Goal: Check status: Check status

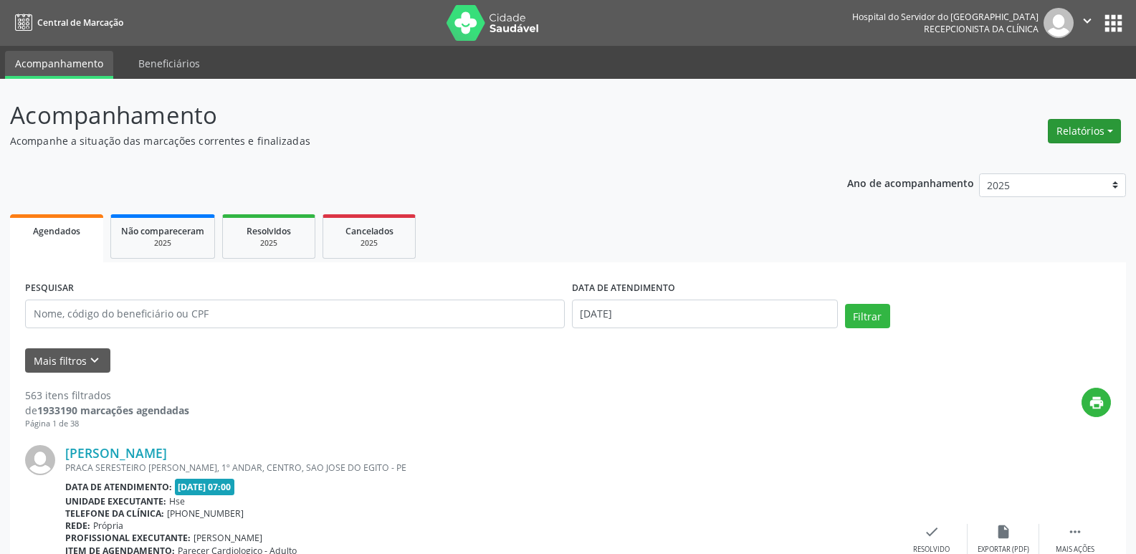
click at [1083, 128] on button "Relatórios" at bounding box center [1084, 131] width 73 height 24
click at [1065, 160] on link "Agendamentos" at bounding box center [1045, 162] width 154 height 20
select select "9"
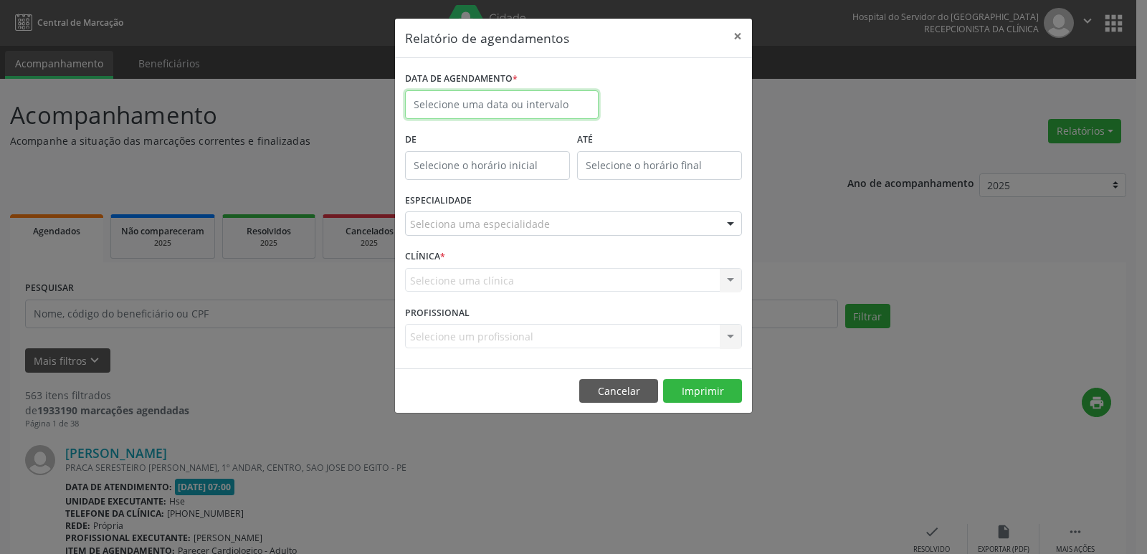
click at [515, 106] on input "text" at bounding box center [502, 104] width 194 height 29
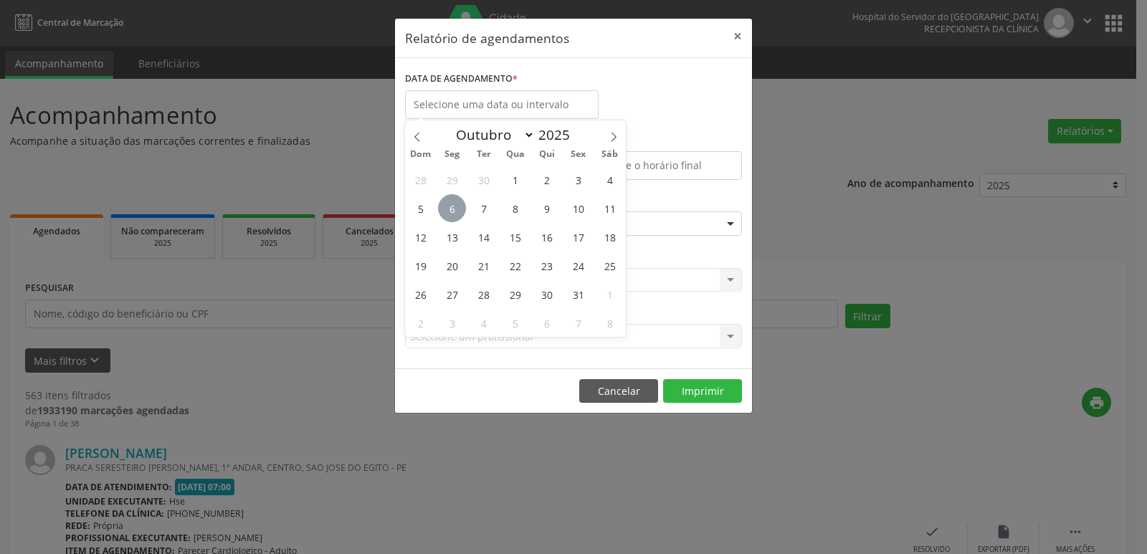
click at [442, 209] on span "6" at bounding box center [452, 208] width 28 height 28
type input "[DATE]"
click at [442, 209] on span "6" at bounding box center [452, 208] width 28 height 28
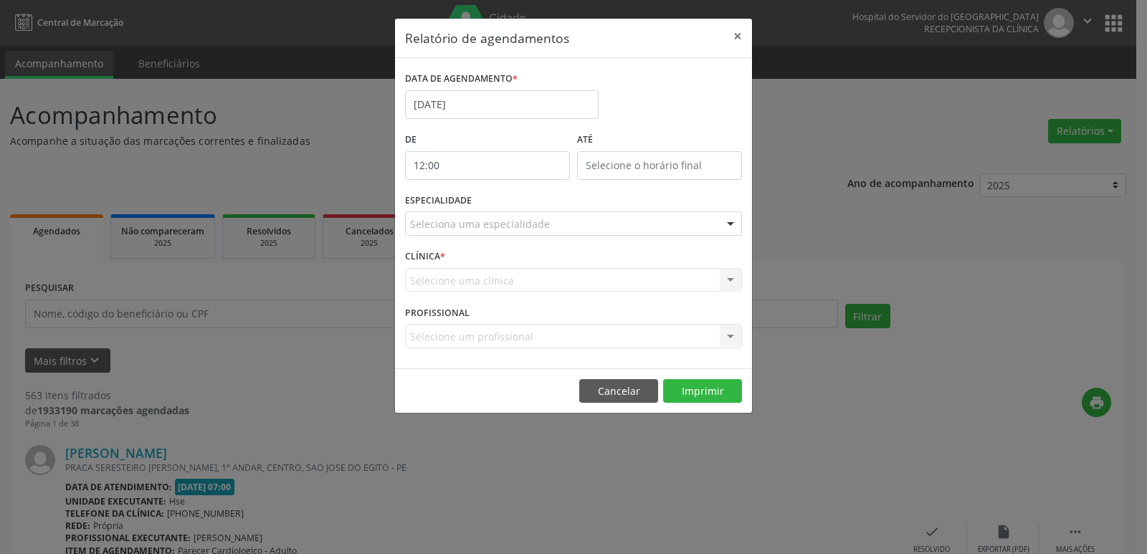
click at [507, 162] on input "12:00" at bounding box center [487, 165] width 165 height 29
click at [509, 201] on span at bounding box center [508, 203] width 10 height 14
type input "11:00"
type input "11"
click at [509, 201] on span at bounding box center [508, 203] width 10 height 14
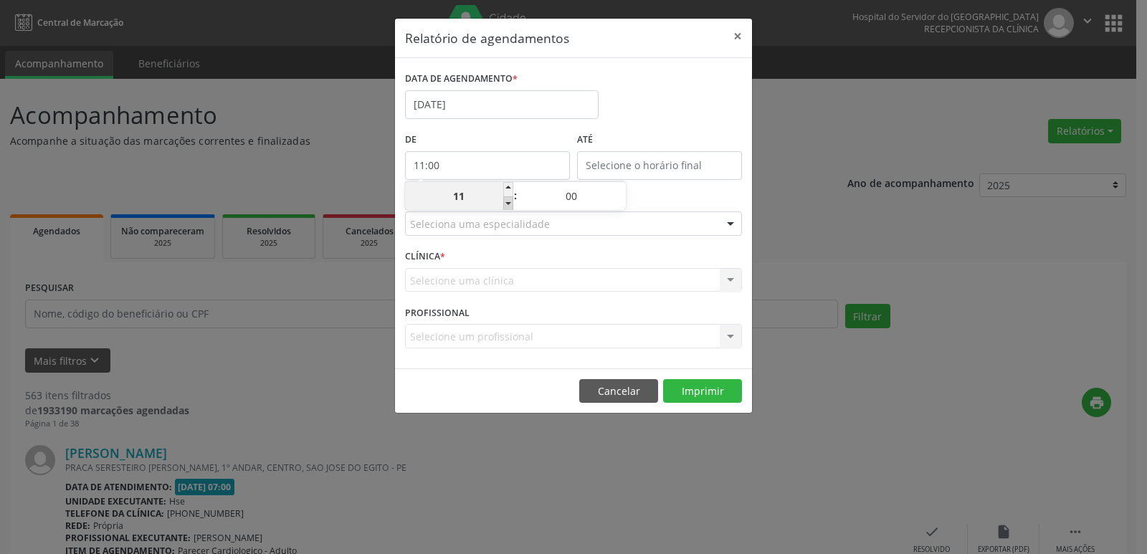
type input "10:00"
type input "10"
click at [509, 201] on span at bounding box center [508, 203] width 10 height 14
type input "09:00"
type input "09"
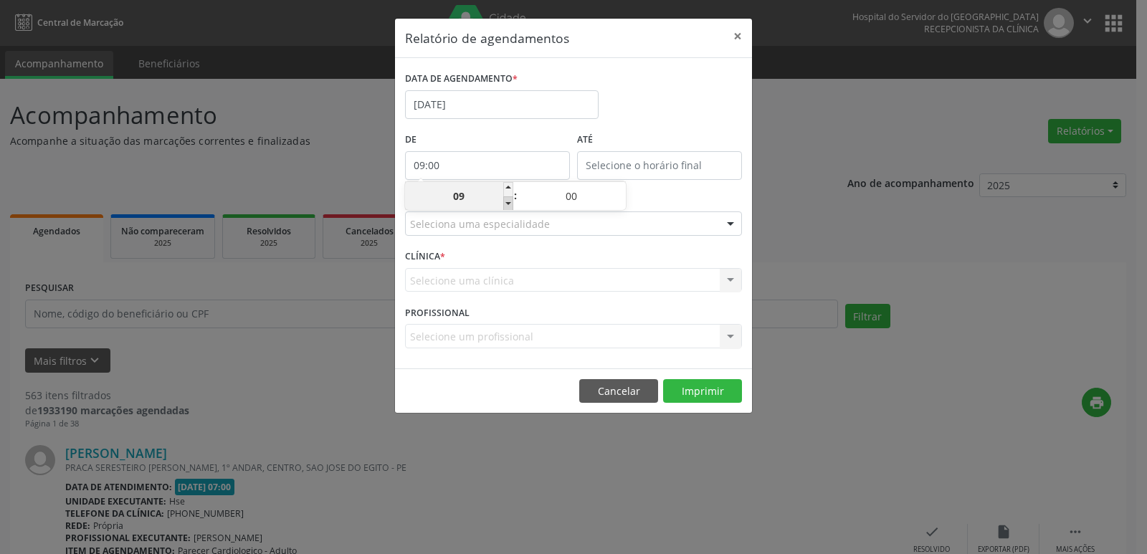
click at [509, 201] on span at bounding box center [508, 203] width 10 height 14
type input "08:00"
type input "08"
click at [509, 201] on span at bounding box center [508, 203] width 10 height 14
type input "07:00"
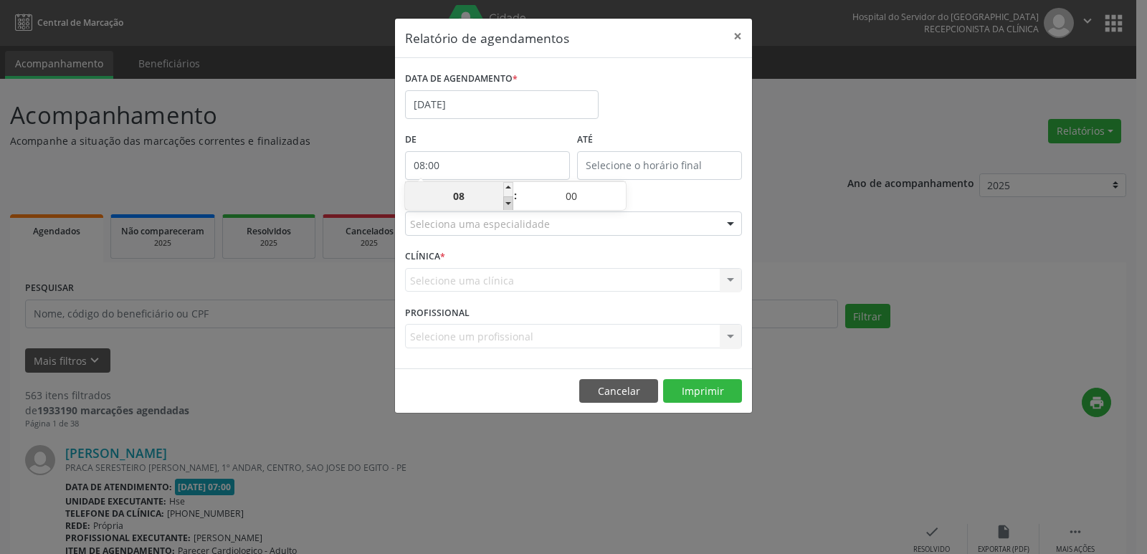
type input "07"
click at [659, 161] on input "12:00" at bounding box center [659, 165] width 165 height 29
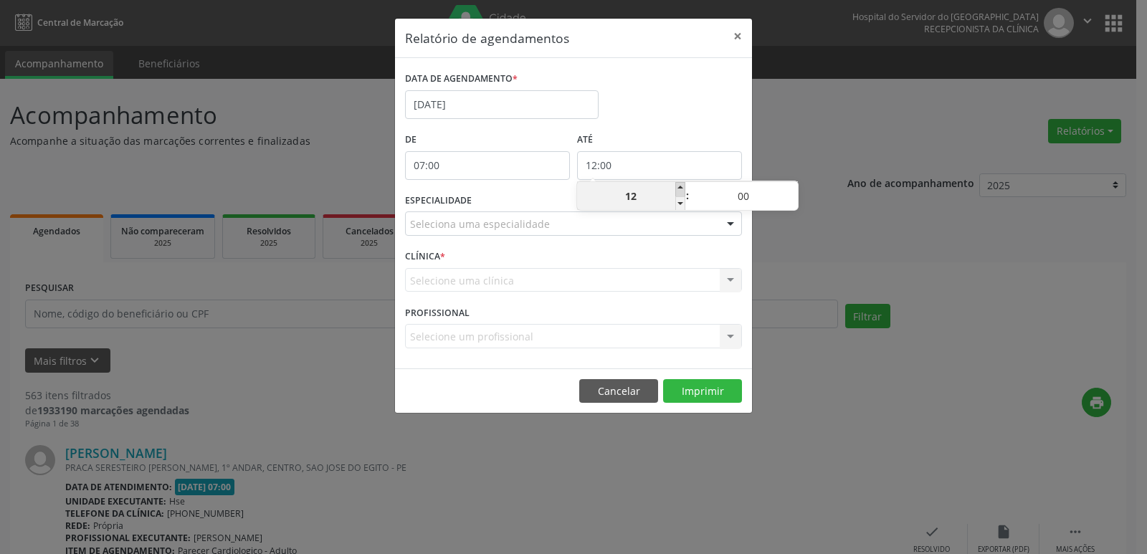
click at [683, 191] on span at bounding box center [680, 189] width 10 height 14
type input "13:00"
type input "13"
click at [683, 191] on span at bounding box center [680, 189] width 10 height 14
type input "14:00"
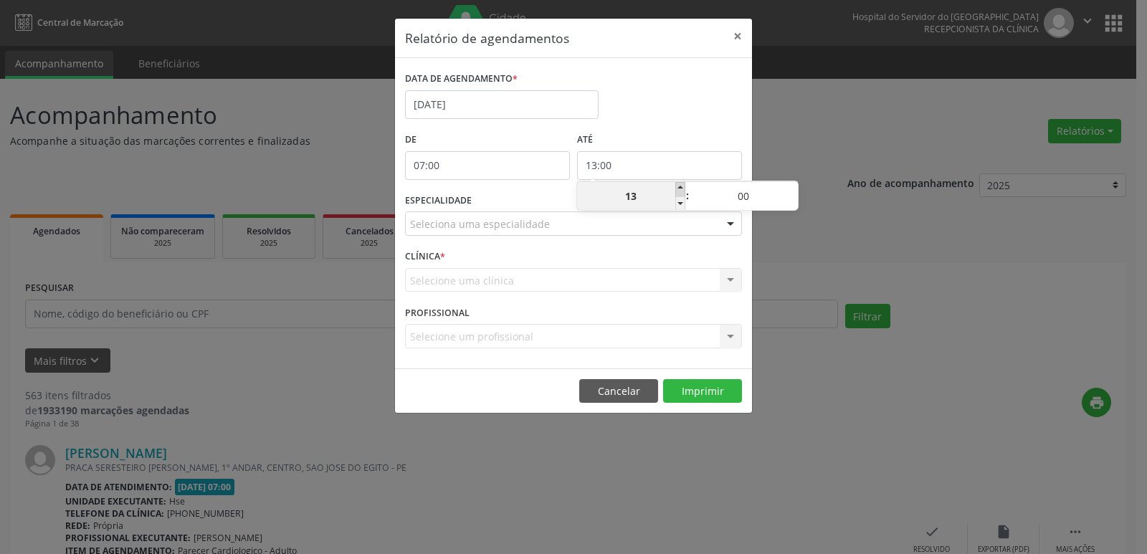
type input "14"
click at [683, 191] on span at bounding box center [680, 189] width 10 height 14
type input "15:00"
type input "15"
click at [683, 191] on span at bounding box center [680, 189] width 10 height 14
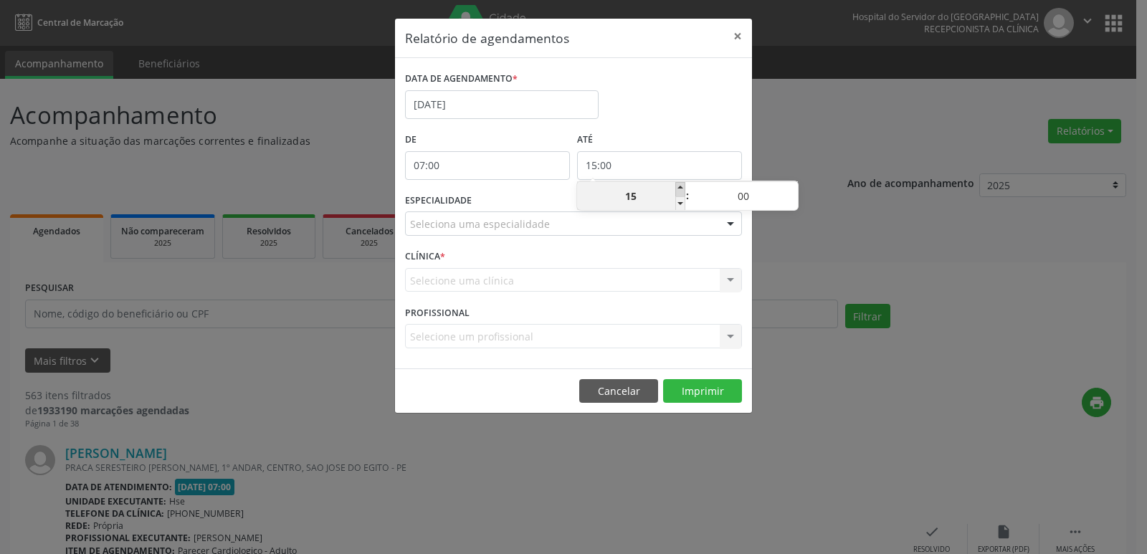
type input "16:00"
type input "16"
click at [683, 191] on span at bounding box center [680, 189] width 10 height 14
type input "17:00"
type input "17"
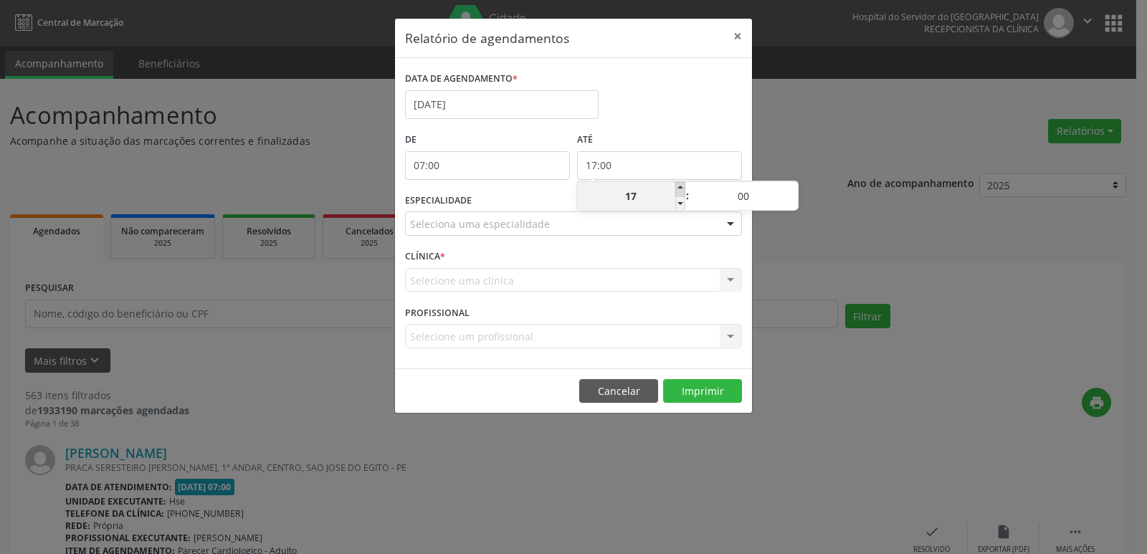
click at [683, 191] on span at bounding box center [680, 189] width 10 height 14
type input "18:00"
type input "18"
click at [683, 191] on span at bounding box center [680, 189] width 10 height 14
type input "19:00"
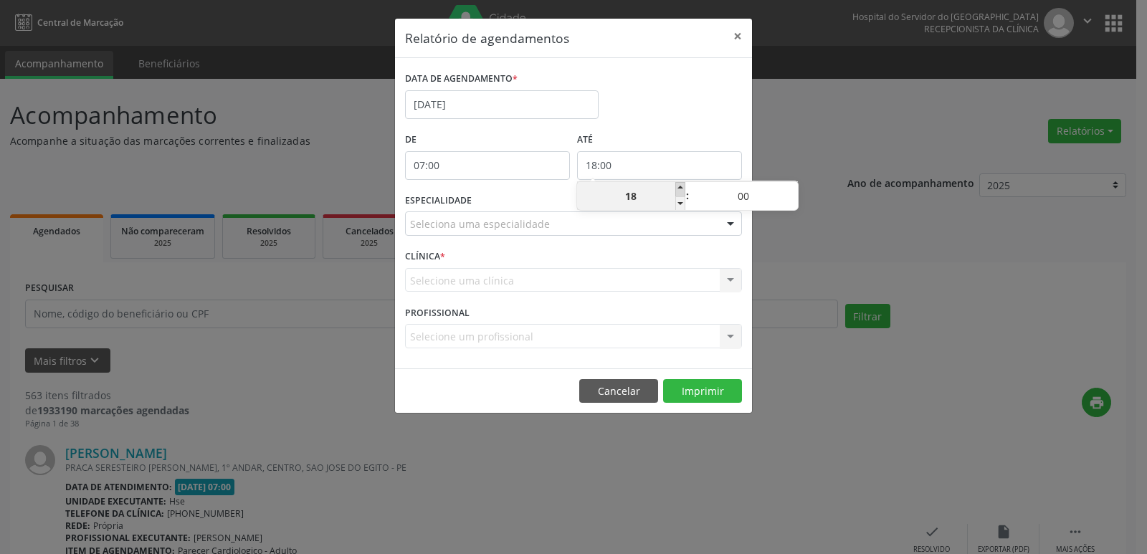
type input "19"
click at [683, 191] on span at bounding box center [680, 189] width 10 height 14
type input "20:00"
type input "20"
click at [683, 191] on span at bounding box center [680, 189] width 10 height 14
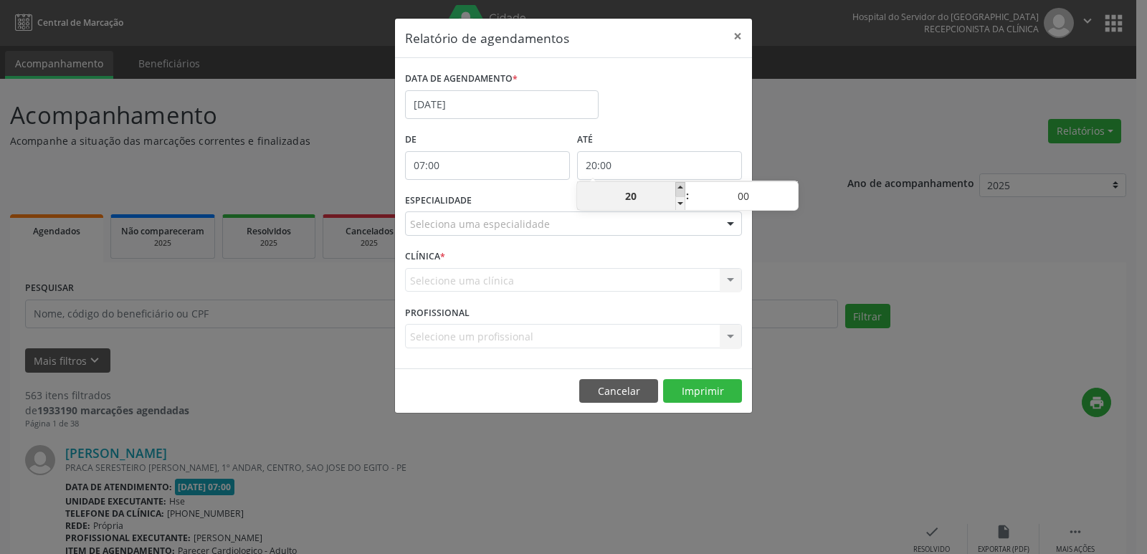
type input "21:00"
type input "21"
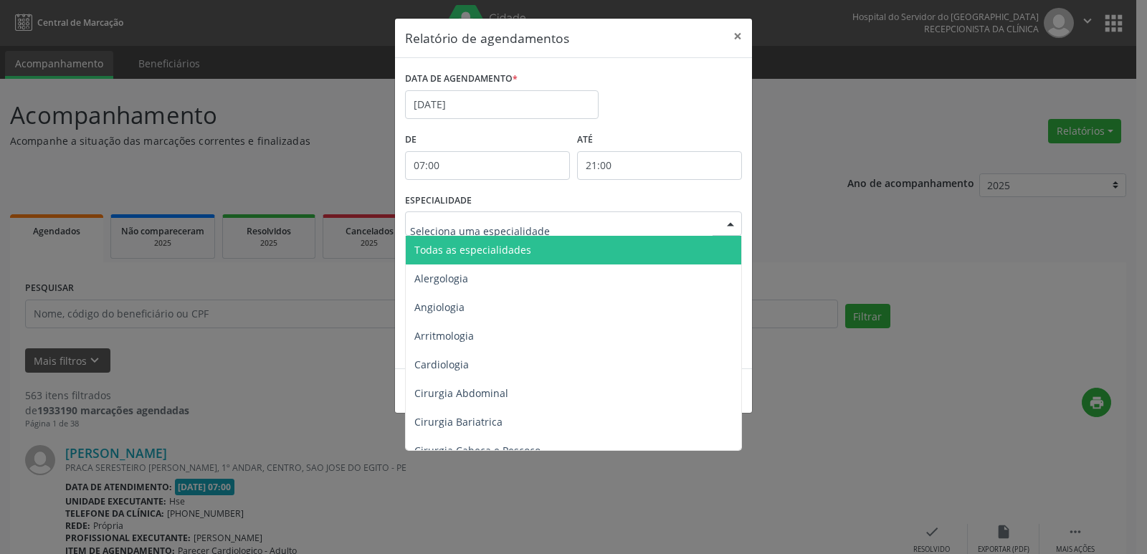
click at [729, 225] on div at bounding box center [731, 224] width 22 height 24
click at [689, 260] on span "Todas as especialidades" at bounding box center [575, 250] width 338 height 29
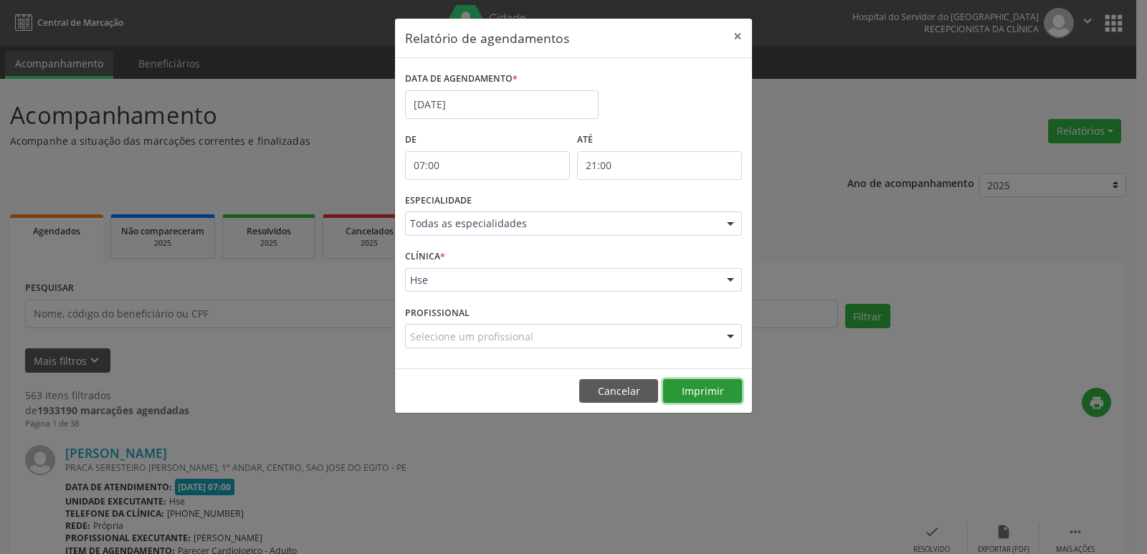
click at [705, 385] on button "Imprimir" at bounding box center [702, 391] width 79 height 24
click at [738, 37] on button "×" at bounding box center [737, 36] width 29 height 35
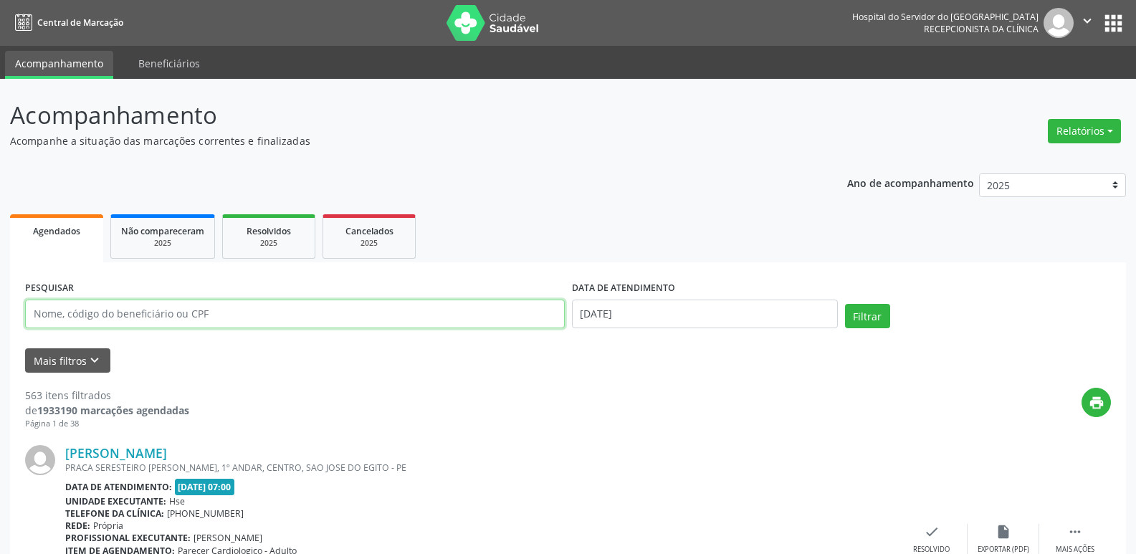
click at [155, 306] on input "text" at bounding box center [295, 314] width 540 height 29
click at [204, 319] on input "text" at bounding box center [295, 314] width 540 height 29
type input "05234760430"
click at [845, 304] on button "Filtrar" at bounding box center [867, 316] width 45 height 24
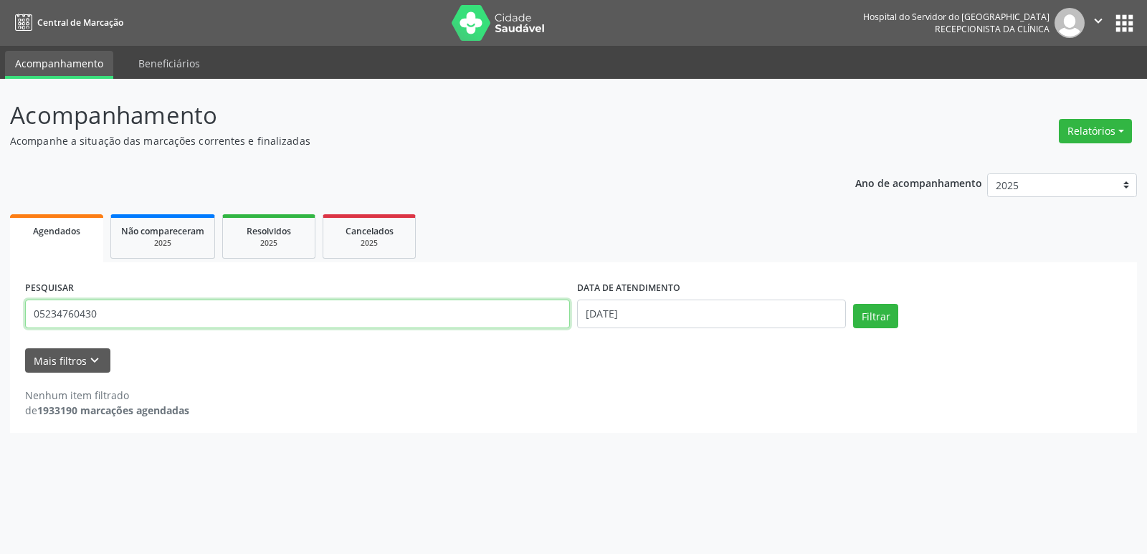
drag, startPoint x: 115, startPoint y: 318, endPoint x: 0, endPoint y: 315, distance: 114.7
click at [0, 315] on div "Acompanhamento Acompanhe a situação das marcações correntes e finalizadas Relat…" at bounding box center [573, 316] width 1147 height 475
type input "05234760430"
click at [853, 304] on button "Filtrar" at bounding box center [875, 316] width 45 height 24
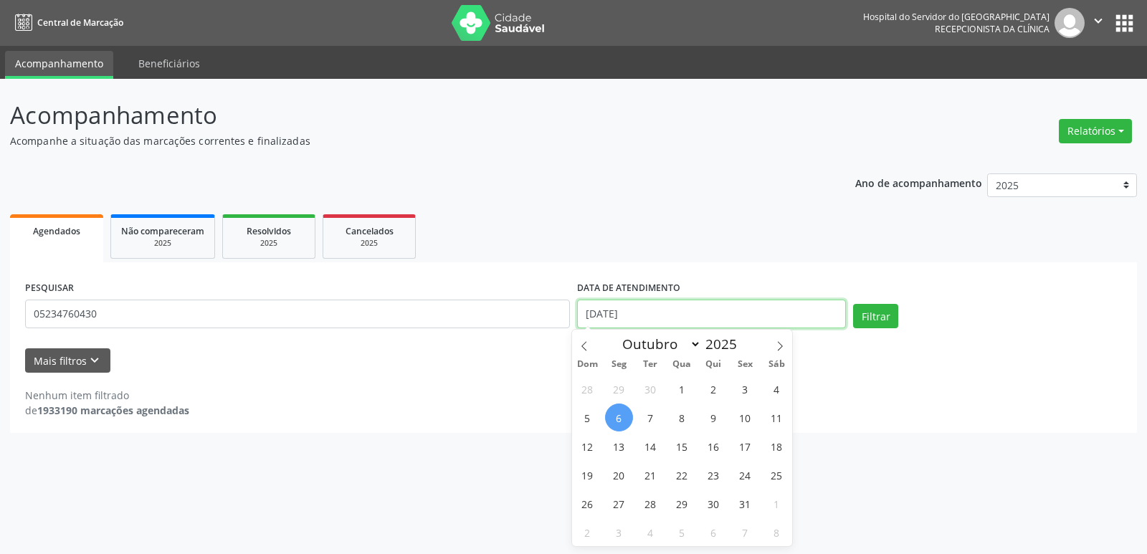
drag, startPoint x: 641, startPoint y: 308, endPoint x: 566, endPoint y: 310, distance: 74.6
click at [566, 310] on div "PESQUISAR 05234760430 DATA DE ATENDIMENTO [DATE] Filtrar" at bounding box center [574, 307] width 1104 height 61
click at [882, 316] on button "Filtrar" at bounding box center [875, 316] width 45 height 24
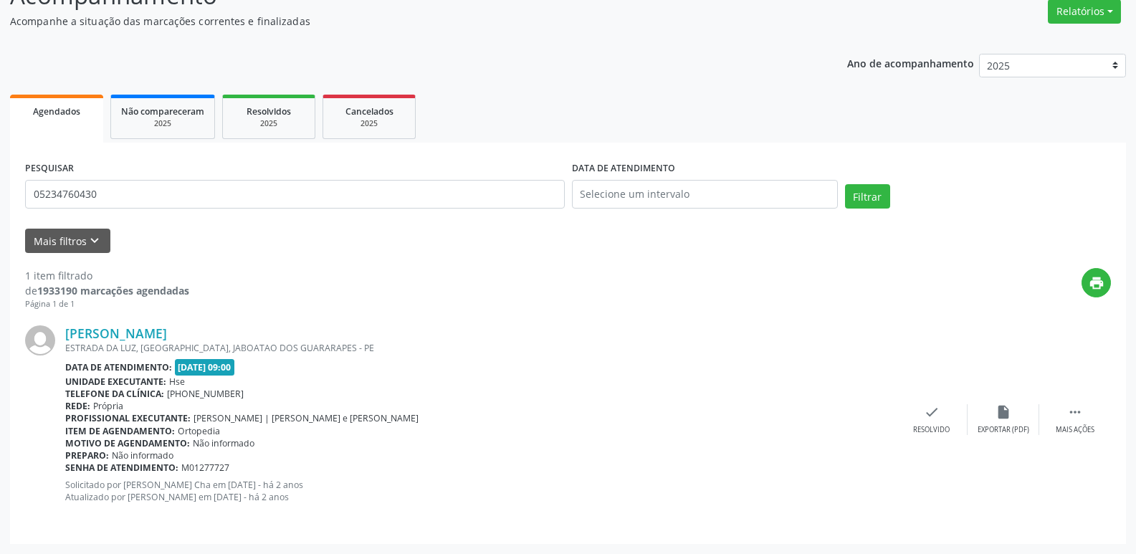
scroll to position [108, 0]
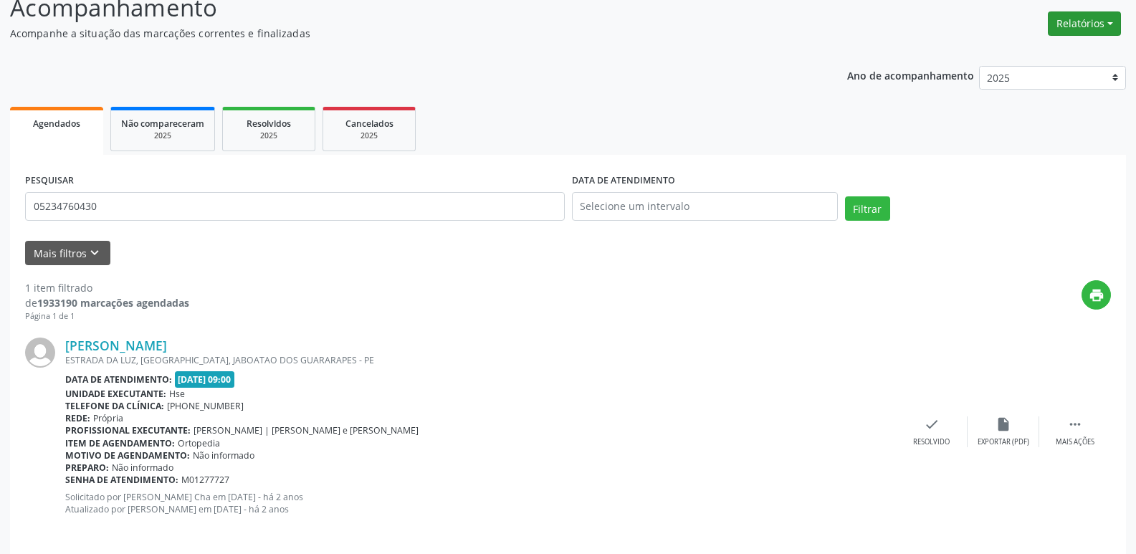
click at [1088, 23] on button "Relatórios" at bounding box center [1084, 23] width 73 height 24
click at [1055, 54] on link "Agendamentos" at bounding box center [1045, 54] width 154 height 20
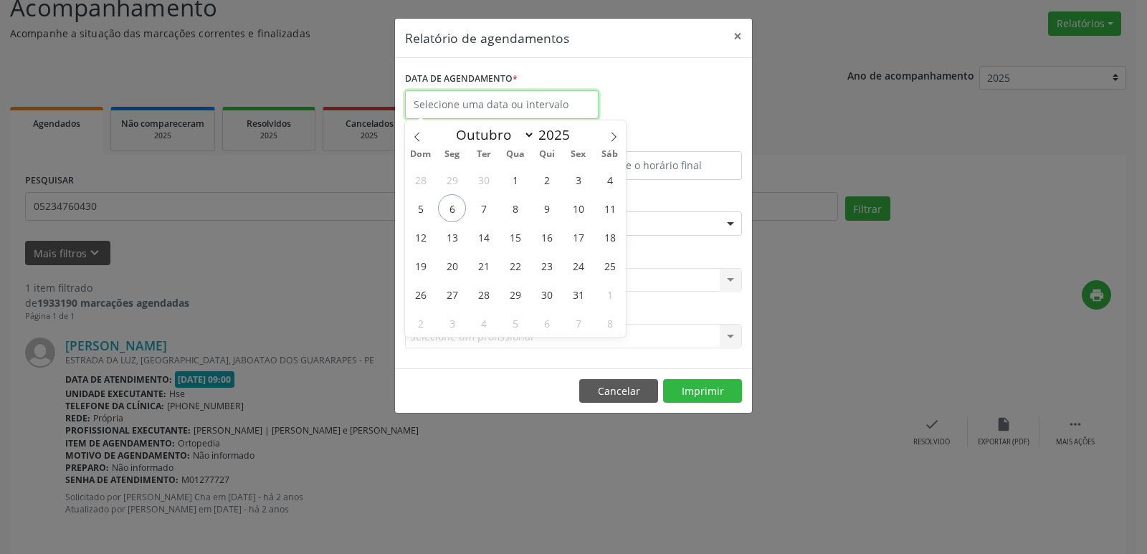
click at [437, 102] on input "text" at bounding box center [502, 104] width 194 height 29
click at [455, 205] on span "6" at bounding box center [452, 208] width 28 height 28
type input "[DATE]"
click at [455, 205] on span "6" at bounding box center [452, 208] width 28 height 28
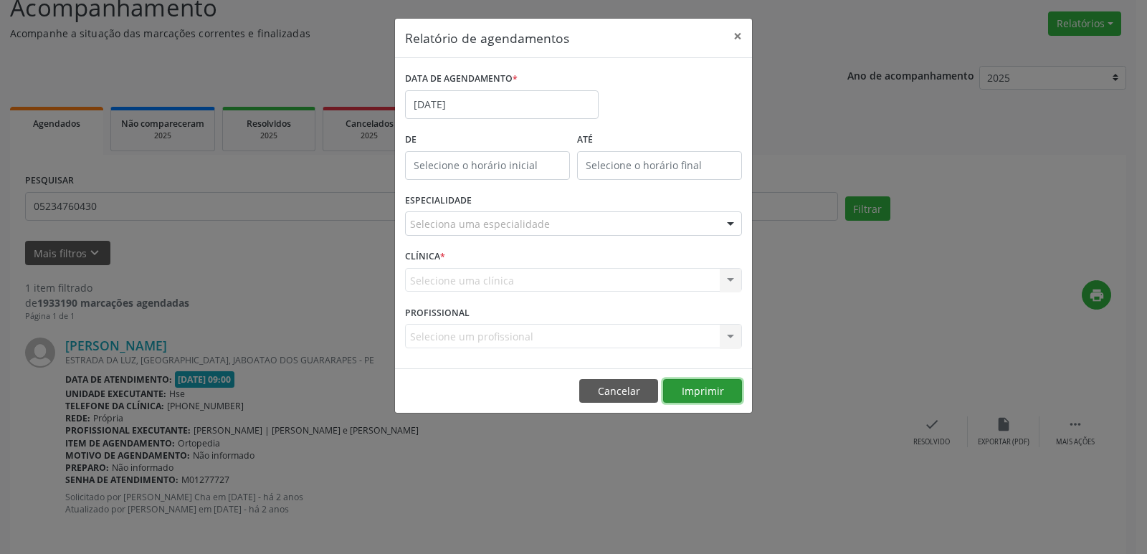
click at [691, 389] on button "Imprimir" at bounding box center [702, 391] width 79 height 24
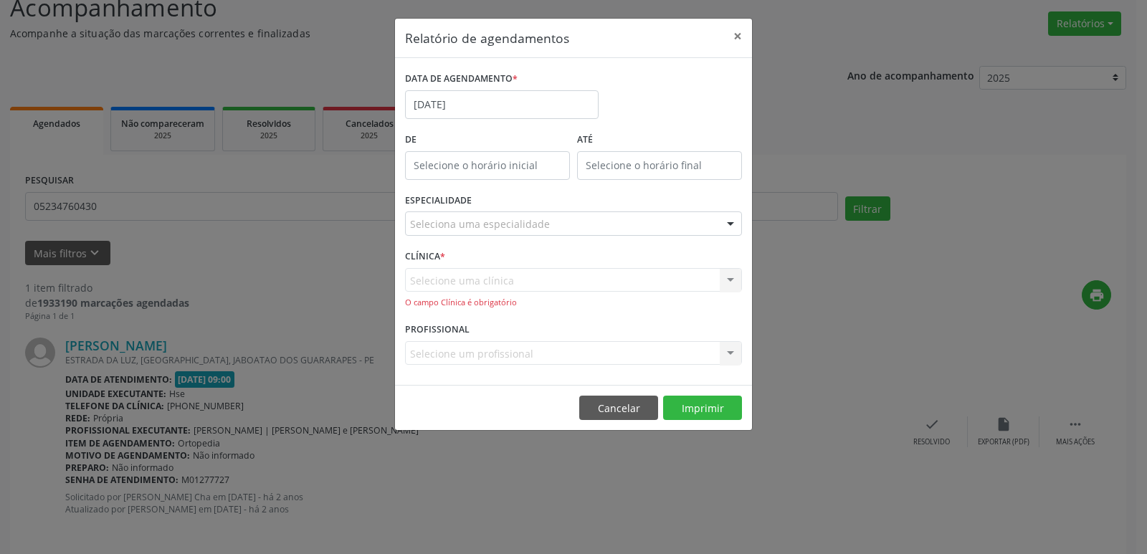
click at [726, 222] on div at bounding box center [731, 224] width 22 height 24
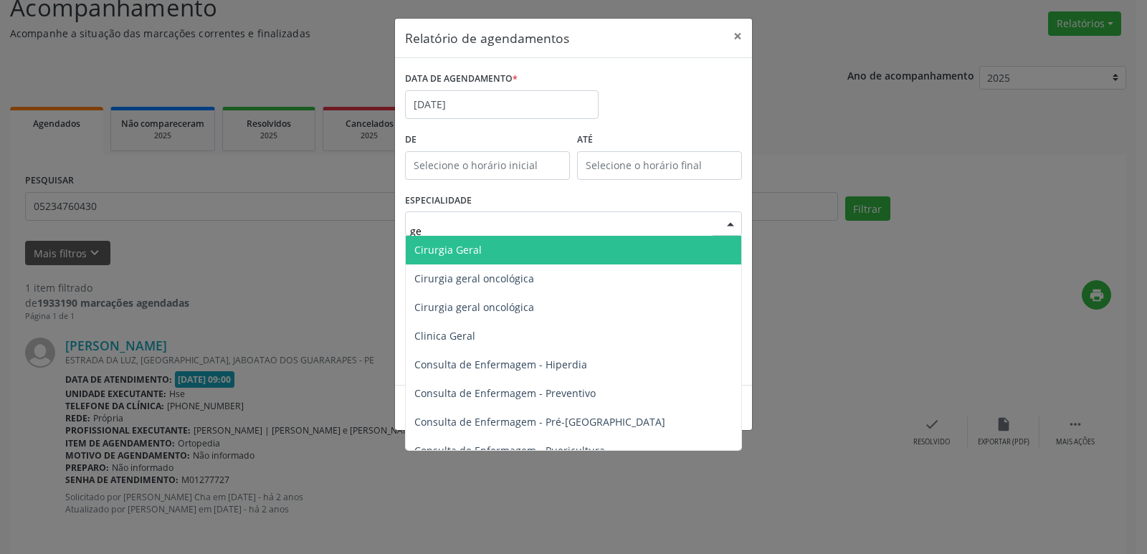
type input "ger"
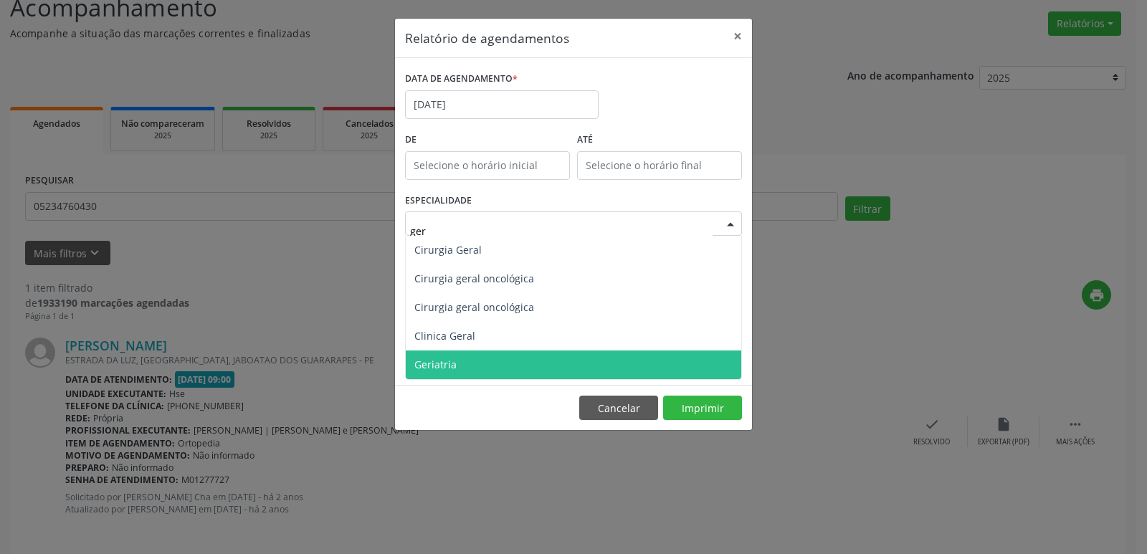
click at [491, 366] on span "Geriatria" at bounding box center [574, 365] width 336 height 29
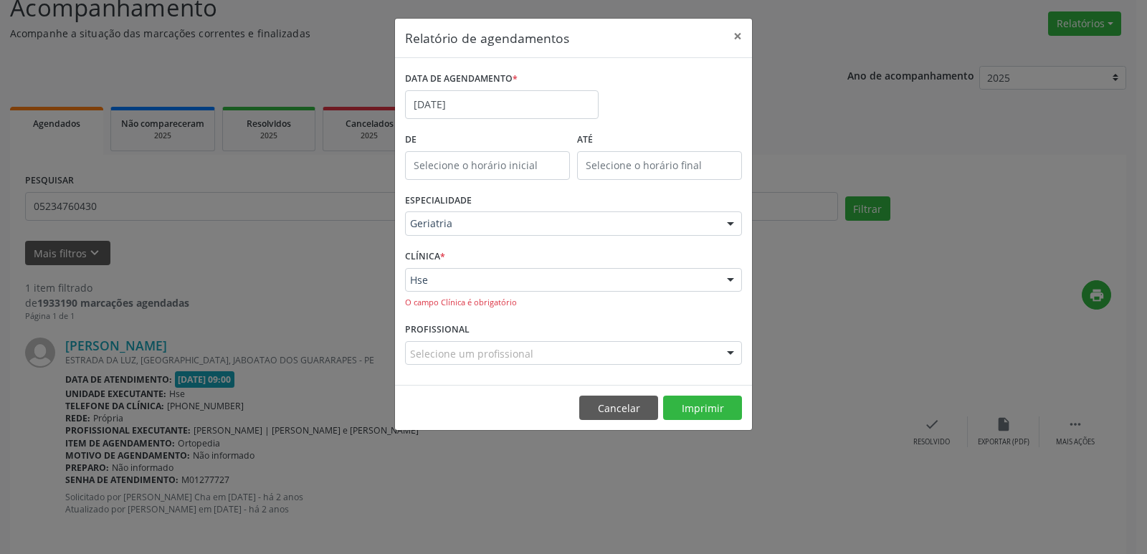
click at [732, 277] on div at bounding box center [731, 281] width 22 height 24
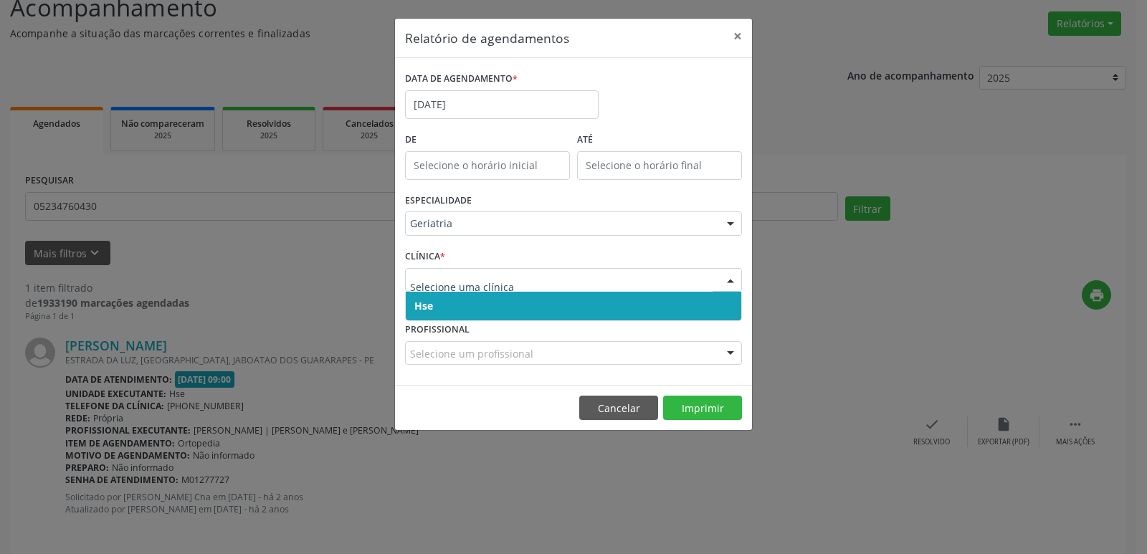
click at [728, 304] on span "Hse" at bounding box center [574, 306] width 336 height 29
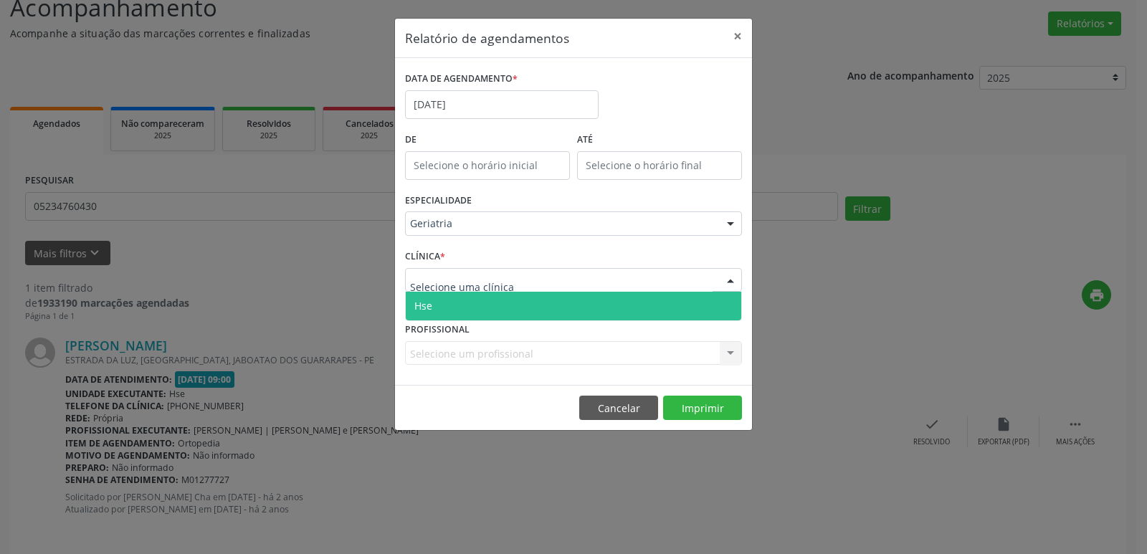
click at [727, 280] on div at bounding box center [731, 281] width 22 height 24
click at [722, 305] on span "Hse" at bounding box center [574, 306] width 336 height 29
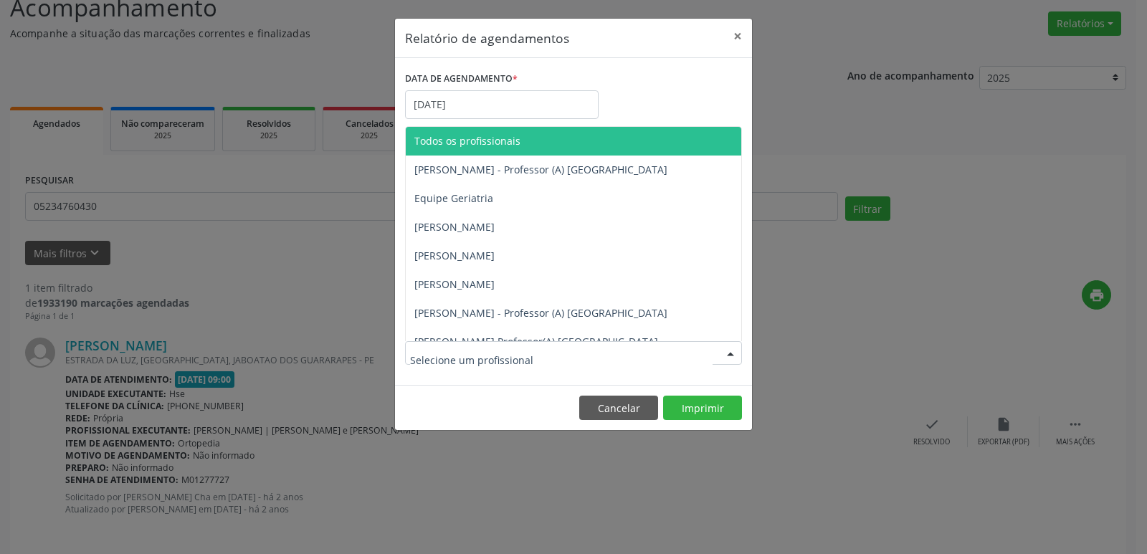
click at [734, 348] on div at bounding box center [731, 354] width 22 height 24
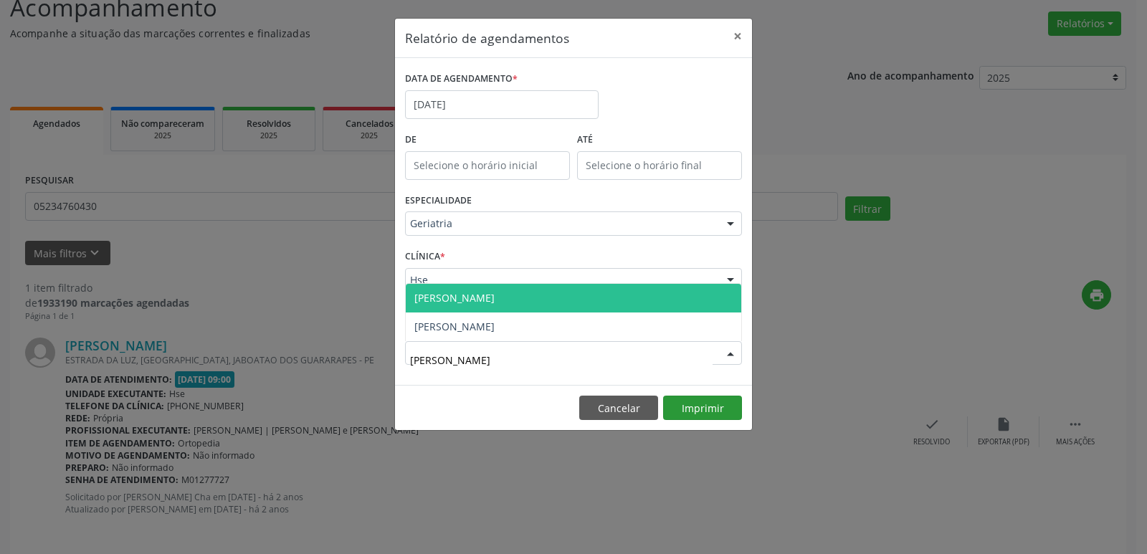
type input "joa"
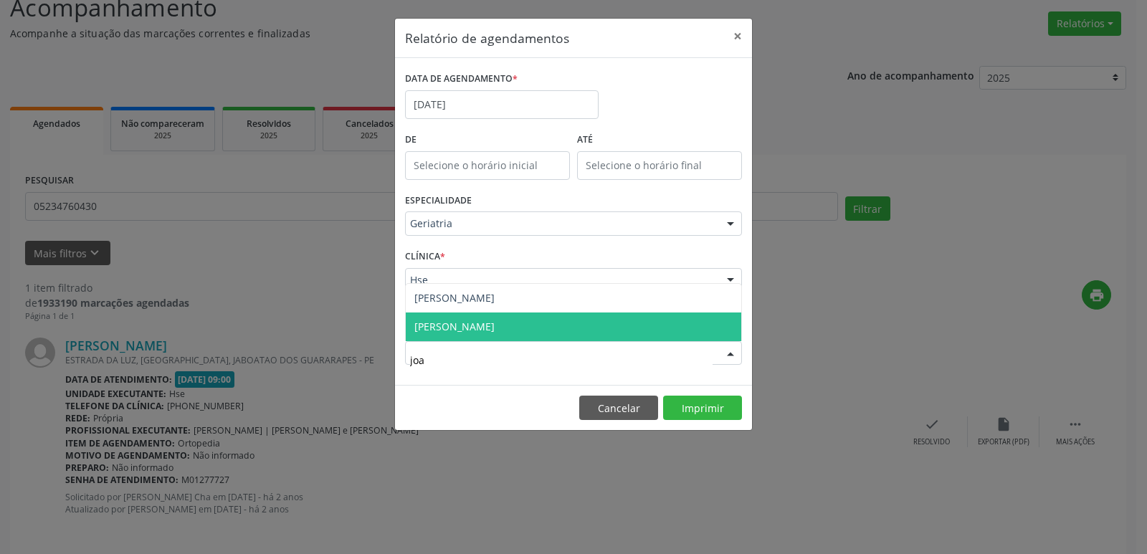
click at [495, 328] on span "[PERSON_NAME]" at bounding box center [454, 327] width 80 height 14
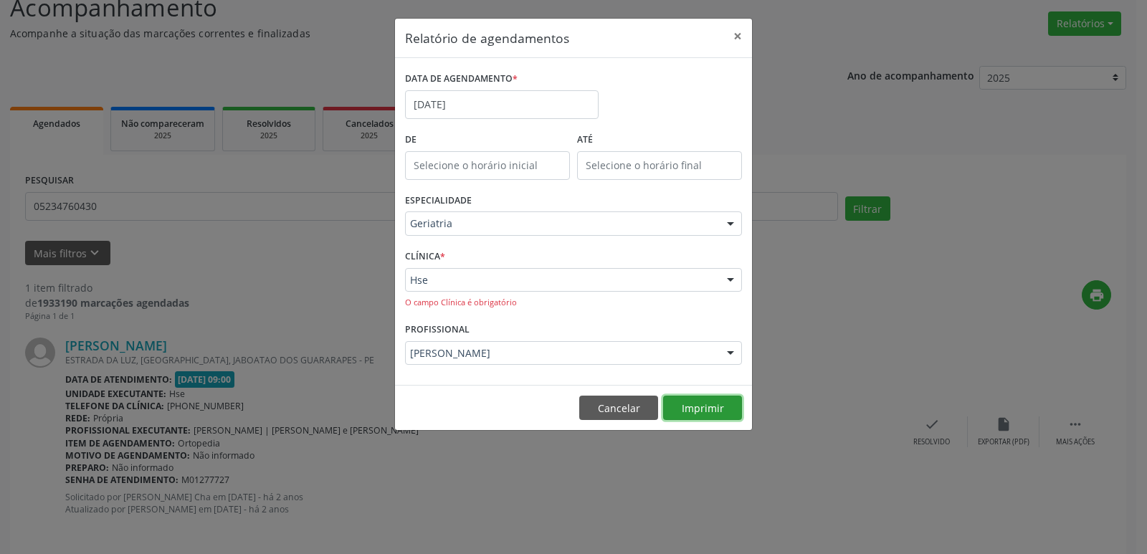
click at [711, 411] on button "Imprimir" at bounding box center [702, 408] width 79 height 24
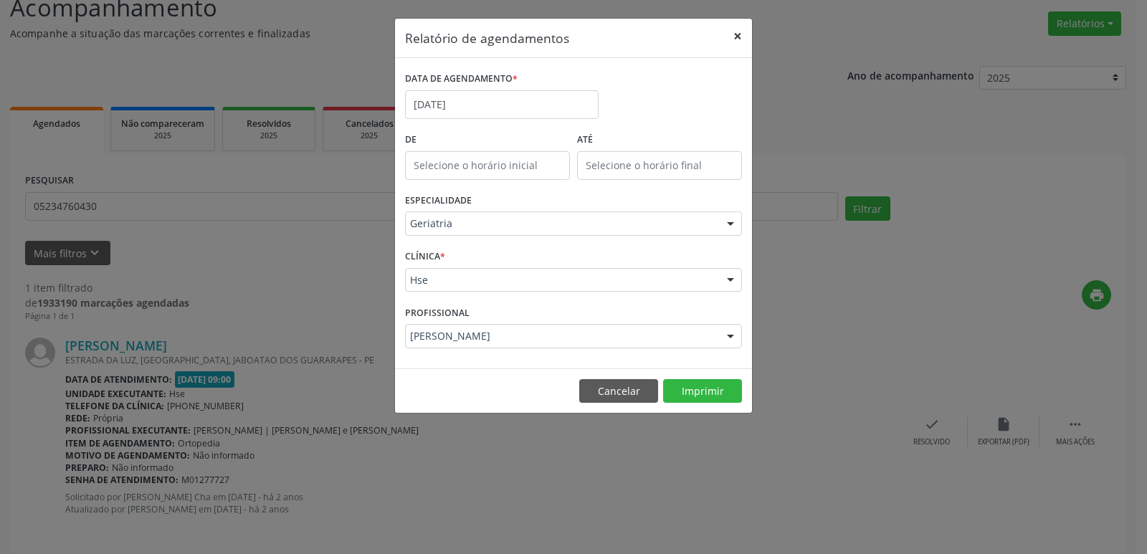
click at [736, 32] on button "×" at bounding box center [737, 36] width 29 height 35
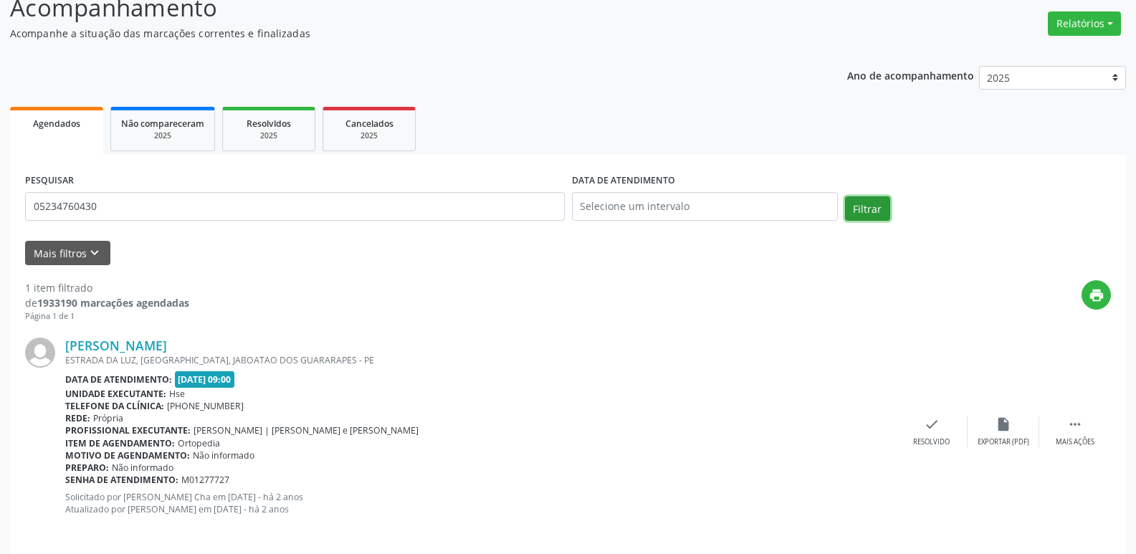
click at [870, 213] on button "Filtrar" at bounding box center [867, 208] width 45 height 24
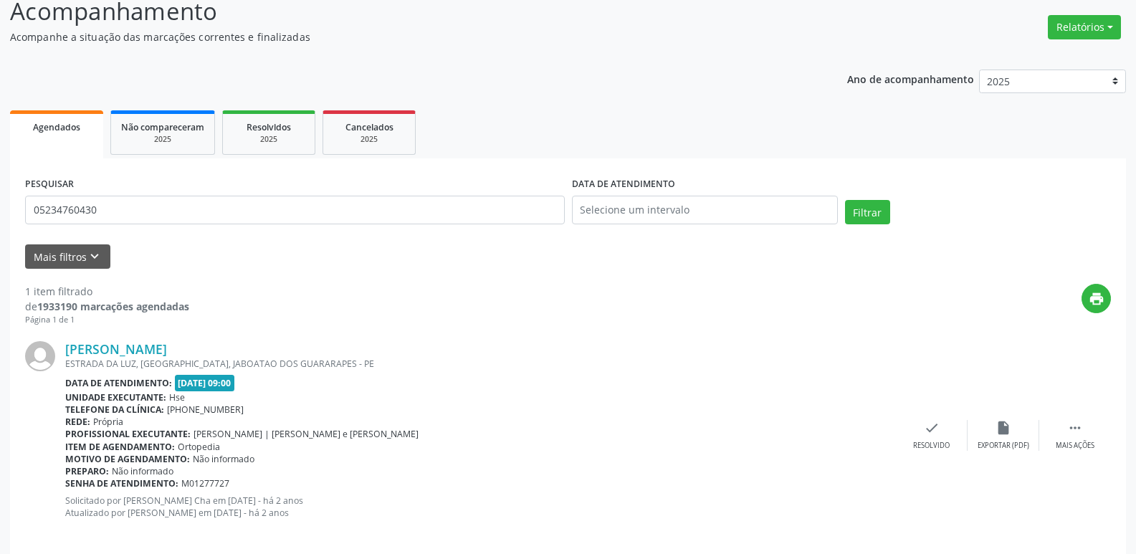
scroll to position [120, 0]
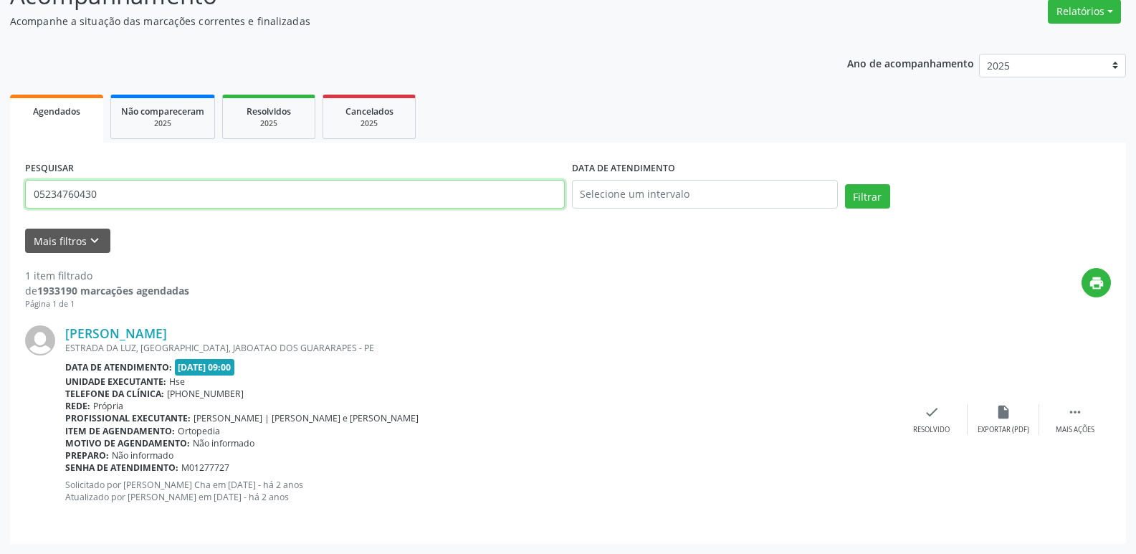
drag, startPoint x: 118, startPoint y: 191, endPoint x: 0, endPoint y: 189, distance: 117.6
click at [0, 189] on div "Acompanhamento Acompanhe a situação das marcações correntes e finalizadas Relat…" at bounding box center [568, 256] width 1136 height 595
click at [52, 194] on input "text" at bounding box center [295, 194] width 540 height 29
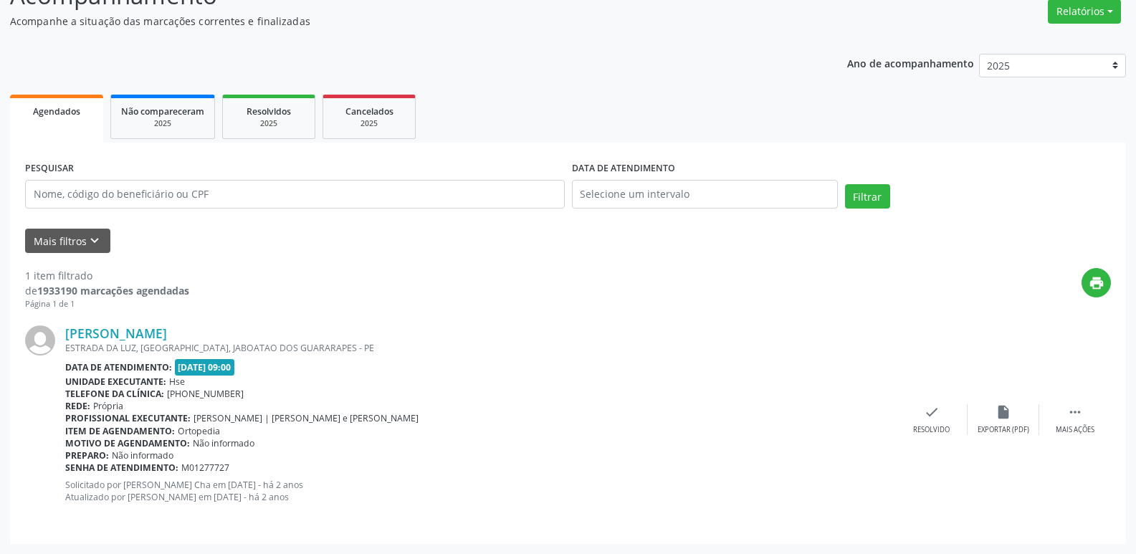
click at [744, 331] on div "[PERSON_NAME]" at bounding box center [480, 334] width 831 height 16
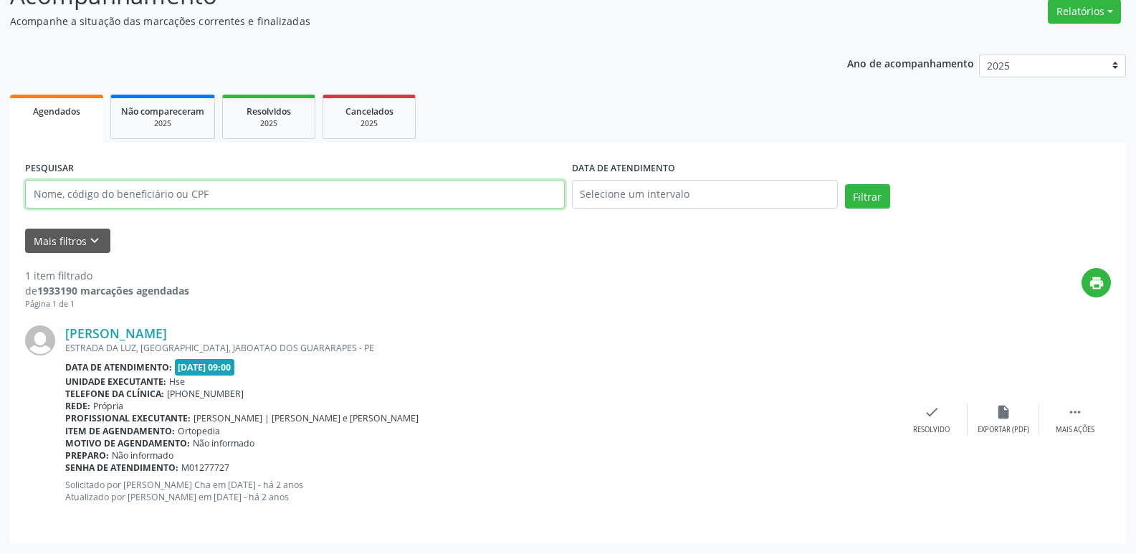
click at [91, 201] on input "text" at bounding box center [295, 194] width 540 height 29
type input "34450335449"
click at [845, 184] on button "Filtrar" at bounding box center [867, 196] width 45 height 24
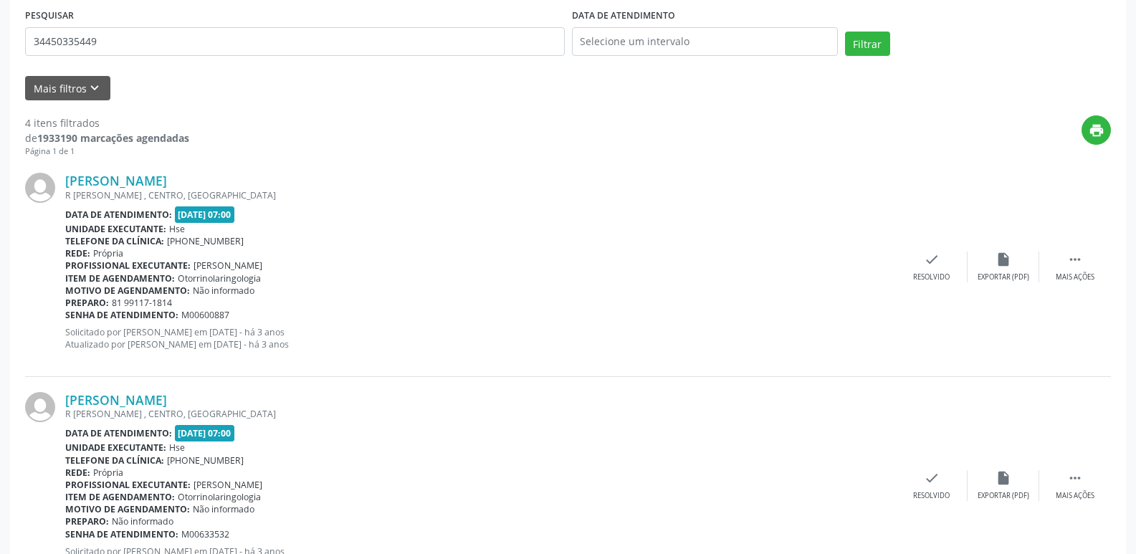
scroll to position [250, 0]
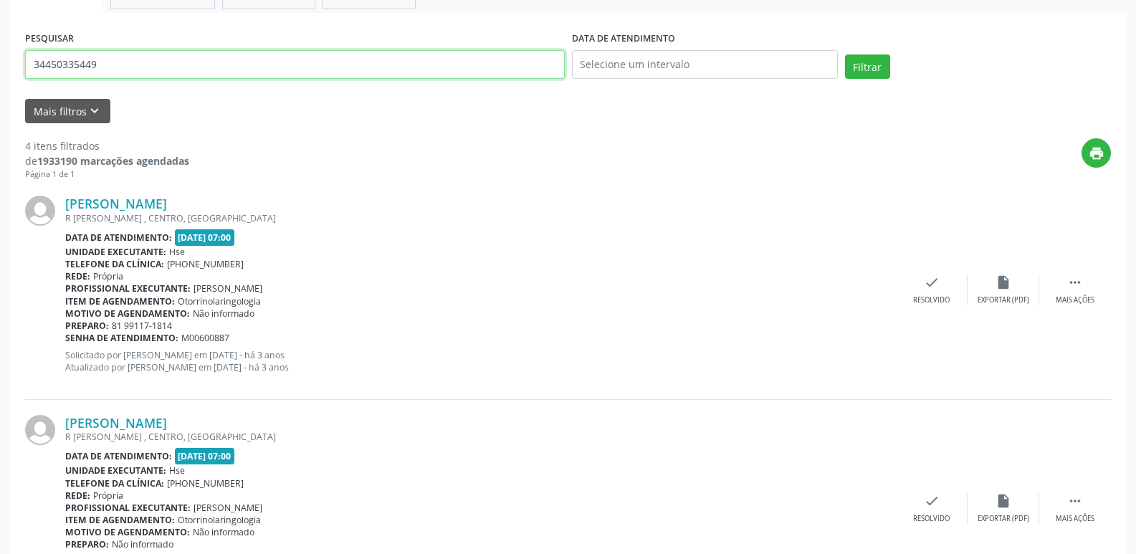
drag, startPoint x: 118, startPoint y: 70, endPoint x: 0, endPoint y: 70, distance: 117.6
click at [0, 70] on div "Acompanhamento Acompanhe a situação das marcações correntes e finalizadas Relat…" at bounding box center [568, 455] width 1136 height 1252
type input "24672408434"
click at [845, 54] on button "Filtrar" at bounding box center [867, 66] width 45 height 24
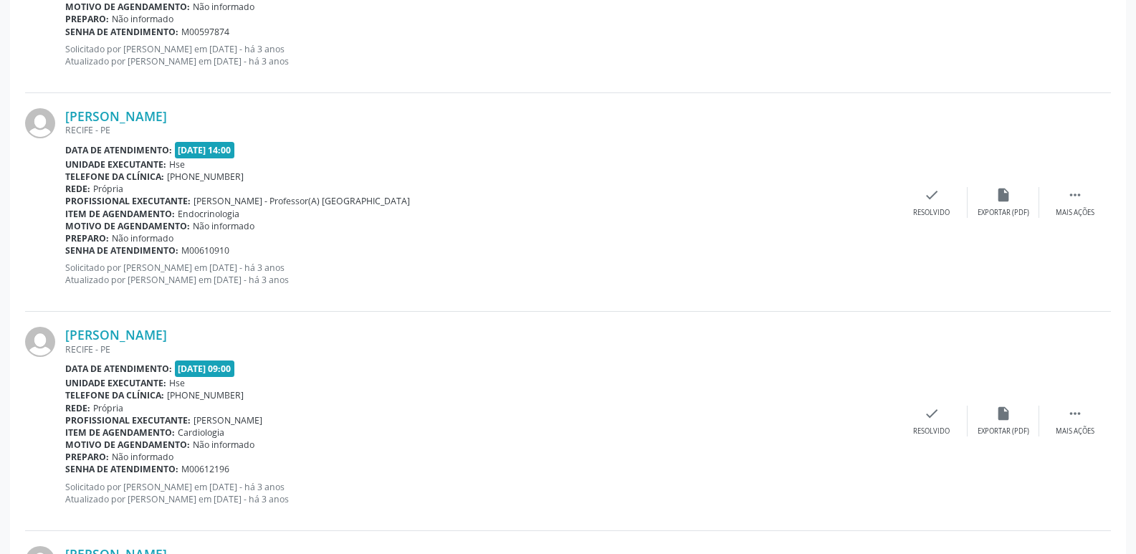
scroll to position [3226, 0]
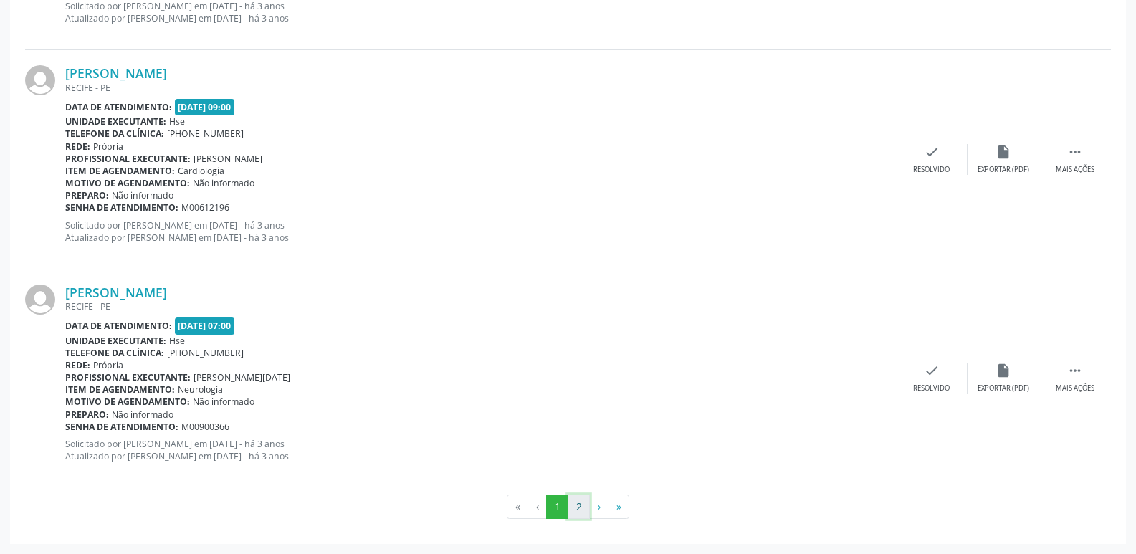
click at [583, 503] on button "2" at bounding box center [579, 507] width 22 height 24
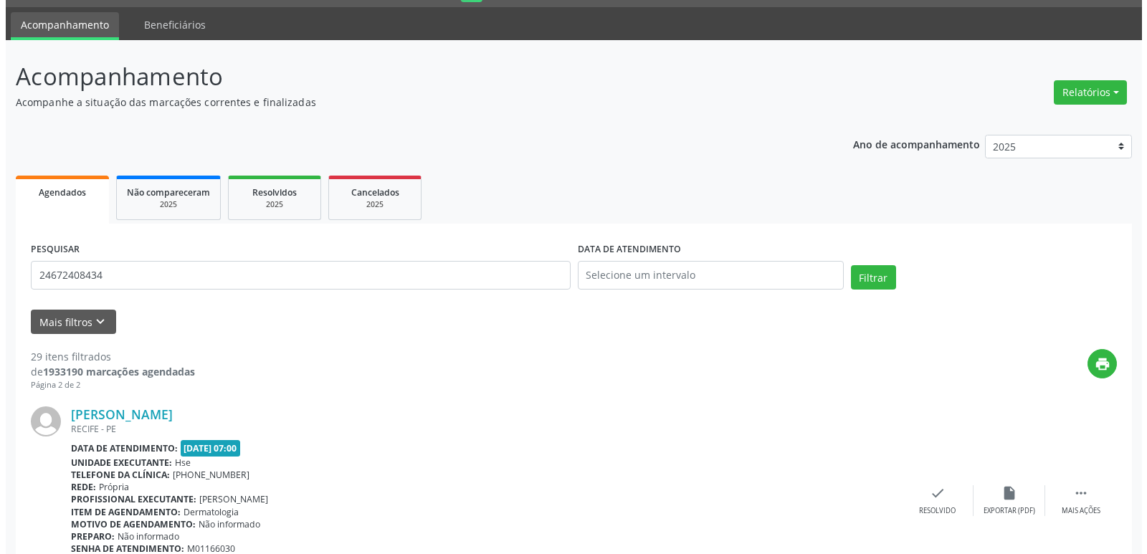
scroll to position [0, 0]
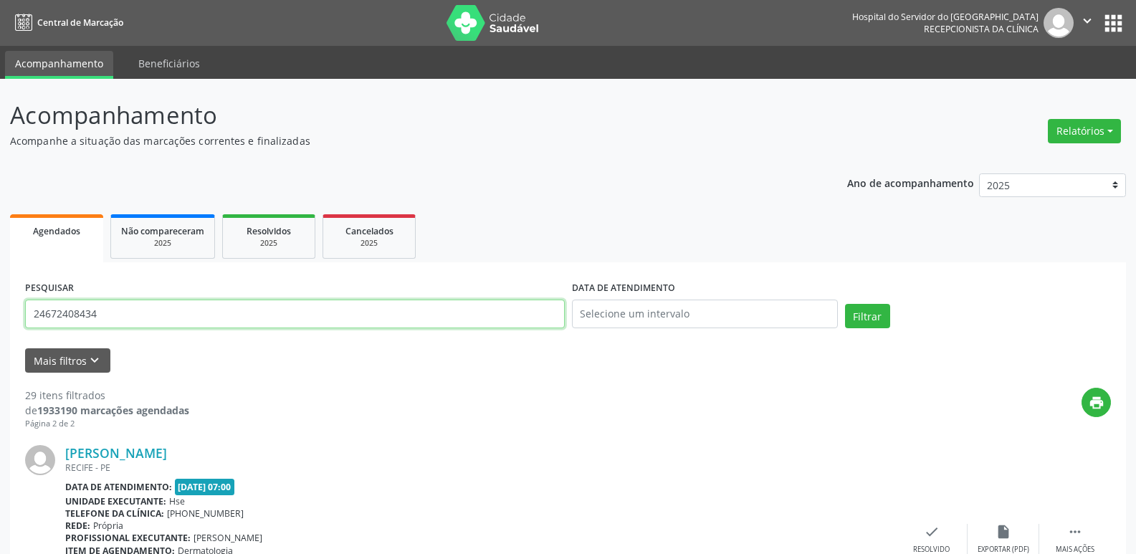
drag, startPoint x: 110, startPoint y: 306, endPoint x: 7, endPoint y: 312, distance: 103.4
type input "00715850288"
click at [872, 316] on button "Filtrar" at bounding box center [867, 316] width 45 height 24
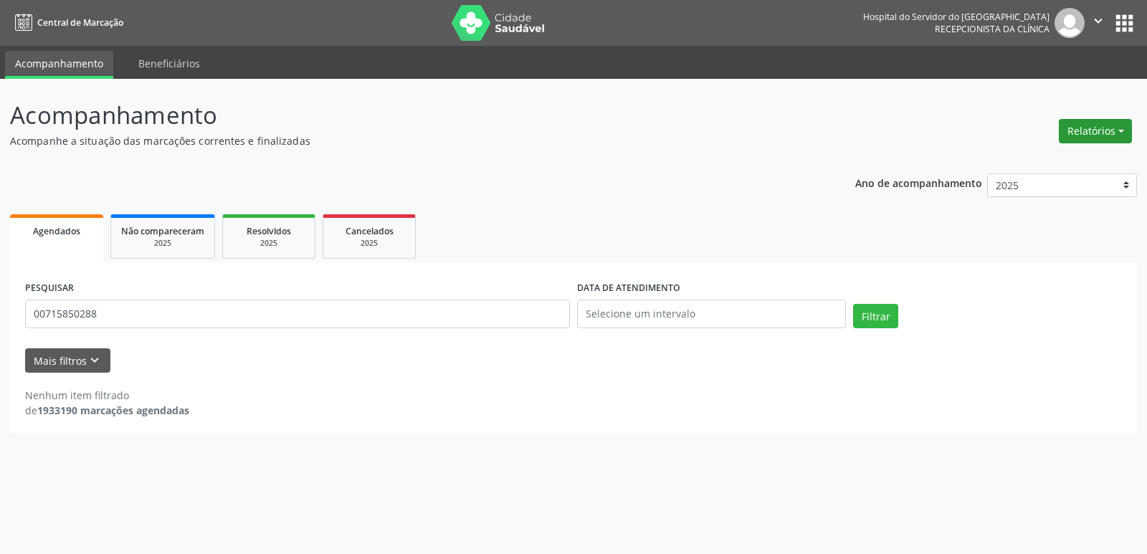
click at [1091, 133] on button "Relatórios" at bounding box center [1095, 131] width 73 height 24
click at [1032, 160] on link "Agendamentos" at bounding box center [1056, 162] width 154 height 20
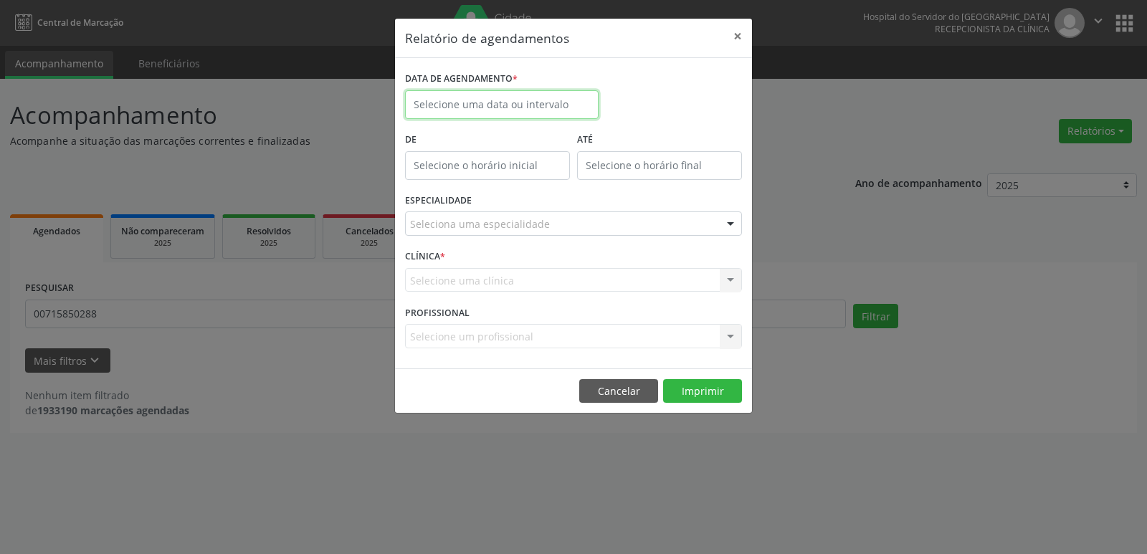
click at [565, 110] on input "text" at bounding box center [502, 104] width 194 height 29
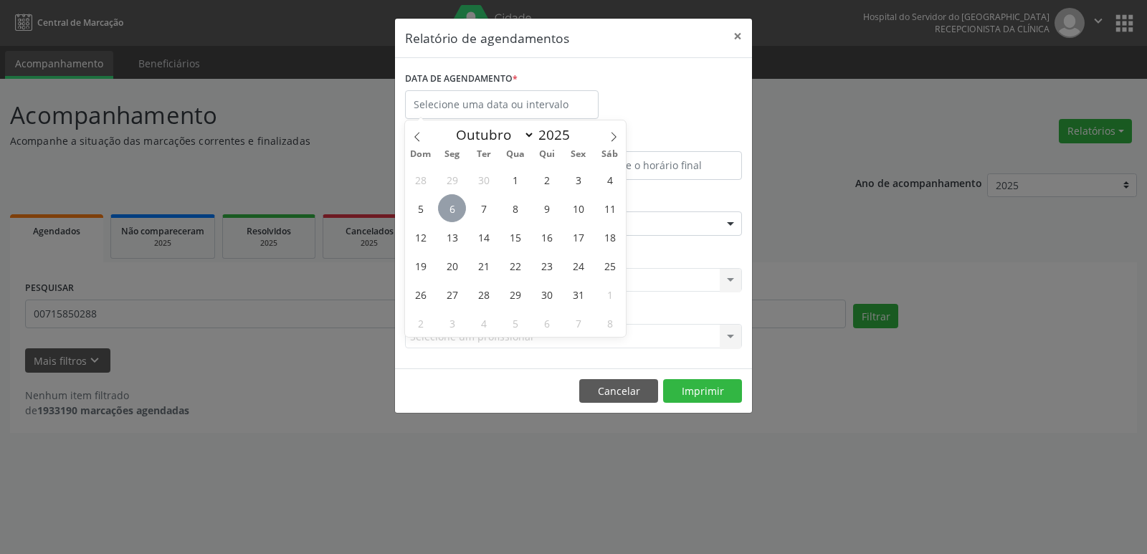
click at [456, 201] on span "6" at bounding box center [452, 208] width 28 height 28
type input "[DATE]"
click at [456, 201] on span "6" at bounding box center [452, 208] width 28 height 28
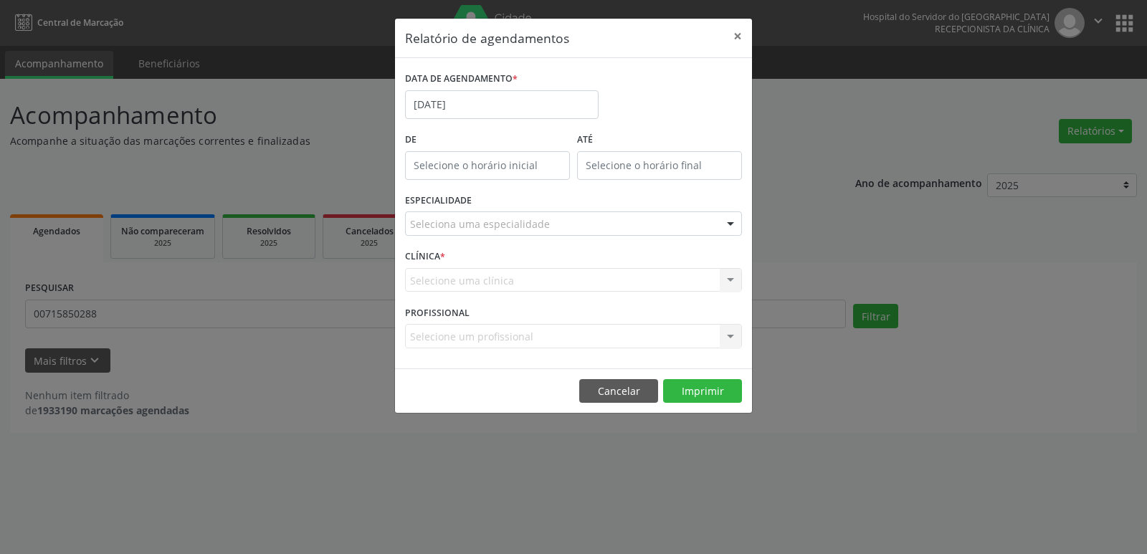
click at [734, 219] on div at bounding box center [731, 224] width 22 height 24
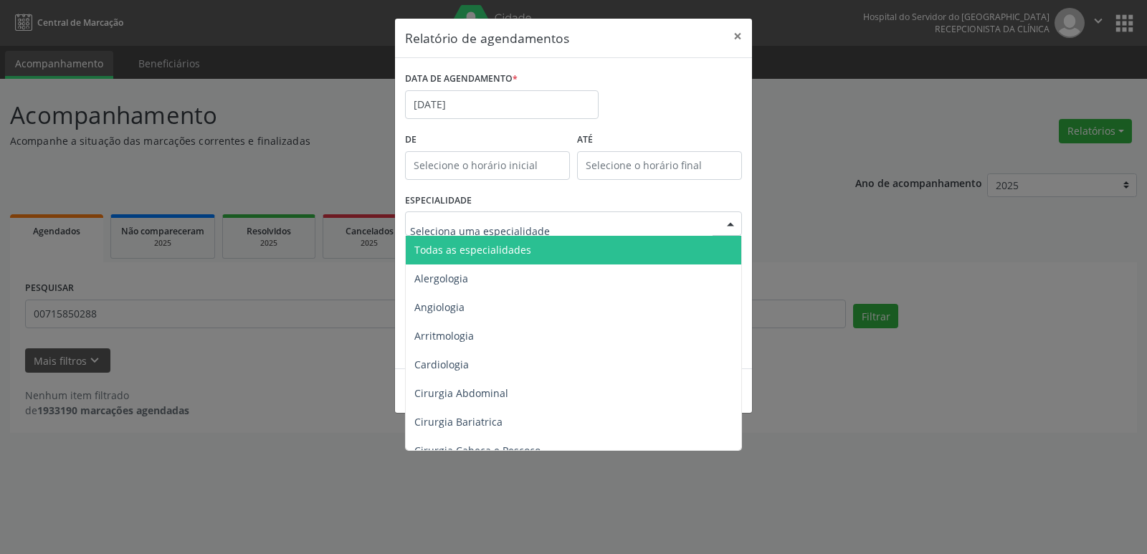
click at [543, 247] on span "Todas as especialidades" at bounding box center [575, 250] width 338 height 29
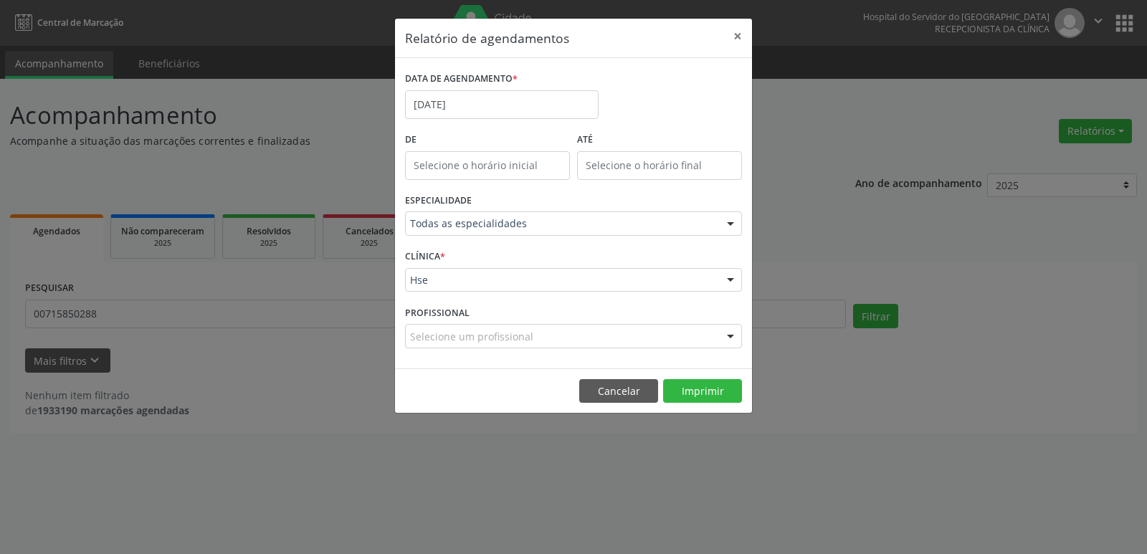
click at [732, 275] on div at bounding box center [731, 281] width 22 height 24
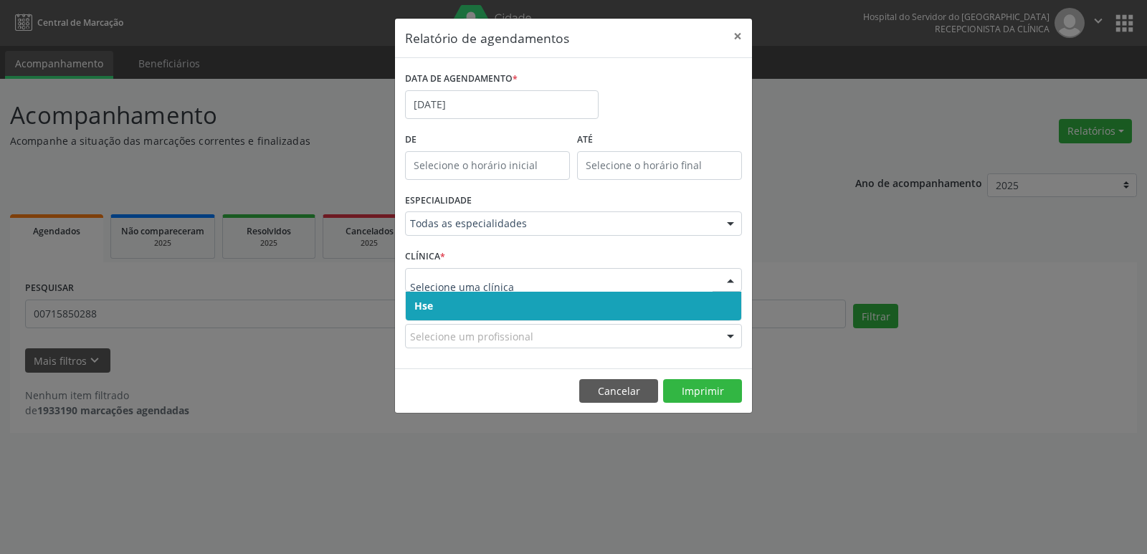
click at [729, 305] on span "Hse" at bounding box center [574, 306] width 336 height 29
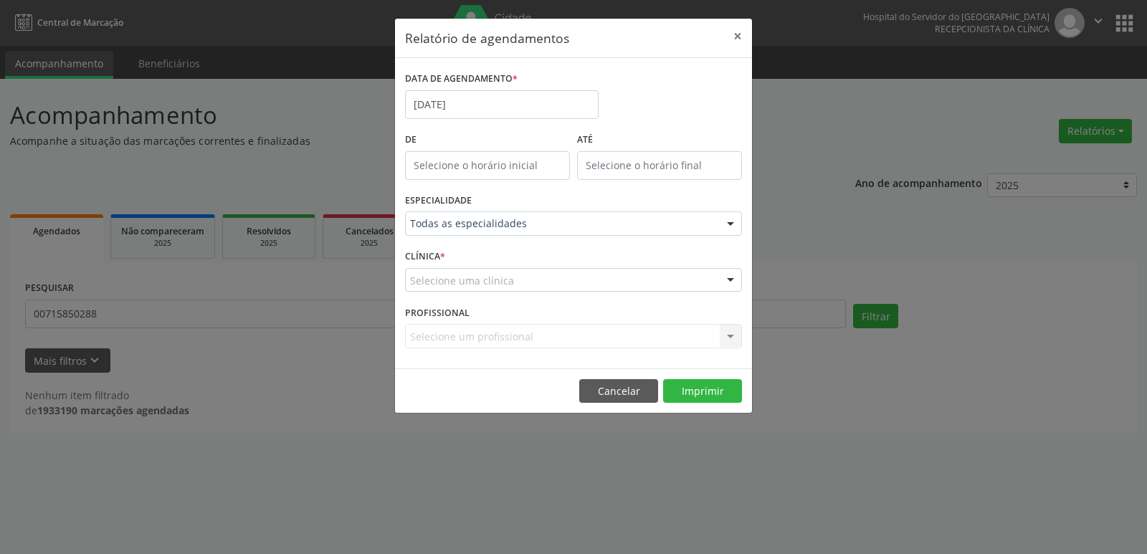
click at [733, 278] on div at bounding box center [731, 281] width 22 height 24
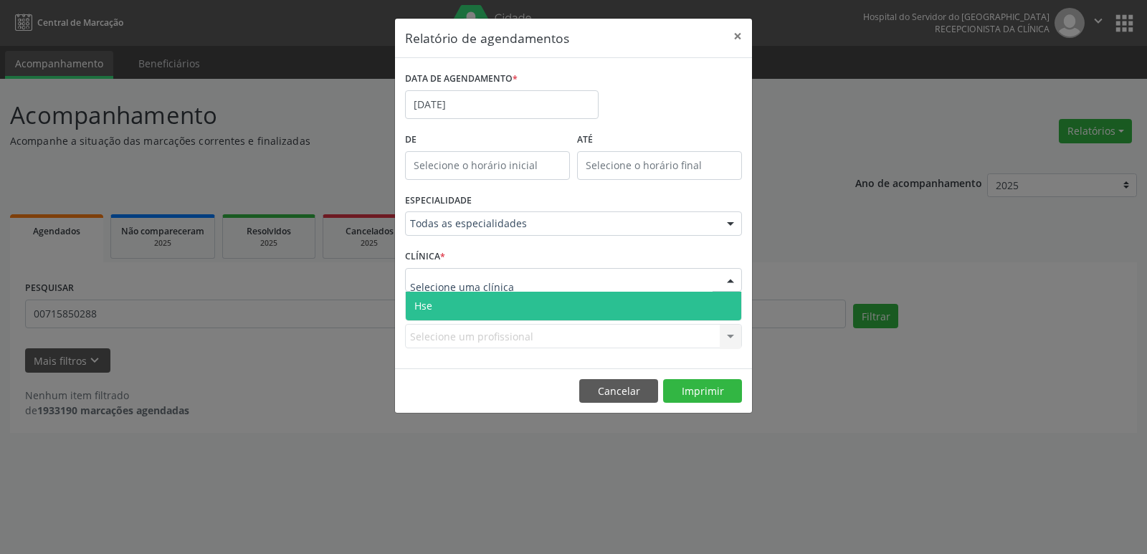
click at [727, 308] on span "Hse" at bounding box center [574, 306] width 336 height 29
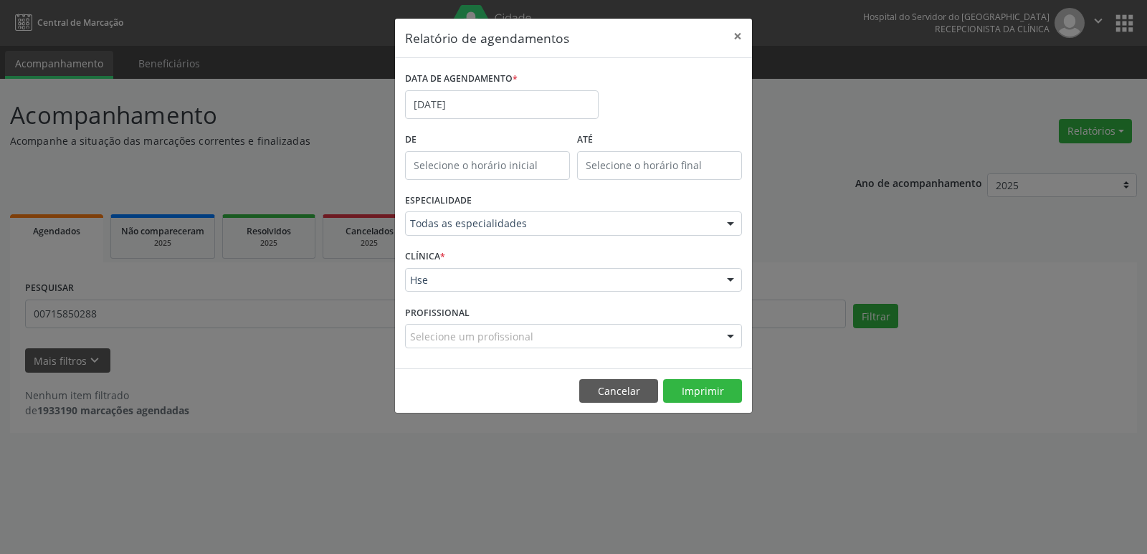
click at [732, 340] on div at bounding box center [731, 337] width 22 height 24
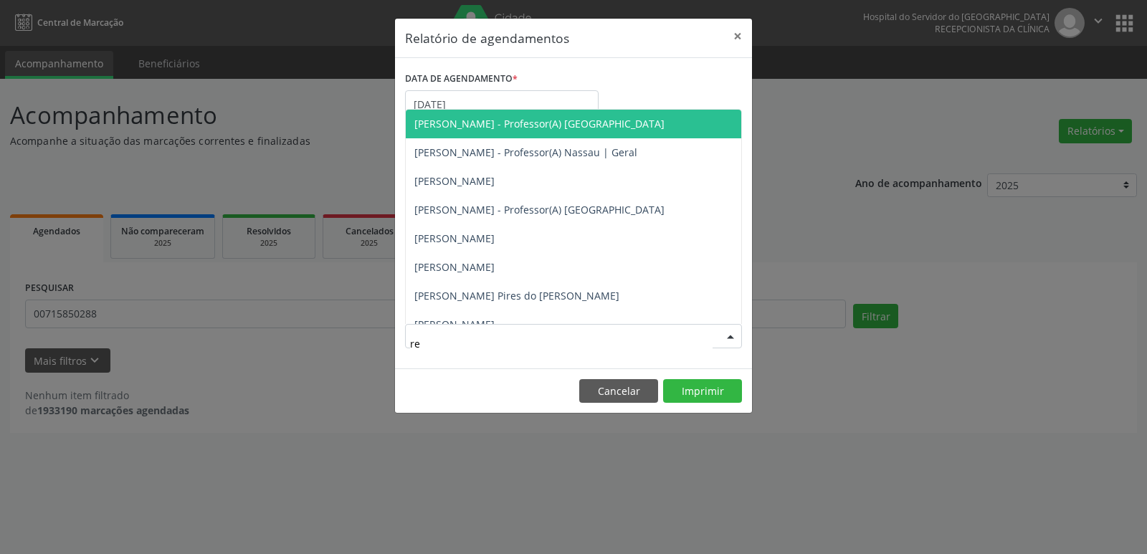
type input "ren"
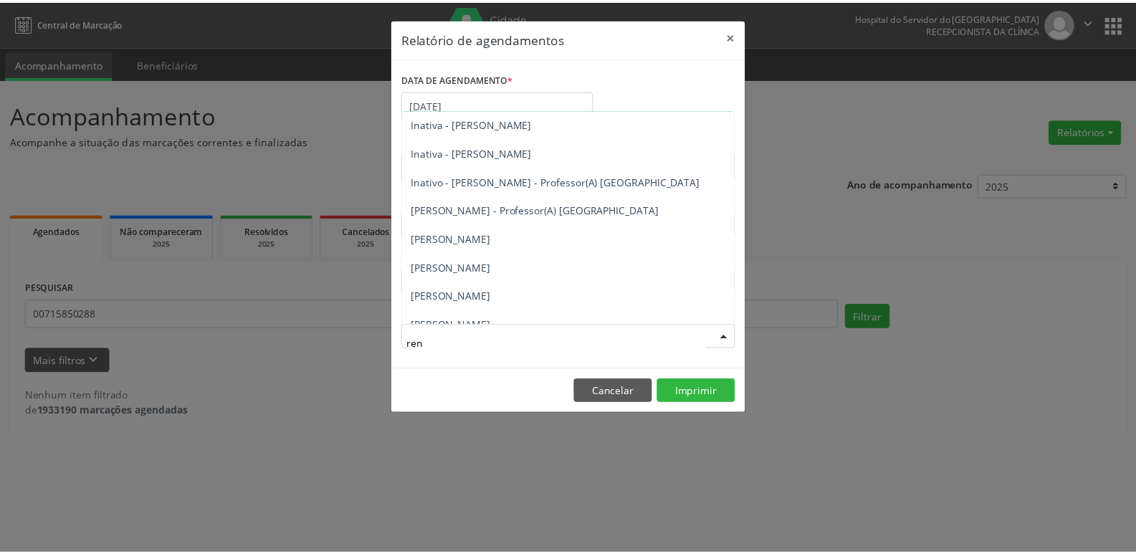
scroll to position [57, 0]
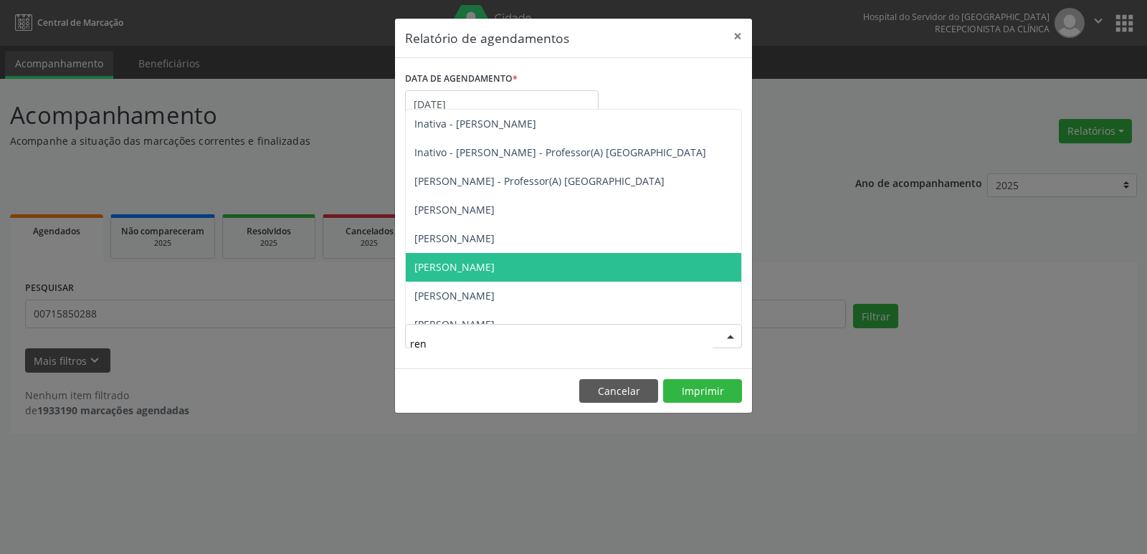
click at [484, 262] on span "[PERSON_NAME]" at bounding box center [454, 267] width 80 height 14
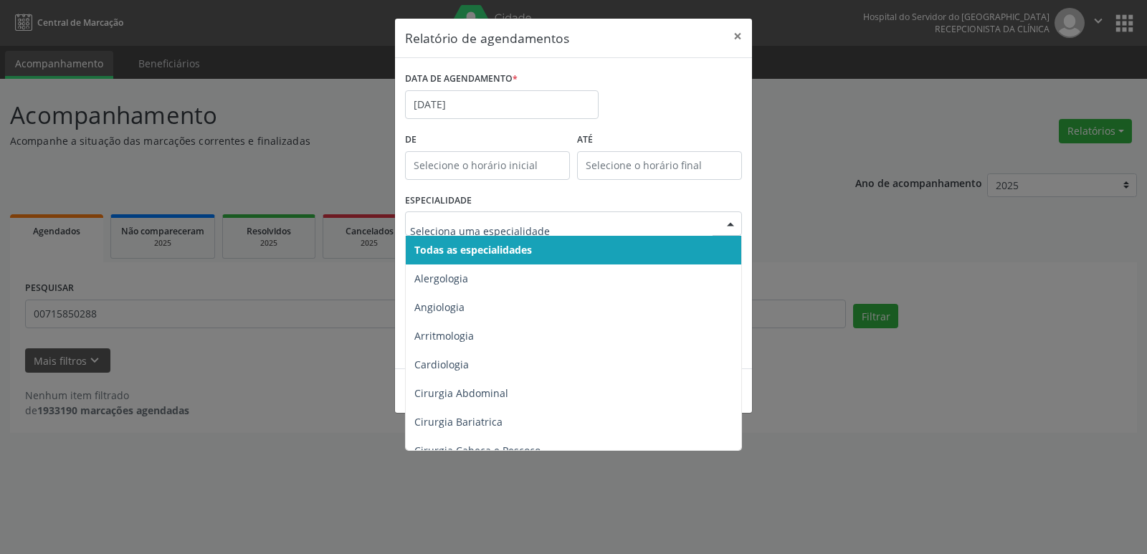
click at [731, 224] on div at bounding box center [731, 224] width 22 height 24
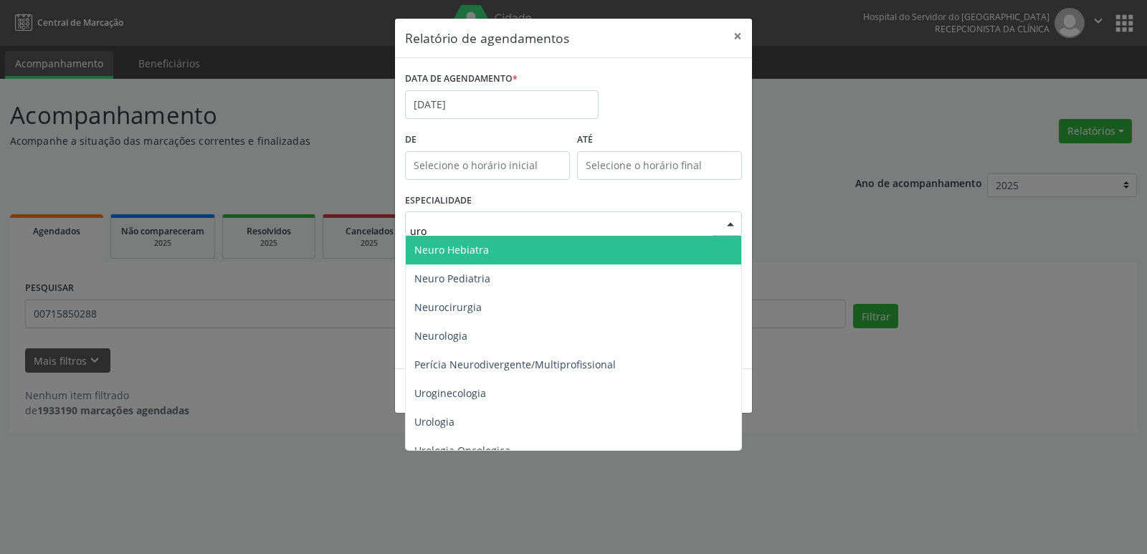
type input "urol"
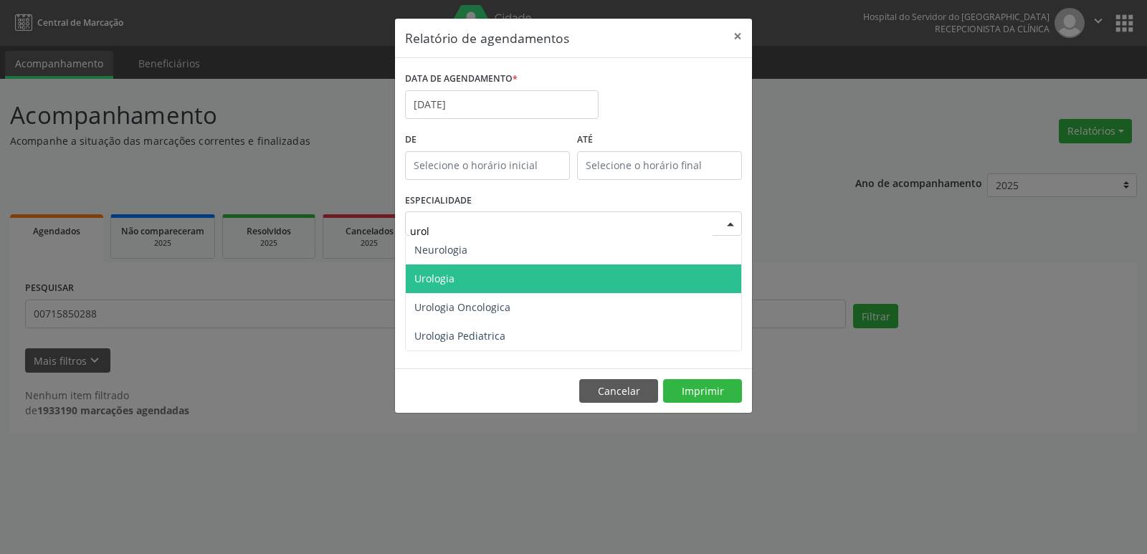
click at [488, 272] on span "Urologia" at bounding box center [574, 279] width 336 height 29
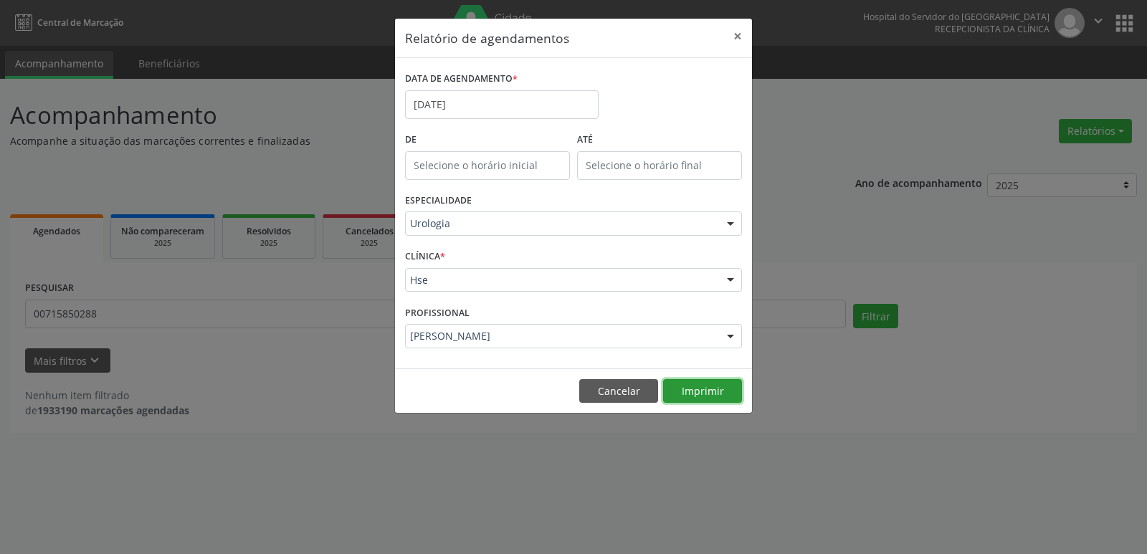
click at [685, 391] on button "Imprimir" at bounding box center [702, 391] width 79 height 24
click at [737, 36] on button "×" at bounding box center [737, 36] width 29 height 35
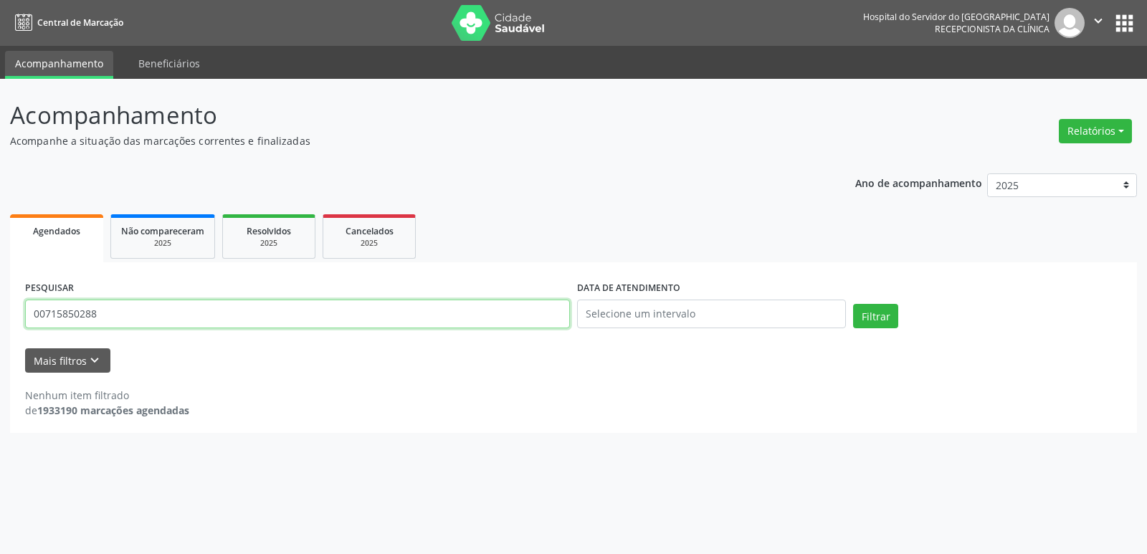
drag, startPoint x: 115, startPoint y: 320, endPoint x: 0, endPoint y: 310, distance: 115.1
click at [0, 310] on div "Acompanhamento Acompanhe a situação das marcações correntes e finalizadas Relat…" at bounding box center [573, 316] width 1147 height 475
type input "13625187653"
click at [875, 318] on button "Filtrar" at bounding box center [875, 316] width 45 height 24
drag, startPoint x: 120, startPoint y: 309, endPoint x: 0, endPoint y: 320, distance: 121.0
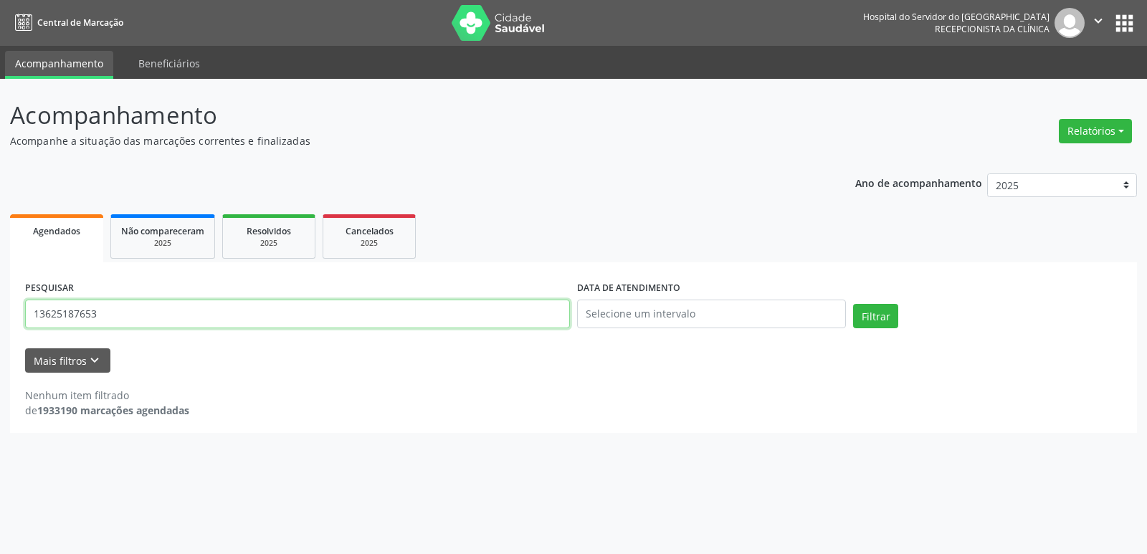
click at [0, 320] on div "Acompanhamento Acompanhe a situação das marcações correntes e finalizadas Relat…" at bounding box center [573, 316] width 1147 height 475
type input "66802326434"
click at [885, 317] on button "Filtrar" at bounding box center [875, 316] width 45 height 24
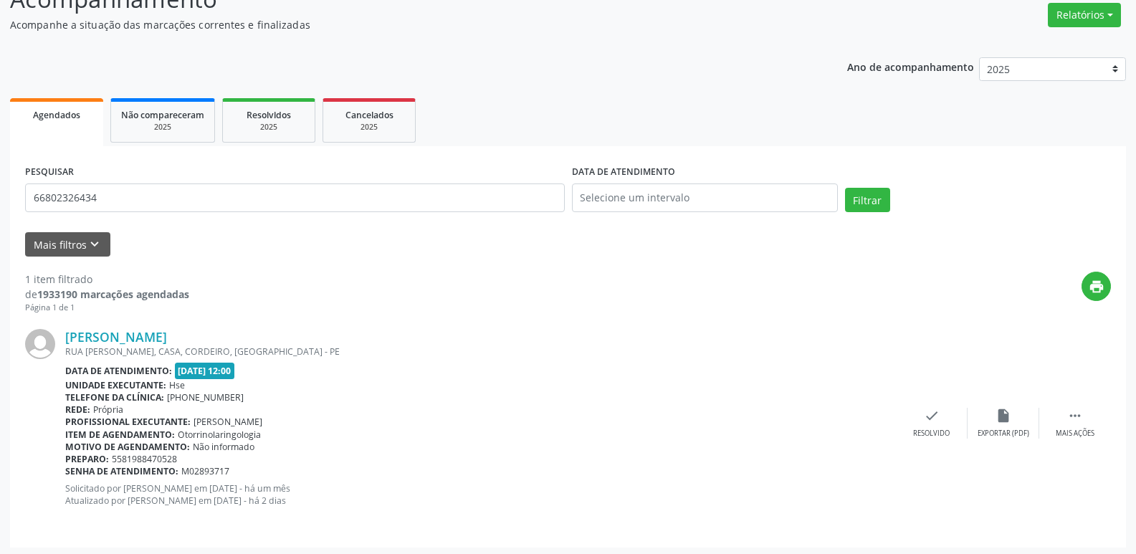
scroll to position [120, 0]
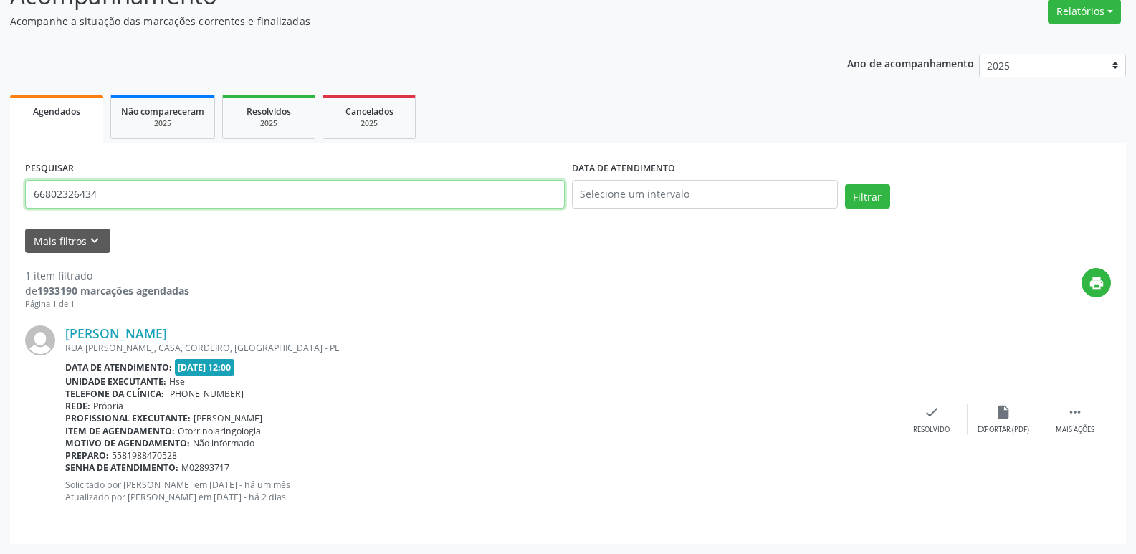
drag, startPoint x: 115, startPoint y: 196, endPoint x: 0, endPoint y: 204, distance: 115.8
click at [0, 204] on div "Acompanhamento Acompanhe a situação das marcações correntes e finalizadas Relat…" at bounding box center [568, 256] width 1136 height 595
type input "05312639400"
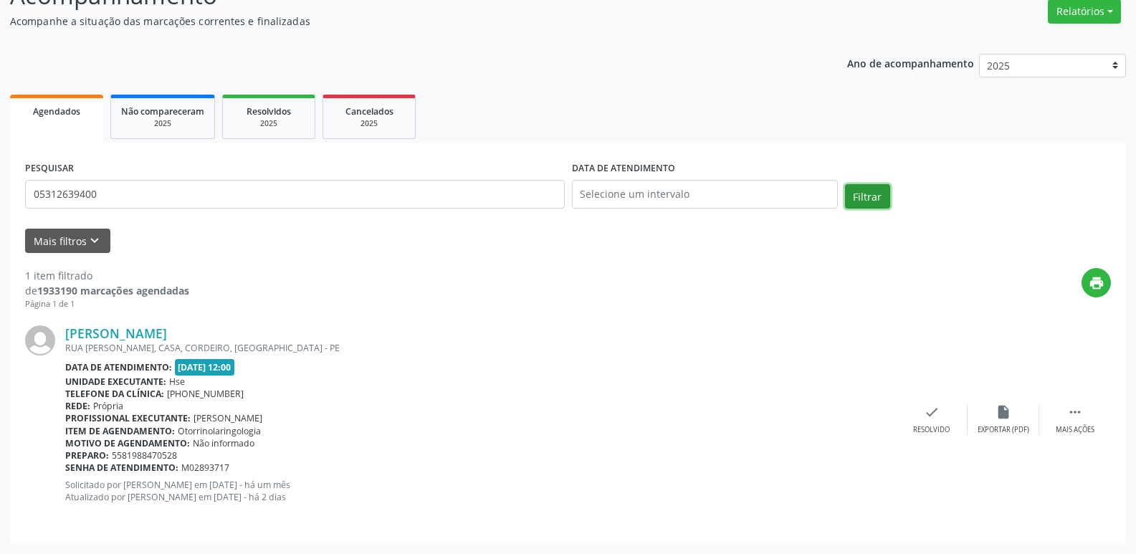
click at [874, 191] on button "Filtrar" at bounding box center [867, 196] width 45 height 24
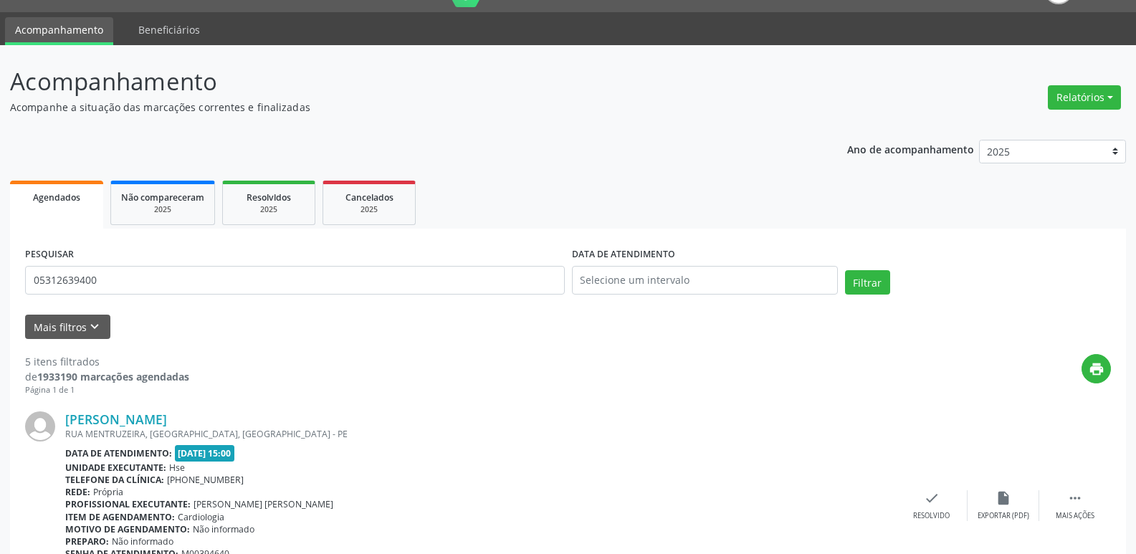
scroll to position [0, 0]
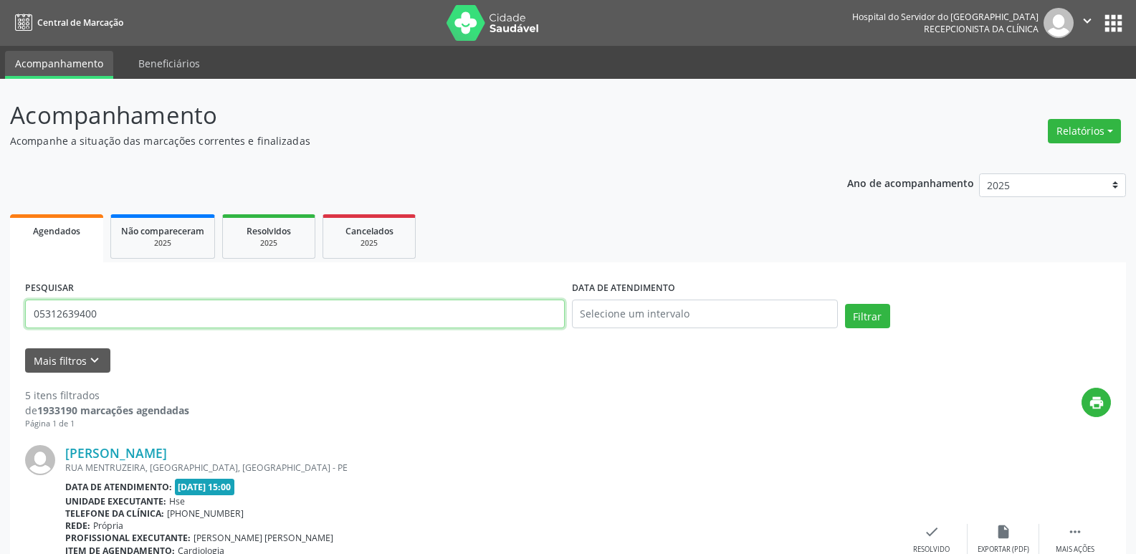
drag, startPoint x: 120, startPoint y: 318, endPoint x: 1, endPoint y: 315, distance: 118.4
type input "40076180468"
click at [845, 304] on button "Filtrar" at bounding box center [867, 316] width 45 height 24
drag, startPoint x: 118, startPoint y: 319, endPoint x: 0, endPoint y: 290, distance: 121.0
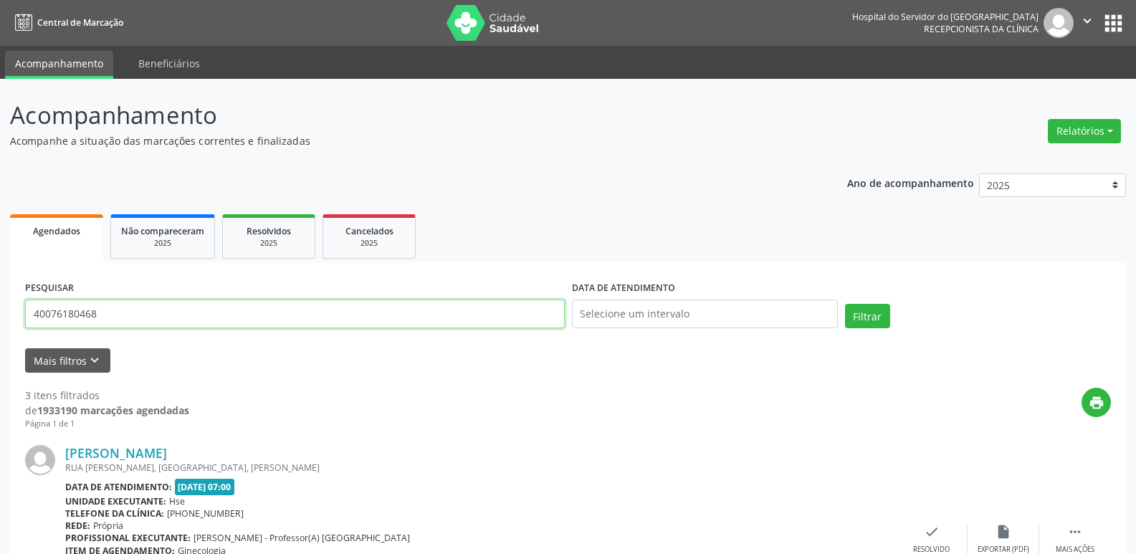
type input "09373926420"
click at [845, 304] on button "Filtrar" at bounding box center [867, 316] width 45 height 24
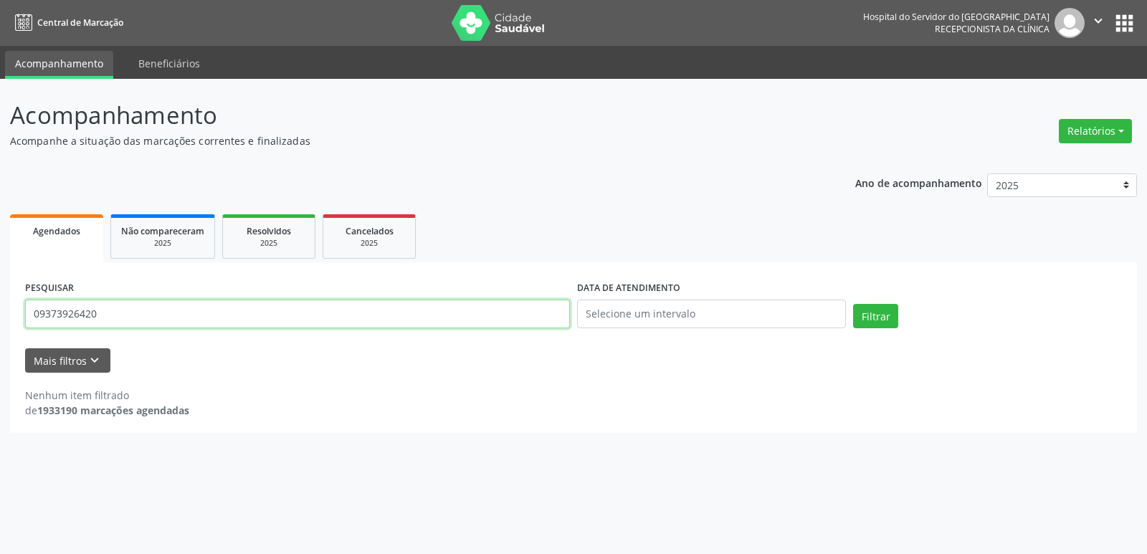
drag, startPoint x: 100, startPoint y: 315, endPoint x: 36, endPoint y: 309, distance: 64.1
click at [36, 309] on input "09373926420" at bounding box center [297, 314] width 545 height 29
click at [101, 305] on input "text" at bounding box center [297, 314] width 545 height 29
click at [181, 345] on form "PESQUISAR DATA DE ATENDIMENTO Filtrar UNIDADE EXECUTANTE Selecione uma unidade …" at bounding box center [573, 324] width 1097 height 95
type input "09373926420"
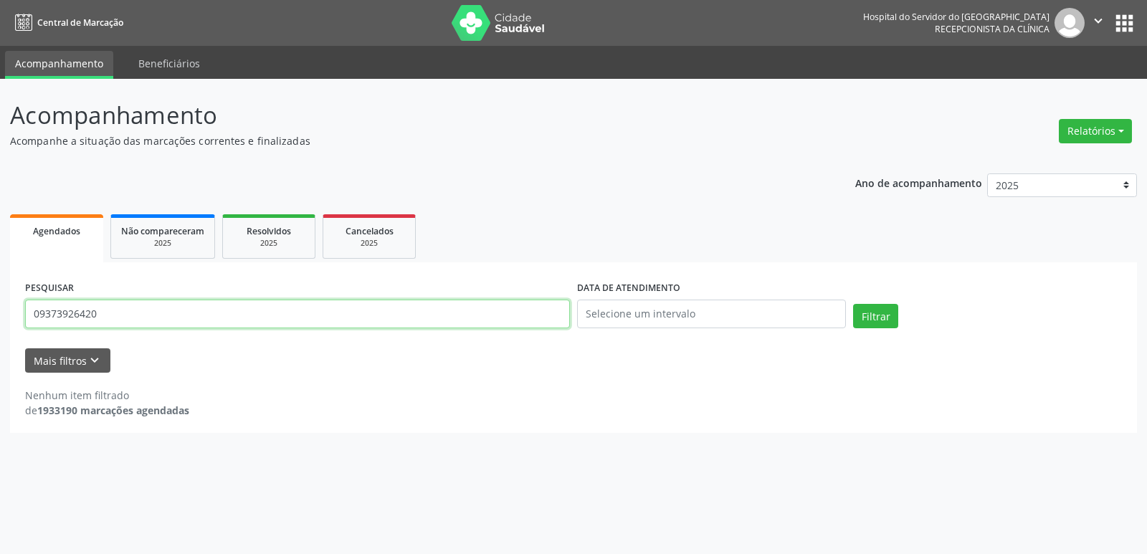
click at [853, 304] on button "Filtrar" at bounding box center [875, 316] width 45 height 24
click at [1092, 120] on button "Relatórios" at bounding box center [1095, 131] width 73 height 24
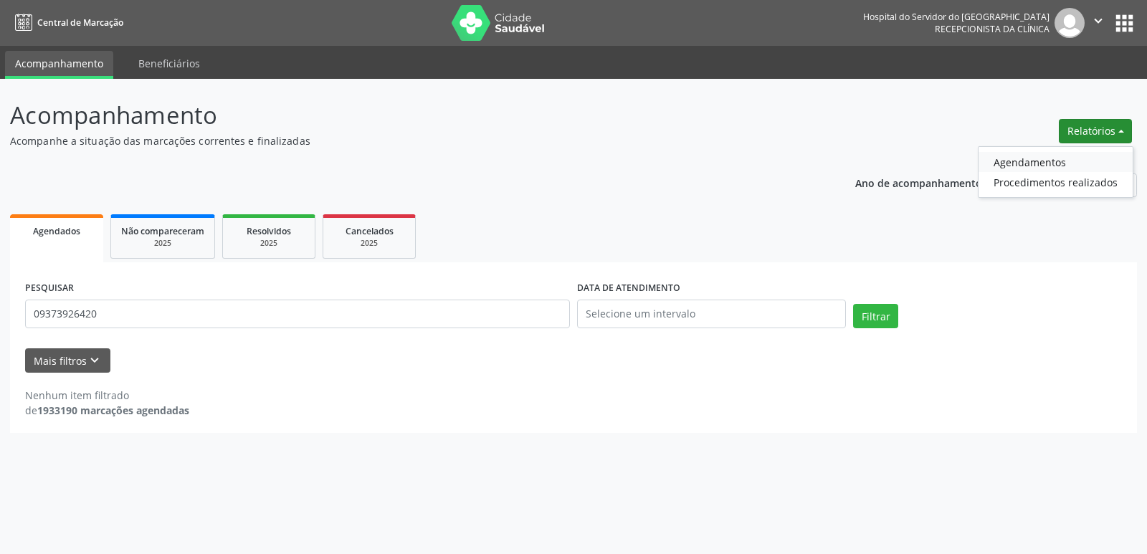
click at [1064, 161] on link "Agendamentos" at bounding box center [1056, 162] width 154 height 20
select select "9"
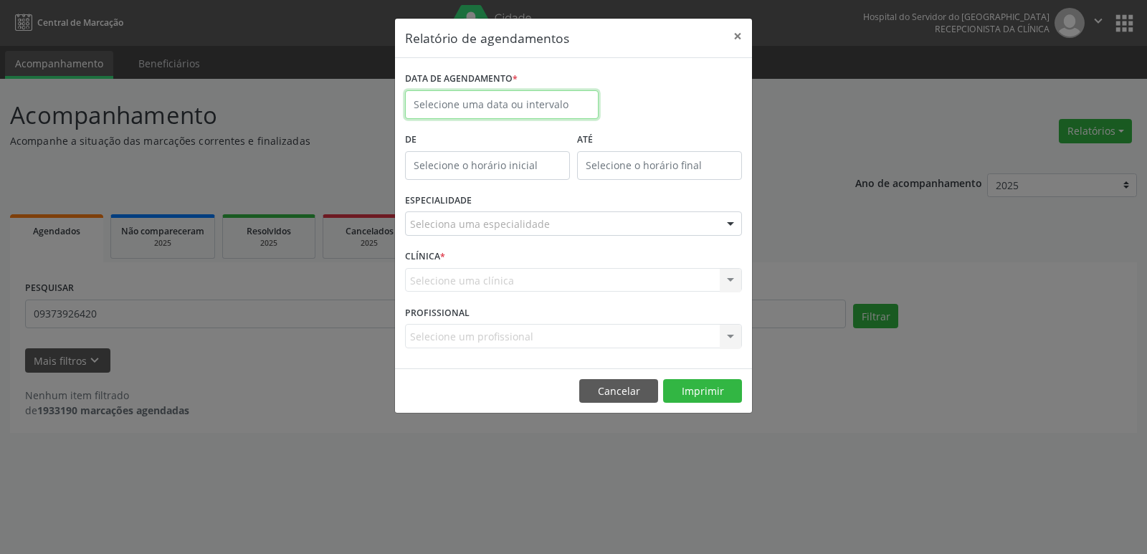
click at [540, 108] on input "text" at bounding box center [502, 104] width 194 height 29
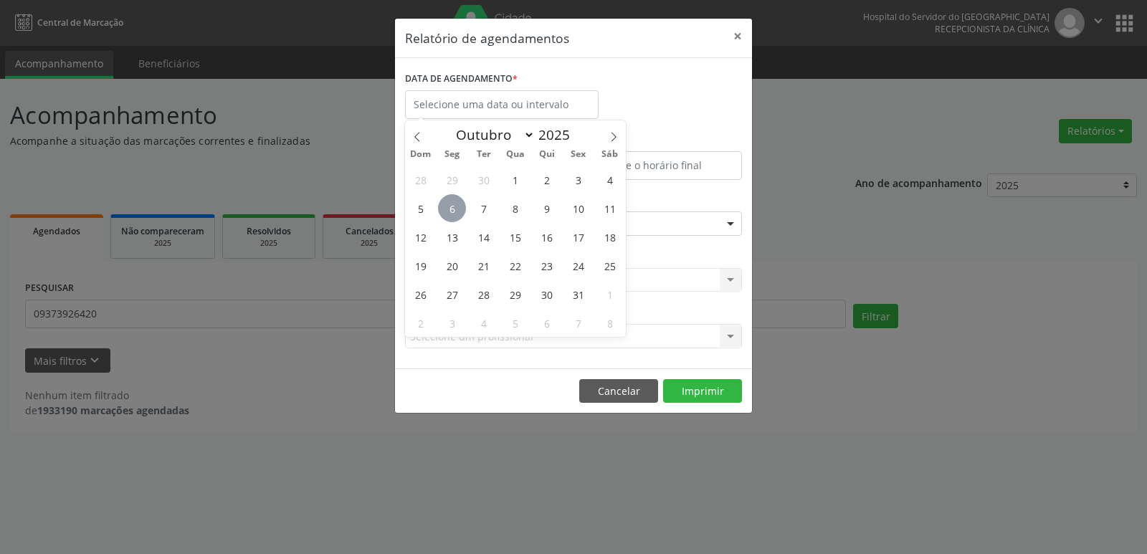
click at [455, 204] on span "6" at bounding box center [452, 208] width 28 height 28
type input "[DATE]"
click at [455, 204] on span "6" at bounding box center [452, 208] width 28 height 28
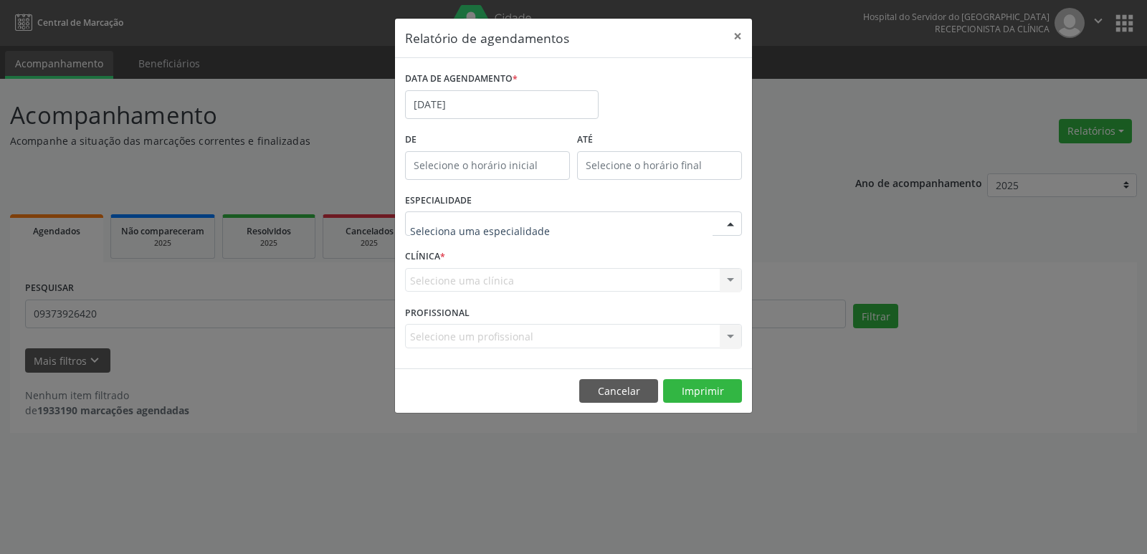
click at [731, 226] on div at bounding box center [731, 224] width 22 height 24
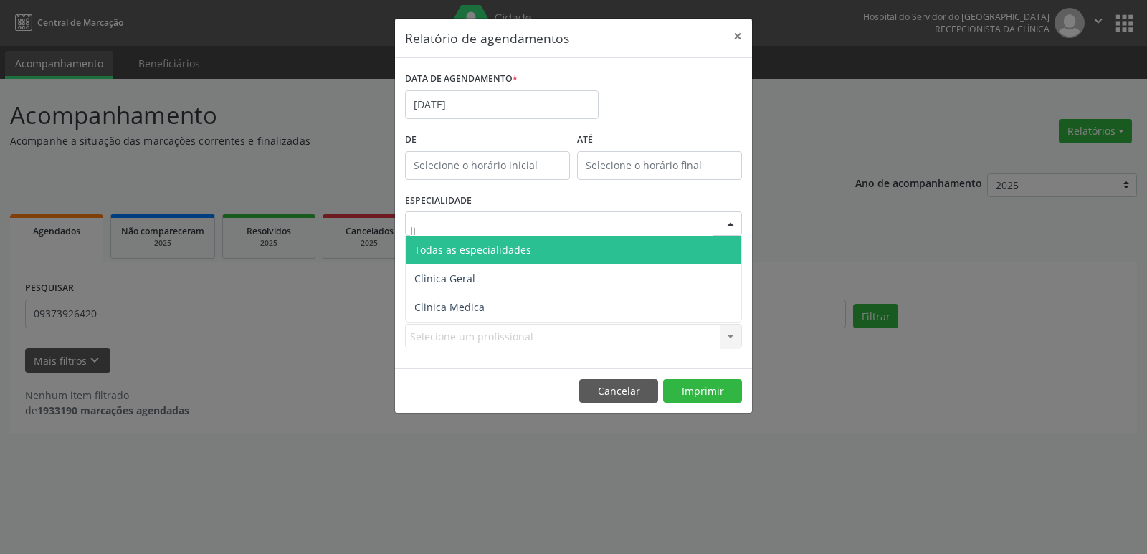
type input "lin"
click at [486, 245] on span "Clinica Geral" at bounding box center [574, 250] width 336 height 29
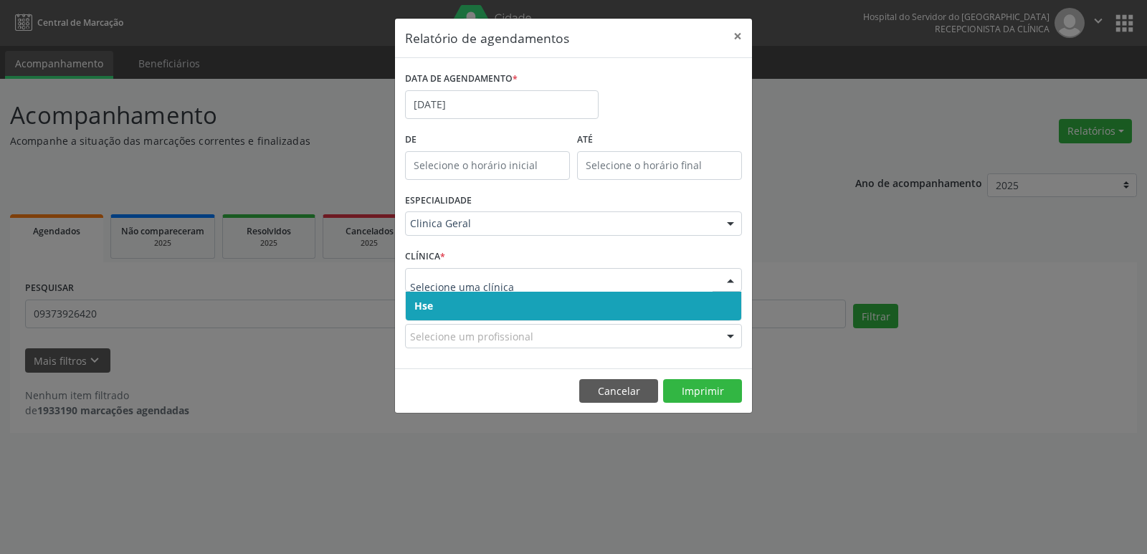
click at [729, 281] on div at bounding box center [731, 281] width 22 height 24
click at [723, 311] on span "Hse" at bounding box center [574, 306] width 336 height 29
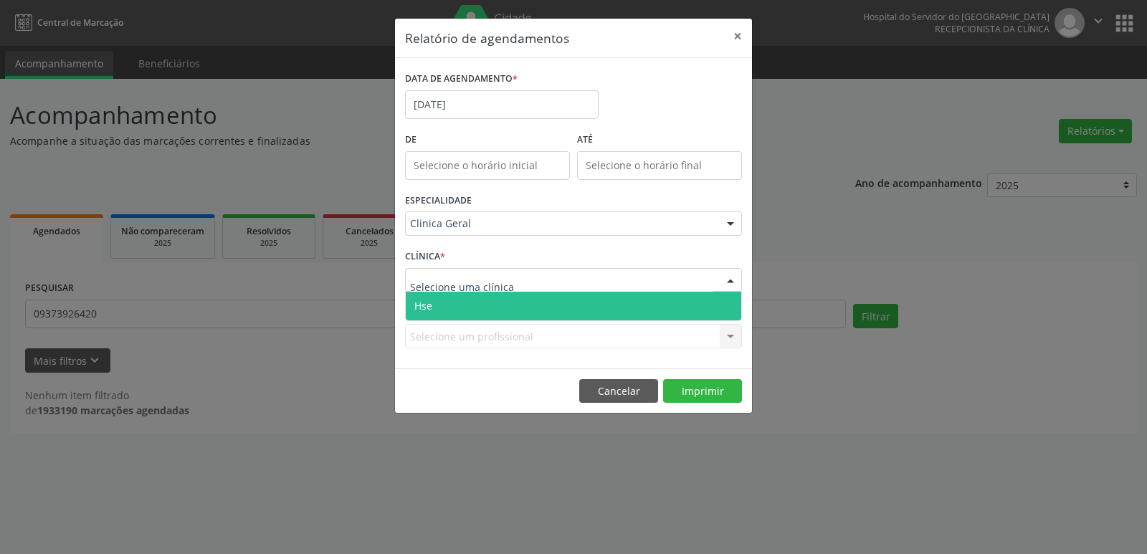
click at [731, 281] on div at bounding box center [731, 281] width 22 height 24
click at [725, 304] on span "Hse" at bounding box center [574, 306] width 336 height 29
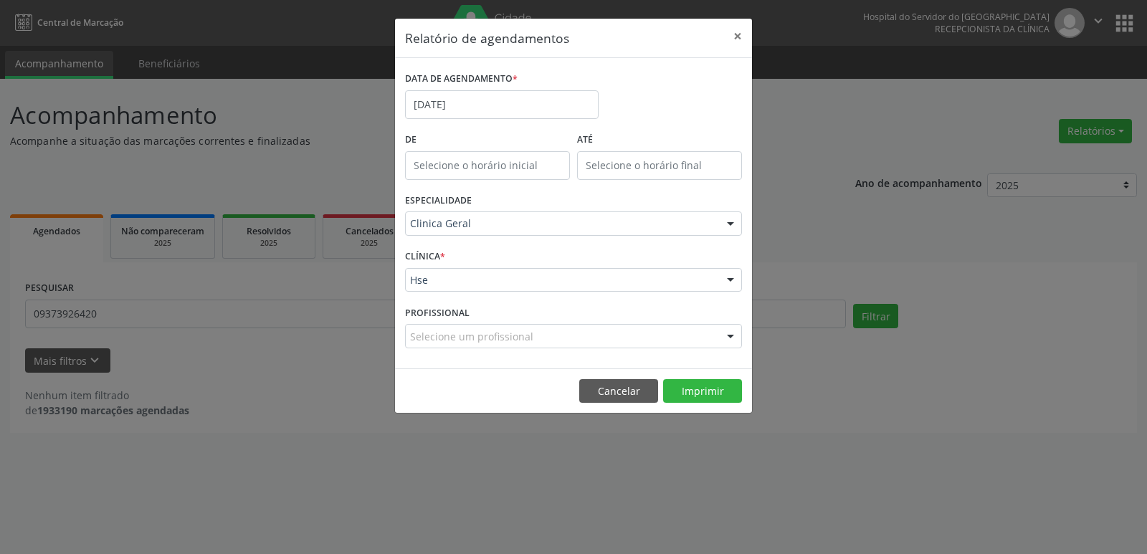
click at [727, 331] on div at bounding box center [731, 337] width 22 height 24
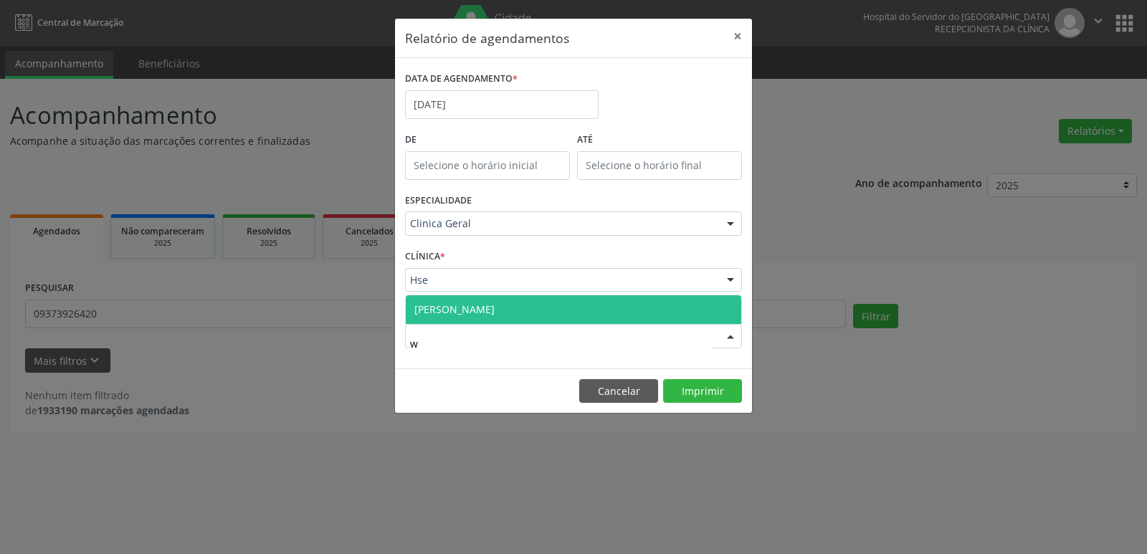
type input "wa"
click at [627, 312] on span "[PERSON_NAME]" at bounding box center [574, 309] width 336 height 29
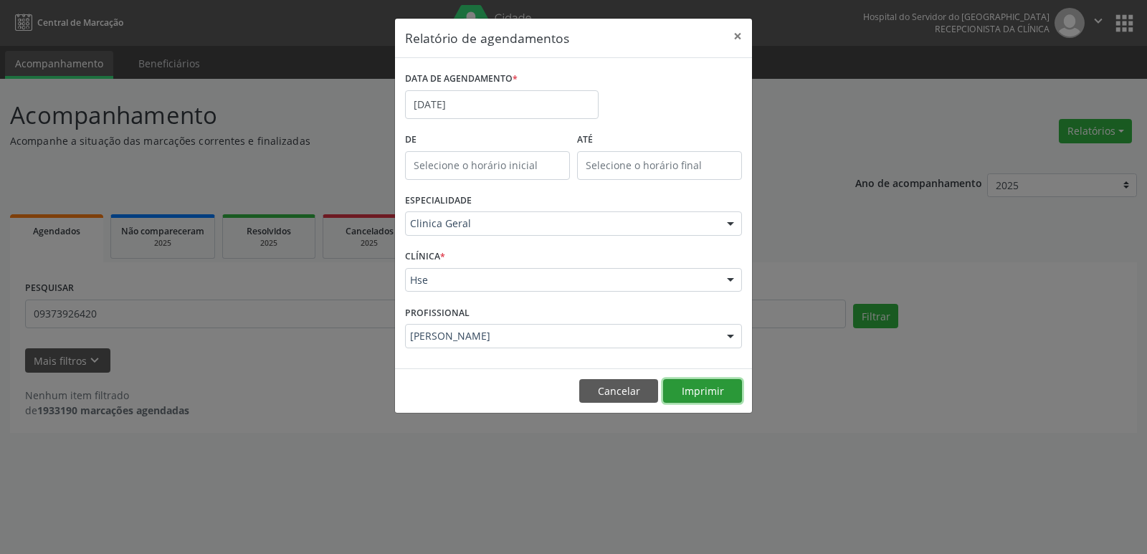
click at [716, 383] on button "Imprimir" at bounding box center [702, 391] width 79 height 24
click at [734, 36] on button "×" at bounding box center [737, 36] width 29 height 35
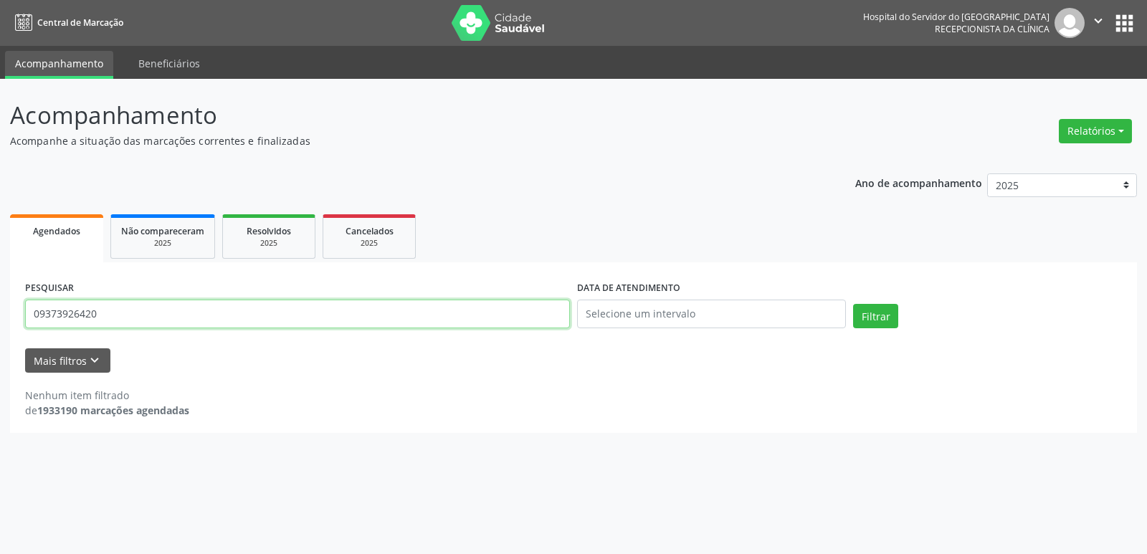
drag, startPoint x: 140, startPoint y: 321, endPoint x: 0, endPoint y: 303, distance: 141.0
click at [0, 303] on div "Acompanhamento Acompanhe a situação das marcações correntes e finalizadas Relat…" at bounding box center [573, 316] width 1147 height 475
type input "[PERSON_NAME]"
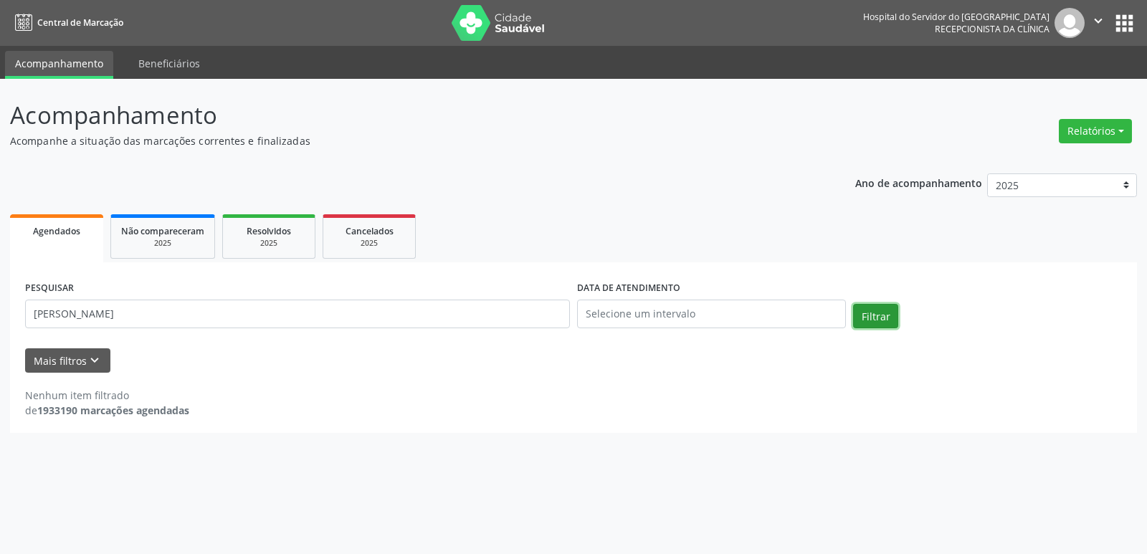
click at [875, 306] on button "Filtrar" at bounding box center [875, 316] width 45 height 24
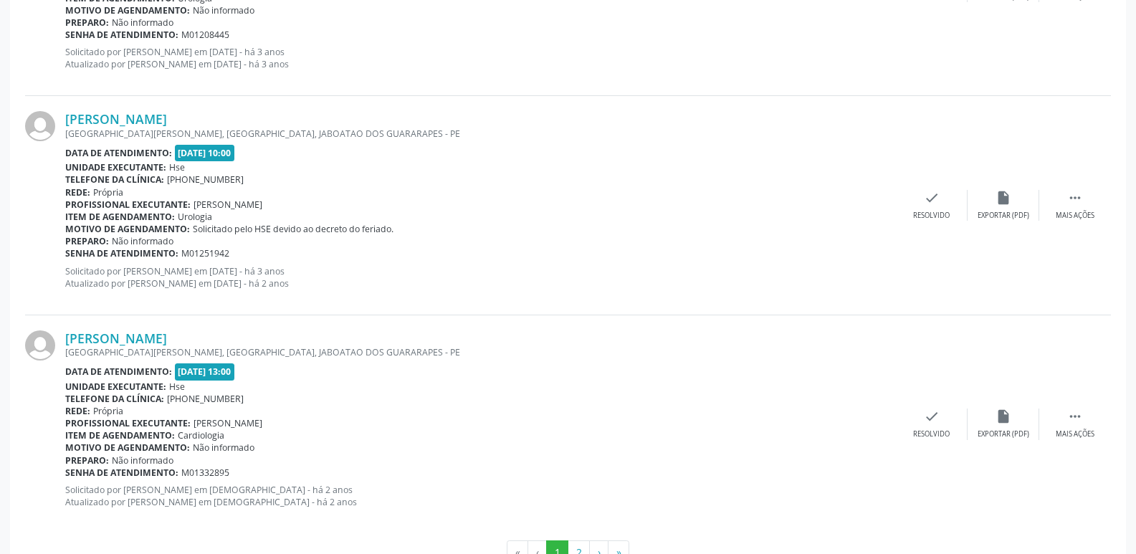
scroll to position [3226, 0]
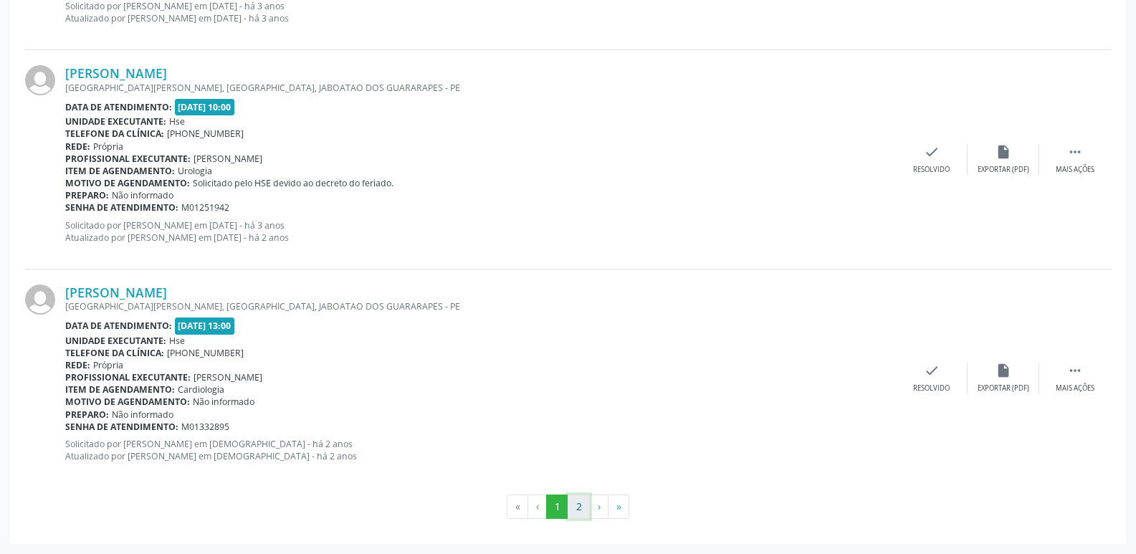
click at [575, 504] on button "2" at bounding box center [579, 507] width 22 height 24
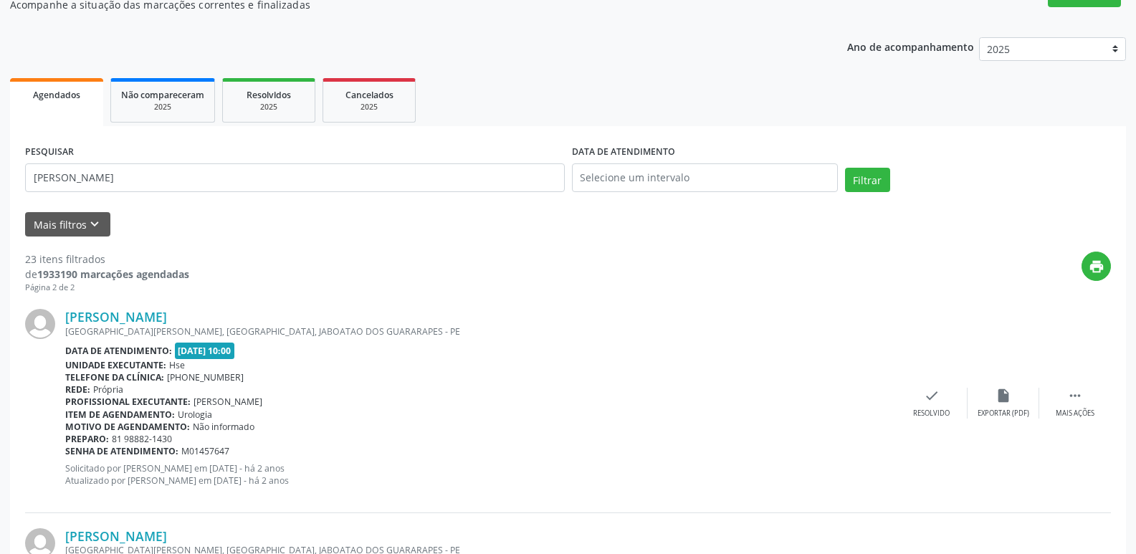
scroll to position [0, 0]
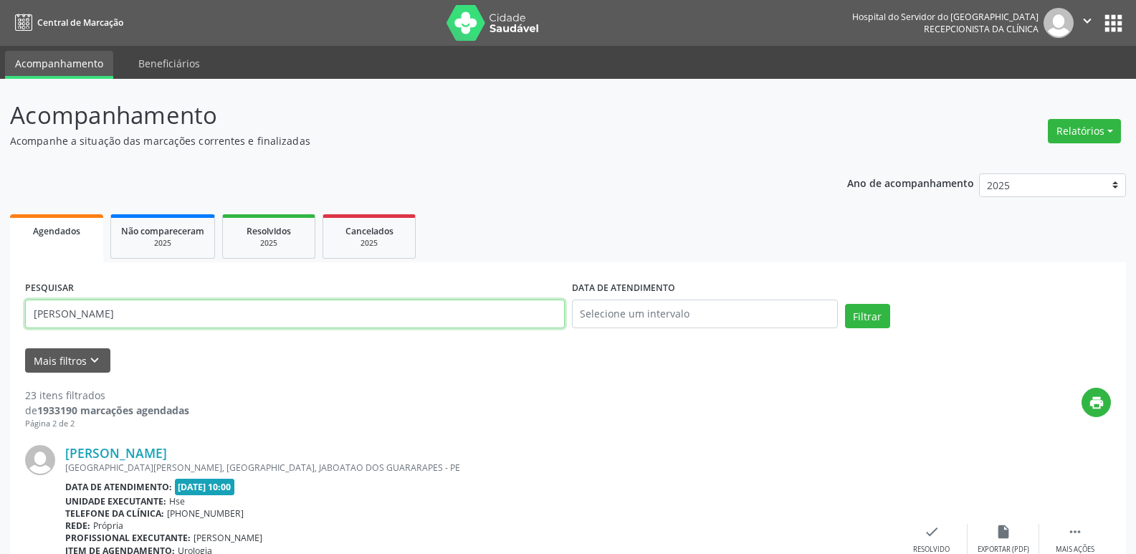
drag, startPoint x: 173, startPoint y: 315, endPoint x: 0, endPoint y: 305, distance: 173.1
type input "2"
type input "59812265449"
click at [845, 304] on button "Filtrar" at bounding box center [867, 316] width 45 height 24
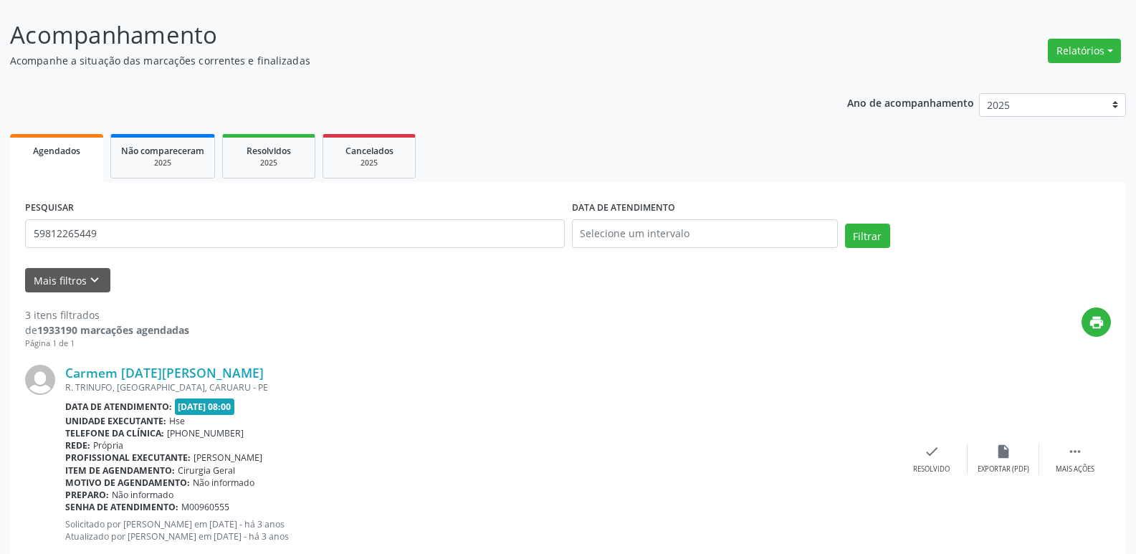
scroll to position [75, 0]
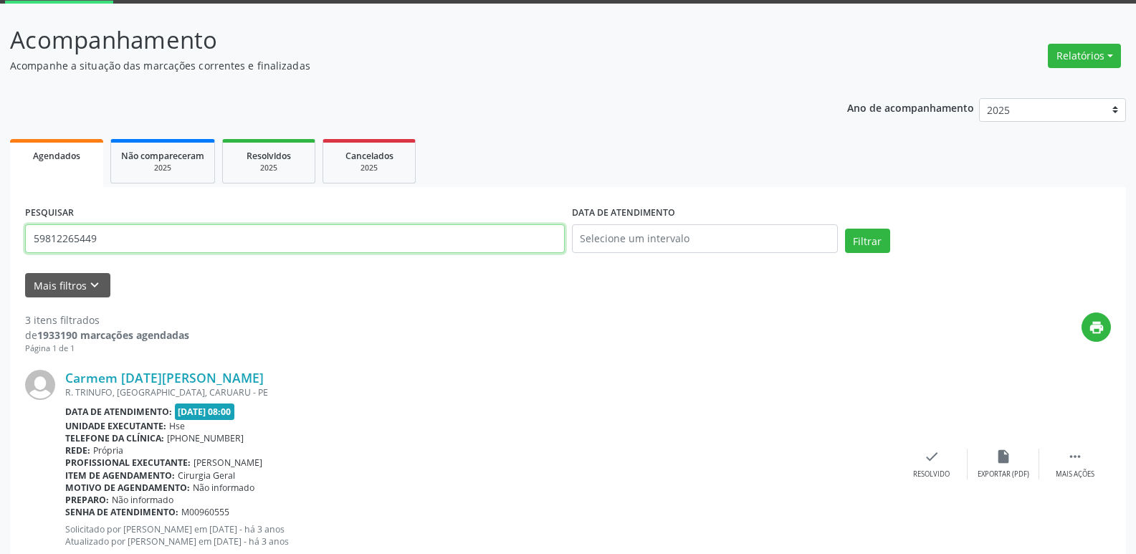
drag, startPoint x: 118, startPoint y: 242, endPoint x: 0, endPoint y: 245, distance: 118.3
click at [0, 245] on div "Acompanhamento Acompanhe a situação das marcações correntes e finalizadas Relat…" at bounding box center [568, 520] width 1136 height 1032
type input "50258095415"
click at [845, 229] on button "Filtrar" at bounding box center [867, 241] width 45 height 24
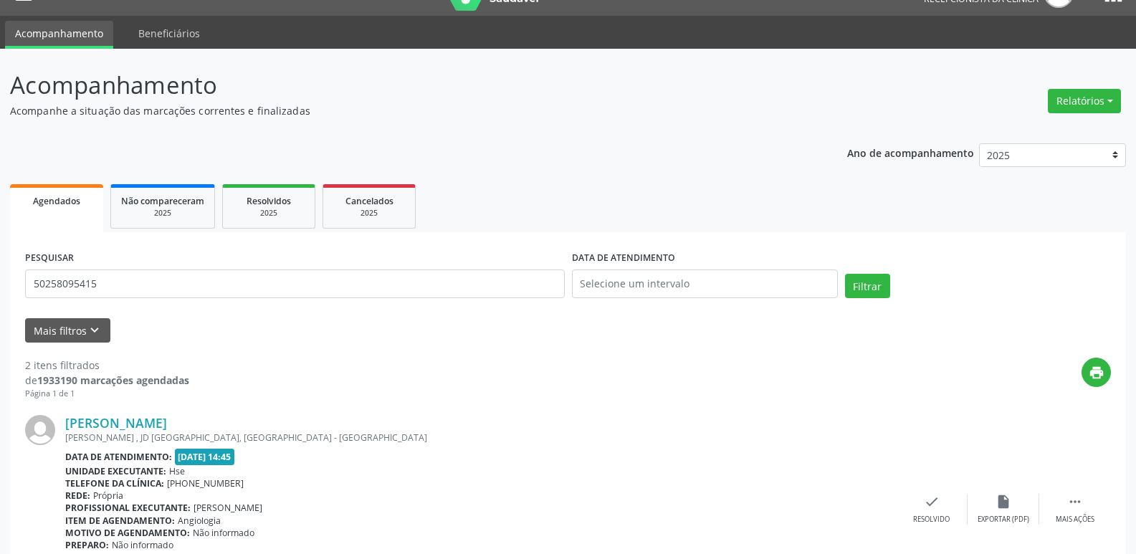
scroll to position [0, 0]
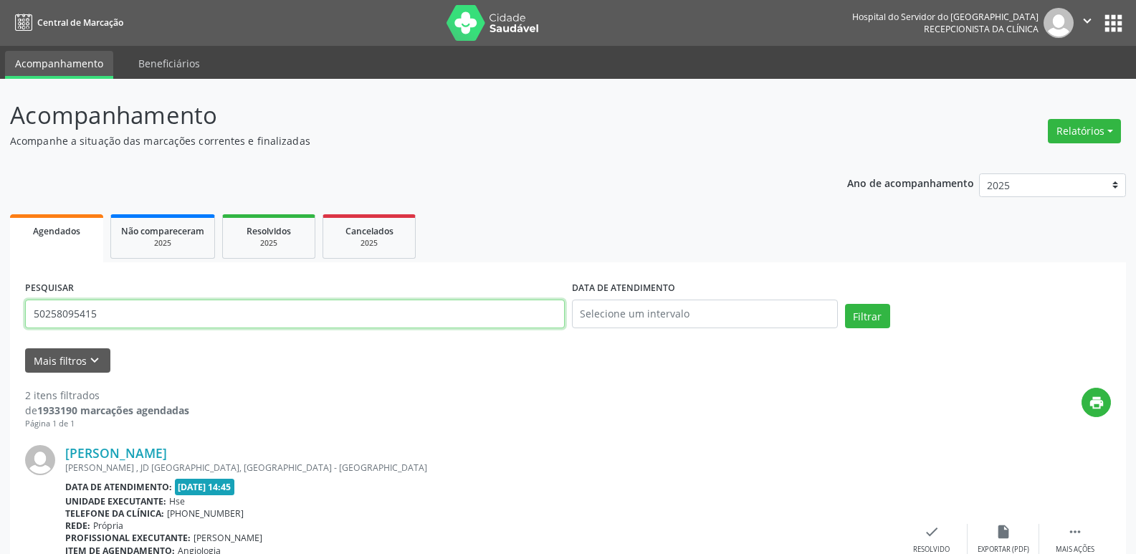
drag, startPoint x: 117, startPoint y: 317, endPoint x: 0, endPoint y: 323, distance: 117.0
click at [0, 323] on div "Acompanhamento Acompanhe a situação das marcações correntes e finalizadas Relat…" at bounding box center [568, 486] width 1136 height 814
type input "71139036491"
click at [845, 304] on button "Filtrar" at bounding box center [867, 316] width 45 height 24
drag, startPoint x: 103, startPoint y: 308, endPoint x: 0, endPoint y: 323, distance: 104.3
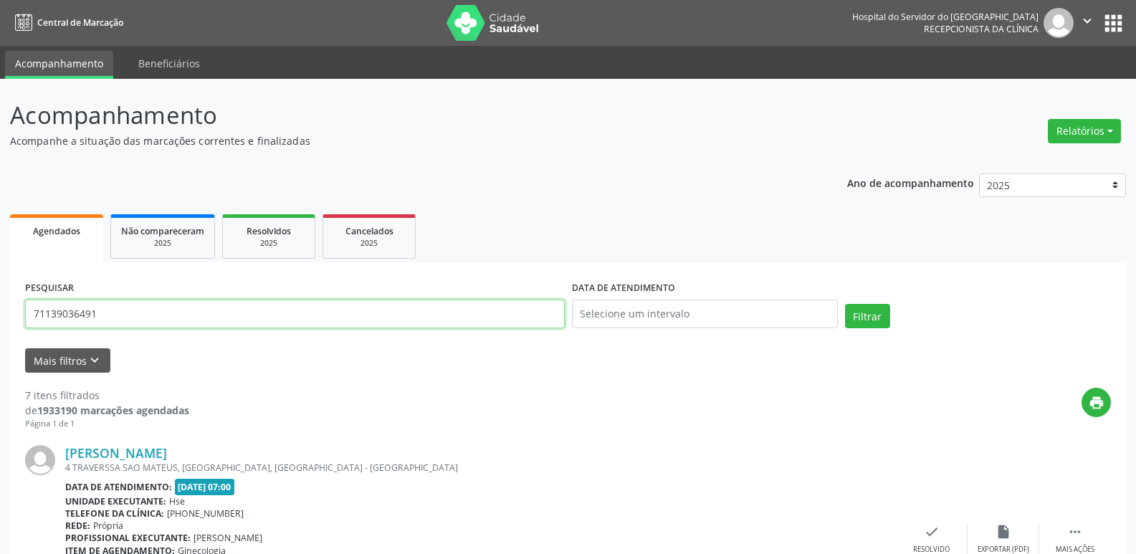
type input "32078765449"
click at [845, 304] on button "Filtrar" at bounding box center [867, 316] width 45 height 24
drag, startPoint x: 123, startPoint y: 323, endPoint x: 0, endPoint y: 323, distance: 123.3
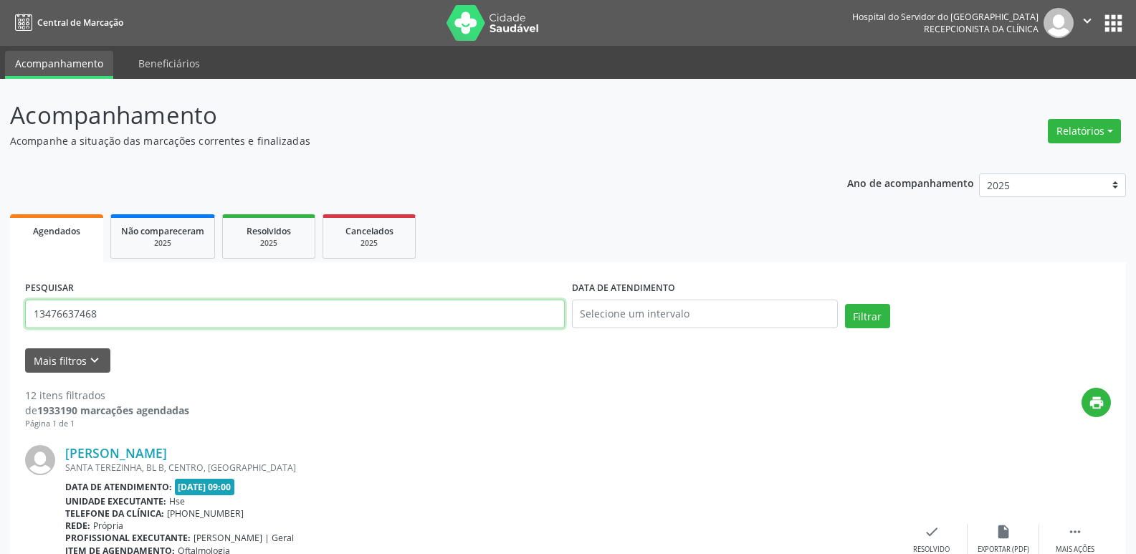
type input "13476637468"
click at [845, 304] on button "Filtrar" at bounding box center [867, 316] width 45 height 24
drag, startPoint x: 105, startPoint y: 321, endPoint x: 0, endPoint y: 321, distance: 105.4
type input "35748010410"
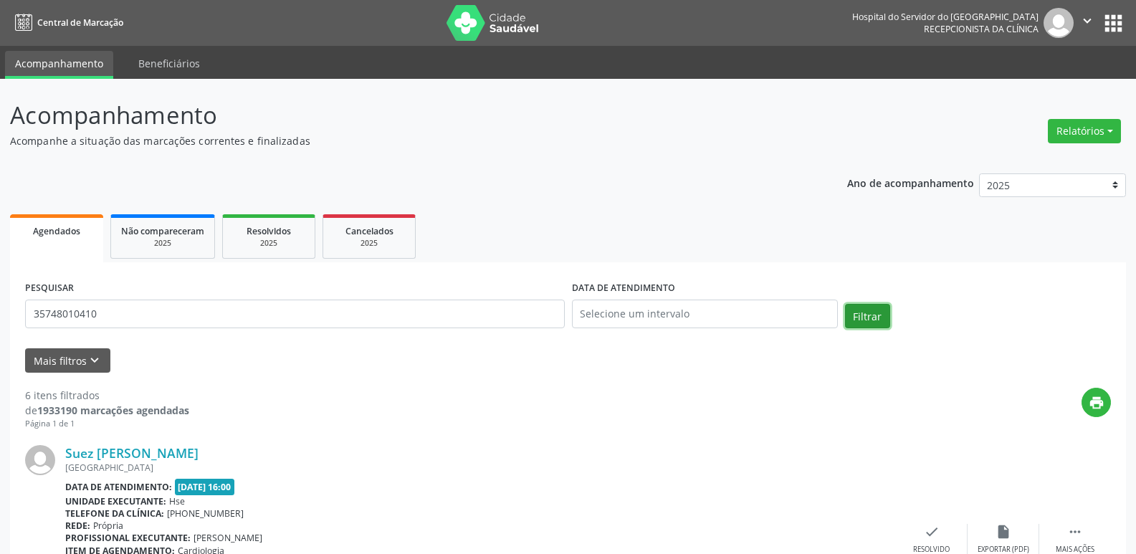
click at [872, 318] on button "Filtrar" at bounding box center [867, 316] width 45 height 24
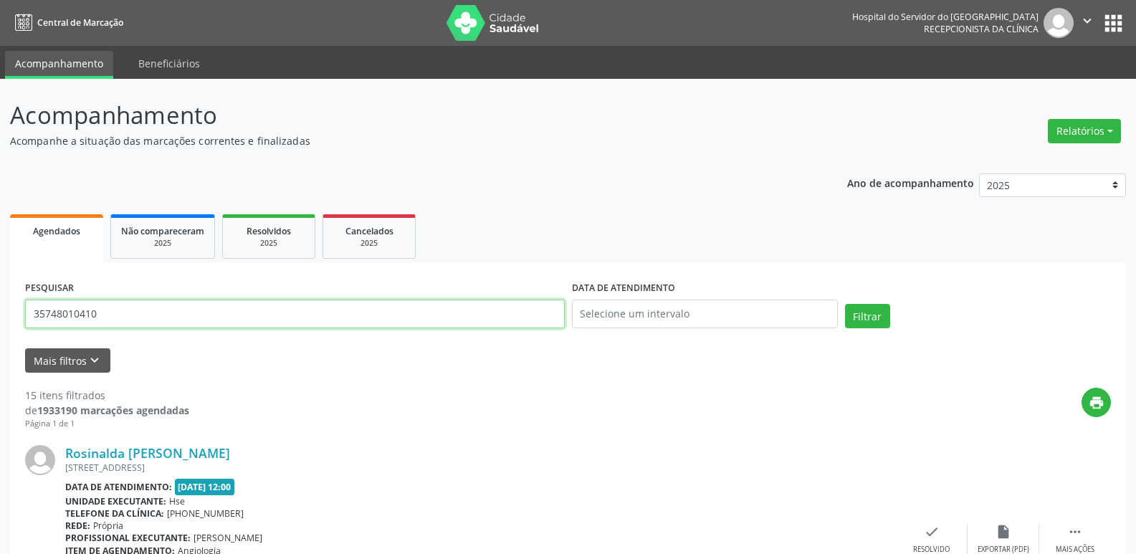
drag, startPoint x: 108, startPoint y: 315, endPoint x: 14, endPoint y: 307, distance: 95.0
click at [845, 304] on button "Filtrar" at bounding box center [867, 316] width 45 height 24
drag, startPoint x: 104, startPoint y: 316, endPoint x: 0, endPoint y: 285, distance: 108.6
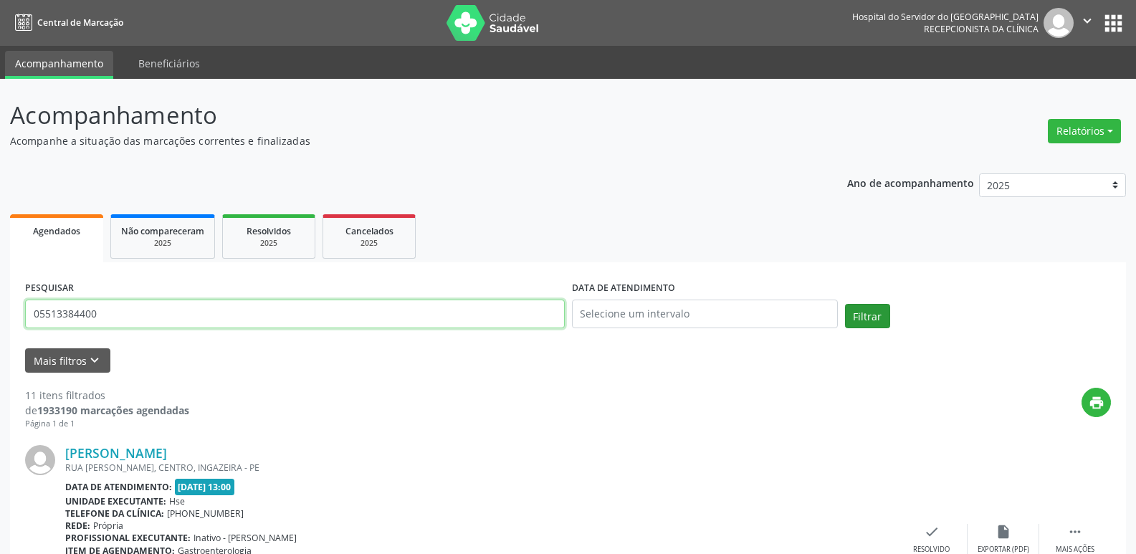
type input "05513384400"
click at [873, 314] on button "Filtrar" at bounding box center [867, 316] width 45 height 24
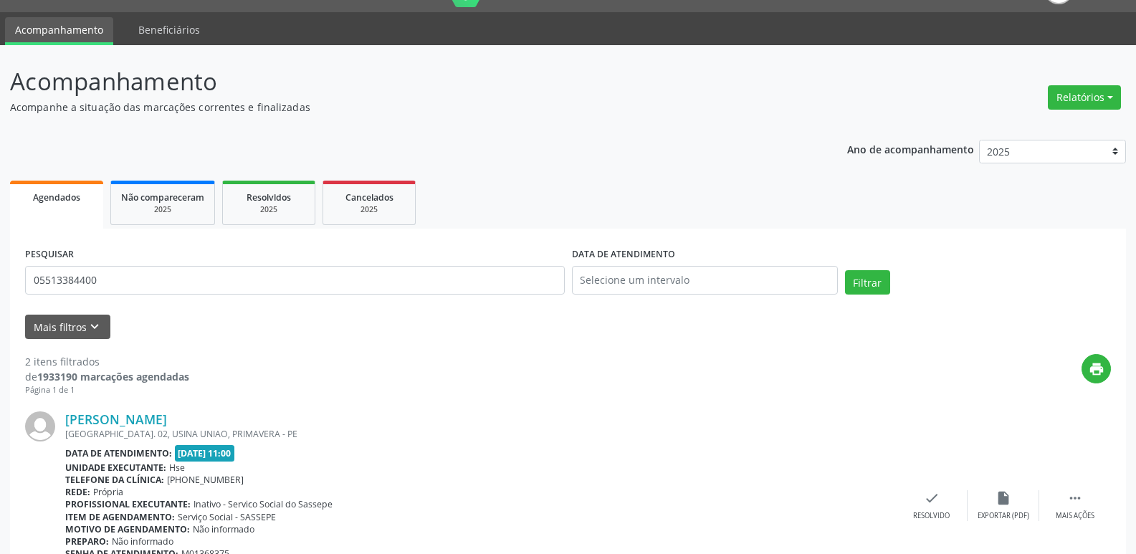
scroll to position [23, 0]
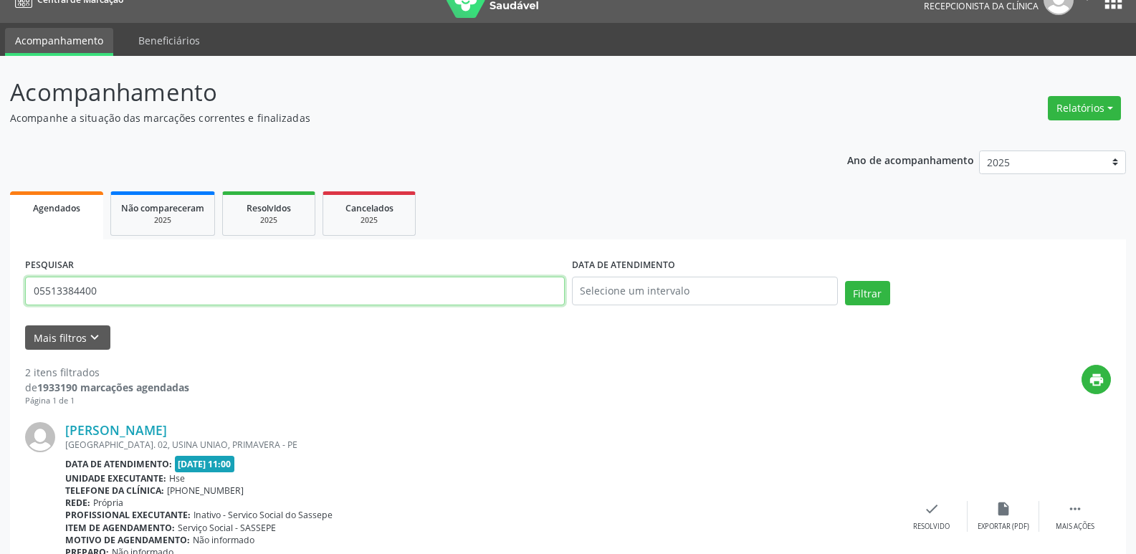
drag, startPoint x: 103, startPoint y: 293, endPoint x: 0, endPoint y: 299, distance: 103.4
click at [0, 299] on div "Acompanhamento Acompanhe a situação das marcações correntes e finalizadas Relat…" at bounding box center [568, 457] width 1136 height 802
type input "12388394449"
click at [845, 281] on button "Filtrar" at bounding box center [867, 293] width 45 height 24
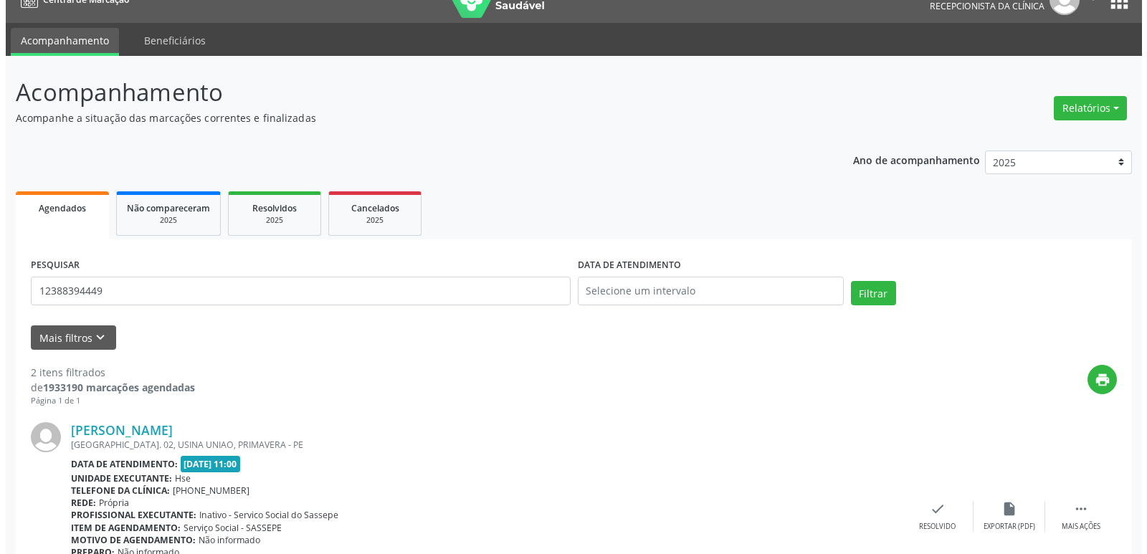
scroll to position [0, 0]
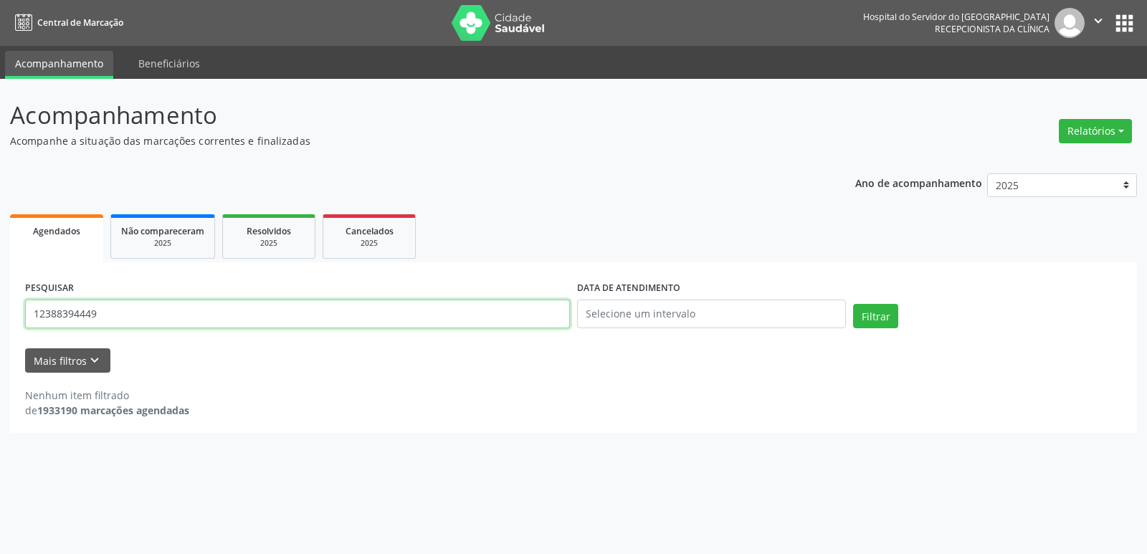
drag, startPoint x: 108, startPoint y: 317, endPoint x: 0, endPoint y: 334, distance: 108.9
click at [0, 334] on div "Acompanhamento Acompanhe a situação das marcações correntes e finalizadas Relat…" at bounding box center [573, 316] width 1147 height 475
click at [1113, 130] on button "Relatórios" at bounding box center [1095, 131] width 73 height 24
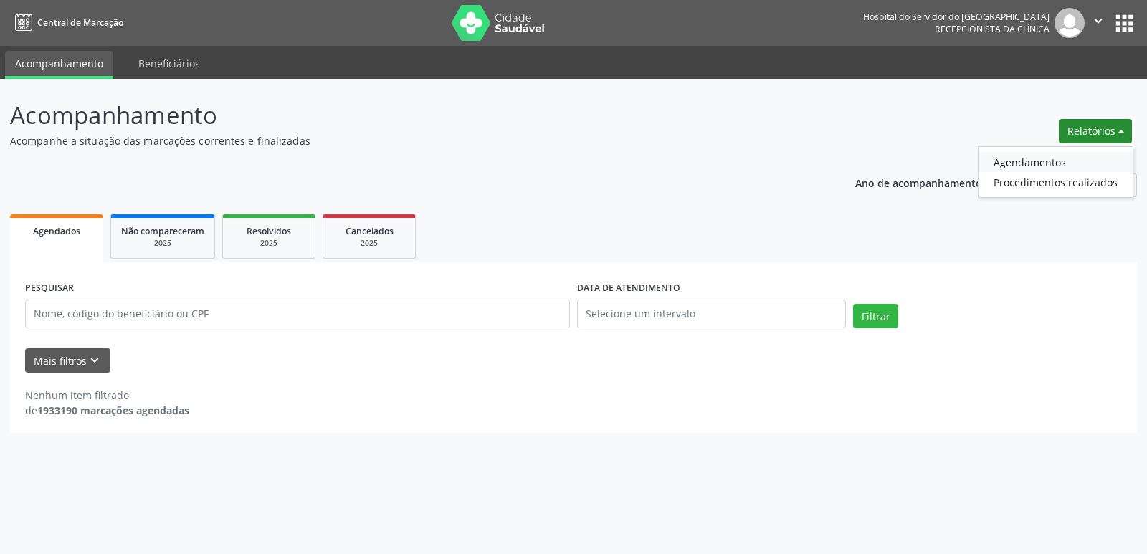
click at [1076, 156] on link "Agendamentos" at bounding box center [1056, 162] width 154 height 20
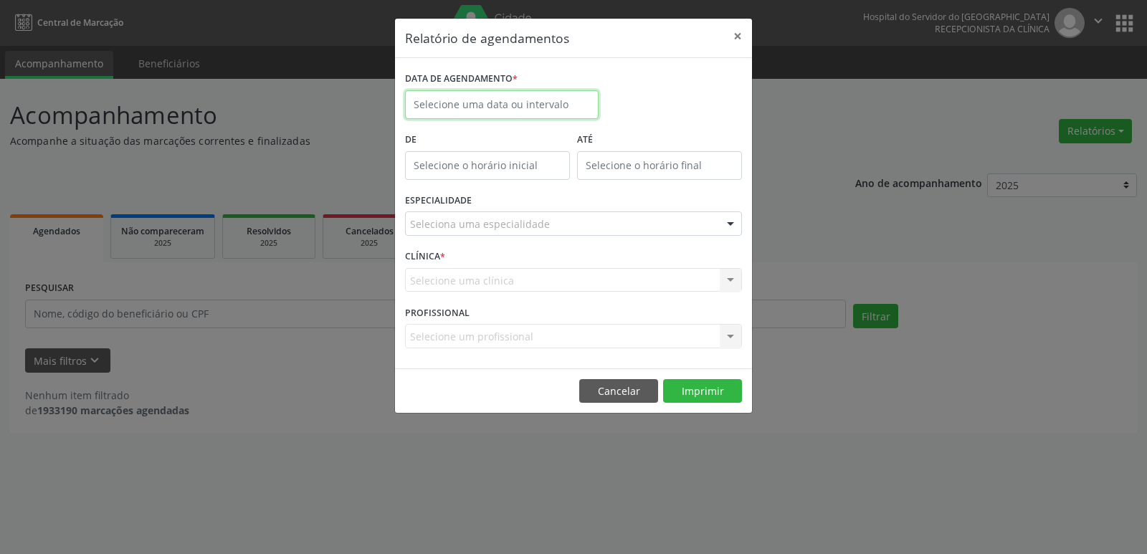
click at [526, 104] on input "text" at bounding box center [502, 104] width 194 height 29
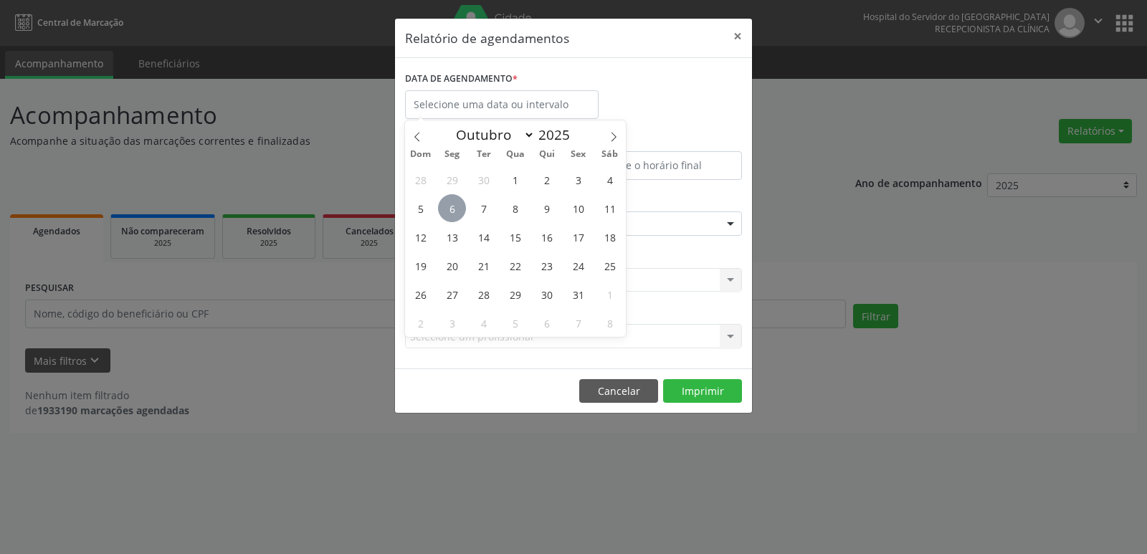
click at [457, 210] on span "6" at bounding box center [452, 208] width 28 height 28
type input "[DATE]"
click at [457, 210] on span "6" at bounding box center [452, 208] width 28 height 28
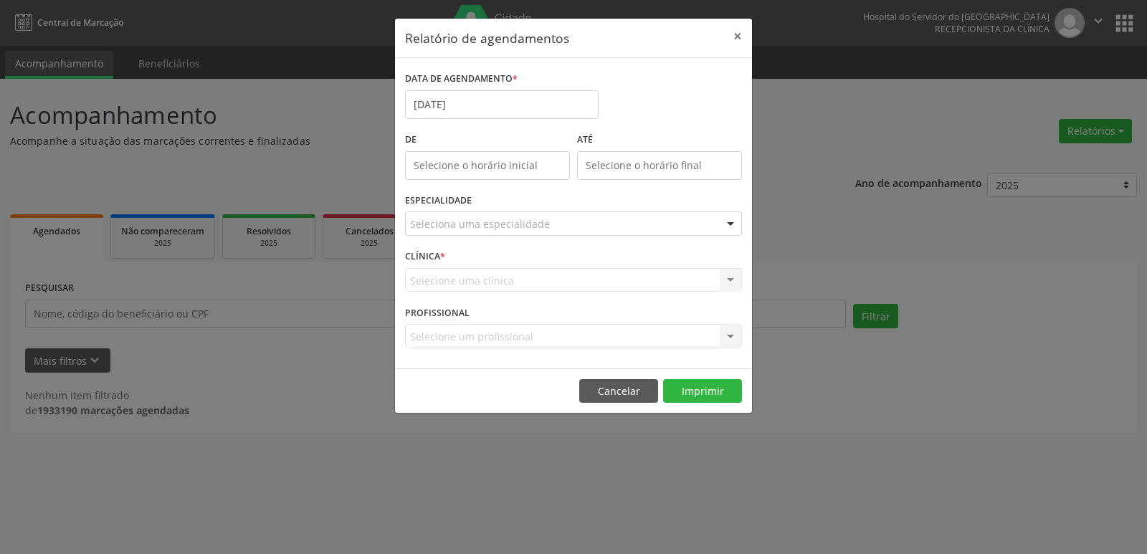
click at [728, 222] on div at bounding box center [731, 224] width 22 height 24
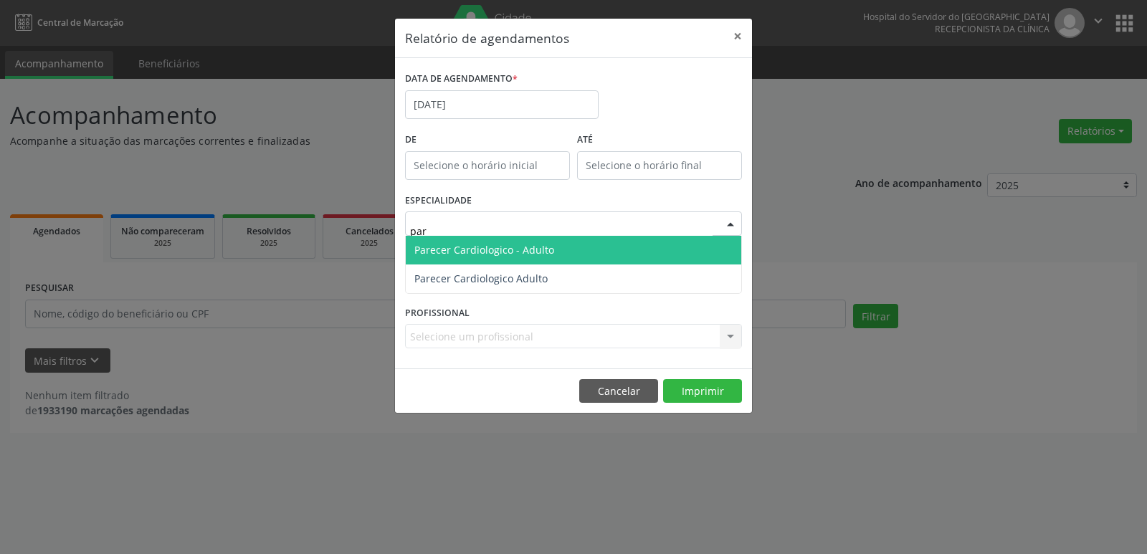
type input "pare"
click at [532, 247] on span "Parecer Cardiologico - Adulto" at bounding box center [484, 250] width 140 height 14
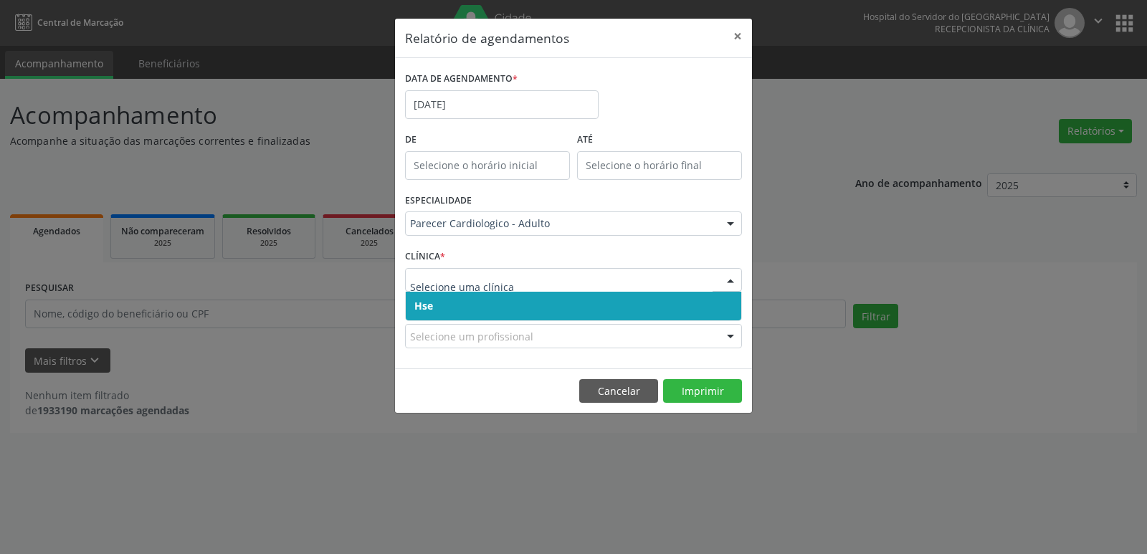
click at [728, 275] on div at bounding box center [731, 281] width 22 height 24
click at [716, 305] on span "Hse" at bounding box center [574, 306] width 336 height 29
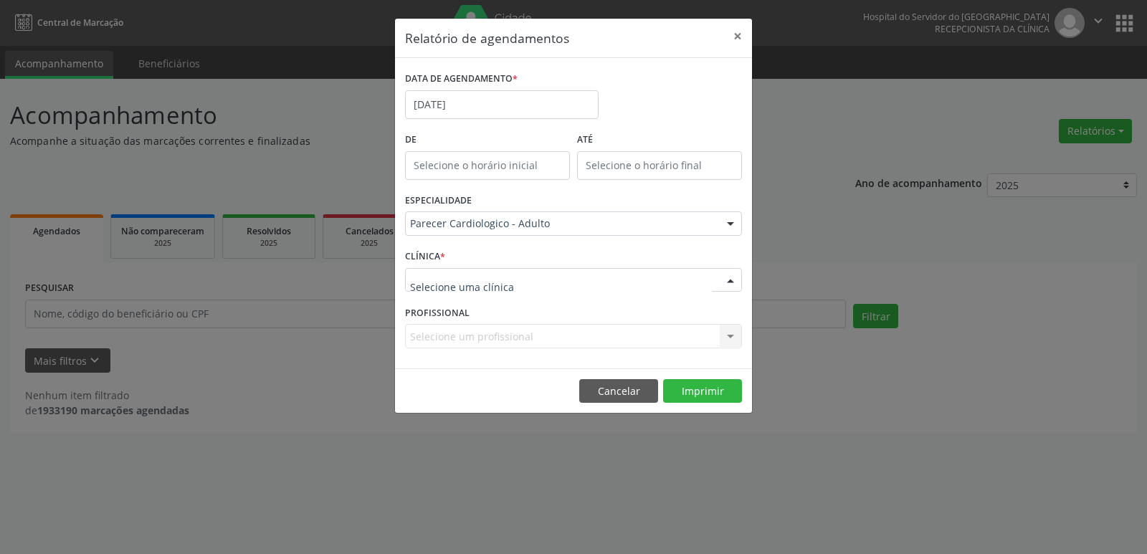
click at [735, 278] on div at bounding box center [731, 281] width 22 height 24
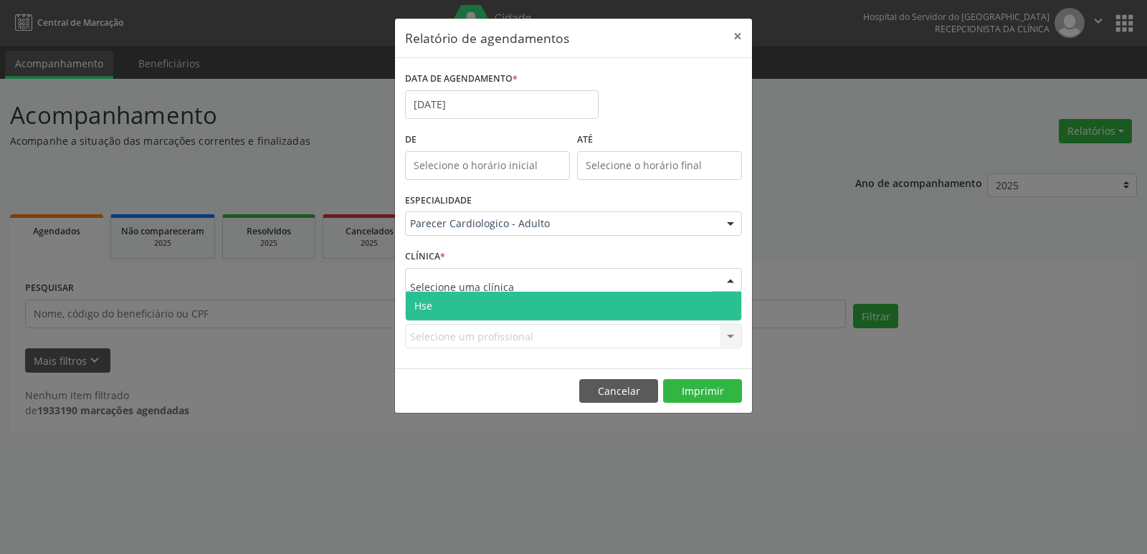
click at [726, 309] on span "Hse" at bounding box center [574, 306] width 336 height 29
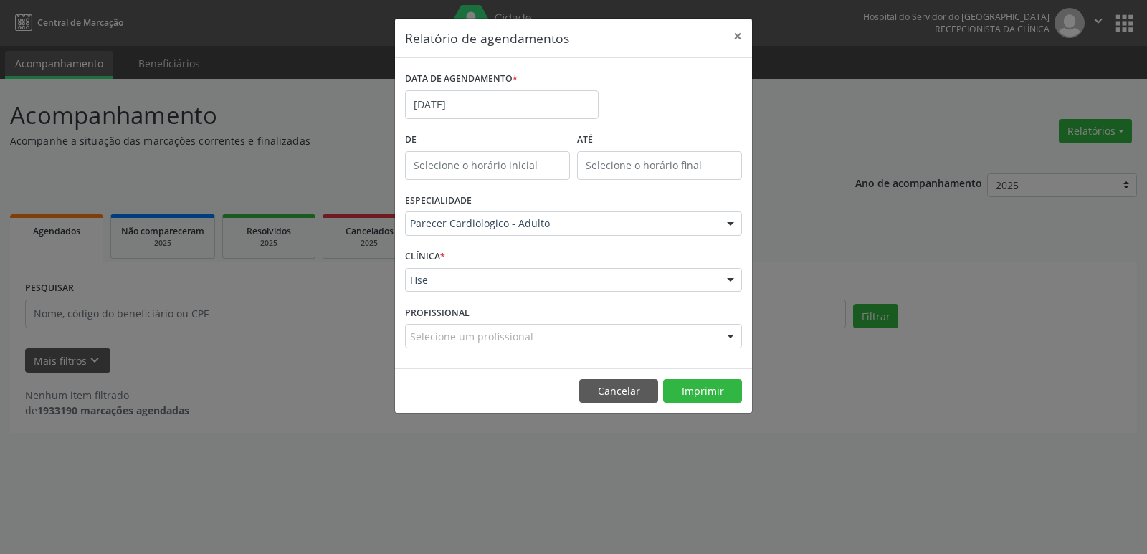
click at [732, 340] on div at bounding box center [731, 337] width 22 height 24
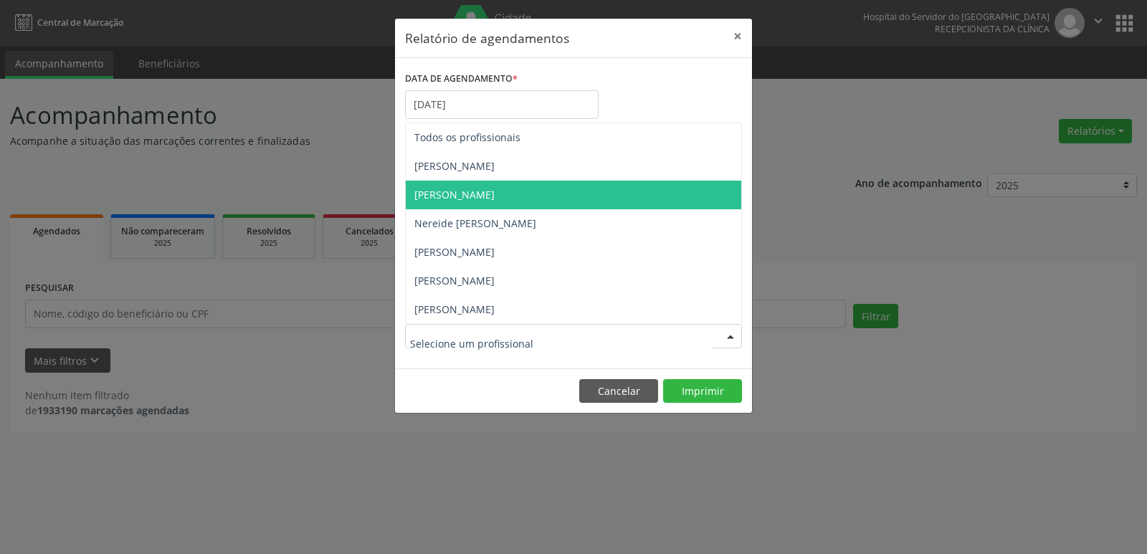
click at [495, 194] on span "[PERSON_NAME]" at bounding box center [454, 195] width 80 height 14
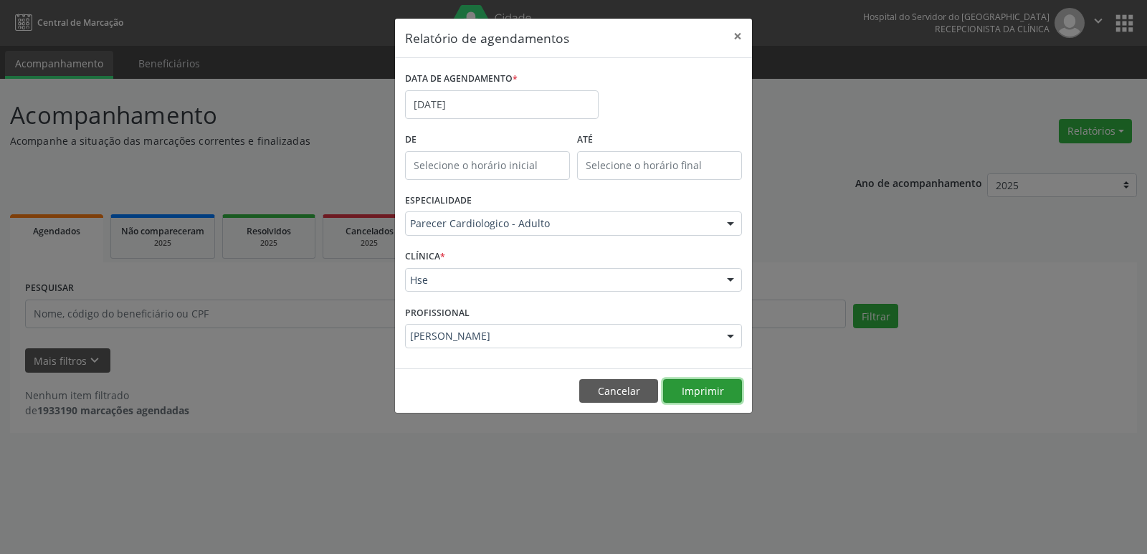
click at [703, 391] on button "Imprimir" at bounding box center [702, 391] width 79 height 24
click at [731, 335] on div at bounding box center [731, 337] width 22 height 24
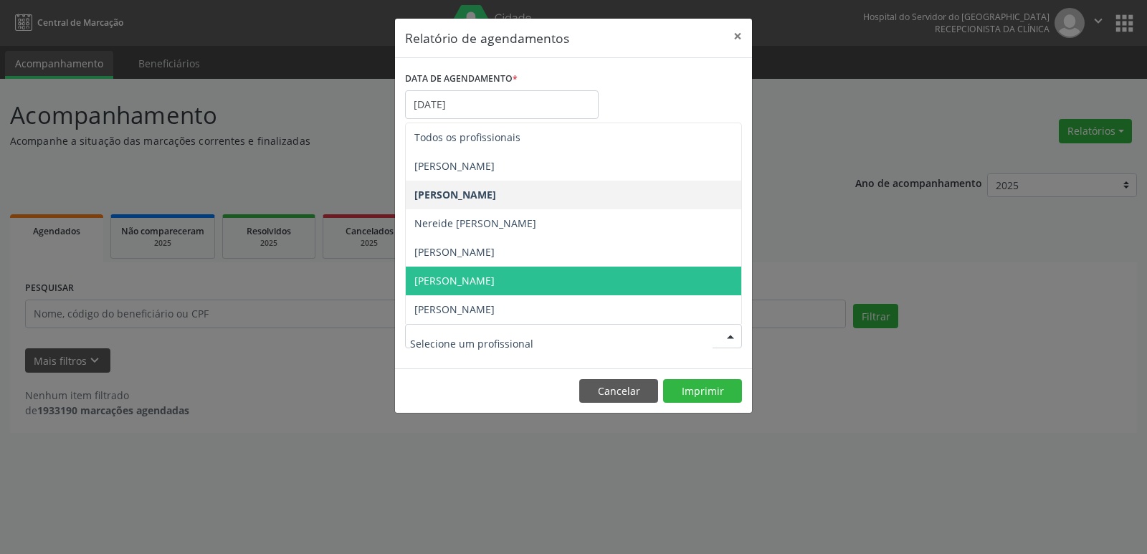
click at [495, 275] on span "[PERSON_NAME]" at bounding box center [454, 281] width 80 height 14
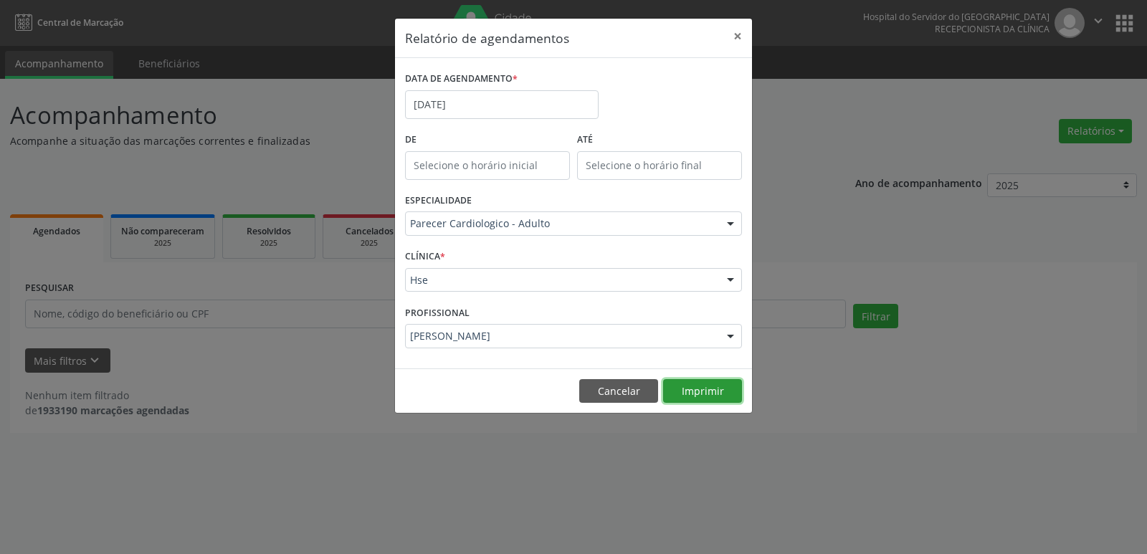
click at [703, 387] on button "Imprimir" at bounding box center [702, 391] width 79 height 24
click at [738, 33] on button "×" at bounding box center [737, 36] width 29 height 35
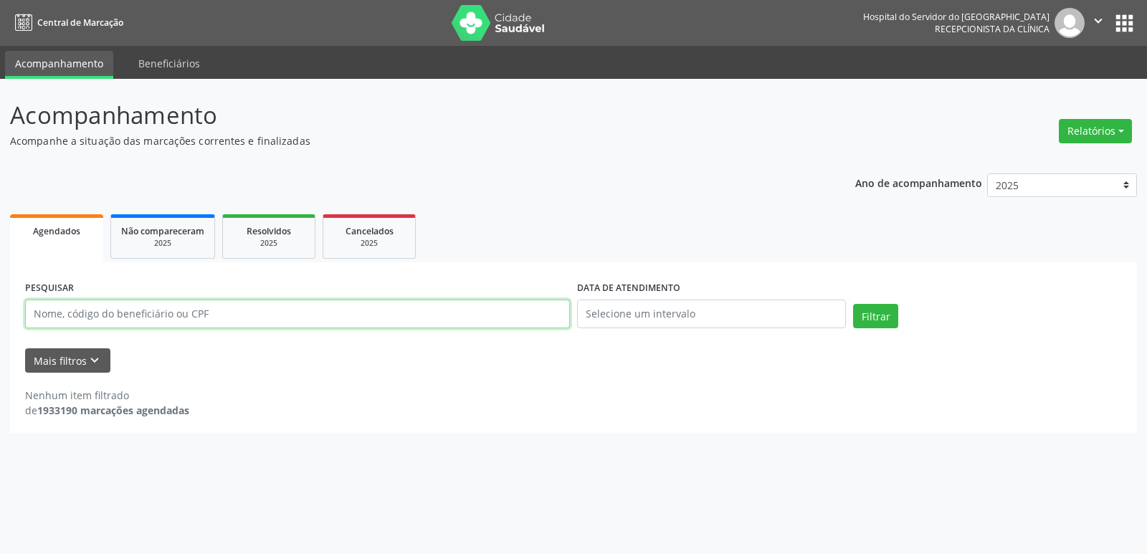
click at [178, 318] on input "text" at bounding box center [297, 314] width 545 height 29
type input "15096780422"
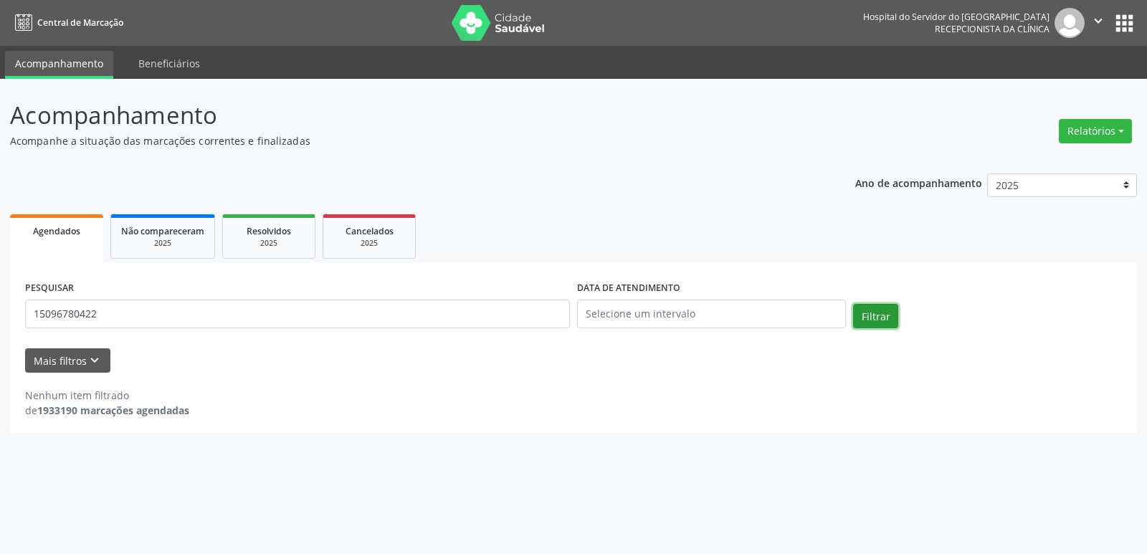
click at [878, 315] on button "Filtrar" at bounding box center [875, 316] width 45 height 24
drag, startPoint x: 105, startPoint y: 318, endPoint x: 0, endPoint y: 320, distance: 105.4
click at [0, 320] on div "Acompanhamento Acompanhe a situação das marcações correntes e finalizadas Relat…" at bounding box center [573, 316] width 1147 height 475
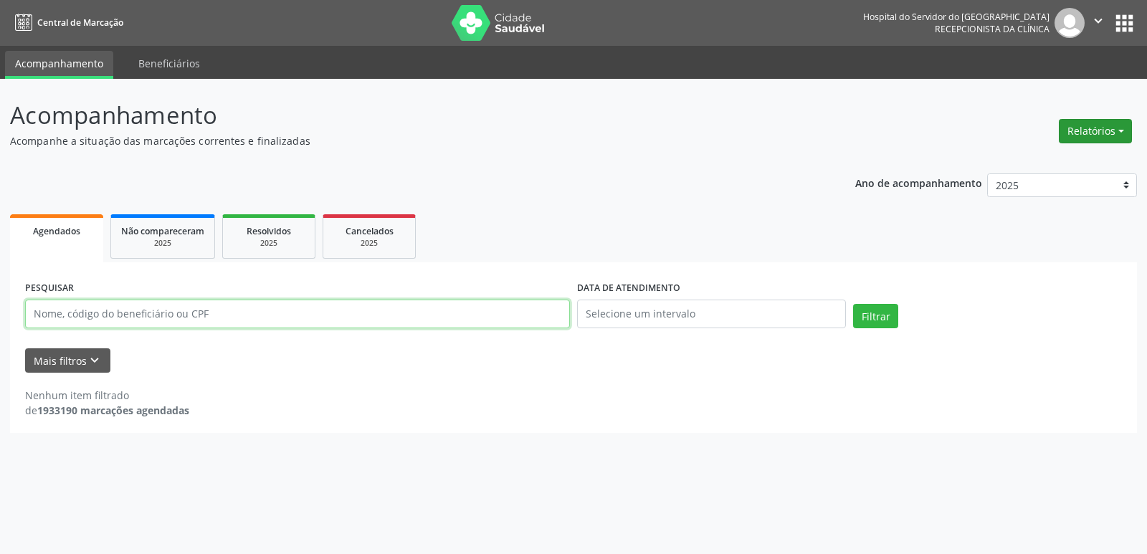
click at [1073, 130] on button "Relatórios" at bounding box center [1095, 131] width 73 height 24
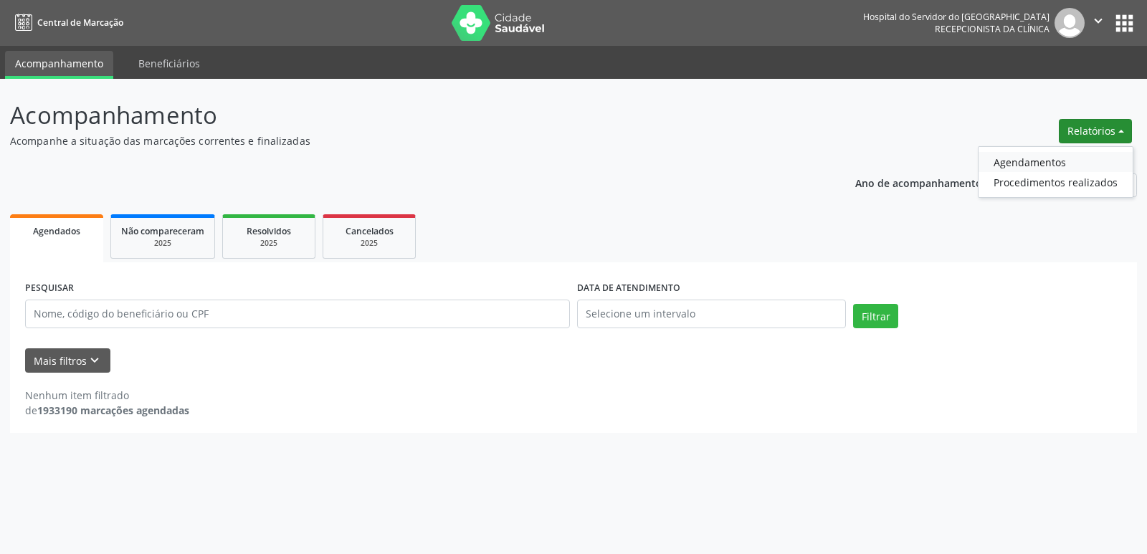
click at [1039, 162] on link "Agendamentos" at bounding box center [1056, 162] width 154 height 20
select select "9"
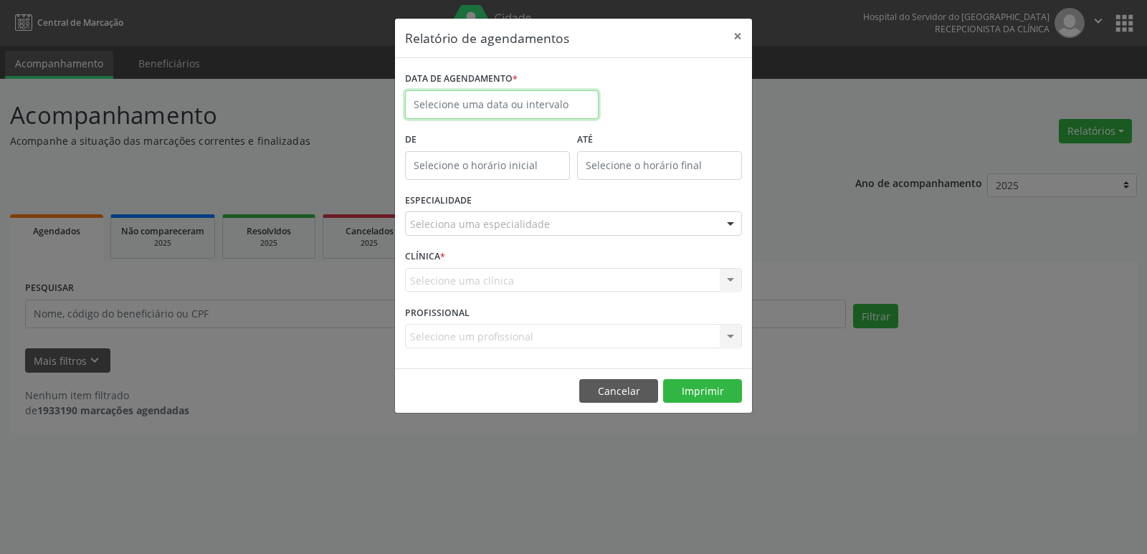
click at [505, 100] on input "text" at bounding box center [502, 104] width 194 height 29
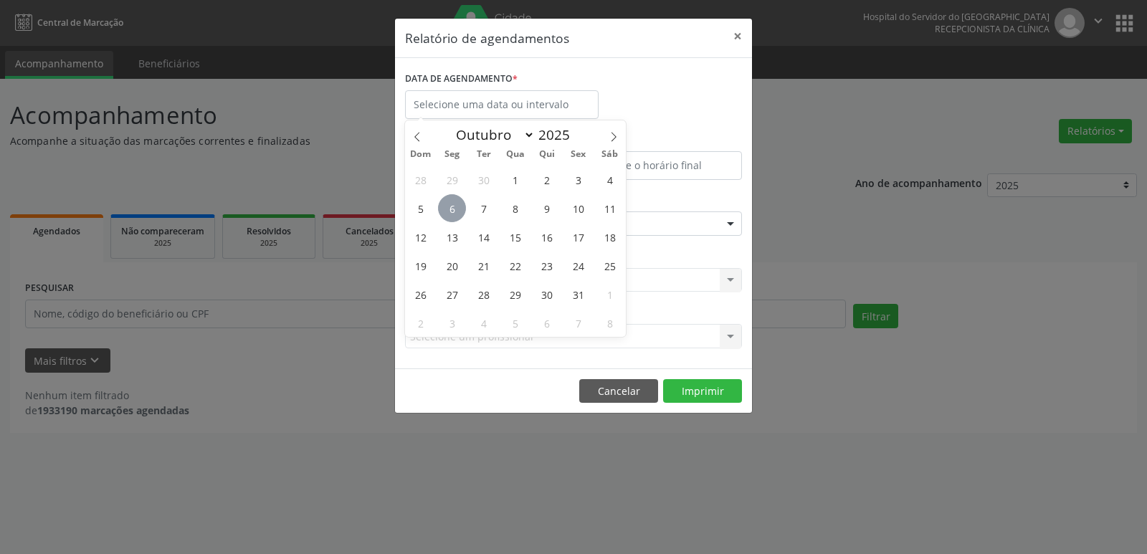
click at [460, 204] on span "6" at bounding box center [452, 208] width 28 height 28
type input "[DATE]"
click at [460, 204] on span "6" at bounding box center [452, 208] width 28 height 28
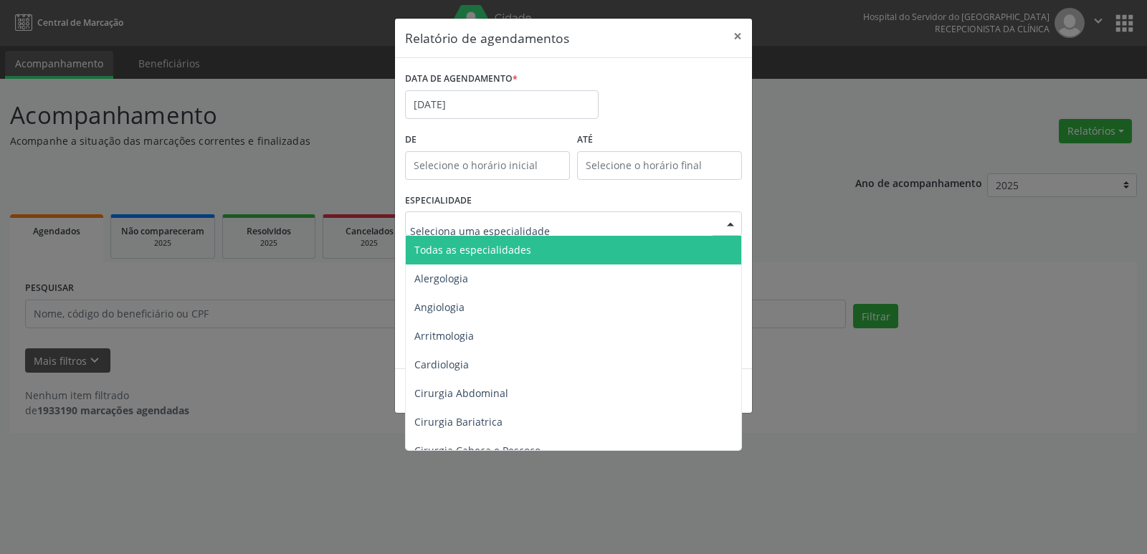
click at [733, 224] on div at bounding box center [731, 224] width 22 height 24
click at [576, 247] on span "Todas as especialidades" at bounding box center [575, 250] width 338 height 29
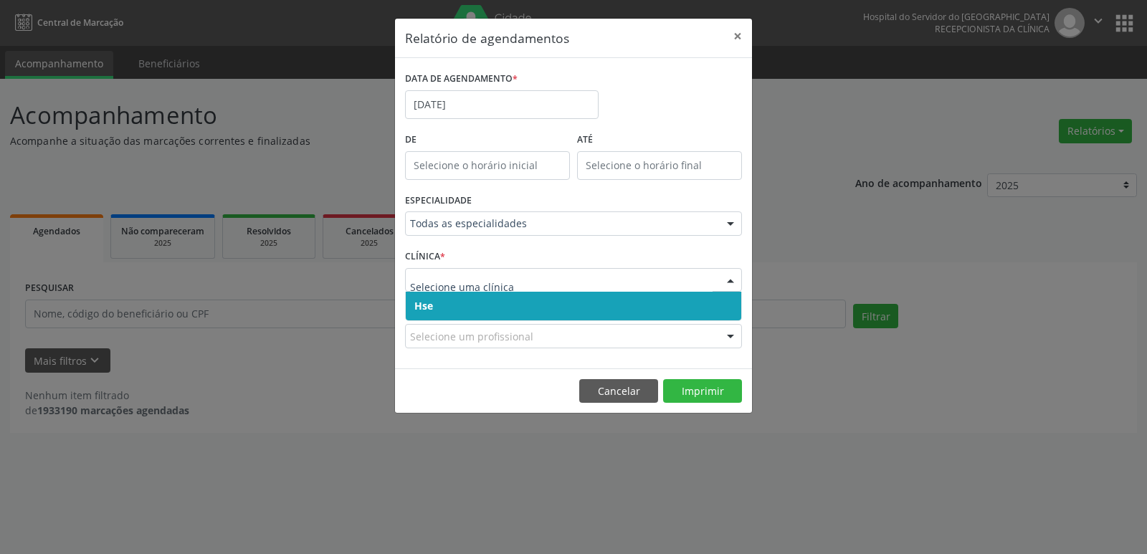
click at [733, 277] on div at bounding box center [731, 281] width 22 height 24
click at [730, 300] on span "Hse" at bounding box center [574, 306] width 336 height 29
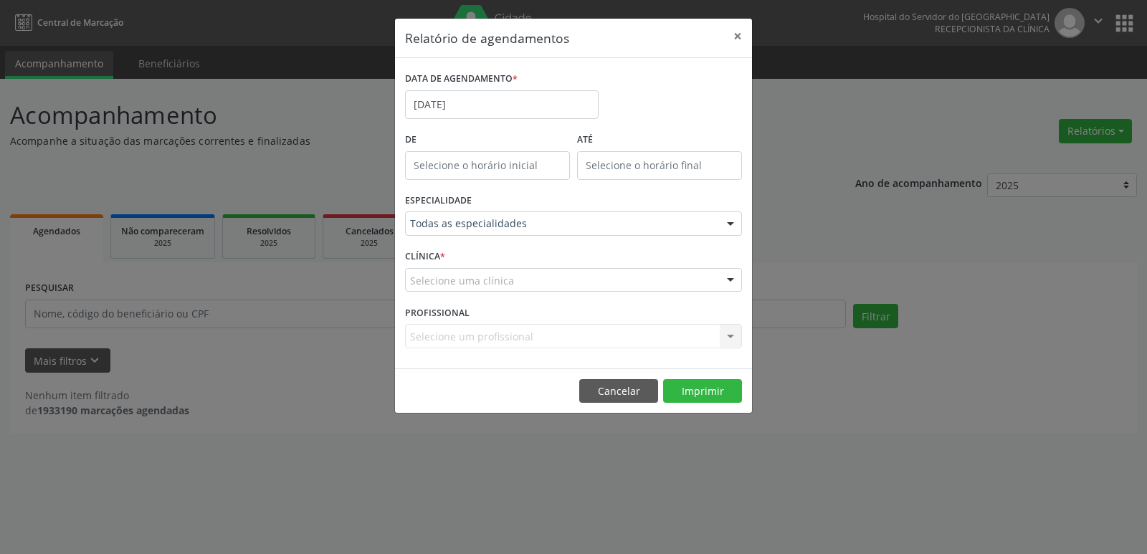
click at [730, 283] on div at bounding box center [731, 281] width 22 height 24
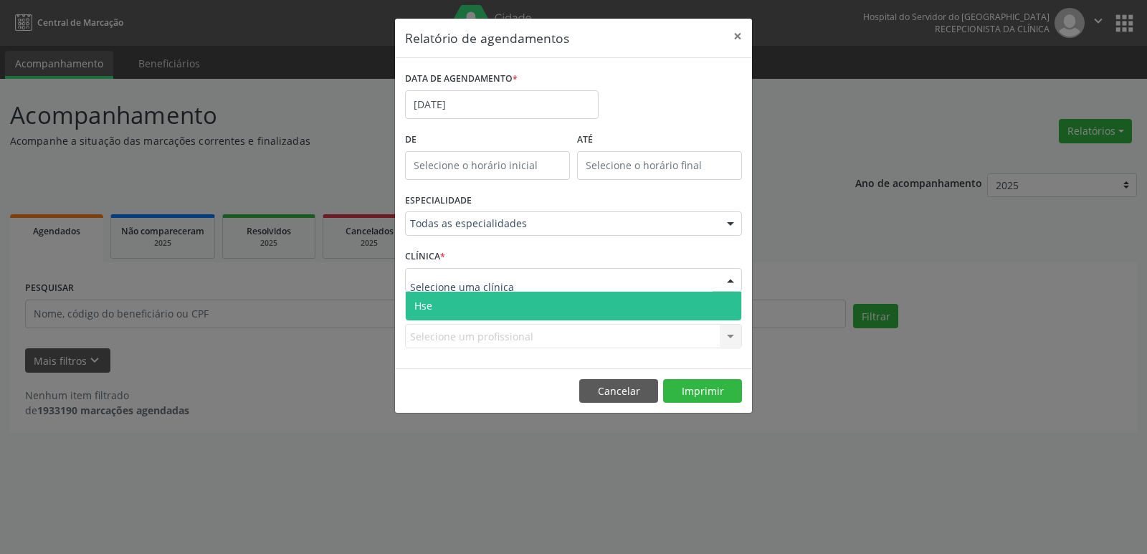
click at [727, 295] on span "Hse" at bounding box center [574, 306] width 336 height 29
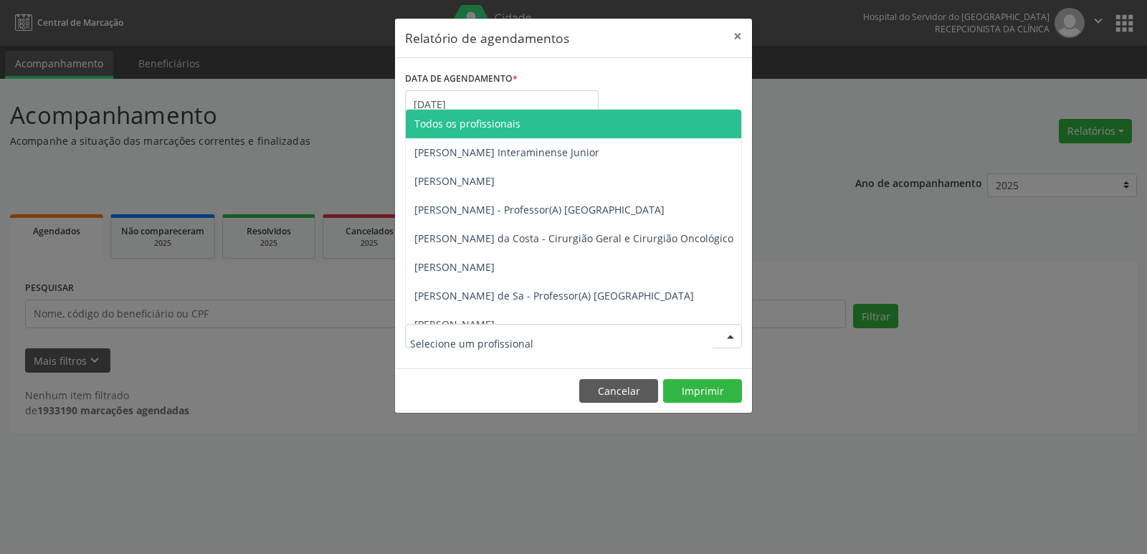
click at [731, 338] on div at bounding box center [731, 337] width 22 height 24
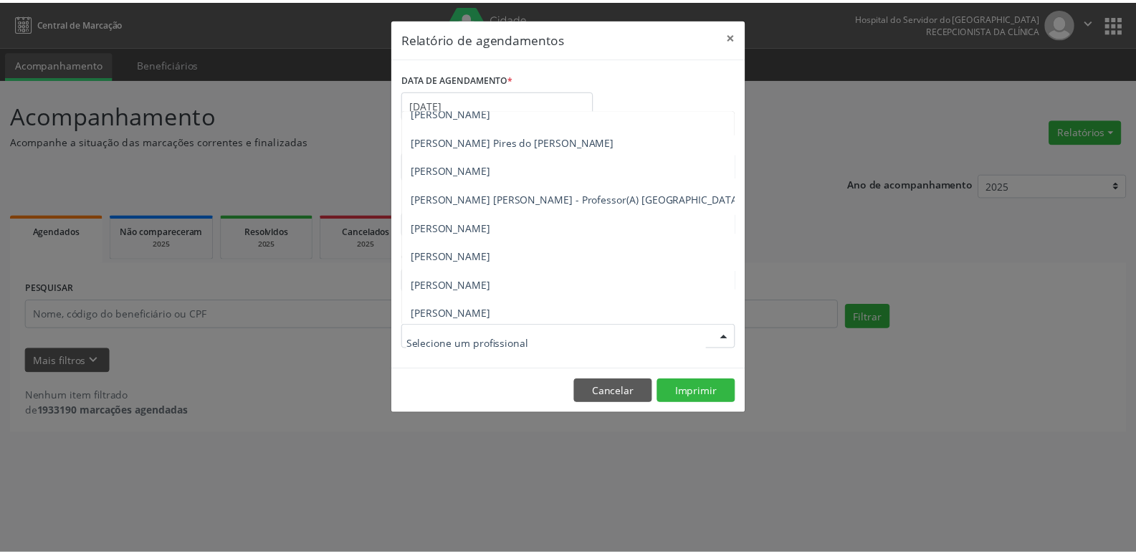
scroll to position [518, 0]
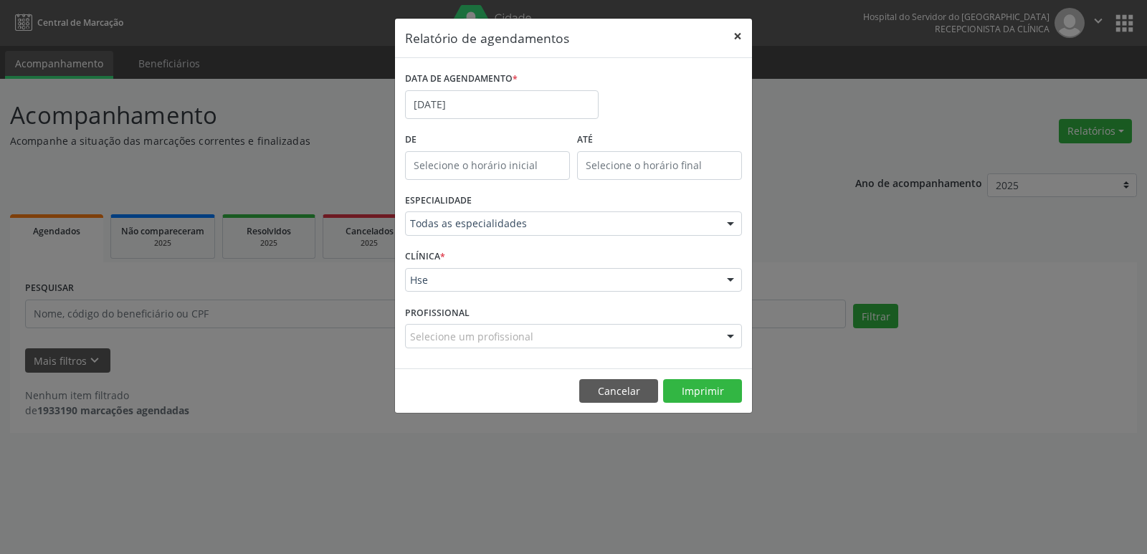
click at [738, 32] on button "×" at bounding box center [737, 36] width 29 height 35
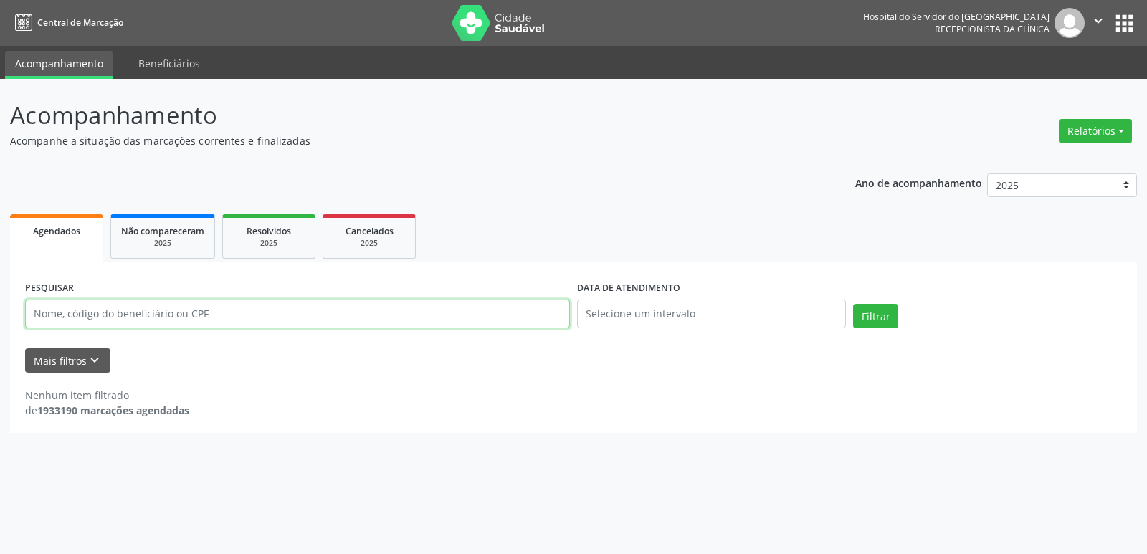
click at [139, 311] on input "text" at bounding box center [297, 314] width 545 height 29
type input "2832610478"
click at [853, 304] on button "Filtrar" at bounding box center [875, 316] width 45 height 24
drag, startPoint x: 103, startPoint y: 313, endPoint x: 0, endPoint y: 316, distance: 102.6
click at [0, 316] on div "Acompanhamento Acompanhe a situação das marcações correntes e finalizadas Relat…" at bounding box center [573, 316] width 1147 height 475
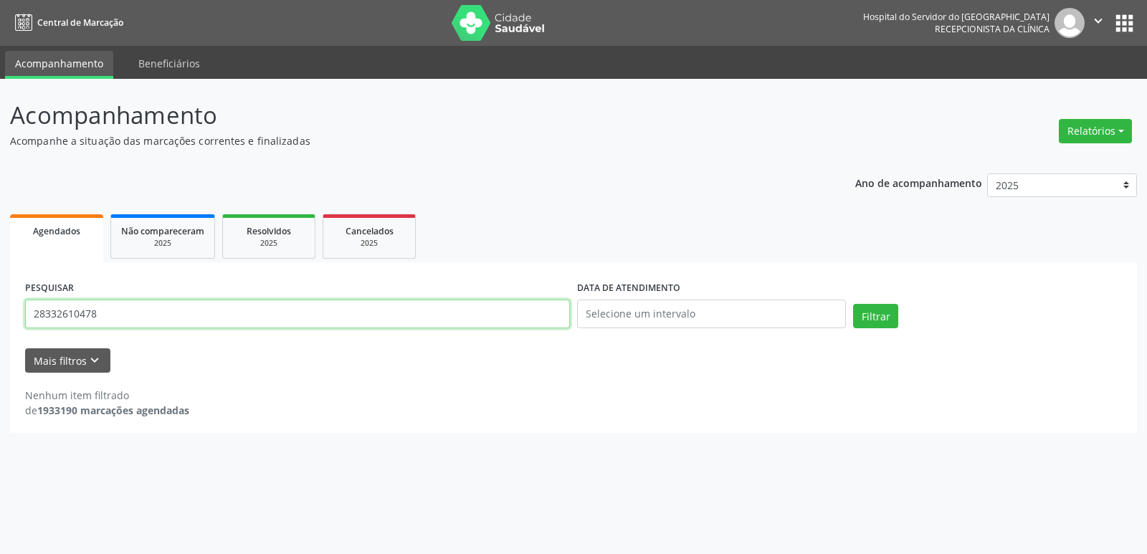
type input "28332610478"
click at [853, 304] on button "Filtrar" at bounding box center [875, 316] width 45 height 24
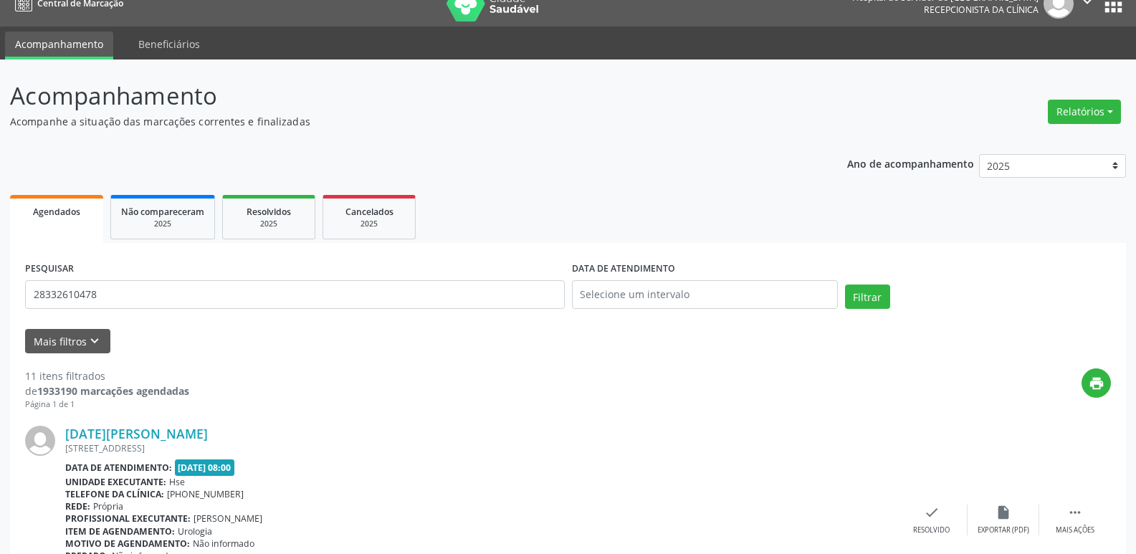
scroll to position [0, 0]
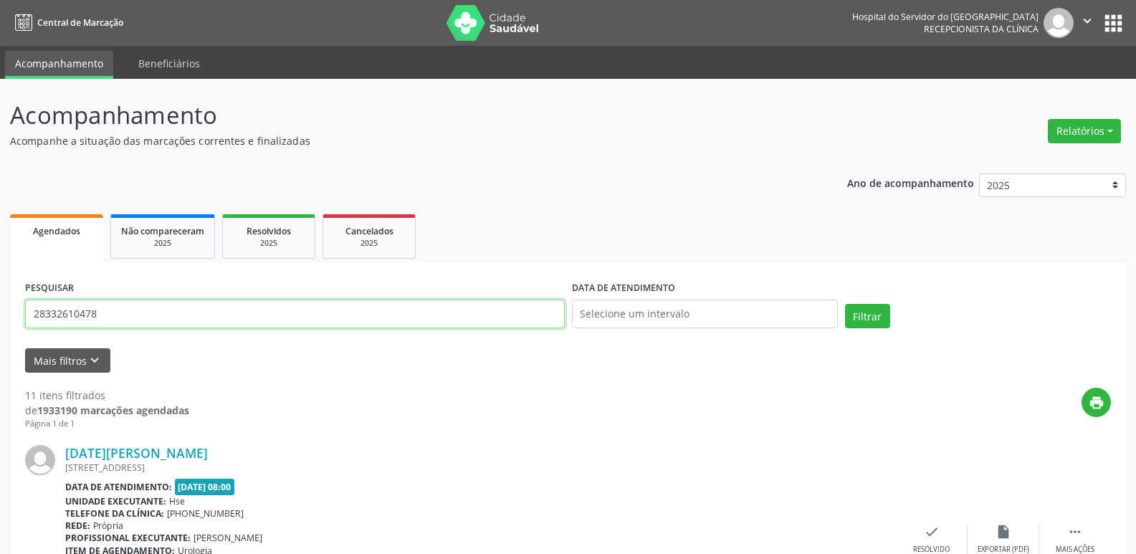
drag, startPoint x: 106, startPoint y: 308, endPoint x: 11, endPoint y: 328, distance: 97.4
type input "07990524422"
click at [870, 318] on button "Filtrar" at bounding box center [867, 316] width 45 height 24
drag, startPoint x: 127, startPoint y: 311, endPoint x: 0, endPoint y: 318, distance: 127.1
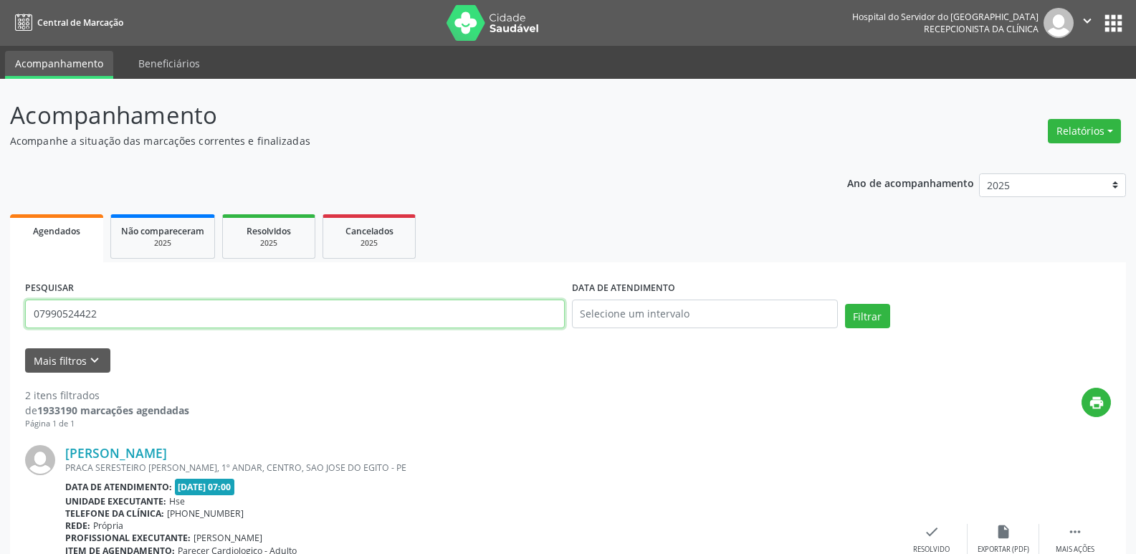
click at [0, 318] on div "Acompanhamento Acompanhe a situação das marcações correntes e finalizadas Relat…" at bounding box center [568, 480] width 1136 height 802
type input "26769026449"
click at [845, 304] on button "Filtrar" at bounding box center [867, 316] width 45 height 24
drag, startPoint x: 109, startPoint y: 312, endPoint x: 0, endPoint y: 327, distance: 110.0
click at [0, 327] on div "Acompanhamento Acompanhe a situação das marcações correntes e finalizadas Relat…" at bounding box center [568, 486] width 1136 height 814
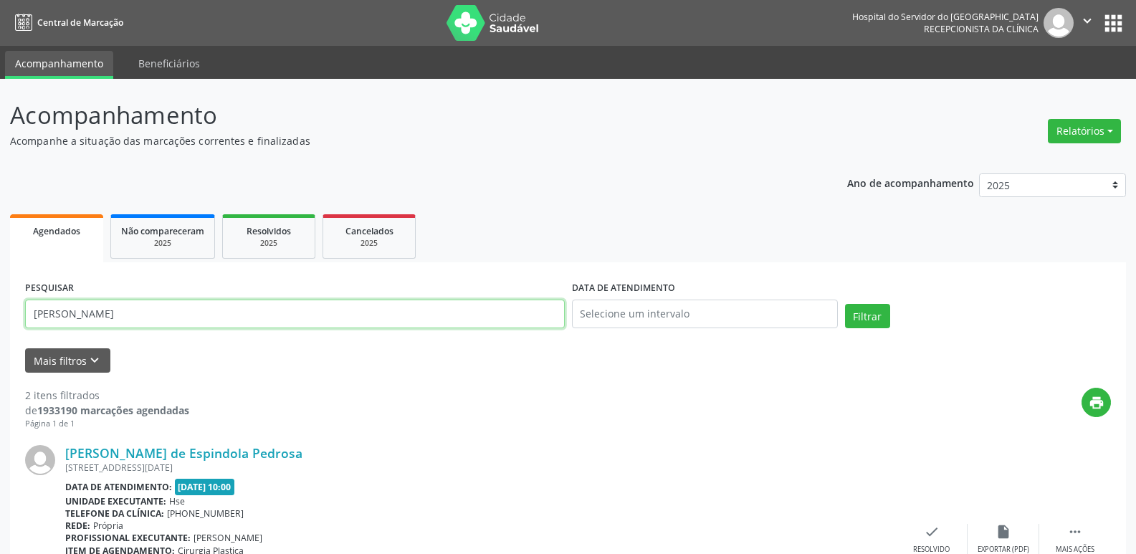
type input "[PERSON_NAME]"
click at [845, 304] on button "Filtrar" at bounding box center [867, 316] width 45 height 24
drag, startPoint x: 167, startPoint y: 317, endPoint x: 0, endPoint y: 345, distance: 169.4
click at [0, 341] on div "Acompanhamento Acompanhe a situação das marcações correntes e finalizadas Relat…" at bounding box center [568, 486] width 1136 height 814
click at [845, 304] on button "Filtrar" at bounding box center [867, 316] width 45 height 24
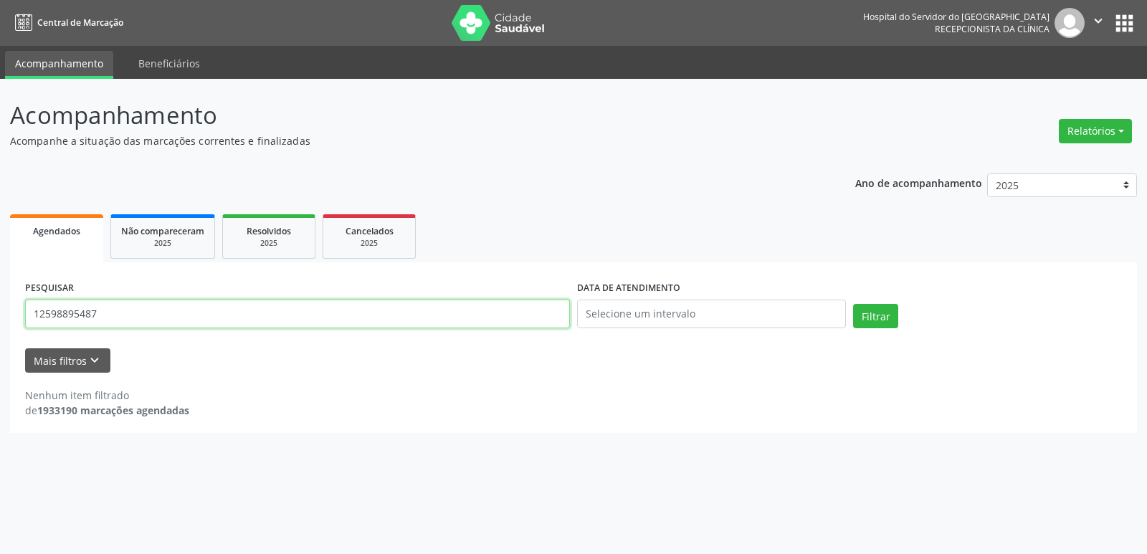
click at [132, 313] on input "12598895487" at bounding box center [297, 314] width 545 height 29
type input "1"
type input "12598895487"
click at [853, 304] on button "Filtrar" at bounding box center [875, 316] width 45 height 24
drag, startPoint x: 87, startPoint y: 315, endPoint x: 0, endPoint y: 320, distance: 86.9
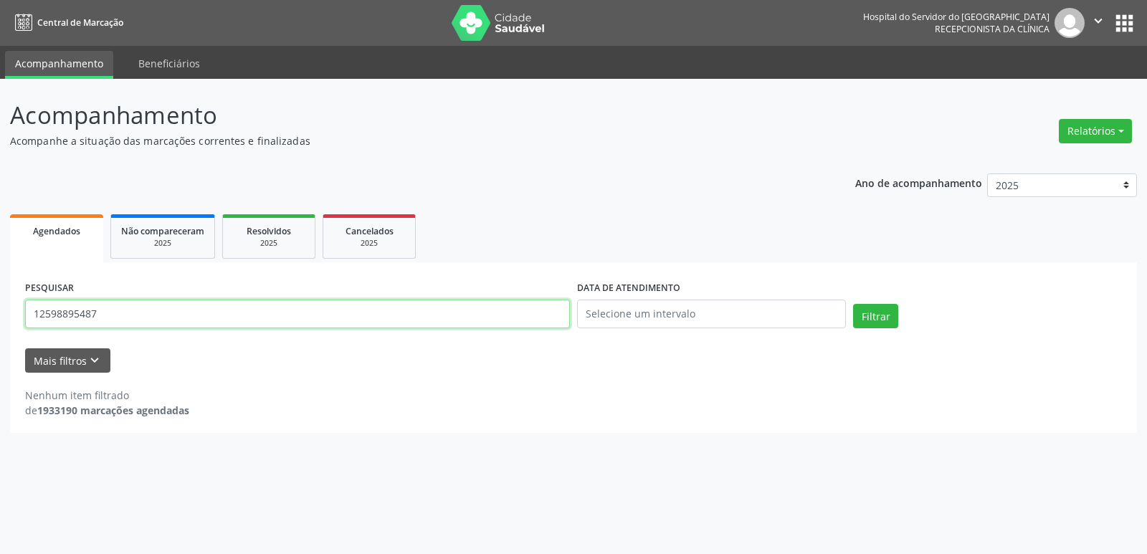
click at [0, 320] on div "Acompanhamento Acompanhe a situação das marcações correntes e finalizadas Relat…" at bounding box center [573, 316] width 1147 height 475
drag, startPoint x: 225, startPoint y: 310, endPoint x: 0, endPoint y: 321, distance: 225.4
click at [0, 321] on div "Acompanhamento Acompanhe a situação das marcações correntes e finalizadas Relat…" at bounding box center [573, 316] width 1147 height 475
click at [229, 308] on input "text" at bounding box center [297, 314] width 545 height 29
type input "36858404449"
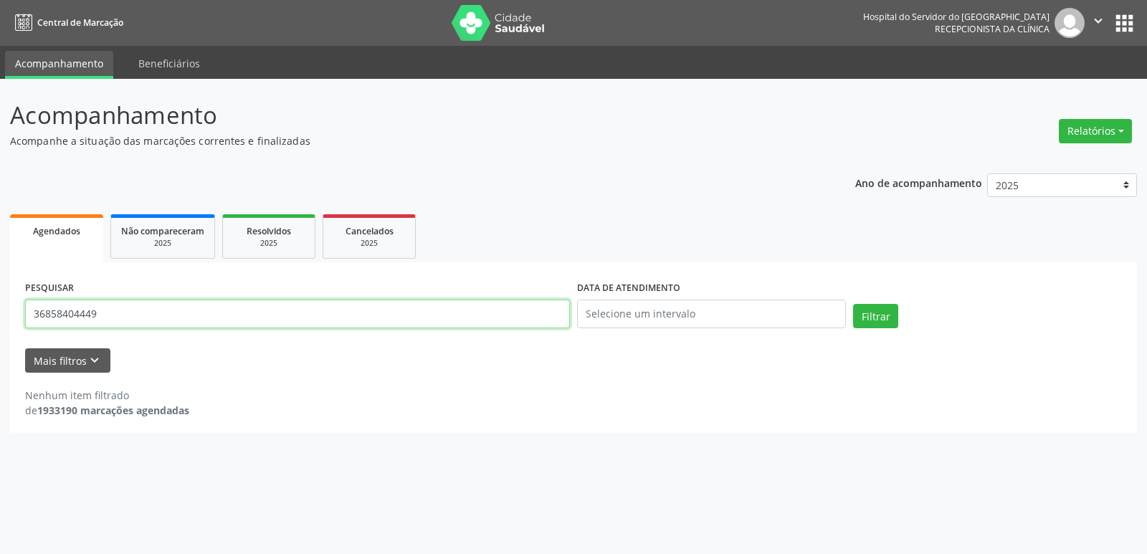
click at [853, 304] on button "Filtrar" at bounding box center [875, 316] width 45 height 24
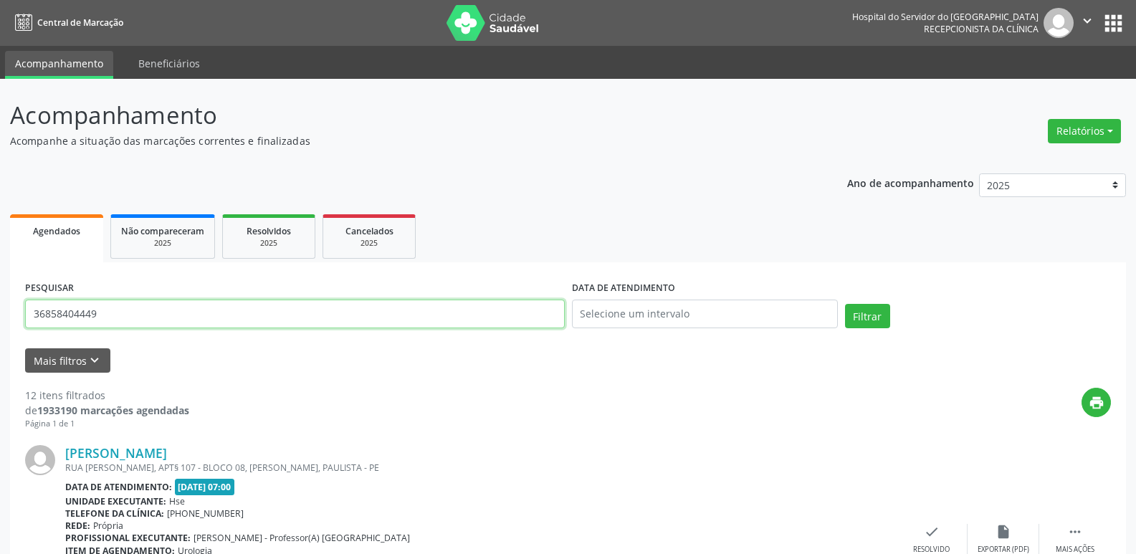
drag, startPoint x: 110, startPoint y: 310, endPoint x: 0, endPoint y: 326, distance: 111.4
type input "05345529434"
click at [845, 304] on button "Filtrar" at bounding box center [867, 316] width 45 height 24
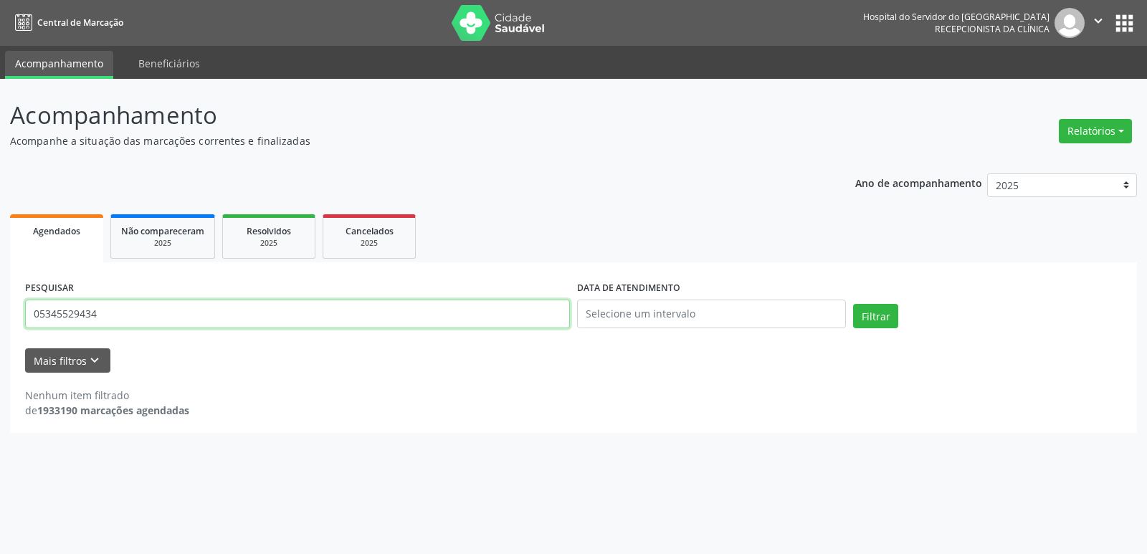
drag, startPoint x: 119, startPoint y: 318, endPoint x: 0, endPoint y: 313, distance: 119.2
click at [0, 313] on div "Acompanhamento Acompanhe a situação das marcações correntes e finalizadas Relat…" at bounding box center [573, 316] width 1147 height 475
type input "[PERSON_NAME]"
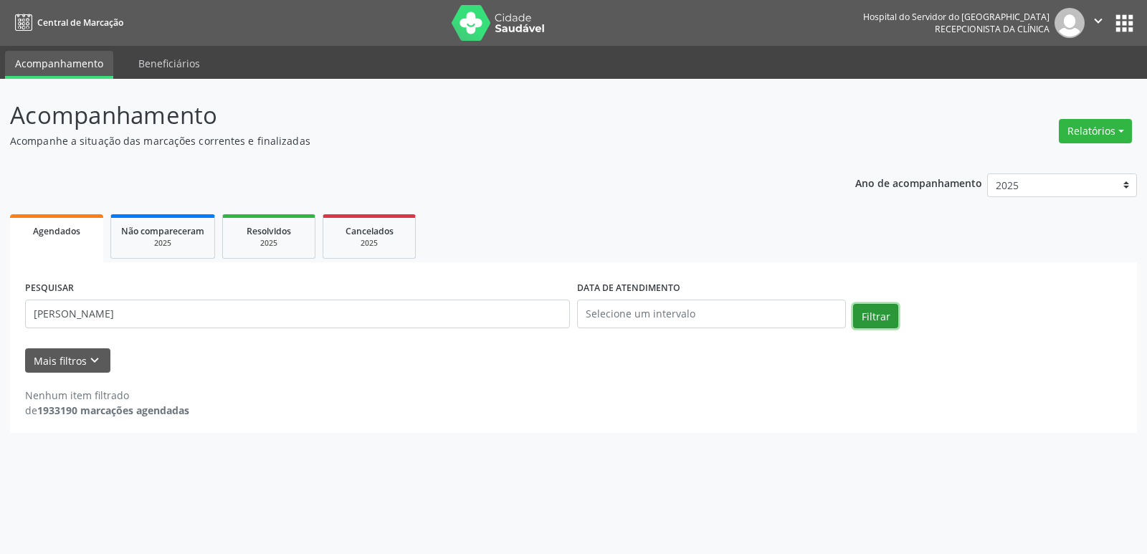
click at [868, 311] on button "Filtrar" at bounding box center [875, 316] width 45 height 24
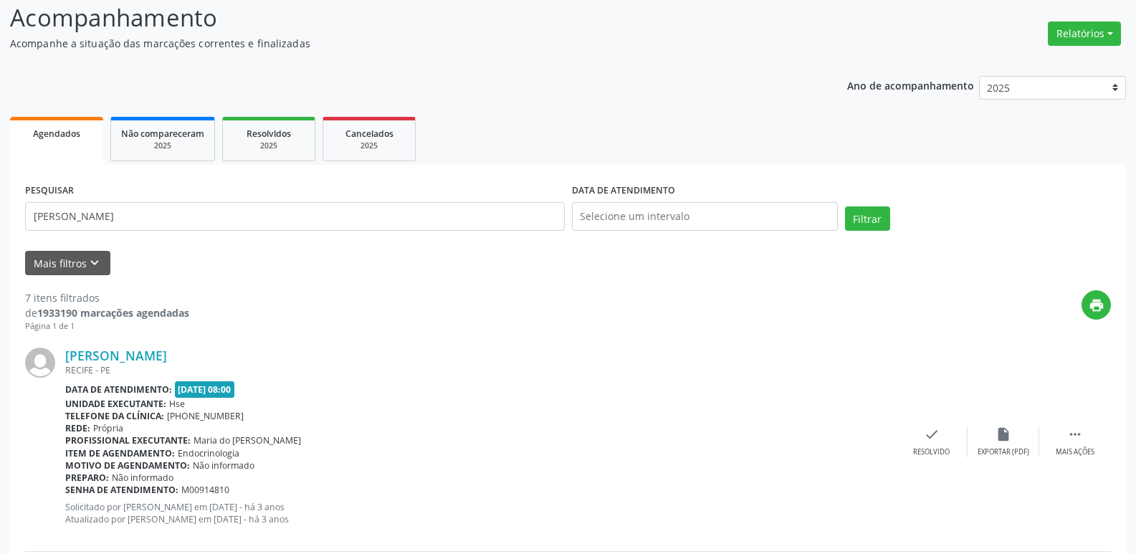
scroll to position [78, 0]
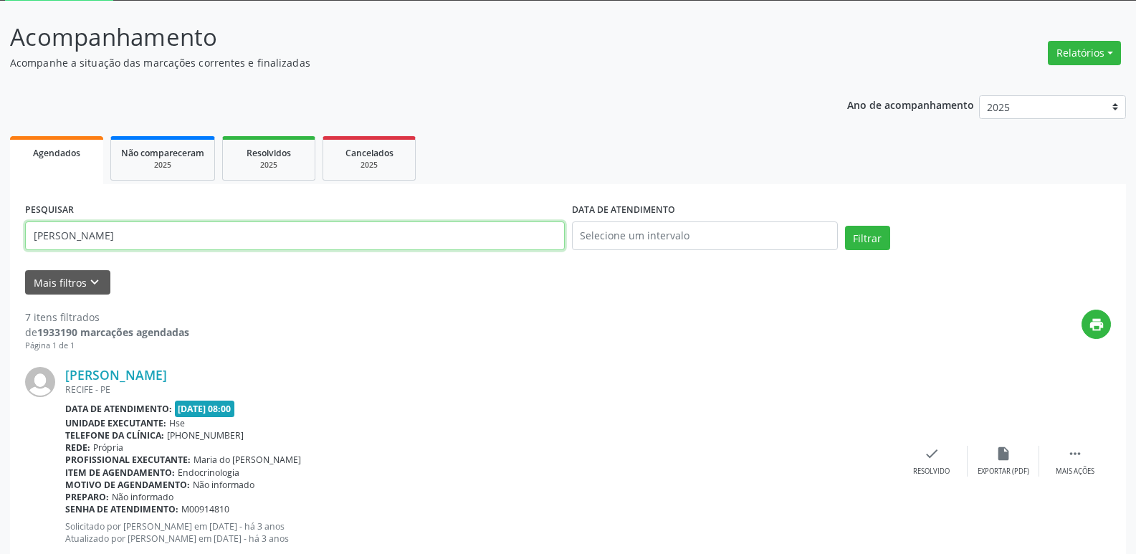
drag, startPoint x: 186, startPoint y: 232, endPoint x: 0, endPoint y: 254, distance: 186.9
type input "27301567472"
click at [845, 226] on button "Filtrar" at bounding box center [867, 238] width 45 height 24
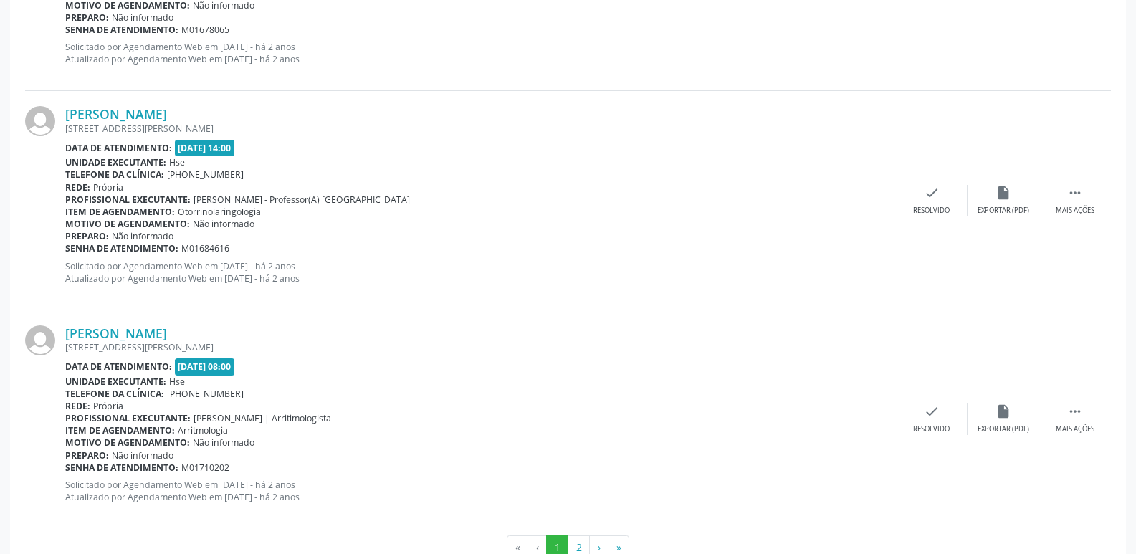
scroll to position [3226, 0]
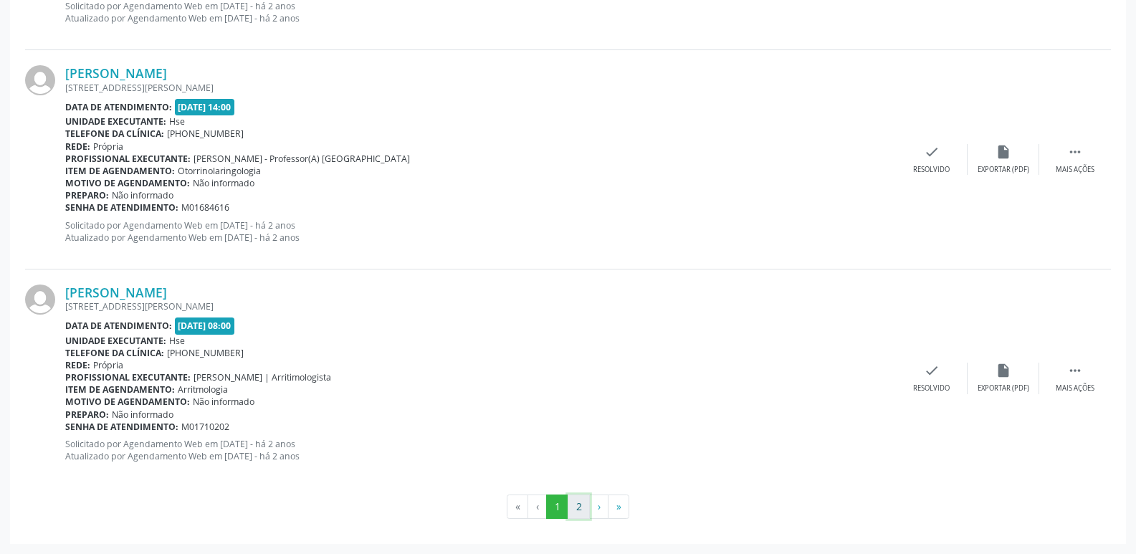
click at [581, 507] on button "2" at bounding box center [579, 507] width 22 height 24
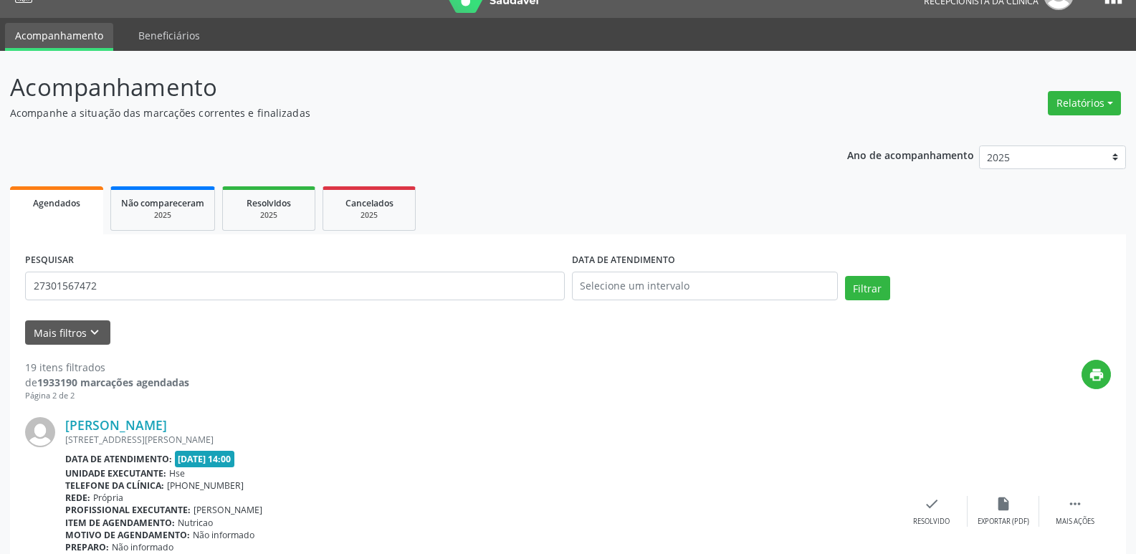
scroll to position [0, 0]
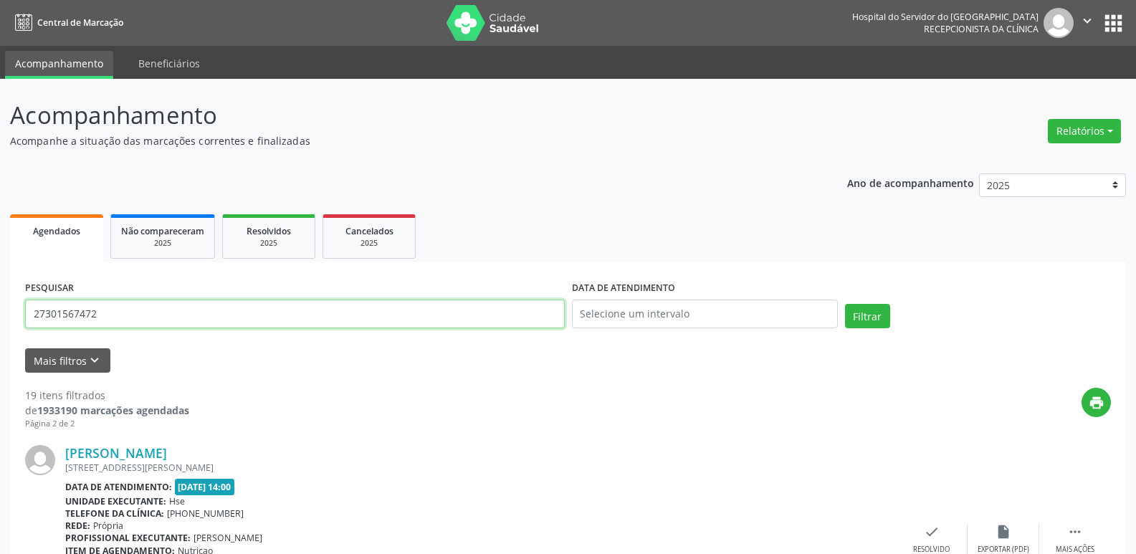
drag, startPoint x: 108, startPoint y: 315, endPoint x: 24, endPoint y: 320, distance: 84.0
click at [24, 320] on div "PESQUISAR 27301567472" at bounding box center [295, 307] width 547 height 61
type input "21254419420"
click at [845, 304] on button "Filtrar" at bounding box center [867, 316] width 45 height 24
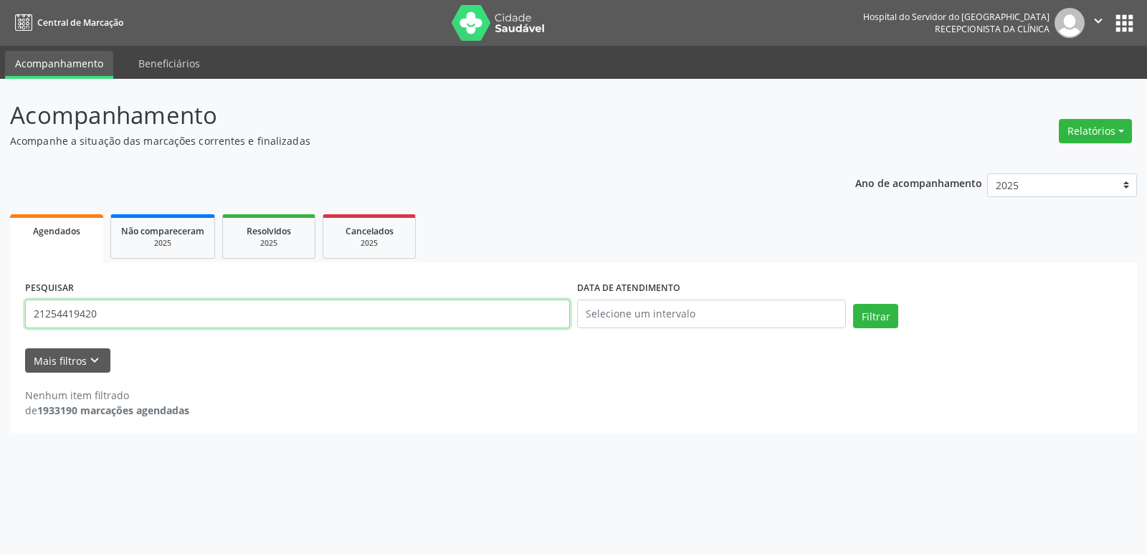
drag, startPoint x: 113, startPoint y: 316, endPoint x: 0, endPoint y: 307, distance: 112.9
click at [0, 307] on div "Acompanhamento Acompanhe a situação das marcações correntes e finalizadas Relat…" at bounding box center [573, 316] width 1147 height 475
click at [853, 304] on button "Filtrar" at bounding box center [875, 316] width 45 height 24
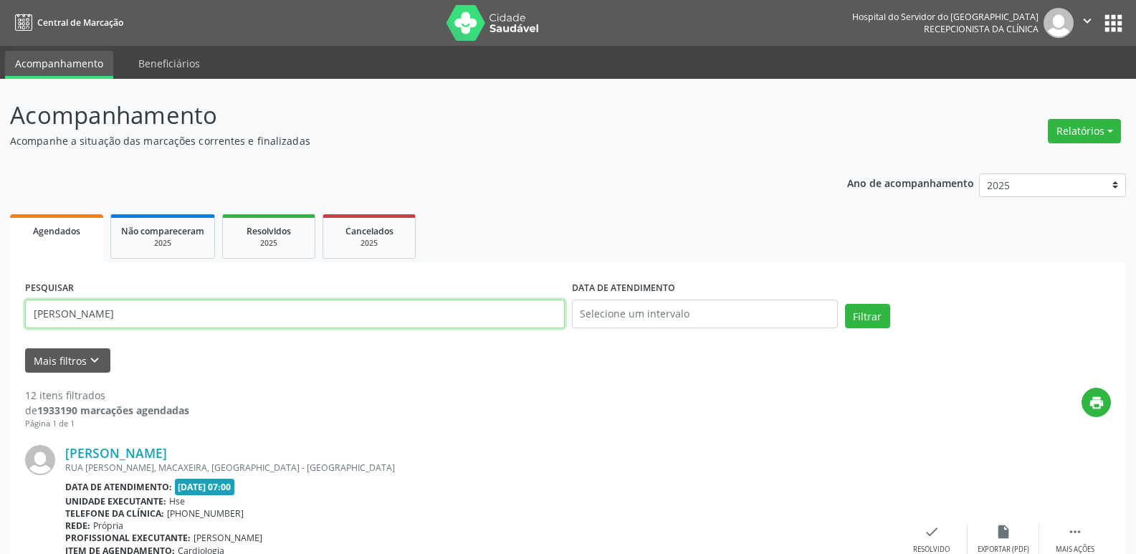
drag, startPoint x: 174, startPoint y: 317, endPoint x: 0, endPoint y: 317, distance: 174.2
click at [163, 321] on input "[PERSON_NAME]" at bounding box center [295, 314] width 540 height 29
type input "m"
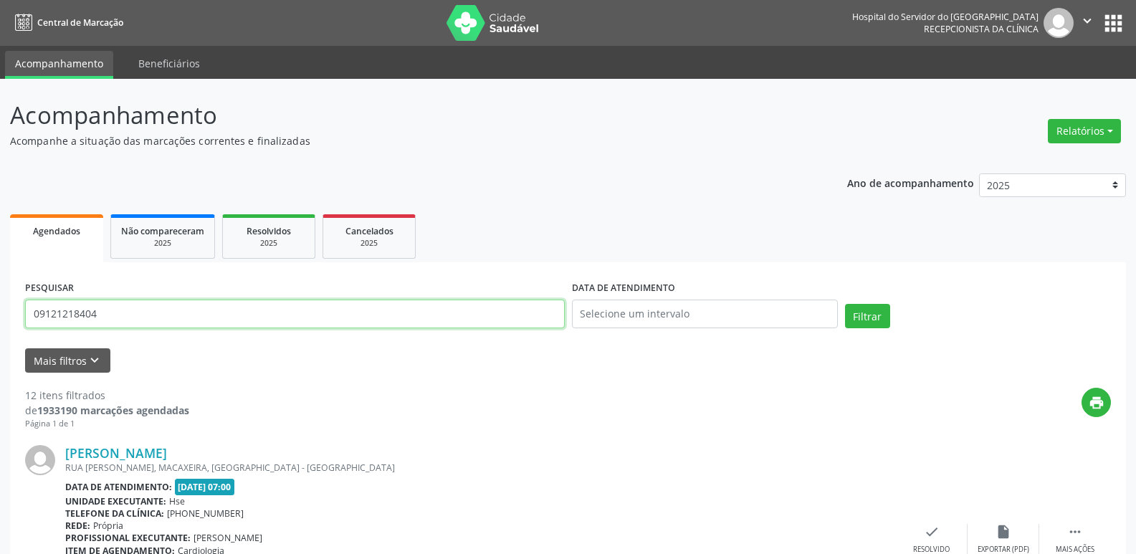
type input "09121218404"
click at [845, 304] on button "Filtrar" at bounding box center [867, 316] width 45 height 24
drag, startPoint x: 103, startPoint y: 316, endPoint x: 0, endPoint y: 315, distance: 103.3
click at [0, 315] on div "Acompanhamento Acompanhe a situação das marcações correntes e finalizadas Relat…" at bounding box center [568, 486] width 1136 height 814
type input "19889038404"
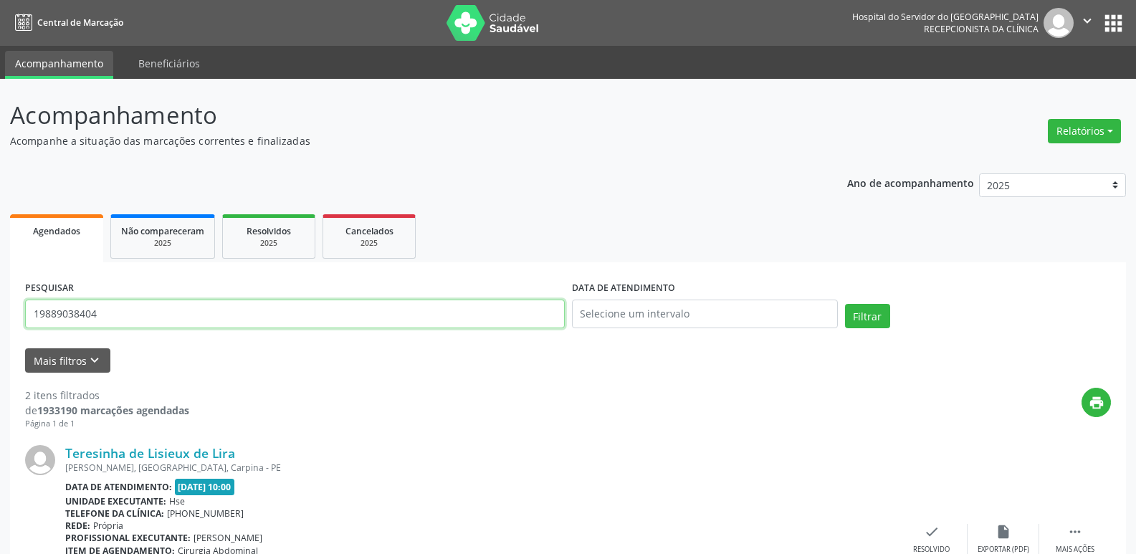
click at [845, 304] on button "Filtrar" at bounding box center [867, 316] width 45 height 24
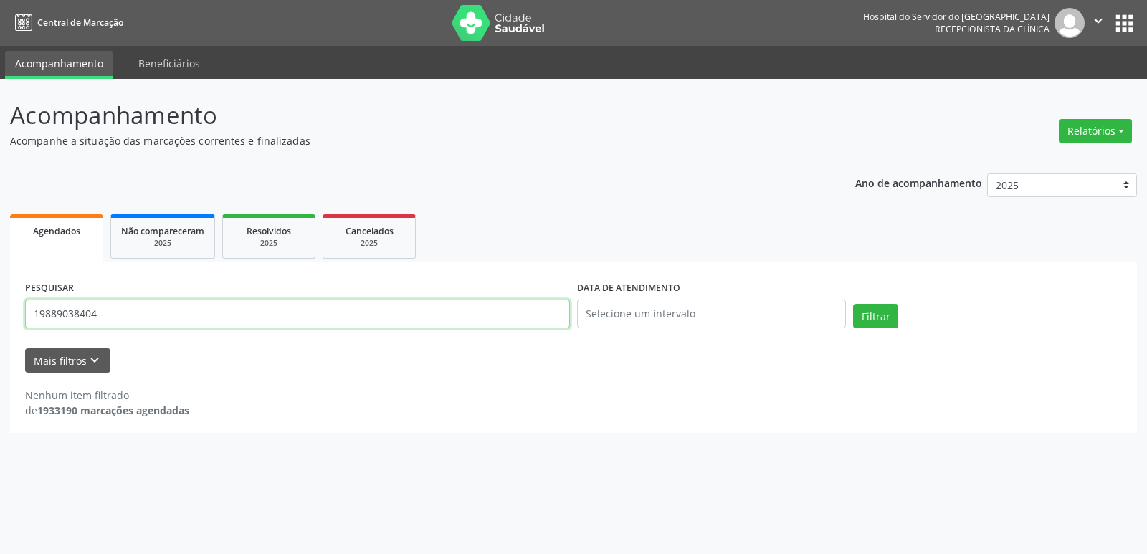
drag, startPoint x: 105, startPoint y: 315, endPoint x: 0, endPoint y: 308, distance: 105.6
click at [0, 308] on div "Acompanhamento Acompanhe a situação das marcações correntes e finalizadas Relat…" at bounding box center [573, 316] width 1147 height 475
type input "gilvania [PERSON_NAME]"
click at [853, 304] on button "Filtrar" at bounding box center [875, 316] width 45 height 24
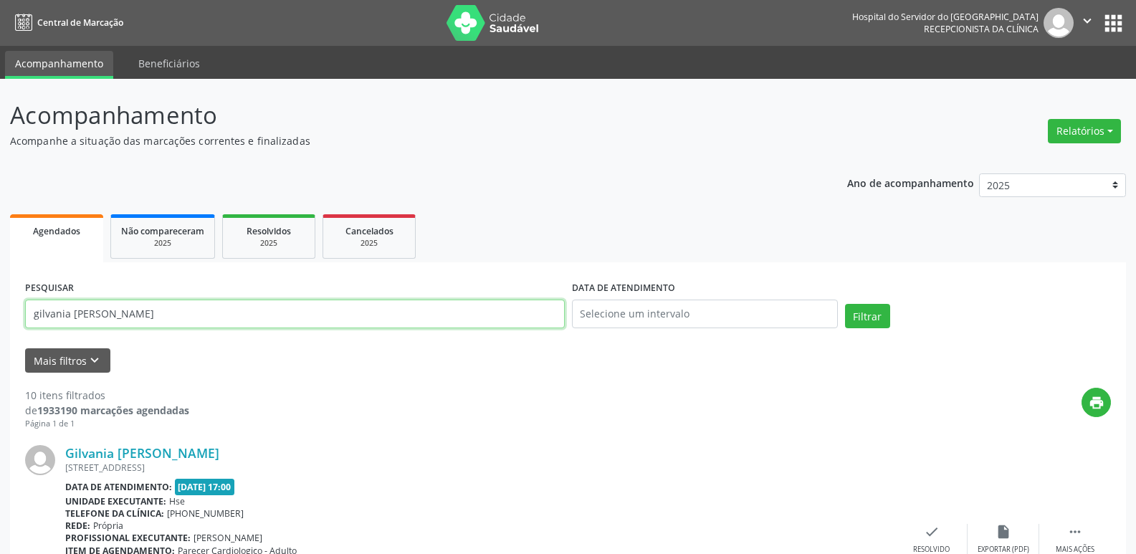
drag, startPoint x: 185, startPoint y: 308, endPoint x: 0, endPoint y: 333, distance: 186.6
type input "18731872468"
click at [845, 304] on button "Filtrar" at bounding box center [867, 316] width 45 height 24
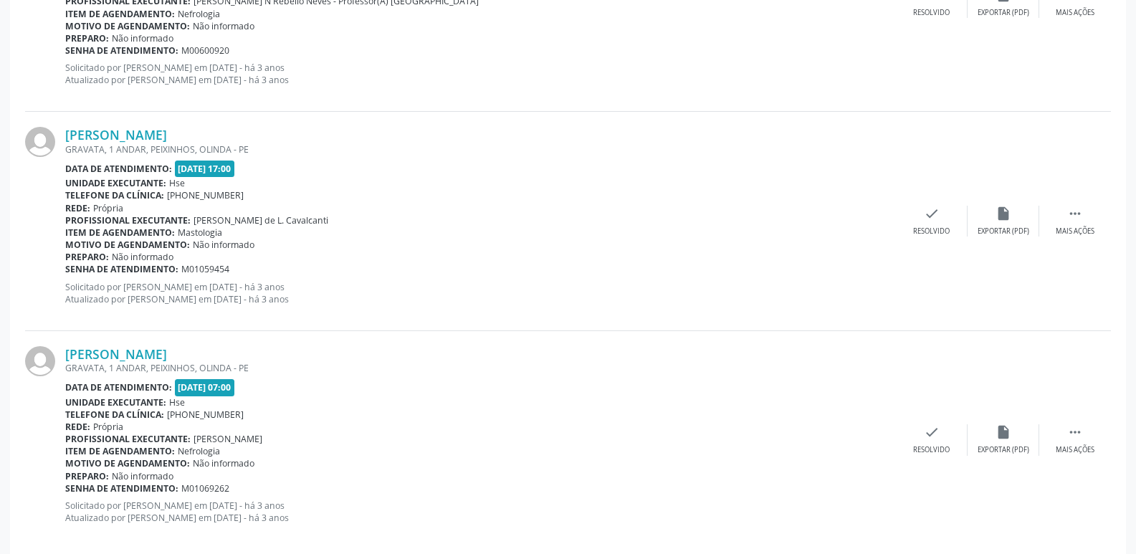
scroll to position [3226, 0]
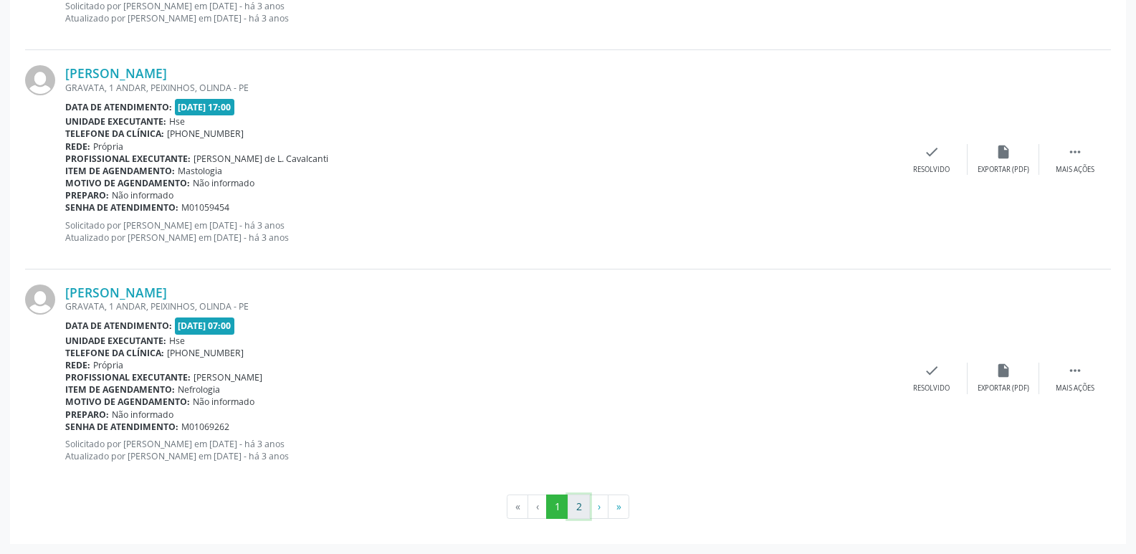
click at [583, 503] on button "2" at bounding box center [579, 507] width 22 height 24
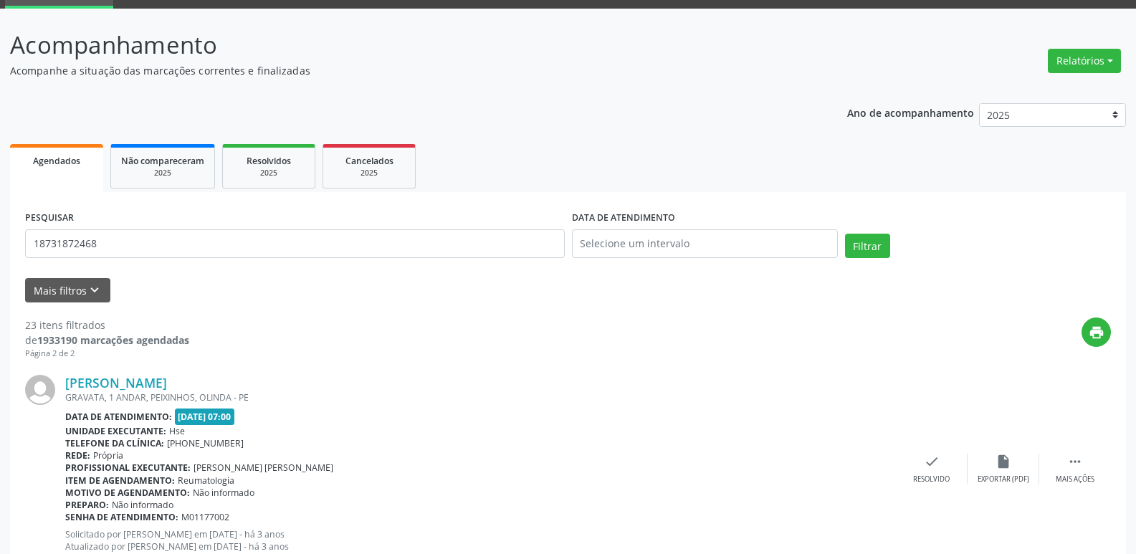
scroll to position [0, 0]
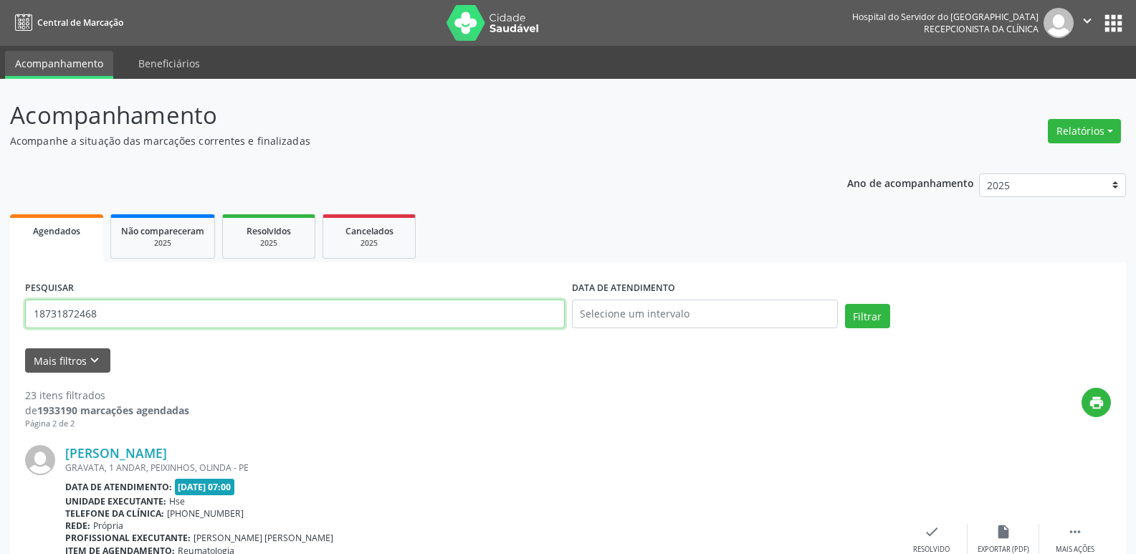
drag, startPoint x: 108, startPoint y: 312, endPoint x: 0, endPoint y: 329, distance: 108.9
type input "[PERSON_NAME]"
click at [845, 304] on button "Filtrar" at bounding box center [867, 316] width 45 height 24
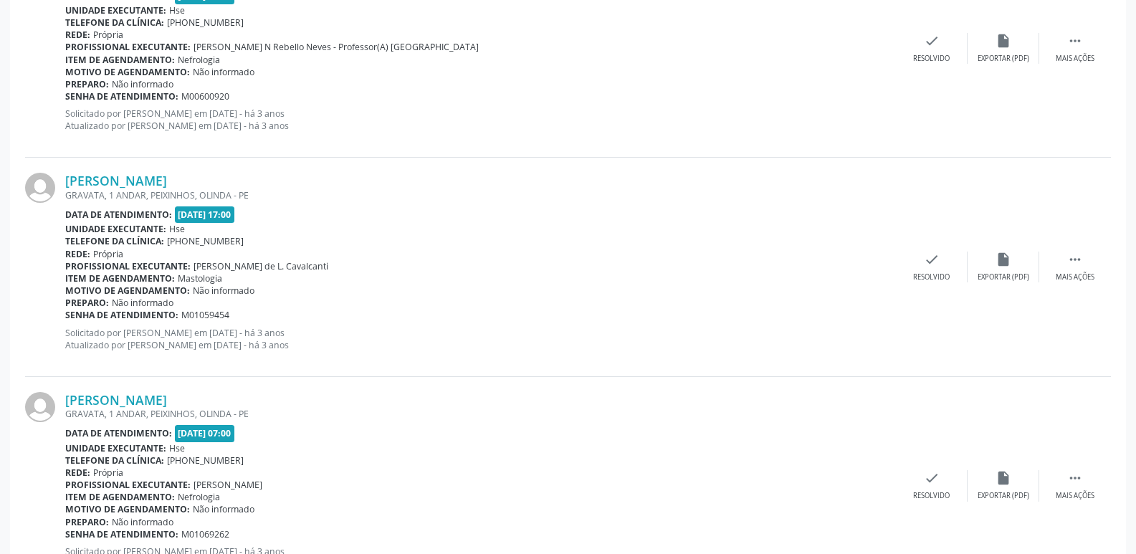
scroll to position [3226, 0]
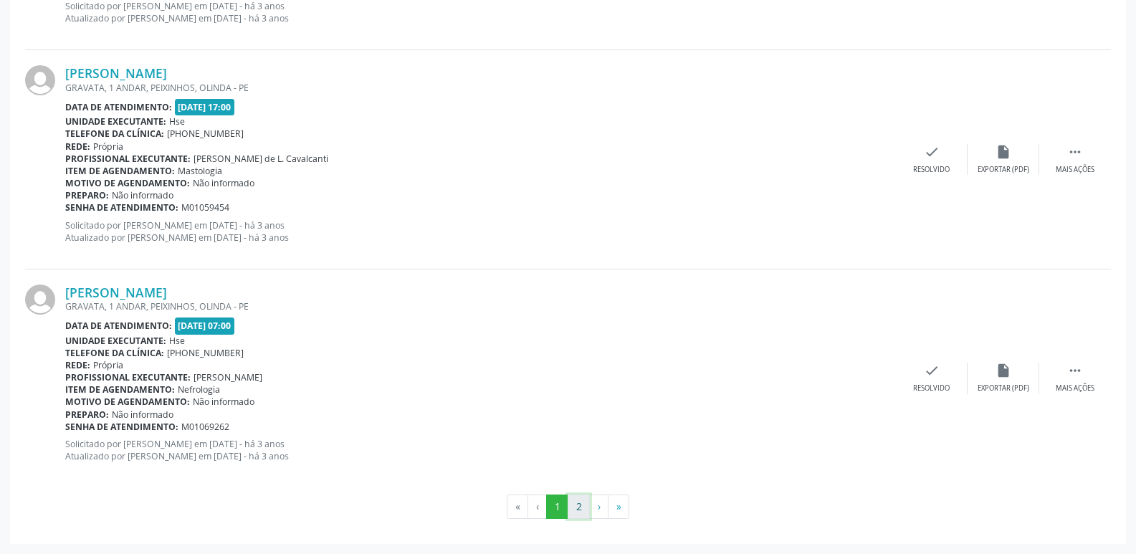
click at [583, 509] on button "2" at bounding box center [579, 507] width 22 height 24
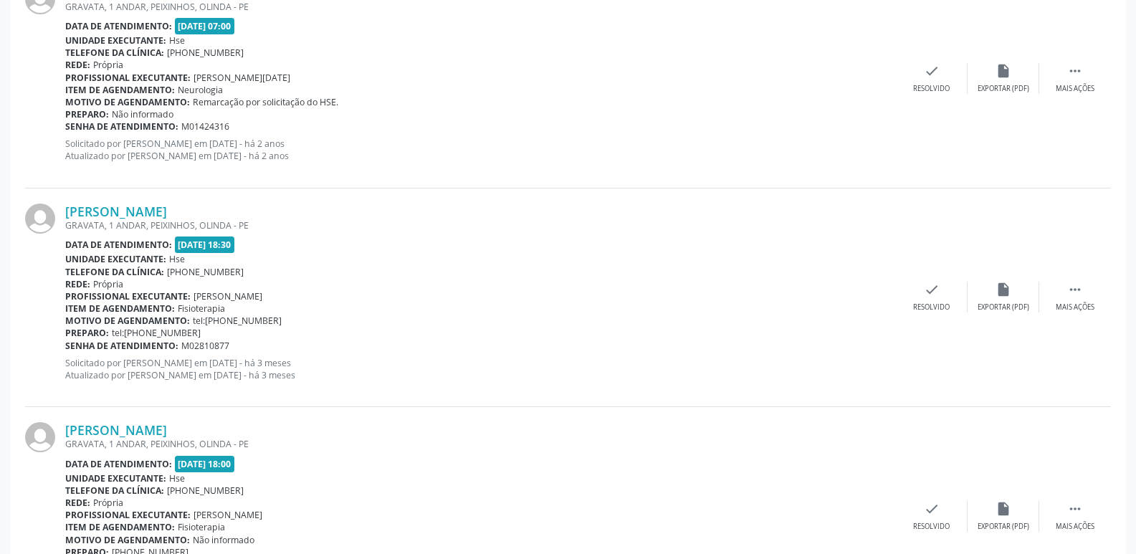
scroll to position [1693, 0]
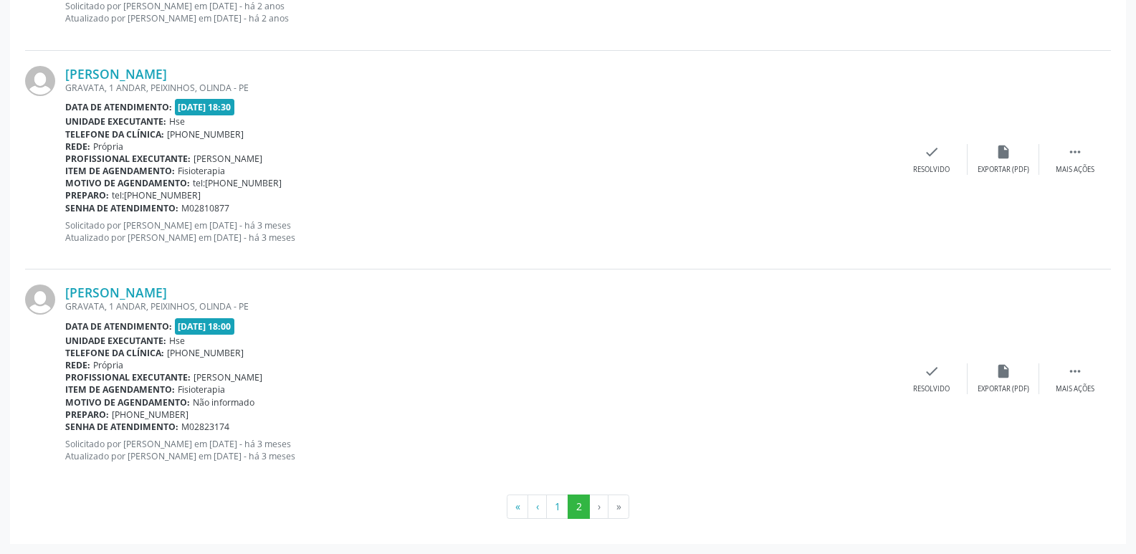
click at [600, 506] on li "›" at bounding box center [599, 507] width 19 height 24
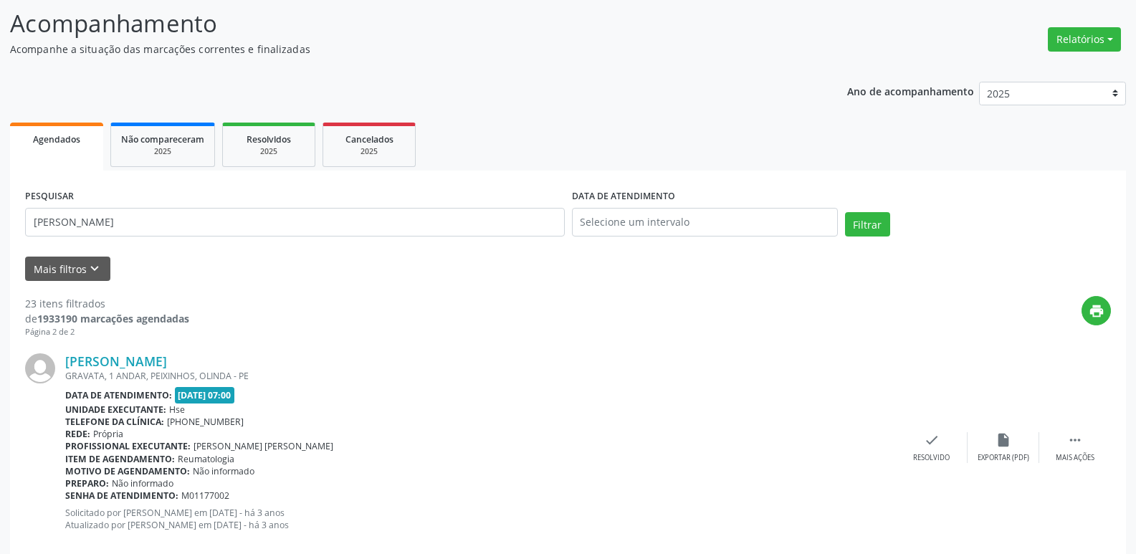
scroll to position [0, 0]
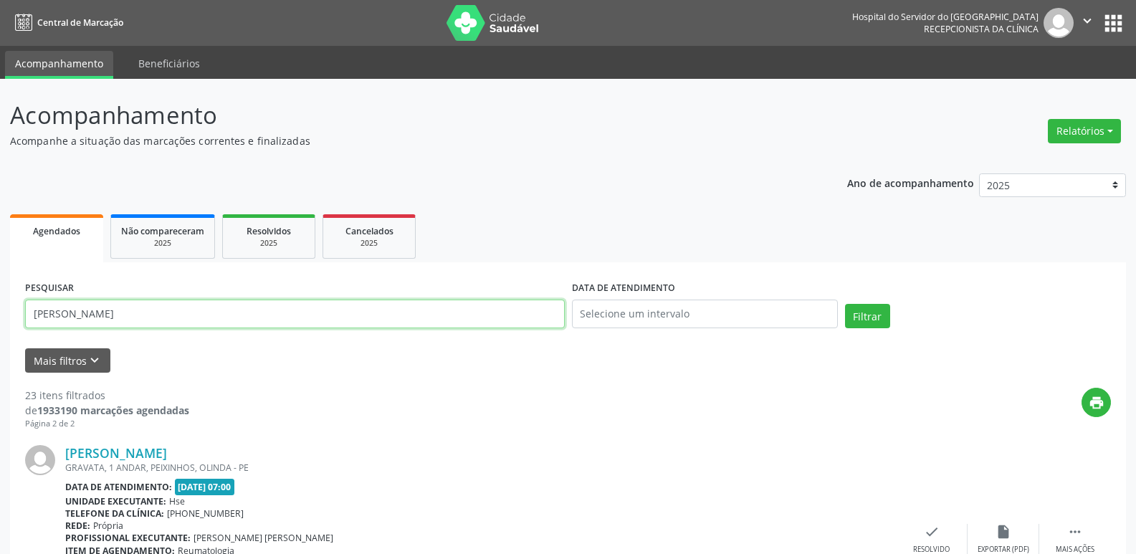
drag, startPoint x: 141, startPoint y: 311, endPoint x: 511, endPoint y: 344, distance: 371.4
type input "86430408434"
click at [845, 304] on button "Filtrar" at bounding box center [867, 316] width 45 height 24
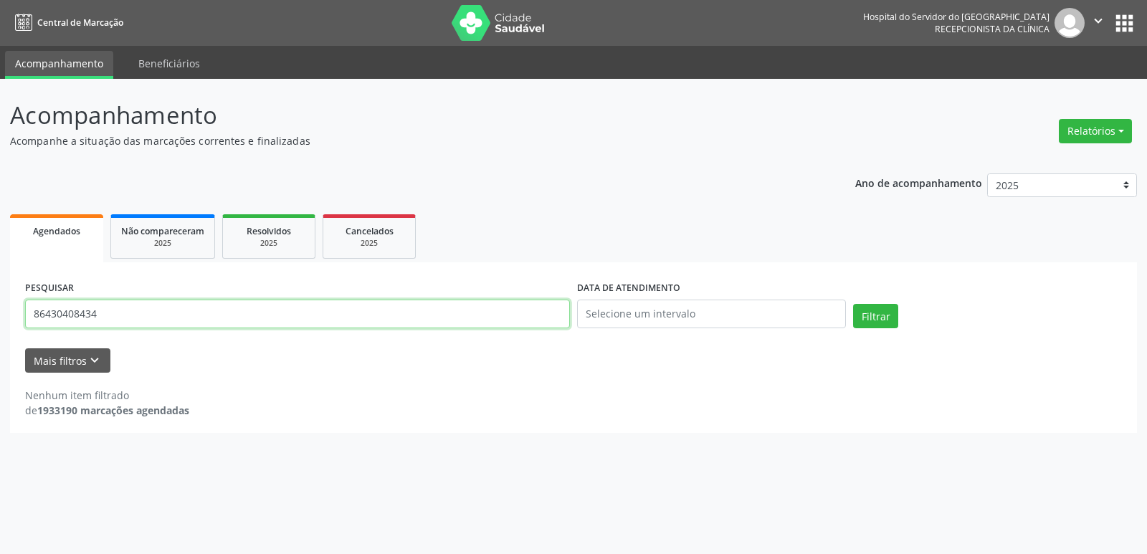
click at [89, 313] on input "86430408434" at bounding box center [297, 314] width 545 height 29
drag, startPoint x: 96, startPoint y: 313, endPoint x: 0, endPoint y: 332, distance: 97.9
click at [0, 332] on div "Acompanhamento Acompanhe a situação das marcações correntes e finalizadas Relat…" at bounding box center [573, 316] width 1147 height 475
type input "[PERSON_NAME] e [PERSON_NAME]"
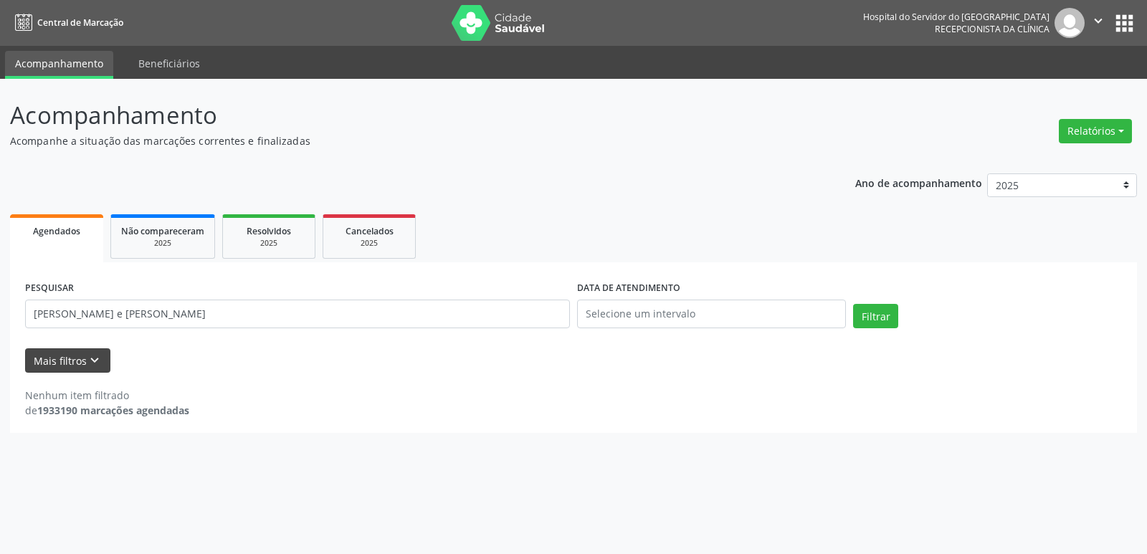
drag, startPoint x: 5, startPoint y: 333, endPoint x: 55, endPoint y: 361, distance: 57.8
click at [37, 353] on div "Acompanhamento Acompanhe a situação das marcações correntes e finalizadas Relat…" at bounding box center [573, 316] width 1147 height 475
click at [966, 384] on div "Nenhum item filtrado de 1933190 marcações agendadas" at bounding box center [573, 395] width 1097 height 45
click at [888, 314] on button "Filtrar" at bounding box center [875, 316] width 45 height 24
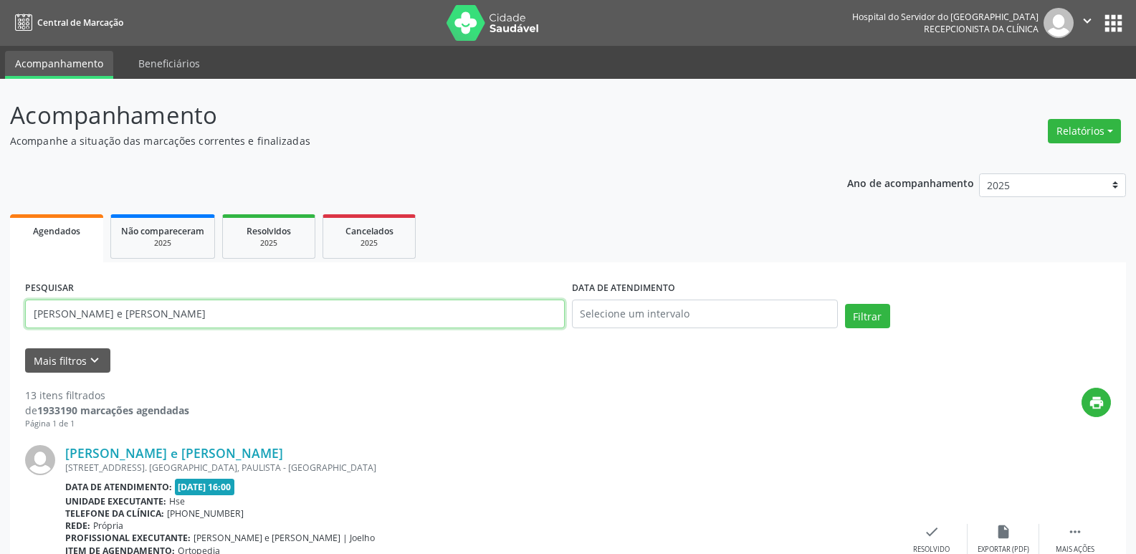
drag, startPoint x: 209, startPoint y: 314, endPoint x: 273, endPoint y: 175, distance: 153.0
type input "18294338494"
click at [845, 304] on button "Filtrar" at bounding box center [867, 316] width 45 height 24
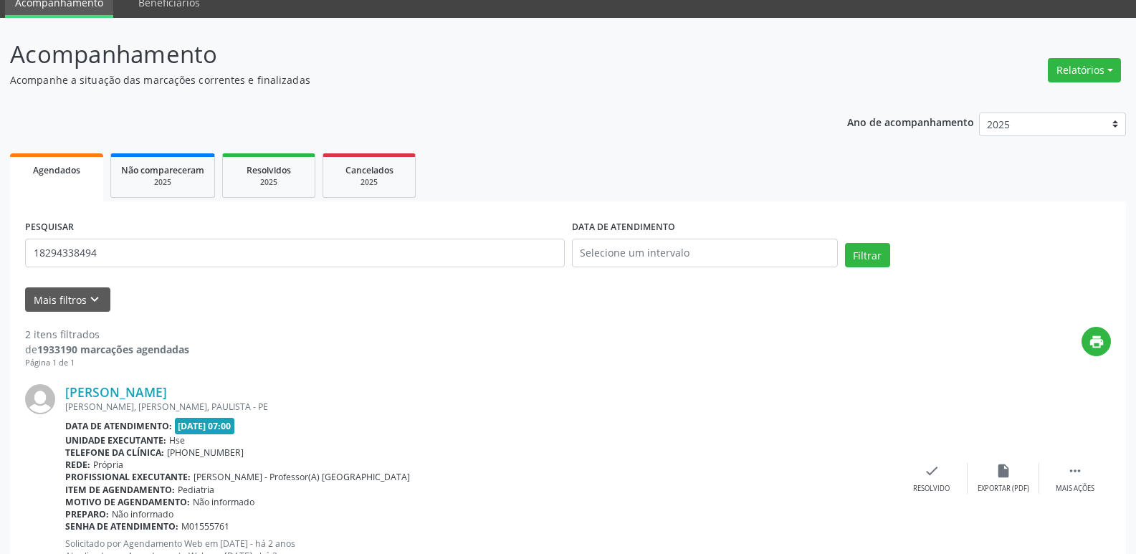
scroll to position [54, 0]
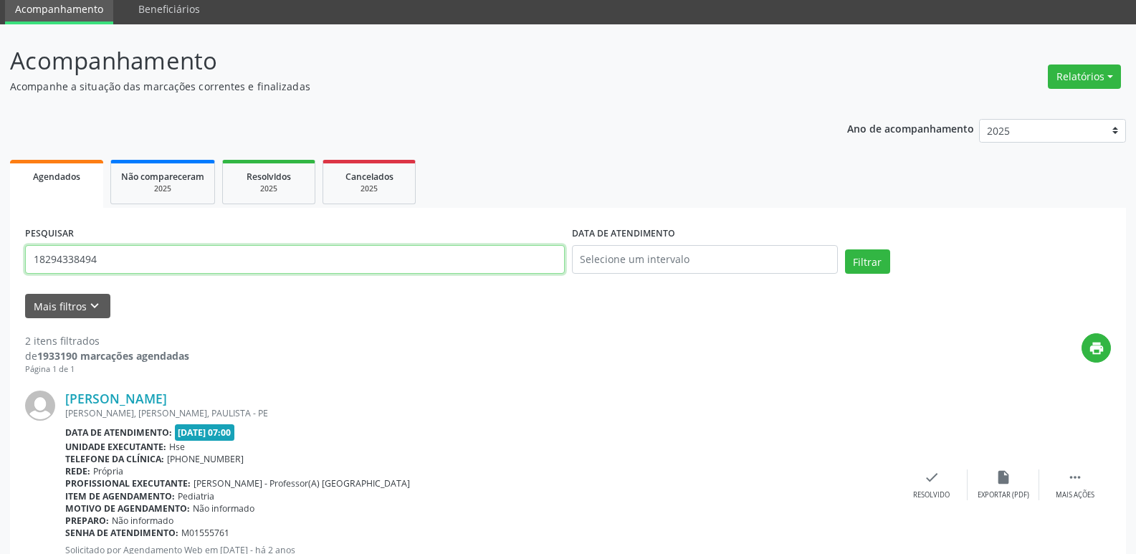
drag, startPoint x: 118, startPoint y: 266, endPoint x: 0, endPoint y: 269, distance: 118.3
click at [0, 269] on div "Acompanhamento Acompanhe a situação das marcações correntes e finalizadas Relat…" at bounding box center [568, 431] width 1136 height 814
type input "10270213449"
click at [845, 250] on button "Filtrar" at bounding box center [867, 262] width 45 height 24
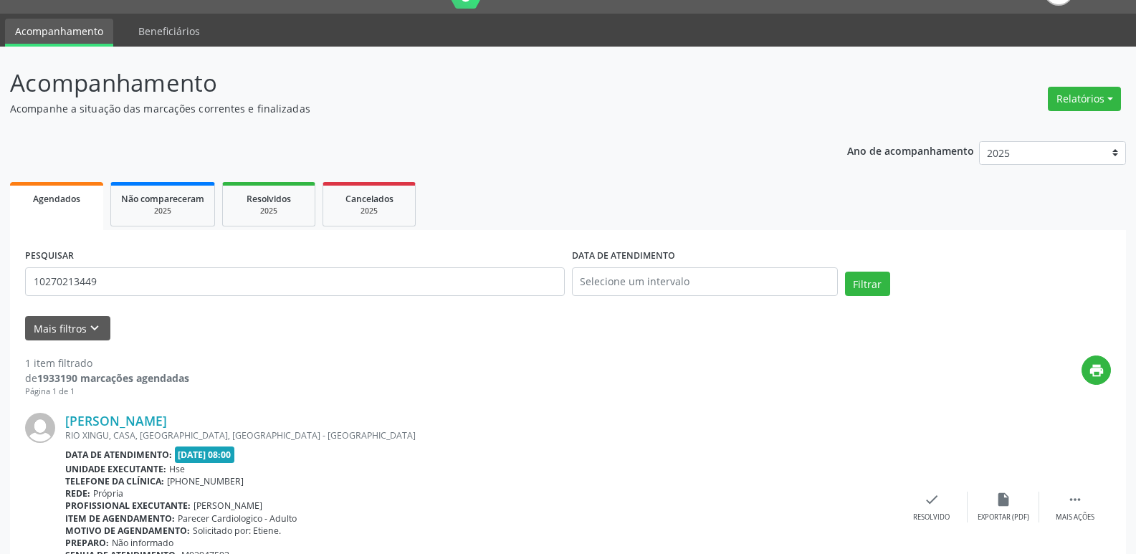
scroll to position [0, 0]
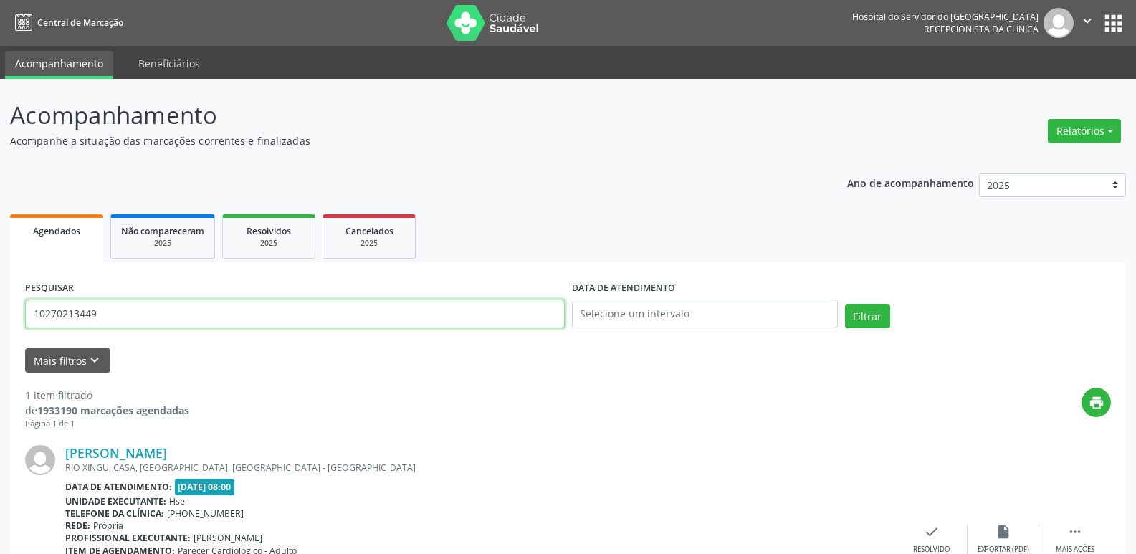
drag, startPoint x: 100, startPoint y: 308, endPoint x: 0, endPoint y: 320, distance: 100.4
click at [0, 308] on div "Acompanhamento Acompanhe a situação das marcações correntes e finalizadas Relat…" at bounding box center [568, 376] width 1136 height 595
type input "61165069415"
click at [845, 304] on button "Filtrar" at bounding box center [867, 316] width 45 height 24
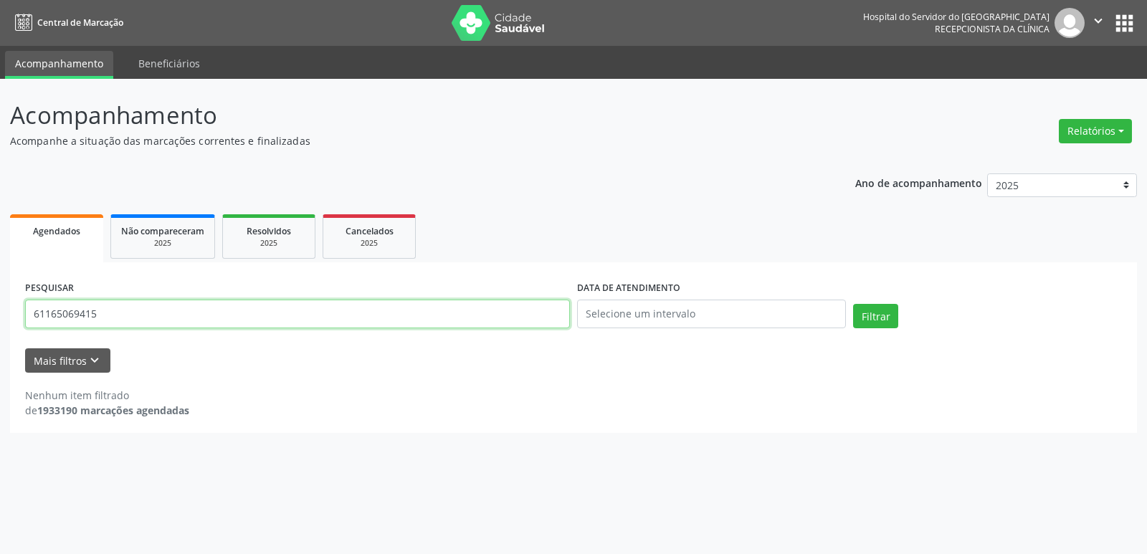
drag, startPoint x: 99, startPoint y: 315, endPoint x: 1, endPoint y: 310, distance: 98.3
click at [1, 310] on div "Acompanhamento Acompanhe a situação das marcações correntes e finalizadas Relat…" at bounding box center [573, 316] width 1147 height 475
type input "[PERSON_NAME]"
click at [853, 304] on button "Filtrar" at bounding box center [875, 316] width 45 height 24
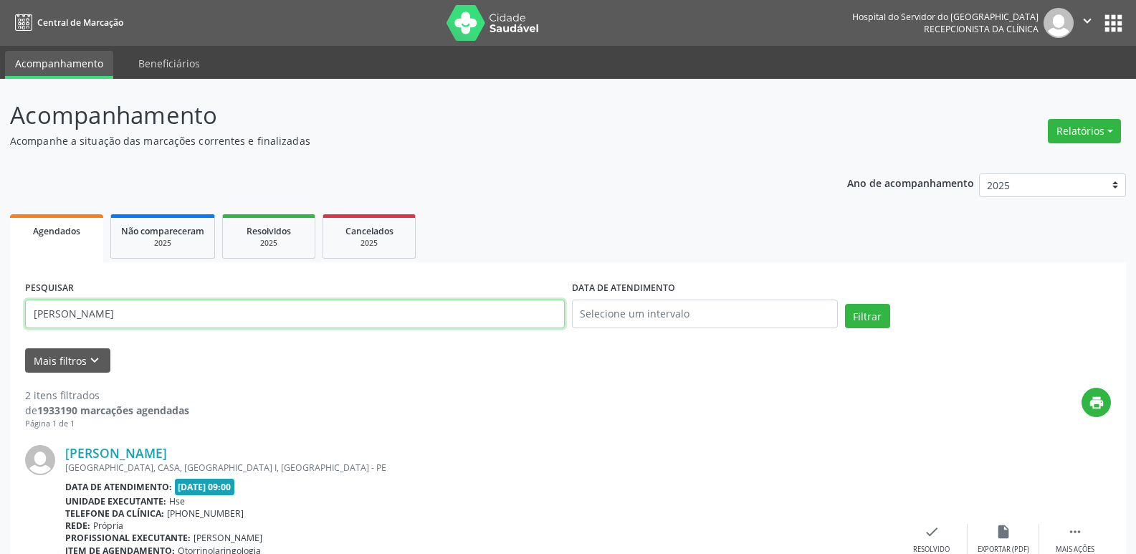
drag, startPoint x: 185, startPoint y: 315, endPoint x: 0, endPoint y: 330, distance: 185.5
click at [0, 330] on div "Acompanhamento Acompanhe a situação das marcações correntes e finalizadas Relat…" at bounding box center [568, 486] width 1136 height 814
type input "129185112400"
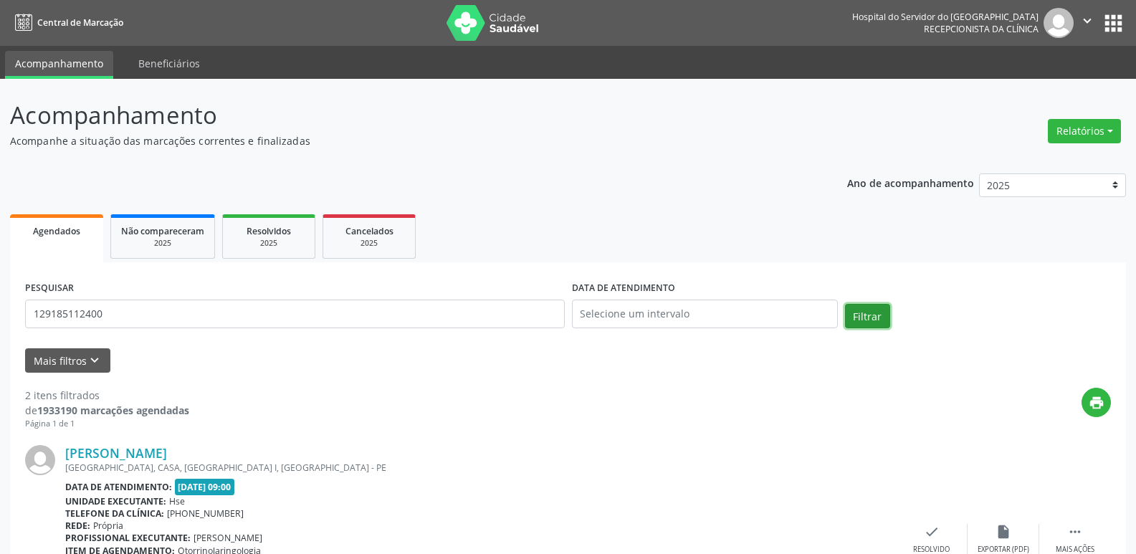
click at [875, 314] on button "Filtrar" at bounding box center [867, 316] width 45 height 24
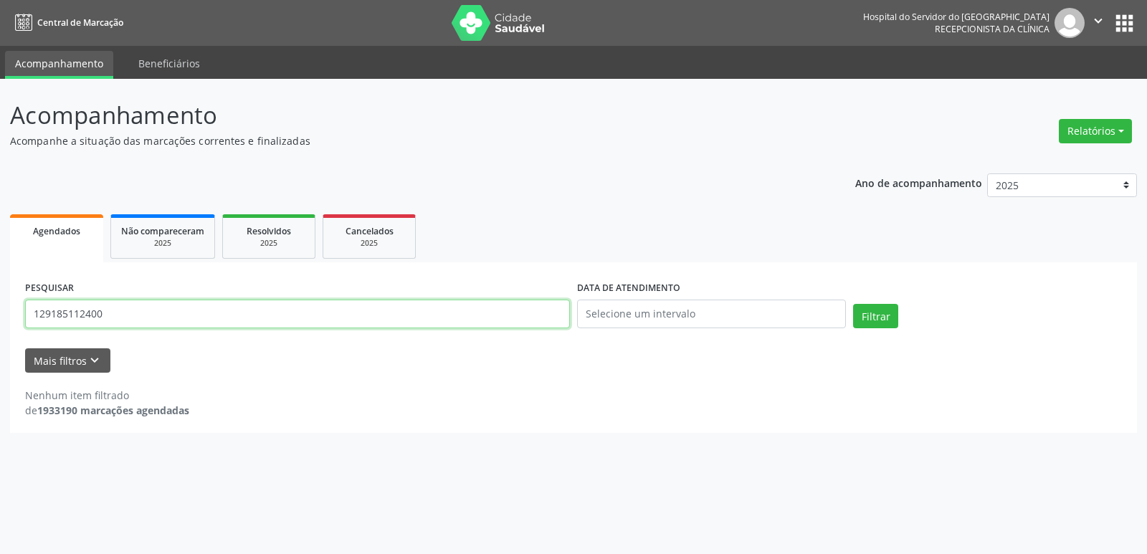
drag, startPoint x: 111, startPoint y: 316, endPoint x: 24, endPoint y: 316, distance: 87.5
click at [24, 316] on div "PESQUISAR 129185112400" at bounding box center [298, 307] width 552 height 61
type input "[PERSON_NAME]"
click at [853, 304] on button "Filtrar" at bounding box center [875, 316] width 45 height 24
drag, startPoint x: 141, startPoint y: 316, endPoint x: 0, endPoint y: 339, distance: 142.4
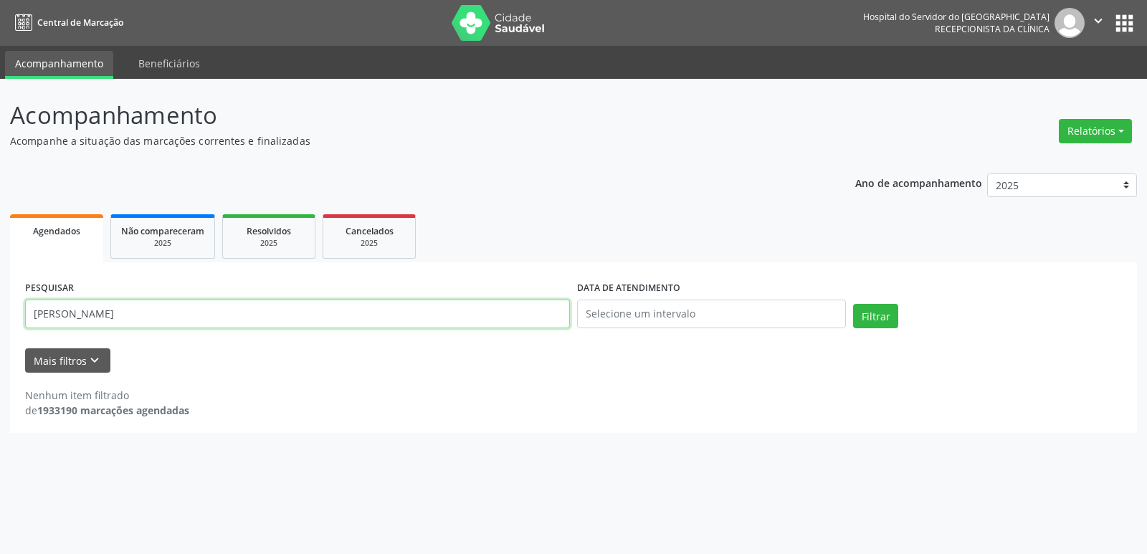
click at [0, 339] on div "Acompanhamento Acompanhe a situação das marcações correntes e finalizadas Relat…" at bounding box center [573, 316] width 1147 height 475
click at [80, 318] on input "text" at bounding box center [297, 314] width 545 height 29
type input "12918512400"
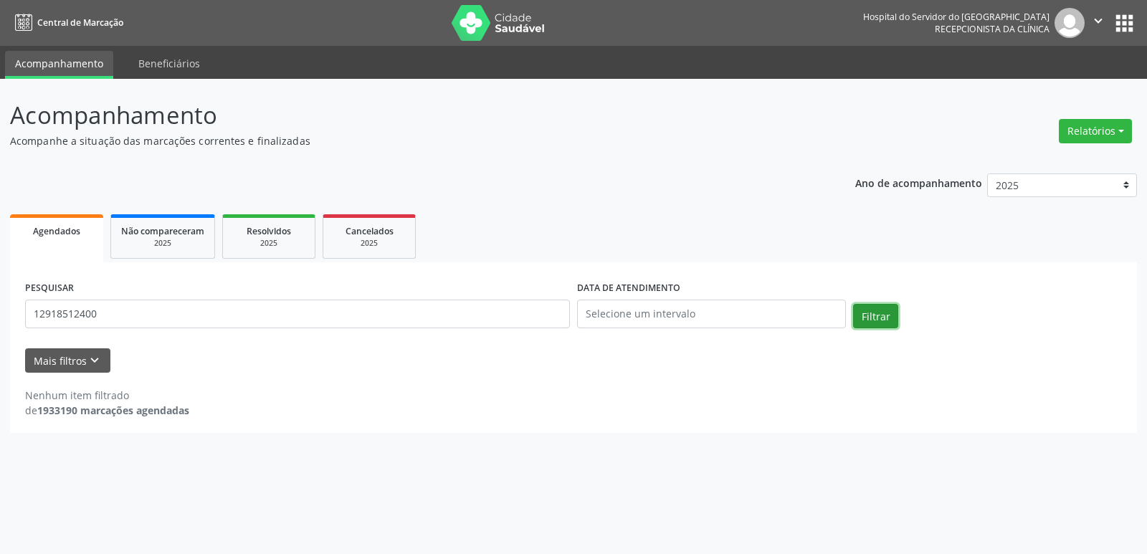
click at [880, 311] on button "Filtrar" at bounding box center [875, 316] width 45 height 24
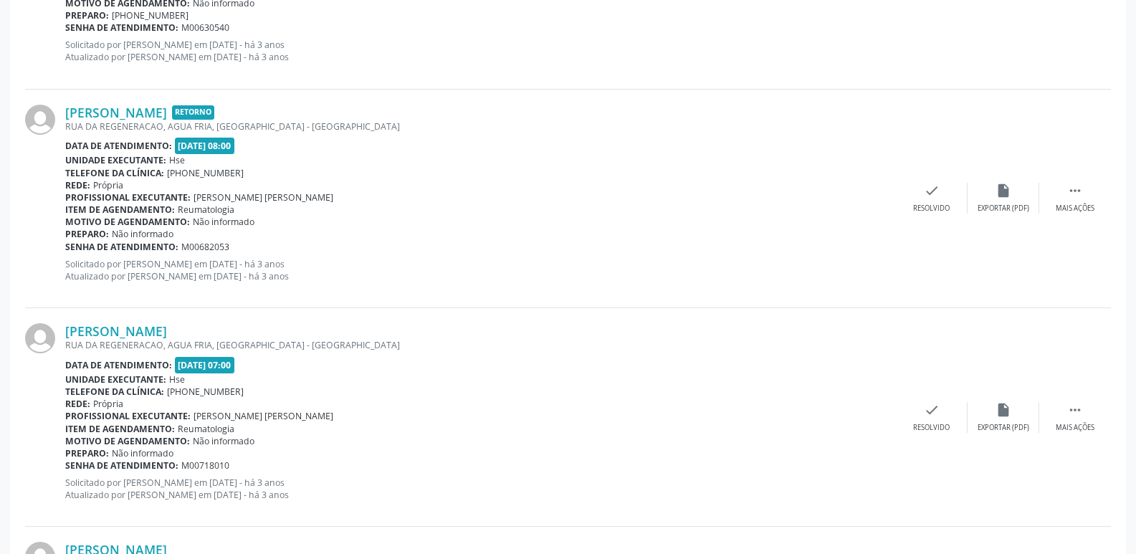
scroll to position [3226, 0]
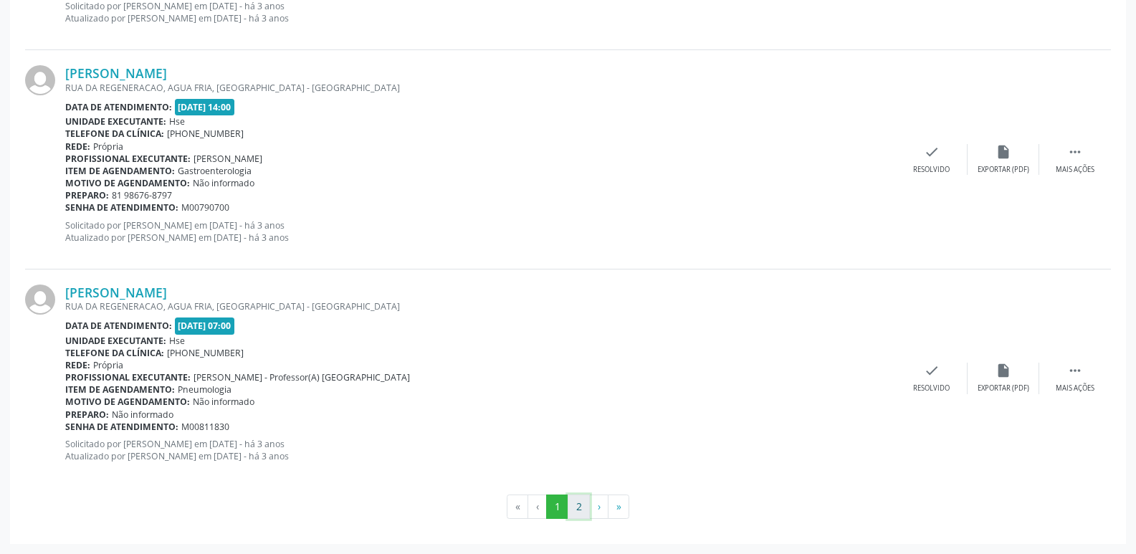
click at [581, 508] on button "2" at bounding box center [579, 507] width 22 height 24
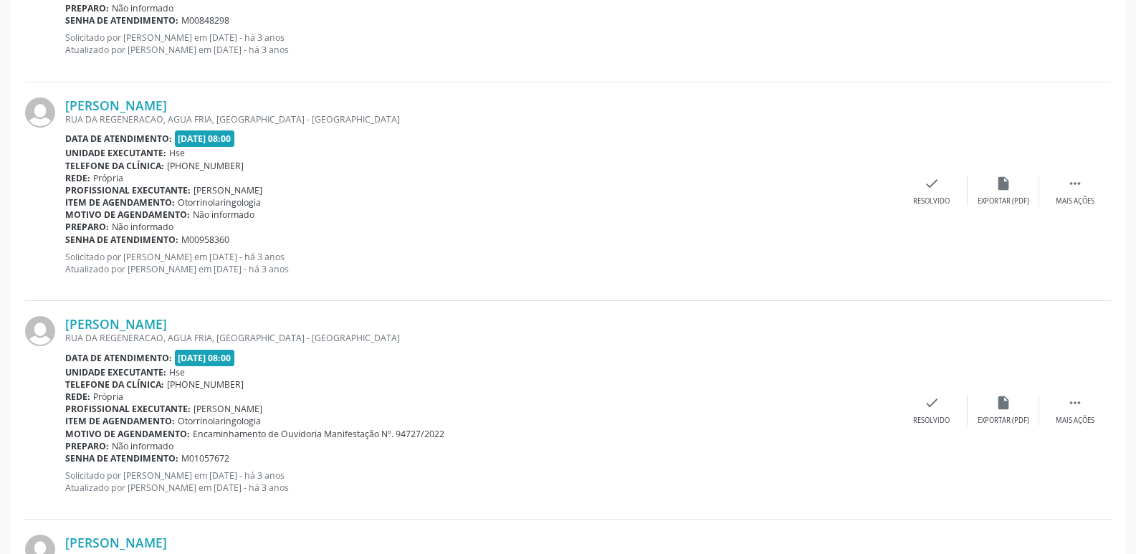
scroll to position [0, 0]
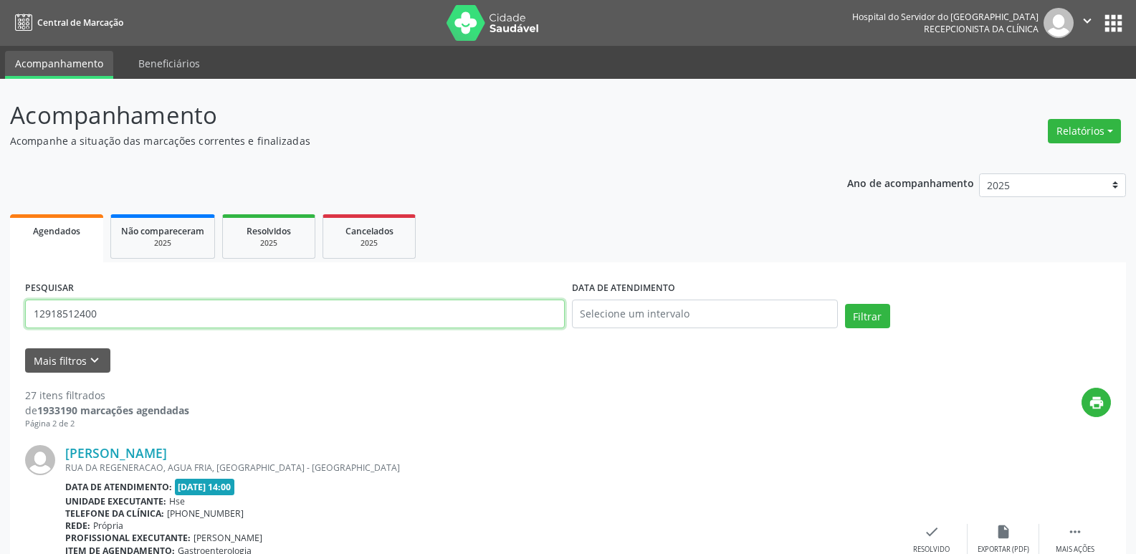
drag, startPoint x: 105, startPoint y: 320, endPoint x: 0, endPoint y: 335, distance: 106.4
type input "26616777472"
click at [845, 304] on button "Filtrar" at bounding box center [867, 316] width 45 height 24
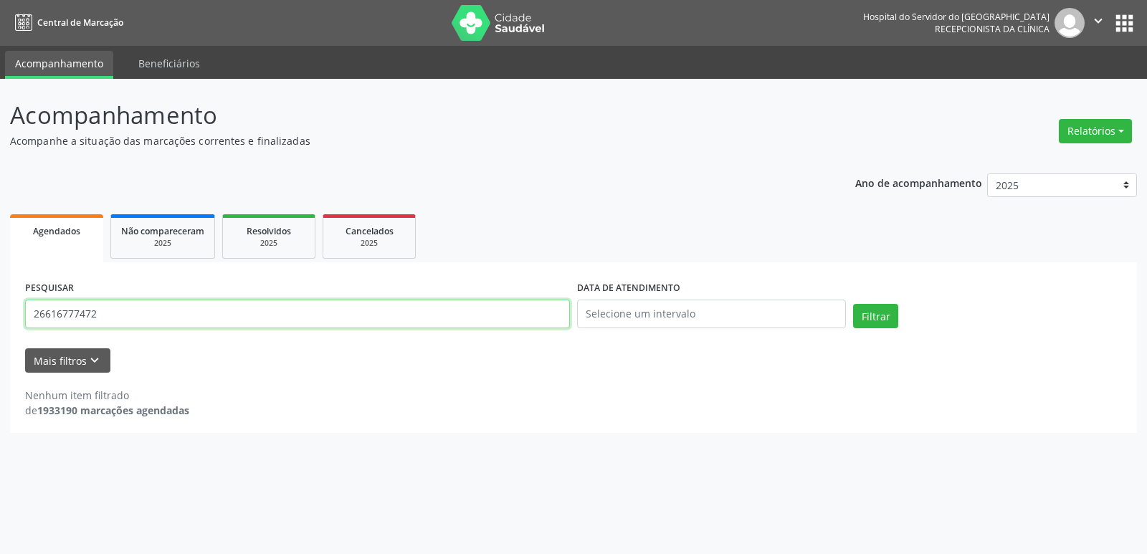
drag, startPoint x: 110, startPoint y: 311, endPoint x: 0, endPoint y: 315, distance: 110.5
click at [0, 315] on div "Acompanhamento Acompanhe a situação das marcações correntes e finalizadas Relat…" at bounding box center [573, 316] width 1147 height 475
type input "[PERSON_NAME]"
click at [853, 304] on button "Filtrar" at bounding box center [875, 316] width 45 height 24
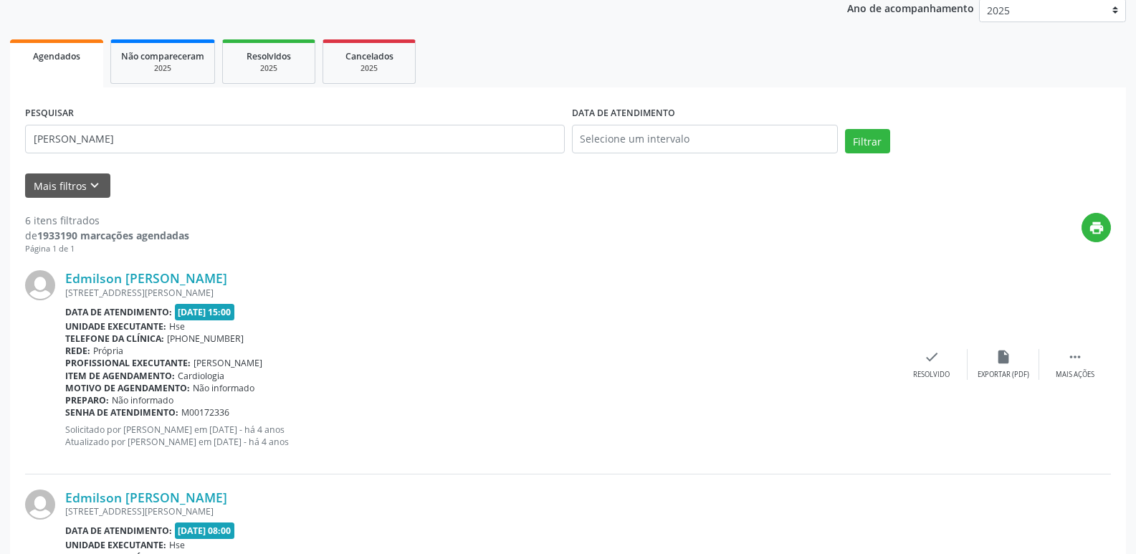
scroll to position [168, 0]
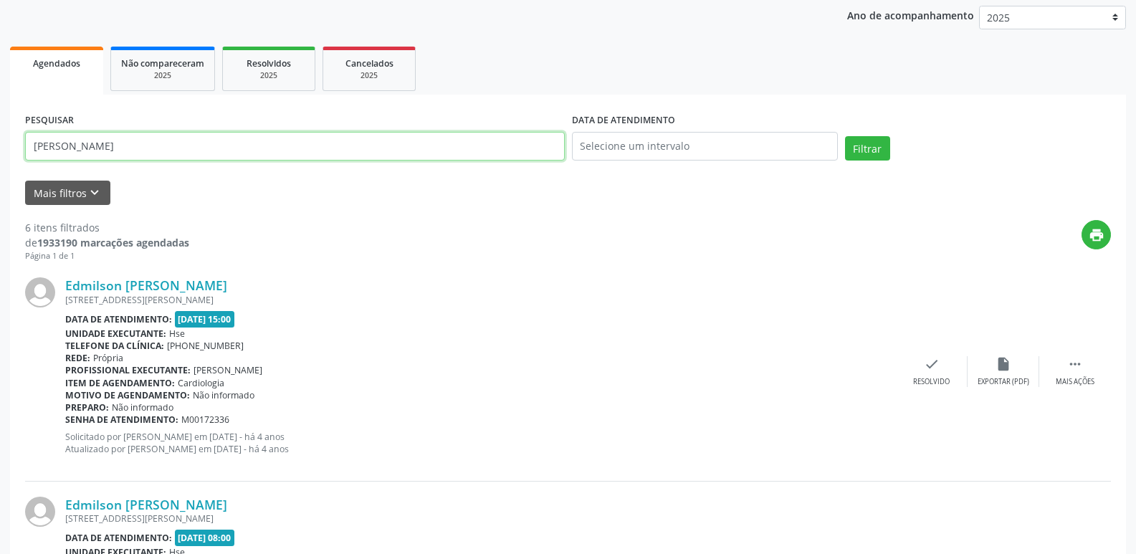
drag, startPoint x: 186, startPoint y: 143, endPoint x: 0, endPoint y: 167, distance: 187.9
type input "71305173449"
click at [845, 136] on button "Filtrar" at bounding box center [867, 148] width 45 height 24
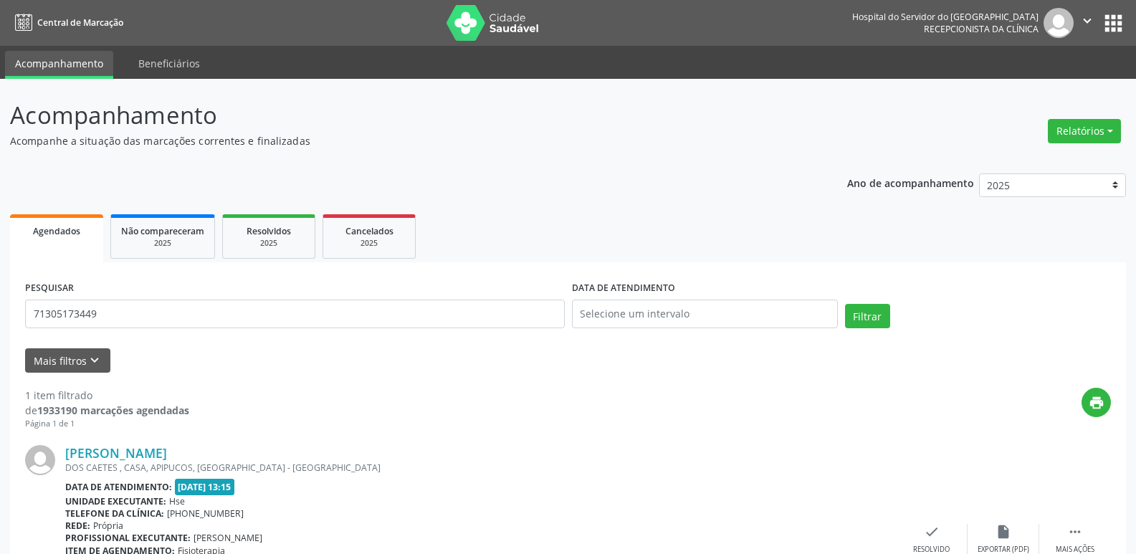
scroll to position [120, 0]
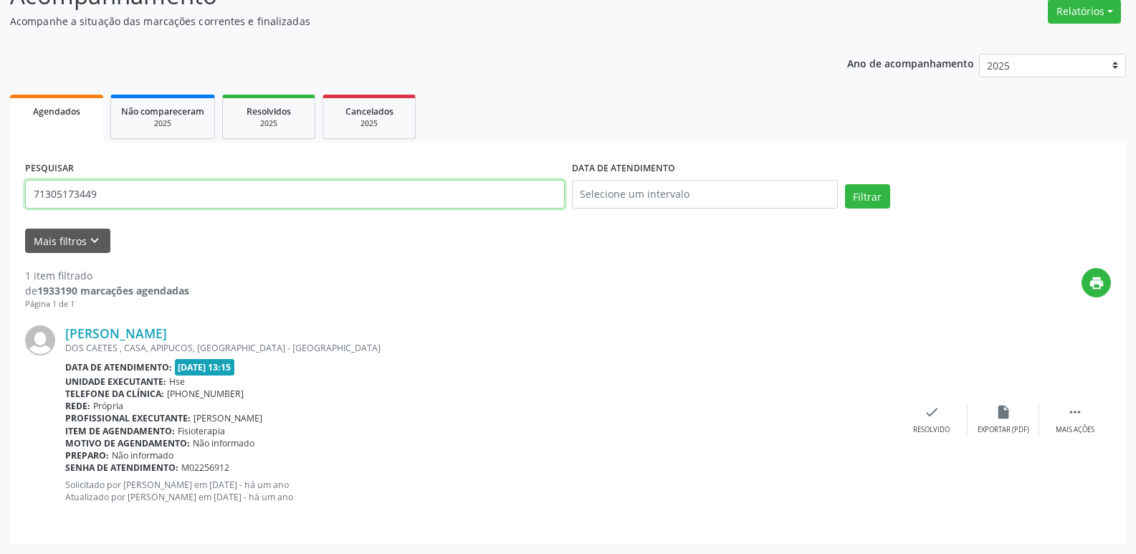
drag, startPoint x: 118, startPoint y: 198, endPoint x: 0, endPoint y: 179, distance: 119.1
click at [0, 179] on div "Acompanhamento Acompanhe a situação das marcações correntes e finalizadas Relat…" at bounding box center [568, 256] width 1136 height 595
type input "29047617487"
click at [845, 184] on button "Filtrar" at bounding box center [867, 196] width 45 height 24
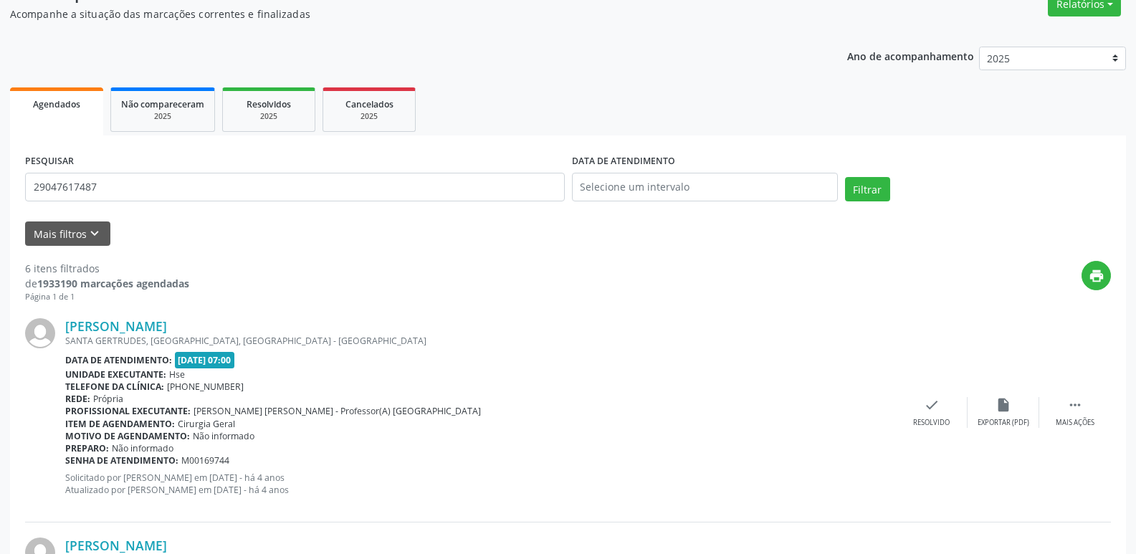
scroll to position [123, 0]
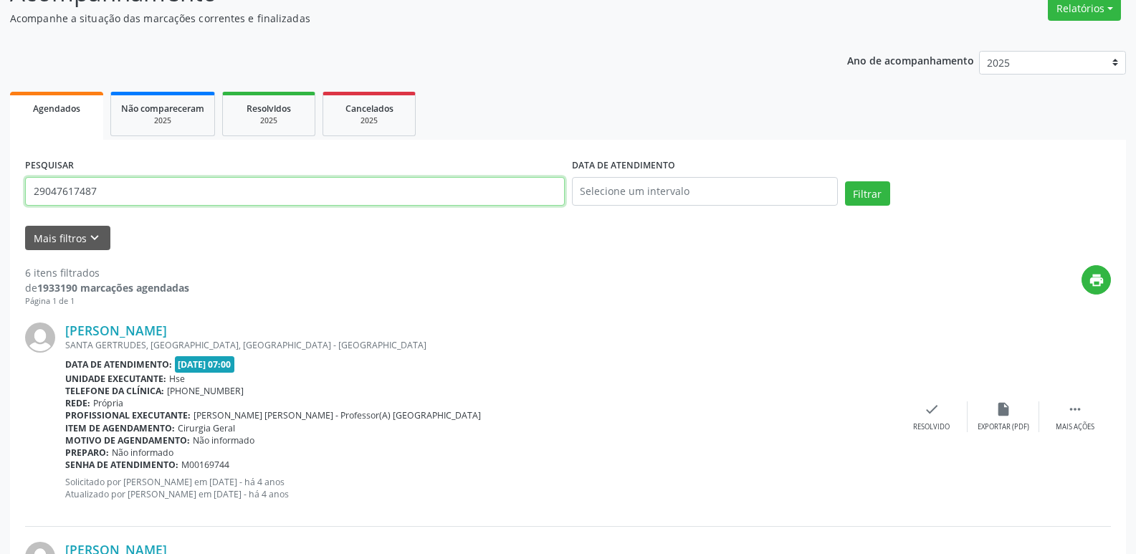
drag, startPoint x: 116, startPoint y: 196, endPoint x: 5, endPoint y: 194, distance: 111.2
type input "06613855405"
click at [845, 181] on button "Filtrar" at bounding box center [867, 193] width 45 height 24
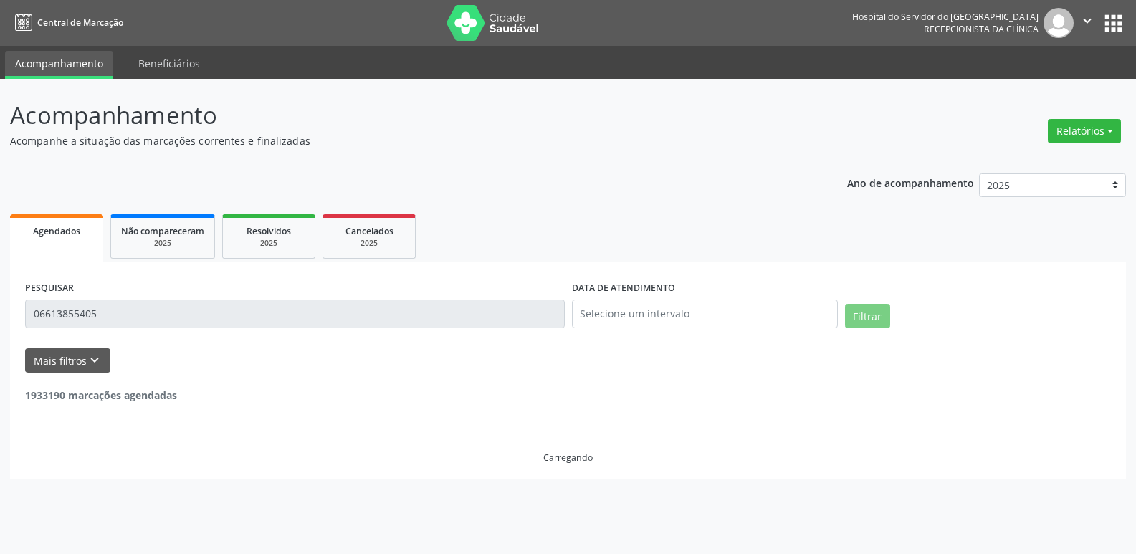
scroll to position [0, 0]
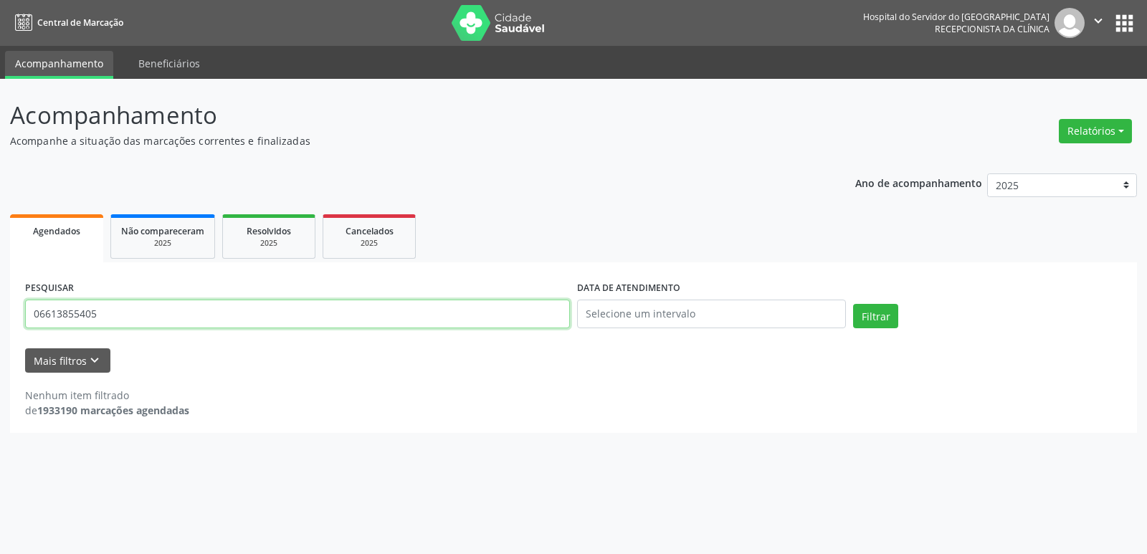
drag, startPoint x: 98, startPoint y: 320, endPoint x: 526, endPoint y: 325, distance: 427.3
click at [5, 327] on div "Acompanhamento Acompanhe a situação das marcações correntes e finalizadas Relat…" at bounding box center [573, 316] width 1147 height 475
type input "[PERSON_NAME]"
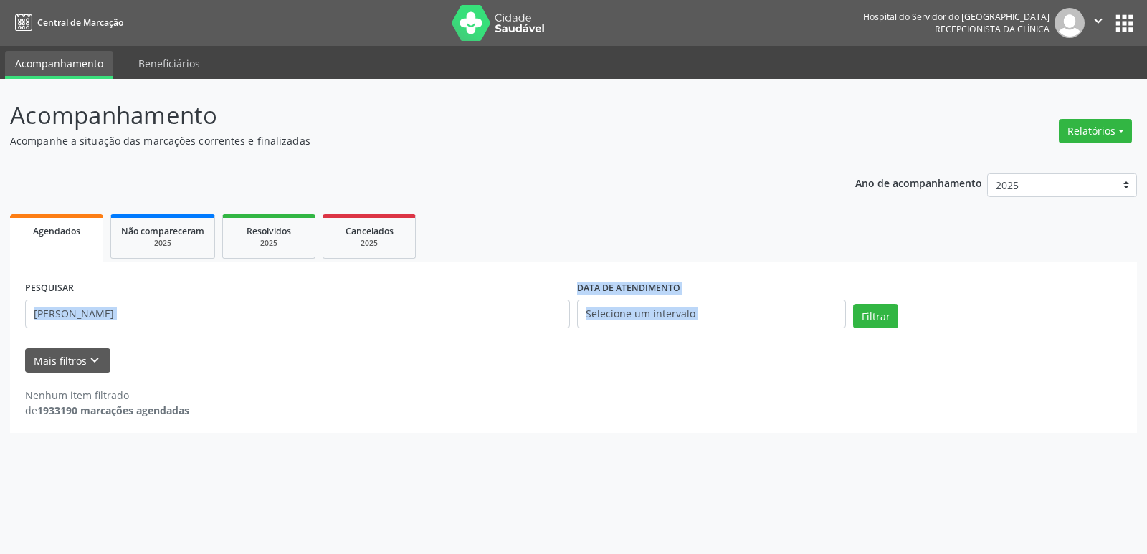
click at [650, 384] on div "PESQUISAR [PERSON_NAME] DATA DE ATENDIMENTO Filtrar UNIDADE EXECUTANTE Selecion…" at bounding box center [573, 347] width 1127 height 171
click at [589, 409] on div "Nenhum item filtrado de 1933190 marcações agendadas" at bounding box center [573, 403] width 1097 height 30
click at [874, 315] on button "Filtrar" at bounding box center [875, 316] width 45 height 24
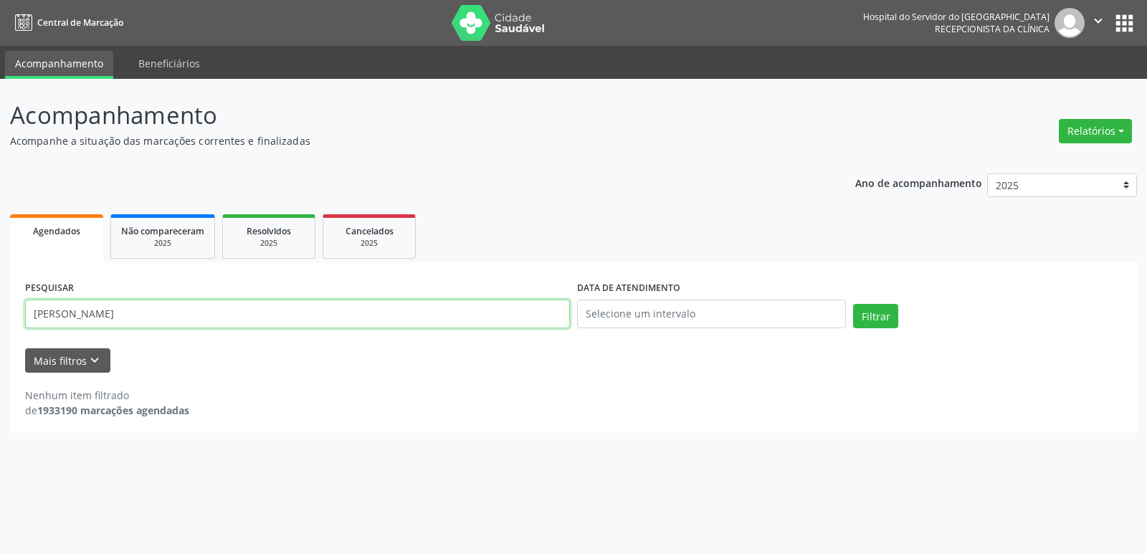
drag, startPoint x: 173, startPoint y: 315, endPoint x: 0, endPoint y: 320, distance: 172.9
click at [0, 320] on div "Acompanhamento Acompanhe a situação das marcações correntes e finalizadas Relat…" at bounding box center [573, 316] width 1147 height 475
type input "09367853491"
click at [853, 304] on button "Filtrar" at bounding box center [875, 316] width 45 height 24
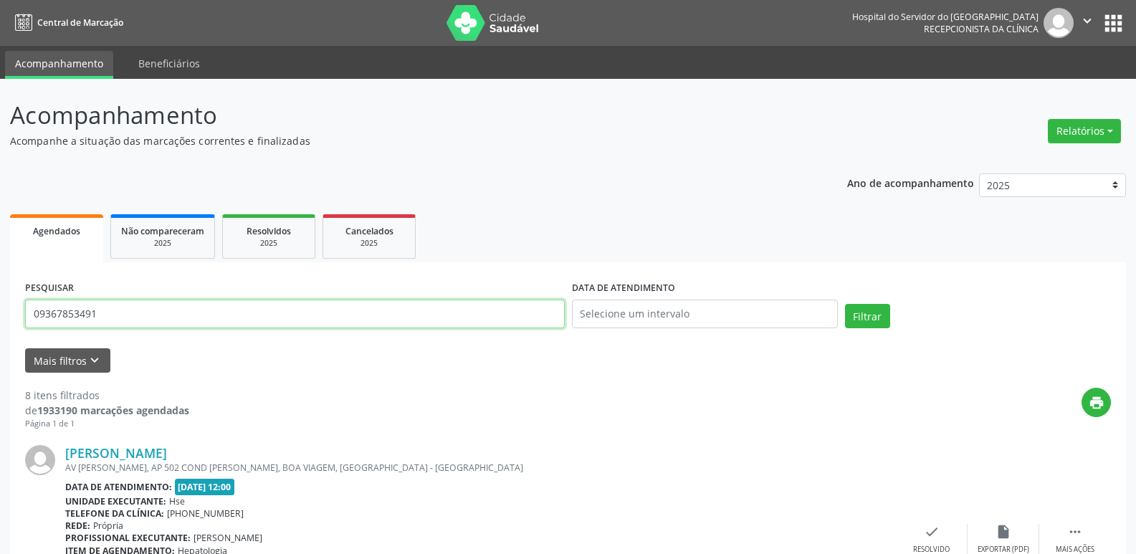
drag, startPoint x: 113, startPoint y: 316, endPoint x: 0, endPoint y: 316, distance: 113.3
click at [179, 321] on input "text" at bounding box center [295, 314] width 540 height 29
type input "18739881415"
click at [845, 304] on button "Filtrar" at bounding box center [867, 316] width 45 height 24
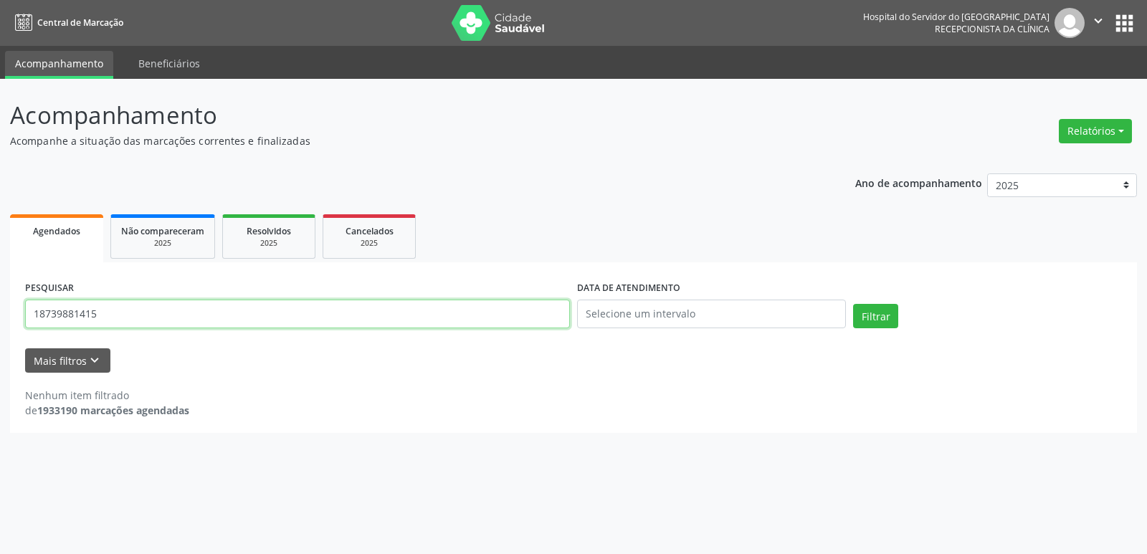
drag, startPoint x: 115, startPoint y: 314, endPoint x: 0, endPoint y: 334, distance: 117.2
click at [0, 334] on div "Acompanhamento Acompanhe a situação das marcações correntes e finalizadas Relat…" at bounding box center [573, 316] width 1147 height 475
type input "[PERSON_NAME]"
drag, startPoint x: 10, startPoint y: 337, endPoint x: 76, endPoint y: 376, distance: 76.8
click at [67, 371] on div "PESQUISAR [PERSON_NAME] DATA DE ATENDIMENTO Filtrar UNIDADE EXECUTANTE Selecion…" at bounding box center [573, 347] width 1127 height 171
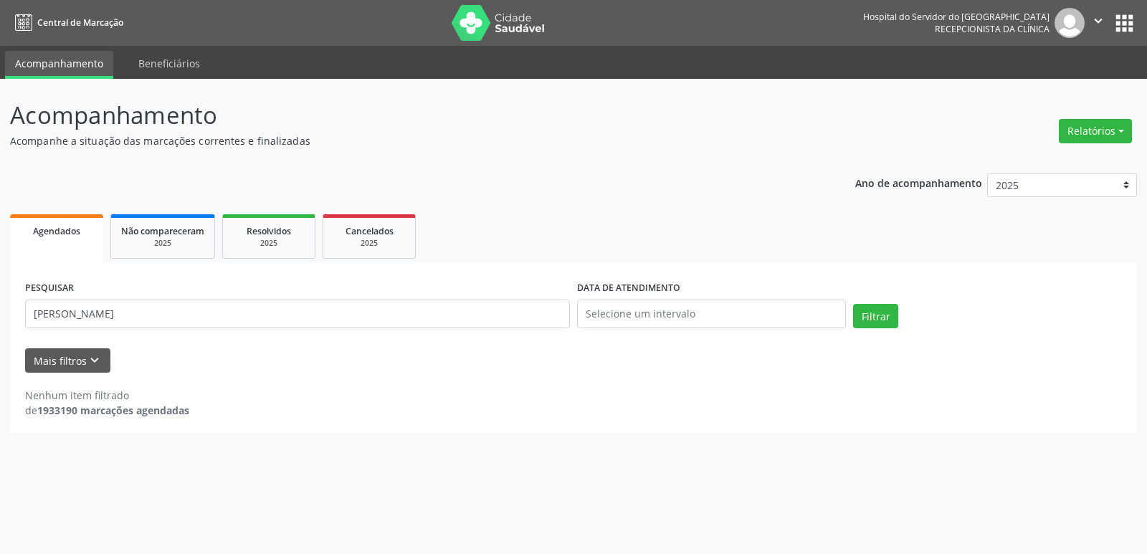
click at [485, 461] on div "Acompanhamento Acompanhe a situação das marcações correntes e finalizadas Relat…" at bounding box center [573, 316] width 1147 height 475
click at [871, 314] on button "Filtrar" at bounding box center [875, 316] width 45 height 24
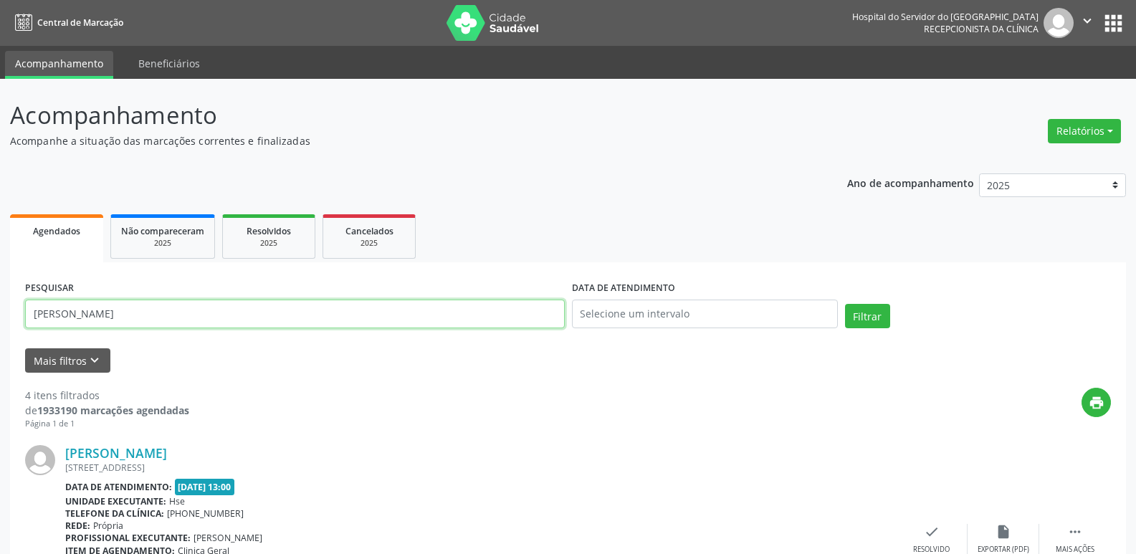
drag, startPoint x: 158, startPoint y: 311, endPoint x: 11, endPoint y: 318, distance: 146.4
type input "[PERSON_NAME]"
click at [884, 315] on button "Filtrar" at bounding box center [867, 316] width 45 height 24
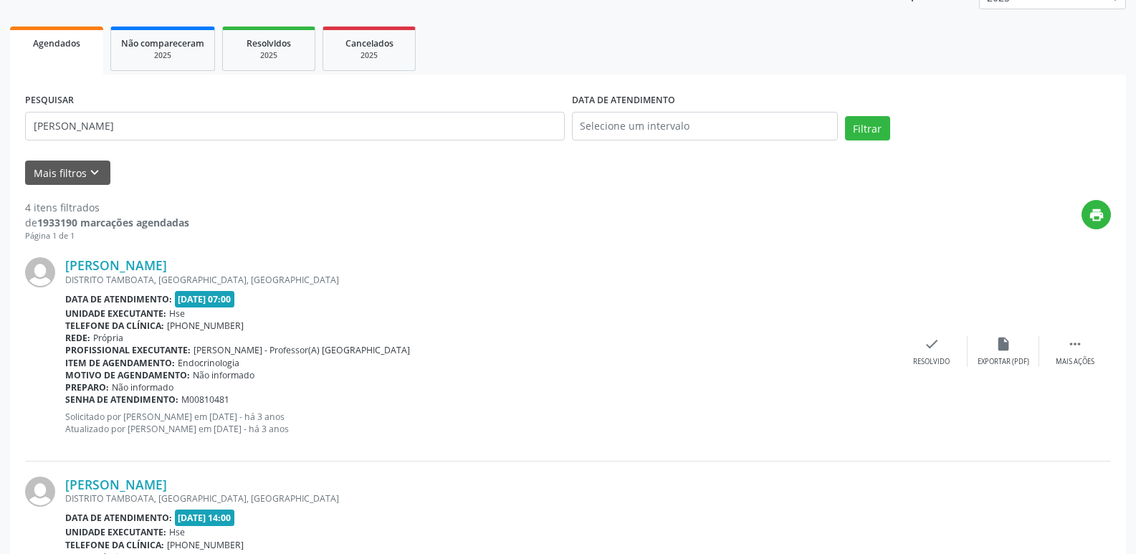
scroll to position [184, 0]
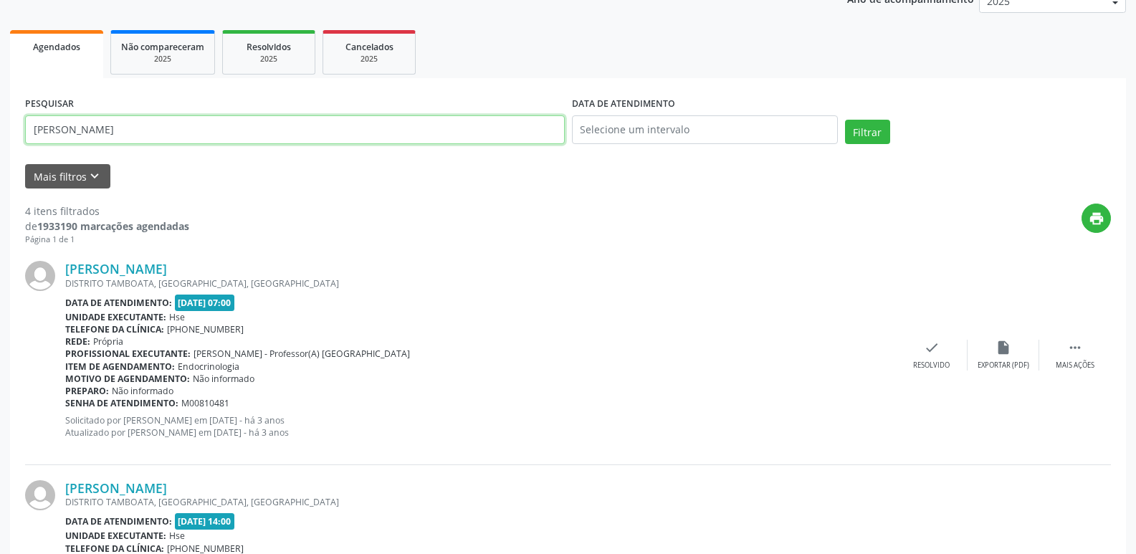
drag, startPoint x: 189, startPoint y: 130, endPoint x: 0, endPoint y: 160, distance: 191.5
click at [0, 160] on div "Acompanhamento Acompanhe a situação das marcações correntes e finalizadas Relat…" at bounding box center [568, 521] width 1136 height 1252
type input "06600335424"
click at [845, 120] on button "Filtrar" at bounding box center [867, 132] width 45 height 24
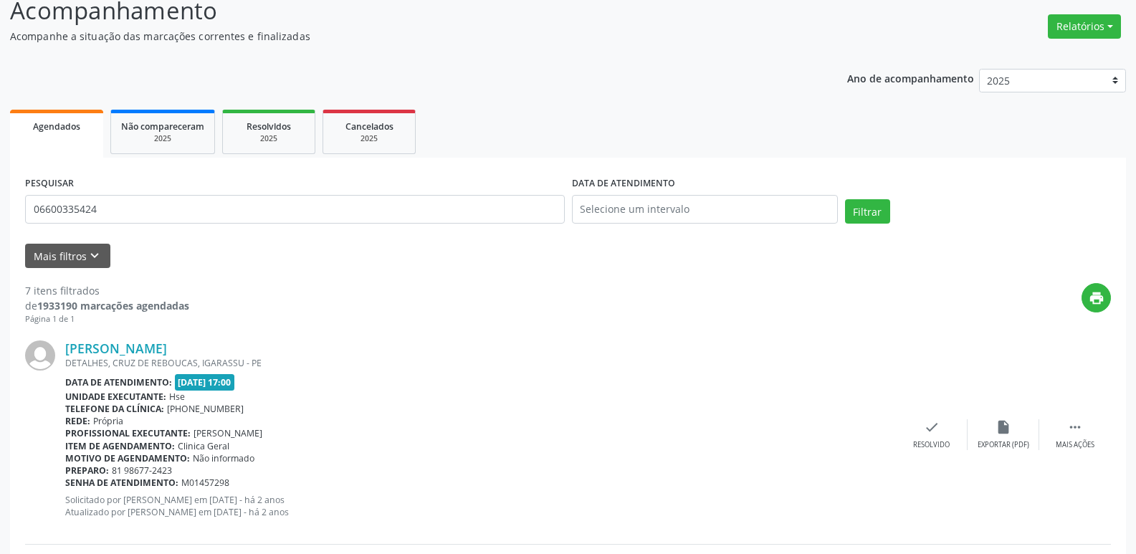
scroll to position [0, 0]
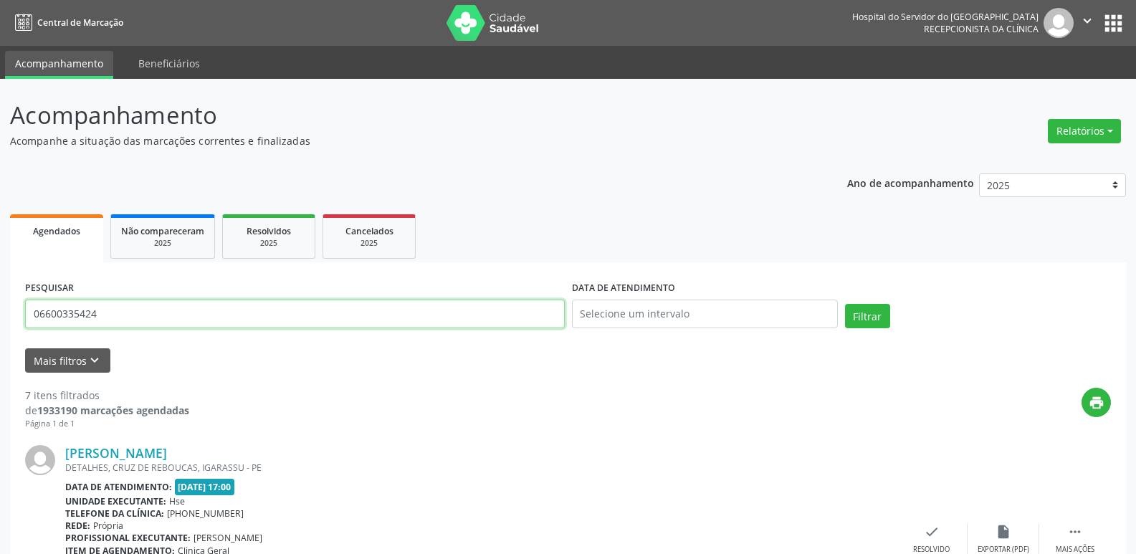
drag, startPoint x: 127, startPoint y: 324, endPoint x: 638, endPoint y: 181, distance: 530.7
click at [845, 304] on button "Filtrar" at bounding box center [867, 316] width 45 height 24
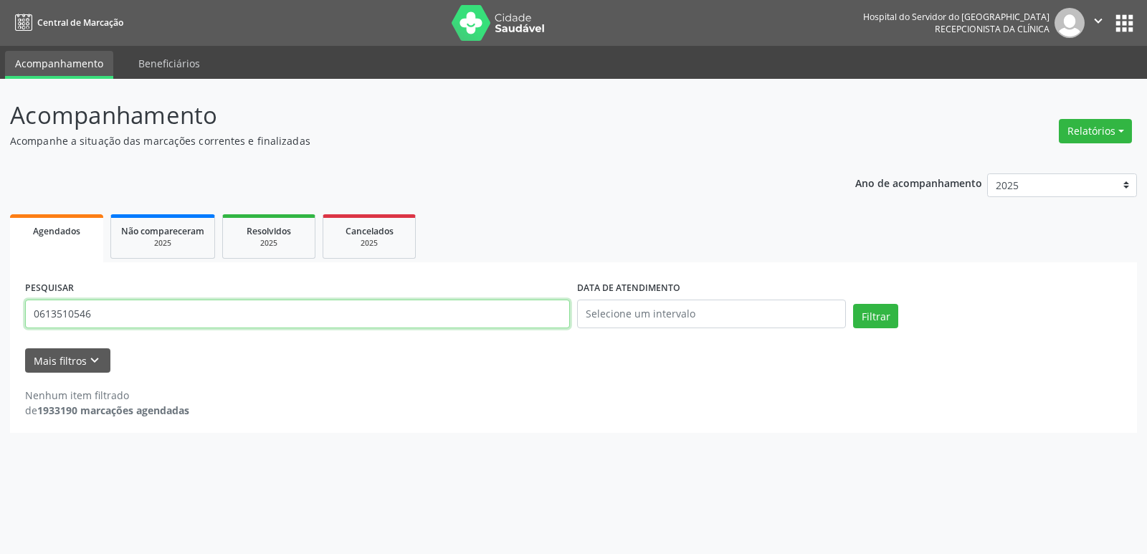
click at [85, 318] on input "0613510546" at bounding box center [297, 314] width 545 height 29
type input "06135105426"
click at [853, 304] on button "Filtrar" at bounding box center [875, 316] width 45 height 24
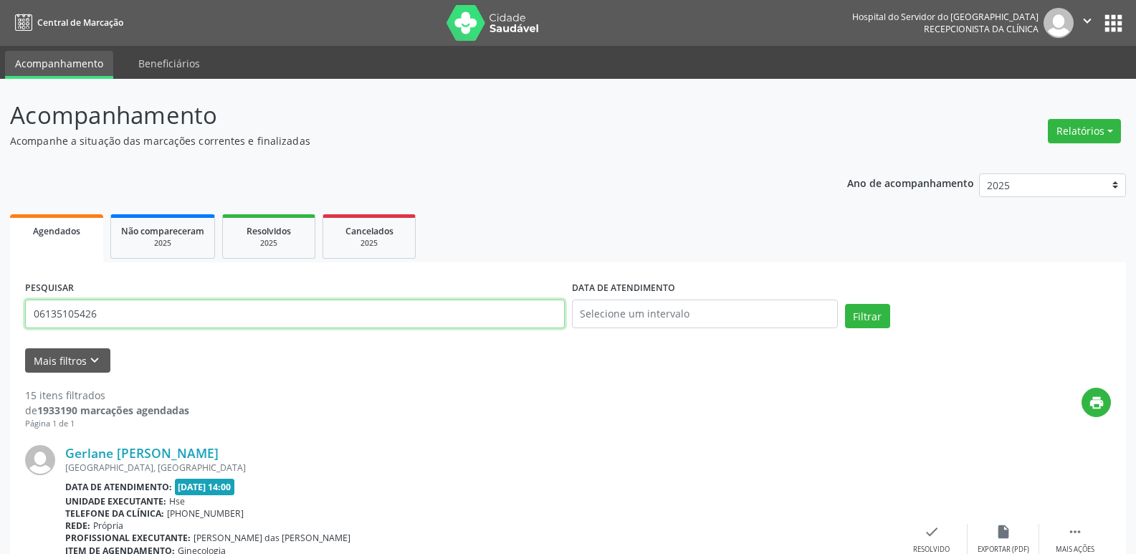
drag, startPoint x: 125, startPoint y: 321, endPoint x: 0, endPoint y: 315, distance: 124.9
click at [186, 323] on input "text" at bounding box center [295, 314] width 540 height 29
type input "17202515415"
click at [845, 304] on button "Filtrar" at bounding box center [867, 316] width 45 height 24
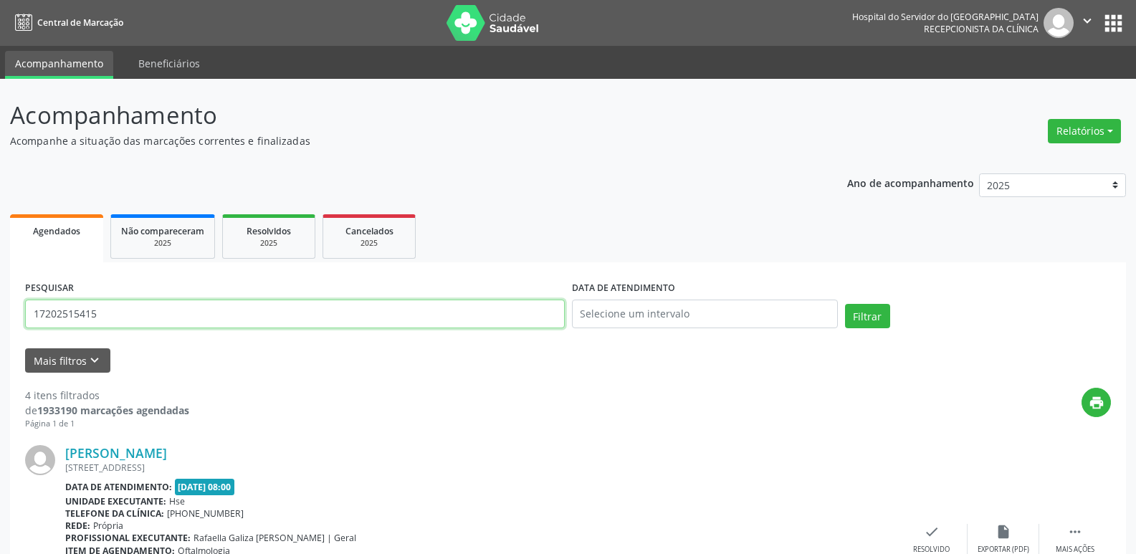
drag, startPoint x: 135, startPoint y: 320, endPoint x: 0, endPoint y: 316, distance: 134.9
type input "05575788415"
click at [845, 304] on button "Filtrar" at bounding box center [867, 316] width 45 height 24
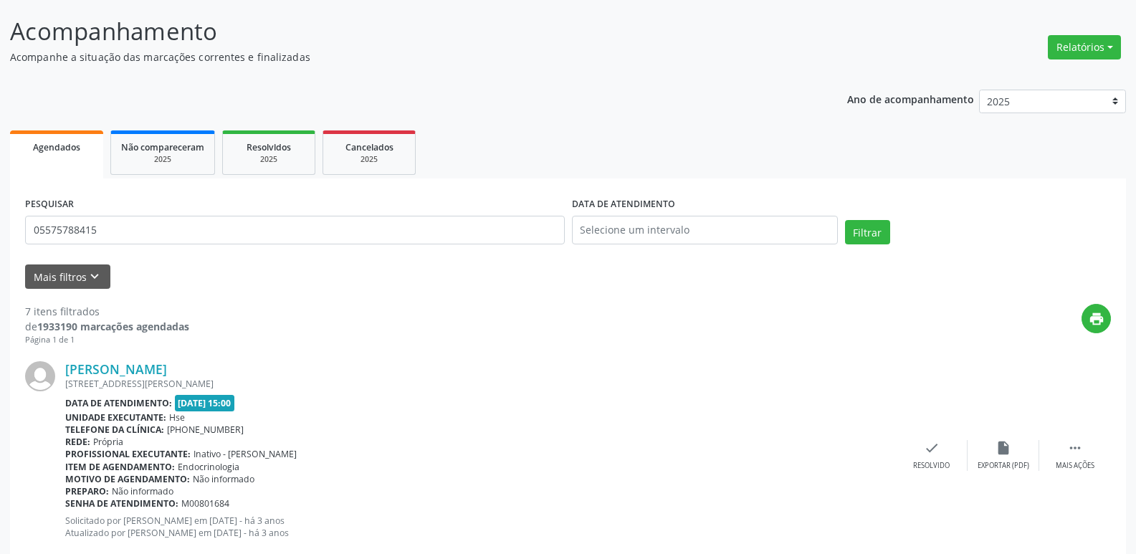
scroll to position [65, 0]
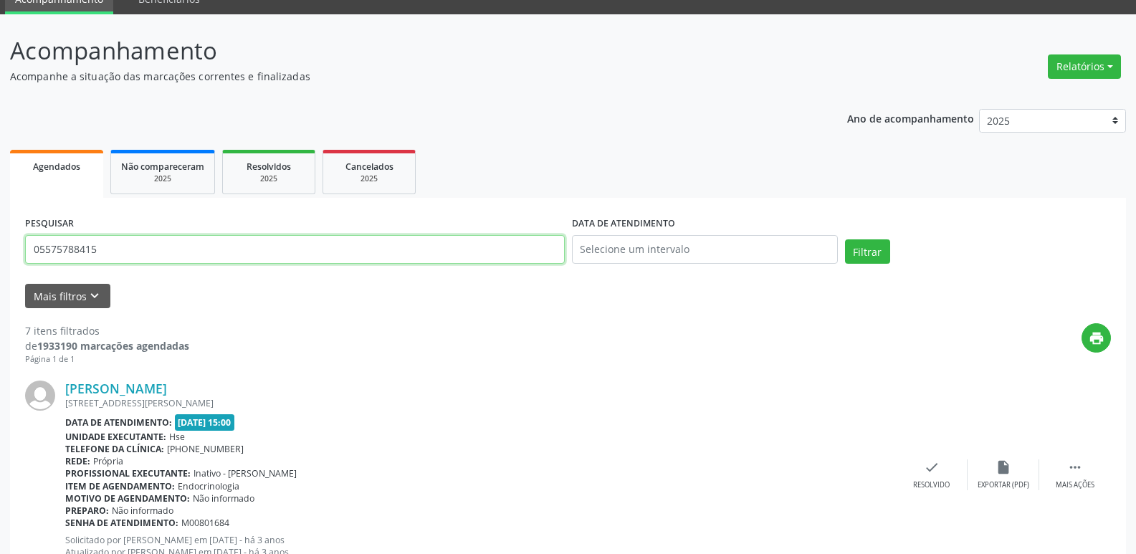
drag, startPoint x: 105, startPoint y: 250, endPoint x: 0, endPoint y: 252, distance: 105.4
type input "05181569404"
click at [845, 239] on button "Filtrar" at bounding box center [867, 251] width 45 height 24
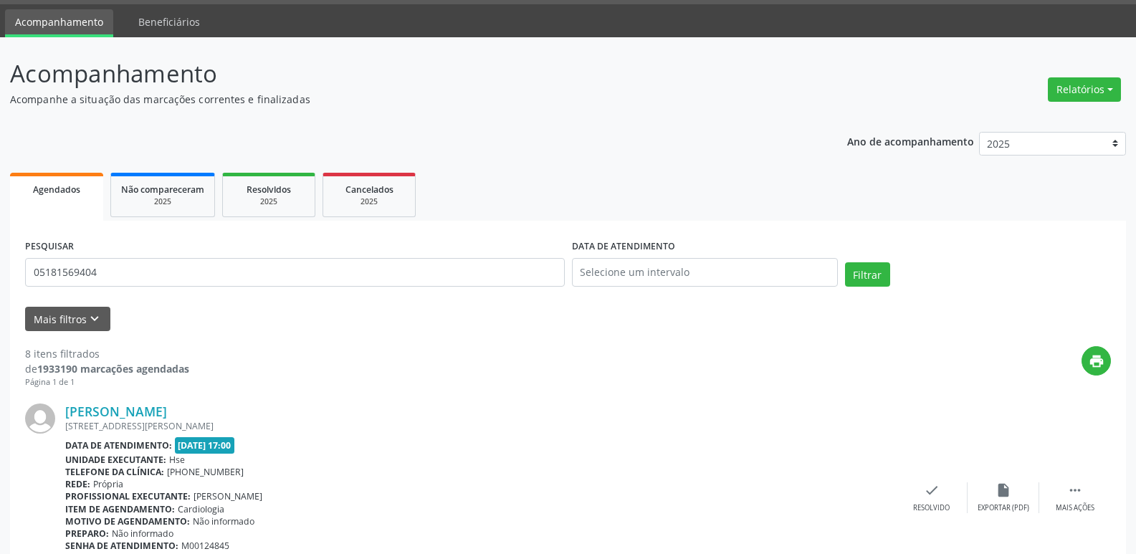
scroll to position [0, 0]
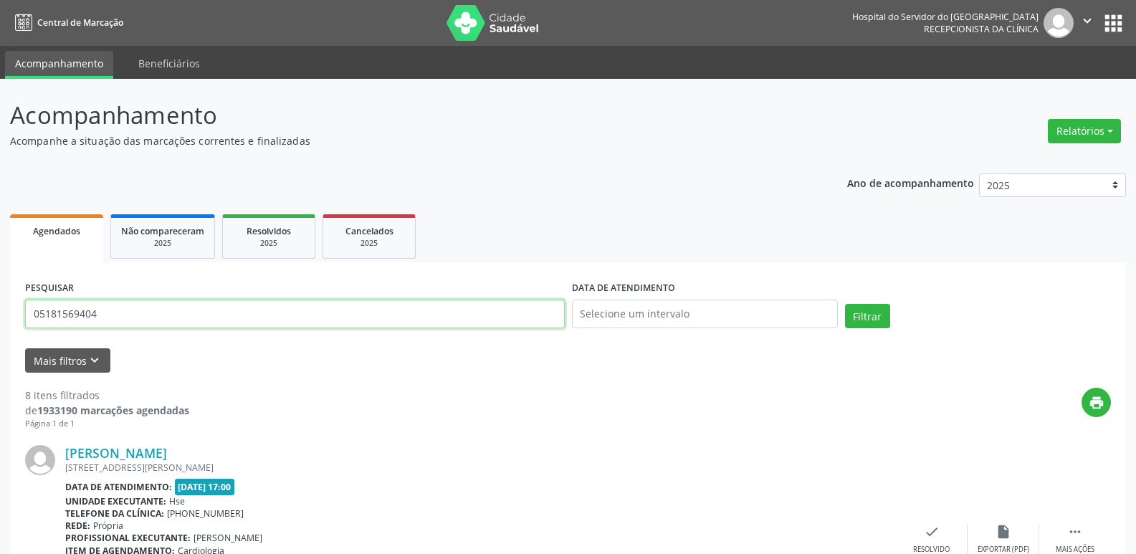
drag, startPoint x: 100, startPoint y: 312, endPoint x: 0, endPoint y: 308, distance: 100.4
type input "02889197859"
click at [845, 304] on button "Filtrar" at bounding box center [867, 316] width 45 height 24
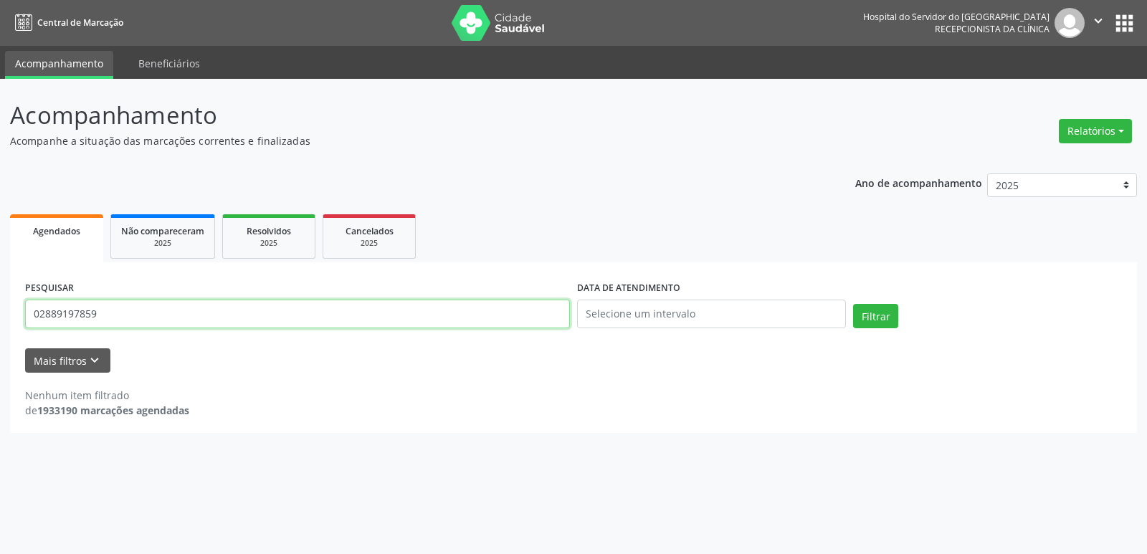
drag, startPoint x: 110, startPoint y: 317, endPoint x: 0, endPoint y: 313, distance: 110.5
click at [0, 313] on div "Acompanhamento Acompanhe a situação das marcações correntes e finalizadas Relat…" at bounding box center [573, 316] width 1147 height 475
click at [179, 317] on input "text" at bounding box center [297, 314] width 545 height 29
click at [56, 313] on input "text" at bounding box center [297, 314] width 545 height 29
type input "43170790463"
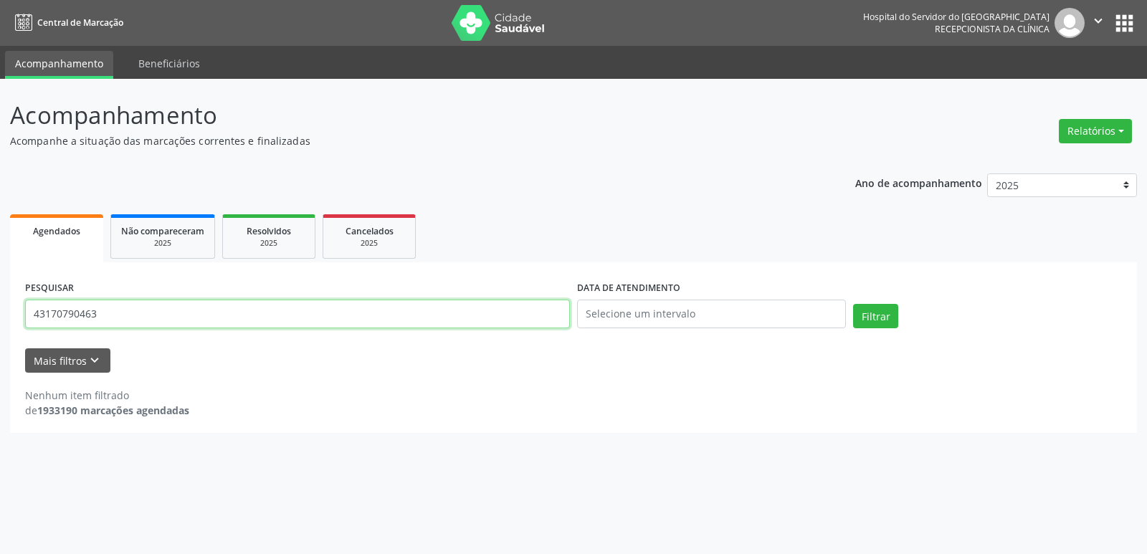
click at [853, 304] on button "Filtrar" at bounding box center [875, 316] width 45 height 24
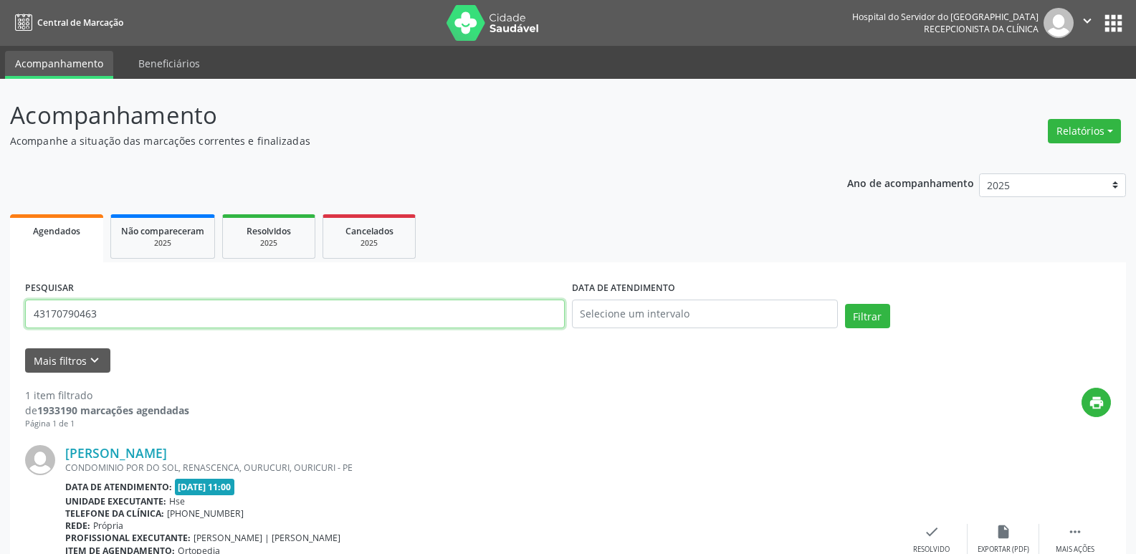
drag, startPoint x: 99, startPoint y: 322, endPoint x: 193, endPoint y: 173, distance: 176.2
click at [17, 315] on div "PESQUISAR 43170790463 DATA DE ATENDIMENTO Filtrar UNIDADE EXECUTANTE Selecione …" at bounding box center [568, 462] width 1116 height 401
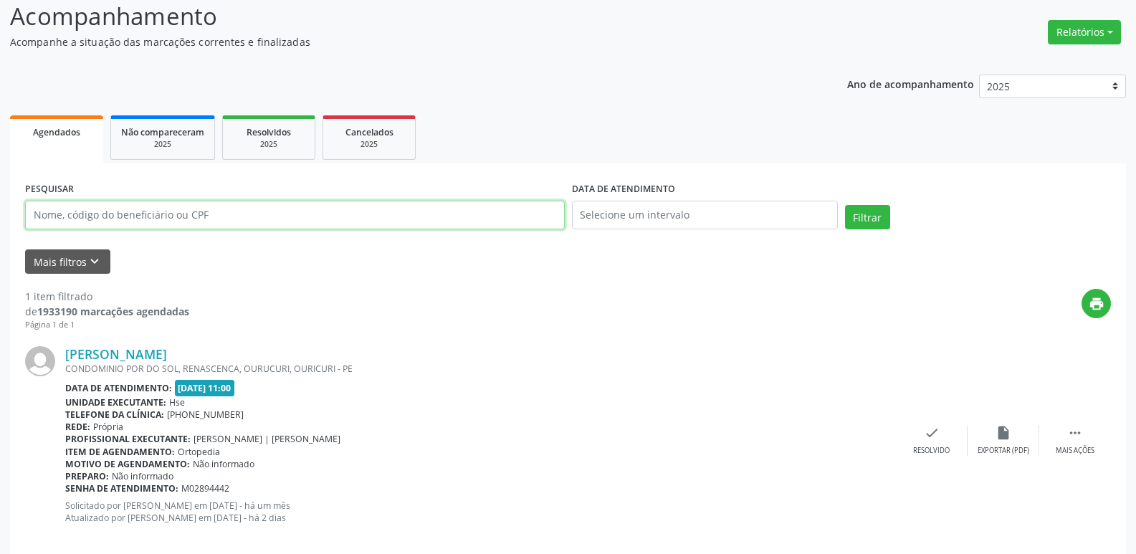
scroll to position [120, 0]
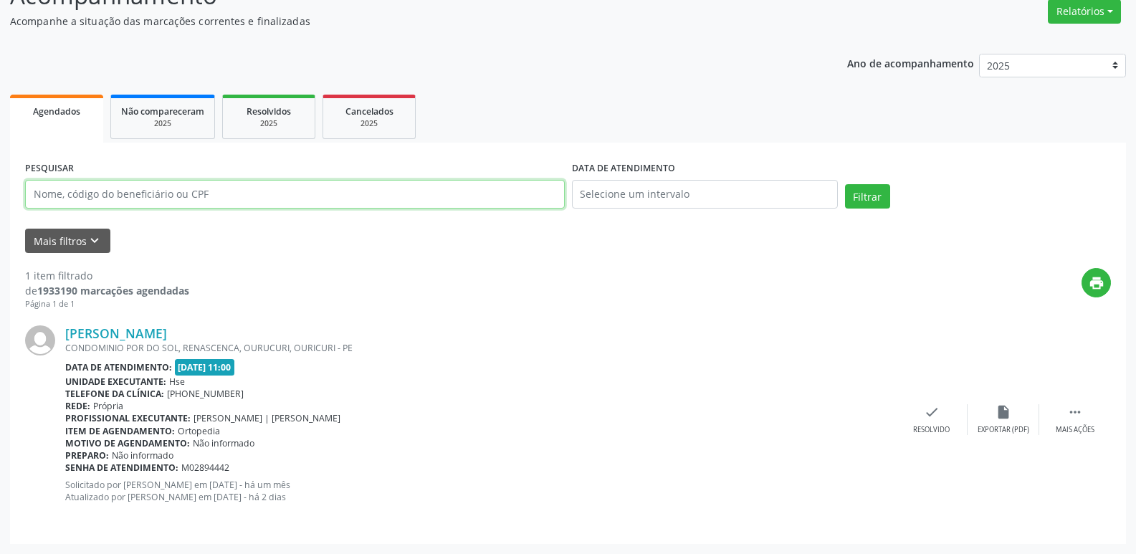
click at [239, 199] on input "text" at bounding box center [295, 194] width 540 height 29
type input "45650683468"
click at [845, 184] on button "Filtrar" at bounding box center [867, 196] width 45 height 24
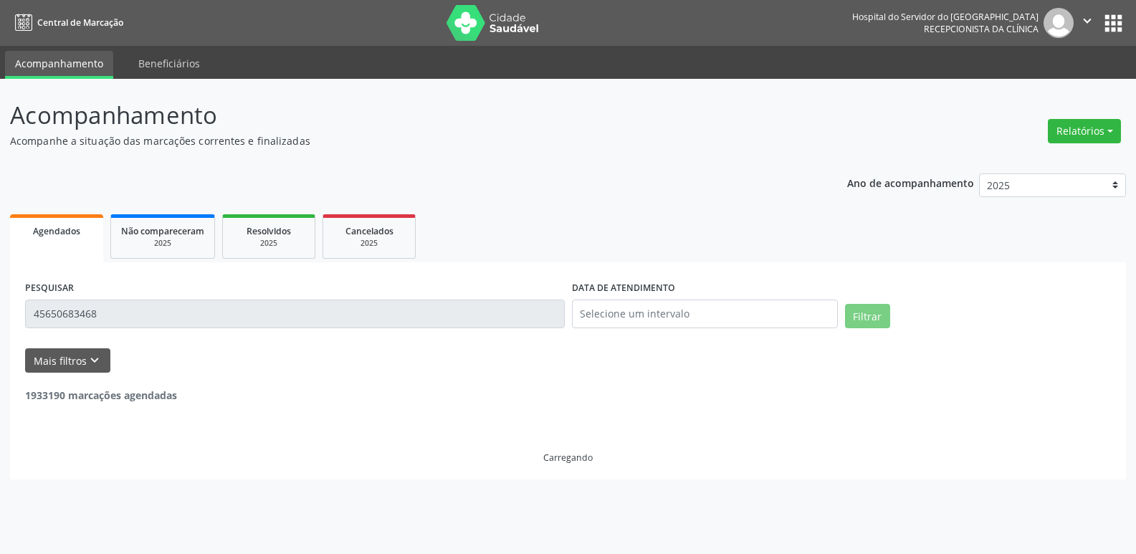
scroll to position [0, 0]
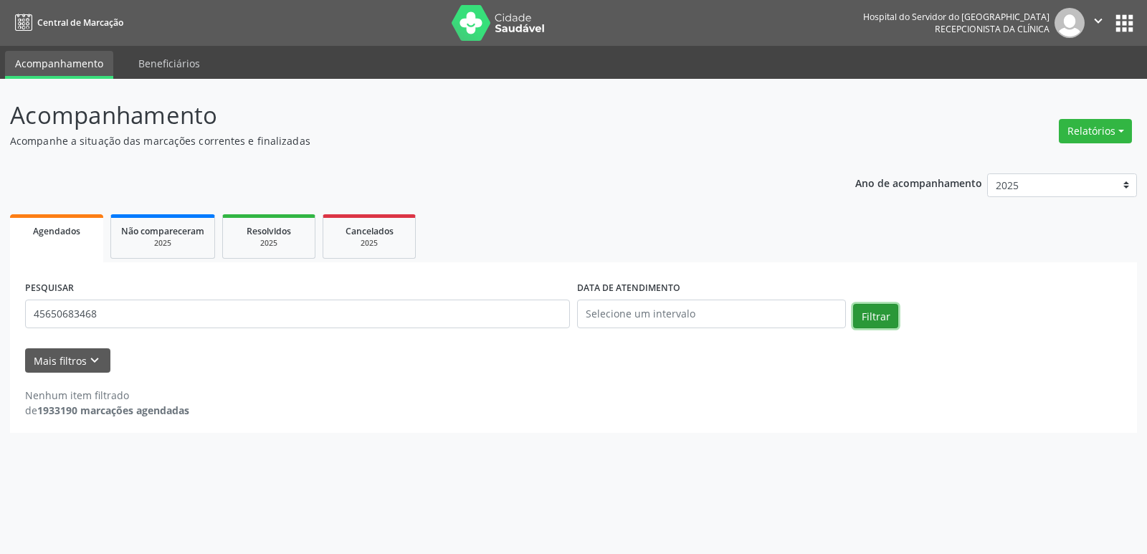
click at [879, 315] on button "Filtrar" at bounding box center [875, 316] width 45 height 24
drag, startPoint x: 115, startPoint y: 311, endPoint x: 0, endPoint y: 312, distance: 114.7
click at [0, 312] on div "Acompanhamento Acompanhe a situação das marcações correntes e finalizadas Relat…" at bounding box center [573, 316] width 1147 height 475
type input "02483211453"
click at [871, 311] on button "Filtrar" at bounding box center [875, 316] width 45 height 24
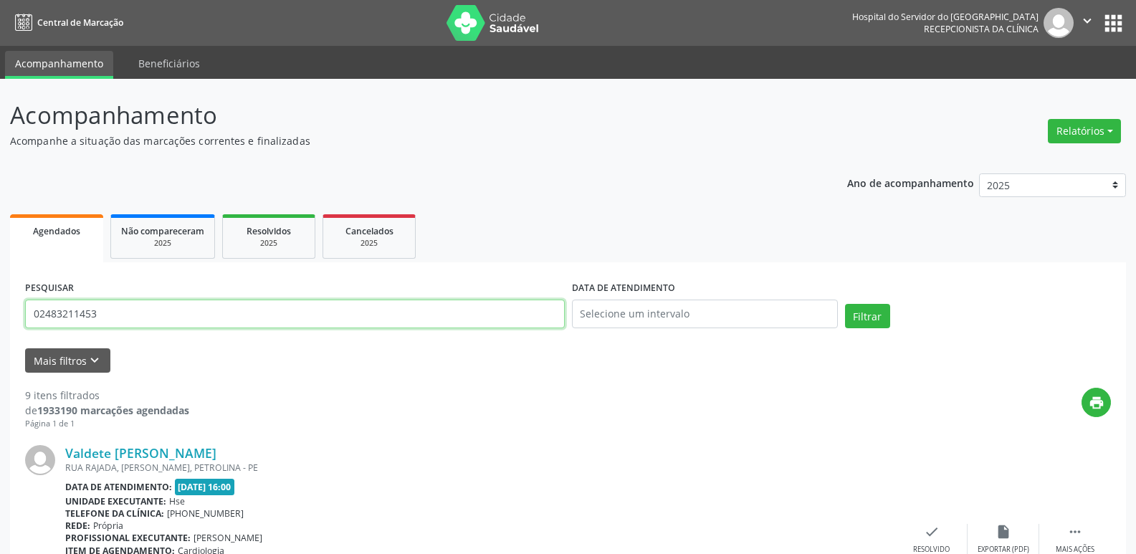
drag, startPoint x: 110, startPoint y: 321, endPoint x: 0, endPoint y: 321, distance: 109.7
type input "21638527415"
click at [845, 304] on button "Filtrar" at bounding box center [867, 316] width 45 height 24
drag, startPoint x: 130, startPoint y: 313, endPoint x: 0, endPoint y: 343, distance: 133.1
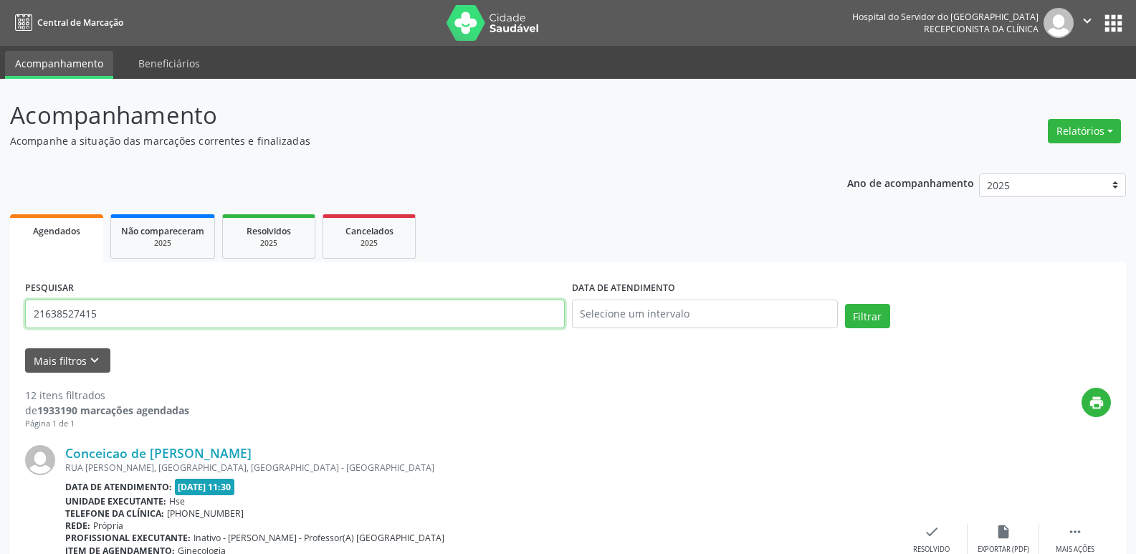
click at [1027, 206] on div "Ano de acompanhamento 2025 2024 2023 2022 2021" at bounding box center [986, 187] width 279 height 48
click at [69, 310] on input "166" at bounding box center [295, 314] width 540 height 29
type input "1"
type input "16636465468"
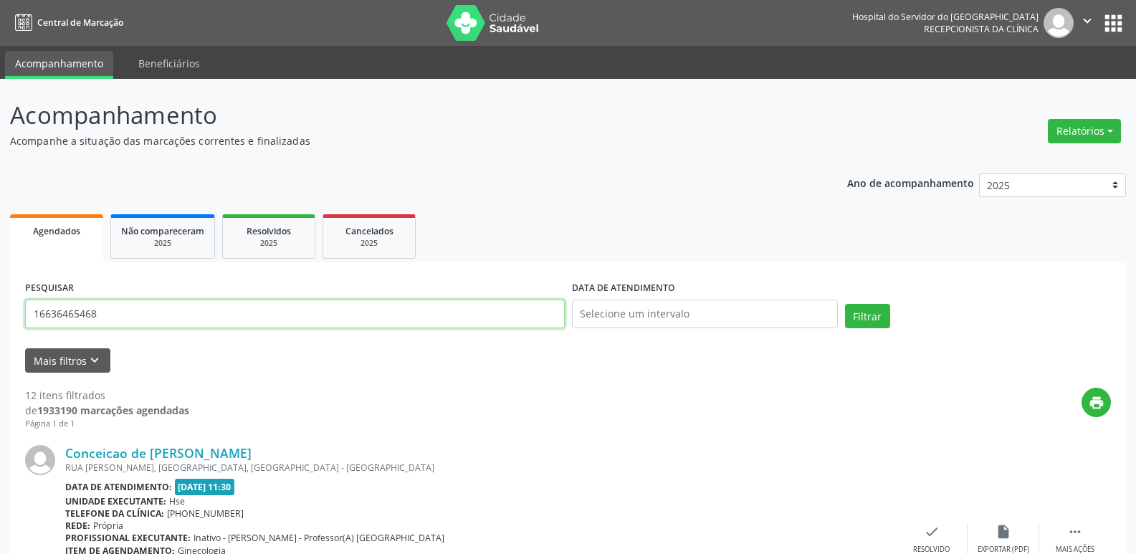
click at [845, 304] on button "Filtrar" at bounding box center [867, 316] width 45 height 24
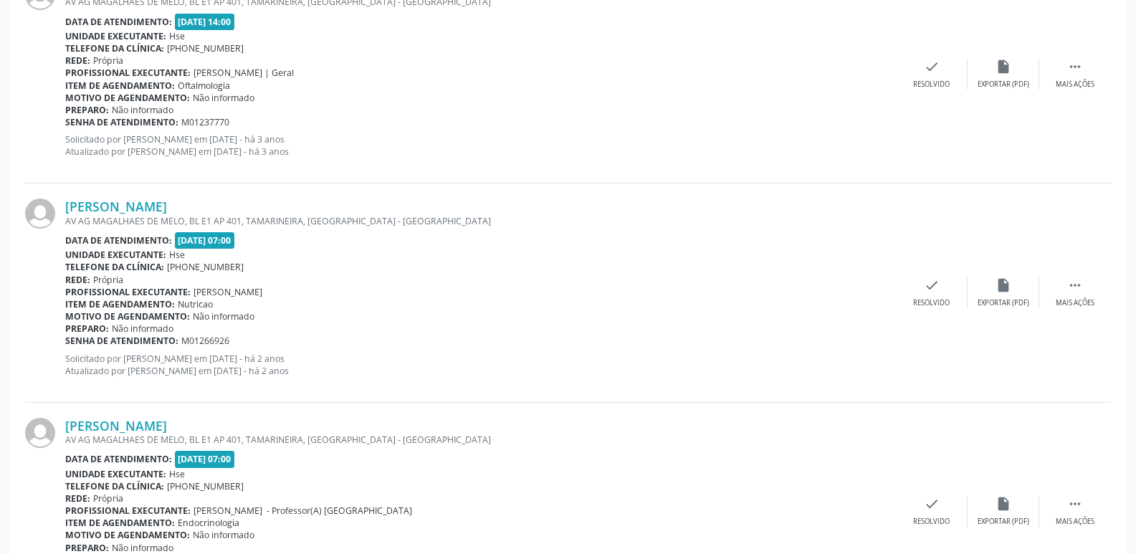
scroll to position [3226, 0]
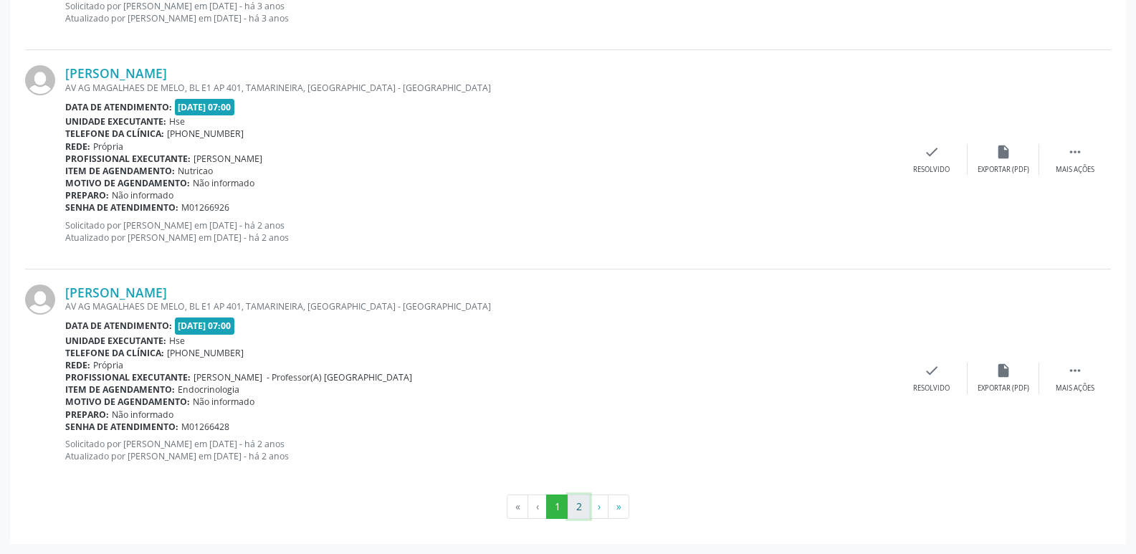
click at [576, 508] on button "2" at bounding box center [579, 507] width 22 height 24
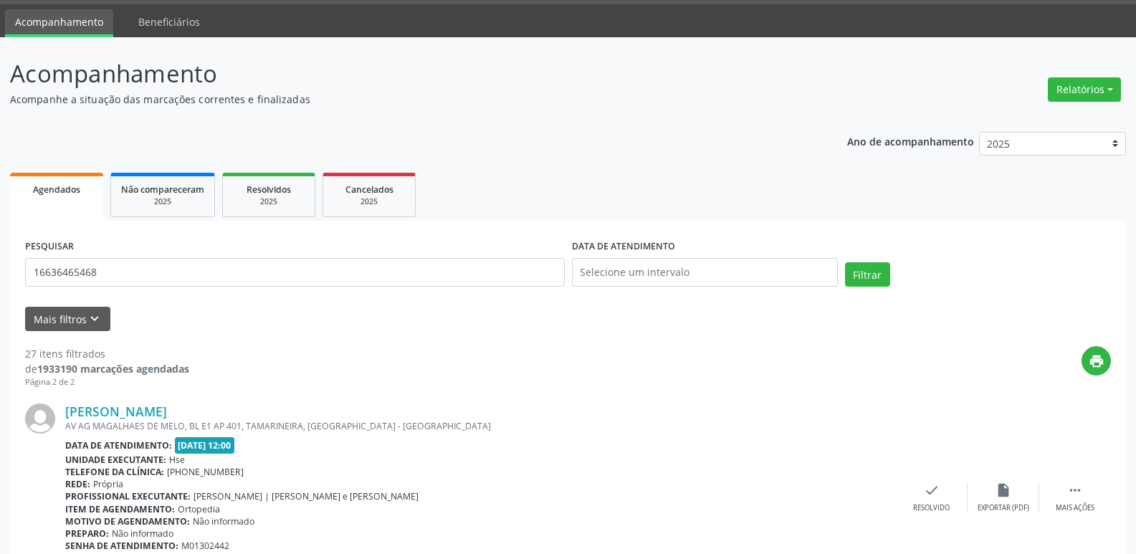
scroll to position [0, 0]
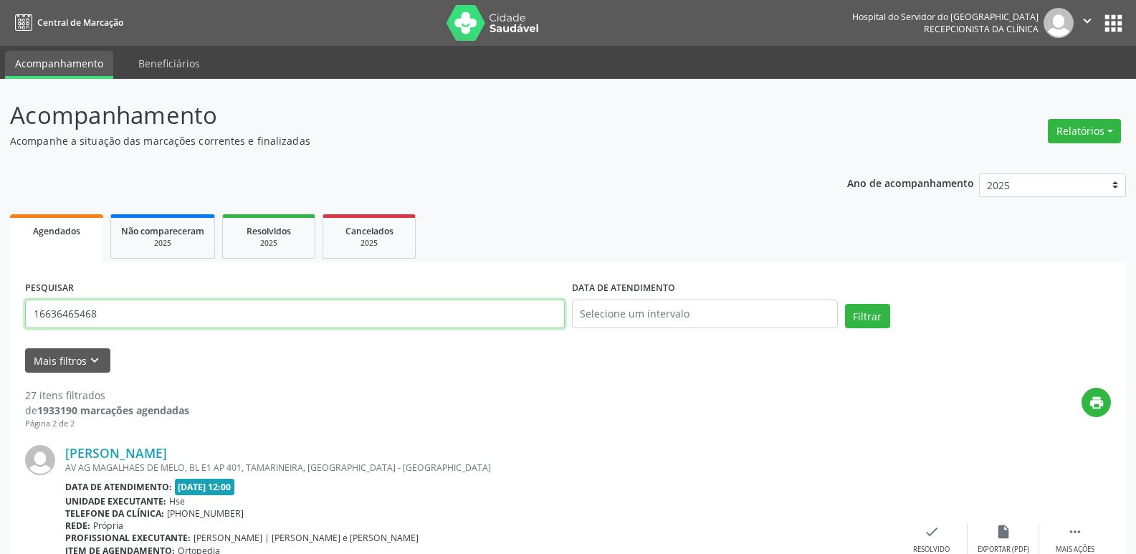
drag, startPoint x: 110, startPoint y: 313, endPoint x: 0, endPoint y: 297, distance: 110.9
type input "05575788415"
click at [845, 304] on button "Filtrar" at bounding box center [867, 316] width 45 height 24
drag, startPoint x: 122, startPoint y: 303, endPoint x: 0, endPoint y: 343, distance: 128.1
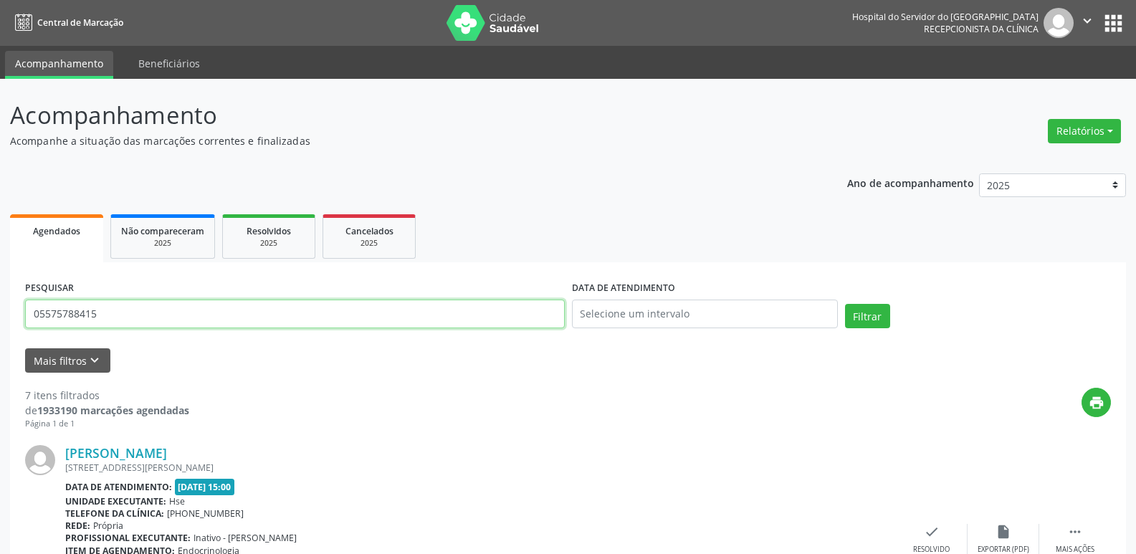
type input "02331506418"
click at [845, 304] on button "Filtrar" at bounding box center [867, 316] width 45 height 24
drag, startPoint x: 127, startPoint y: 315, endPoint x: 0, endPoint y: 330, distance: 127.7
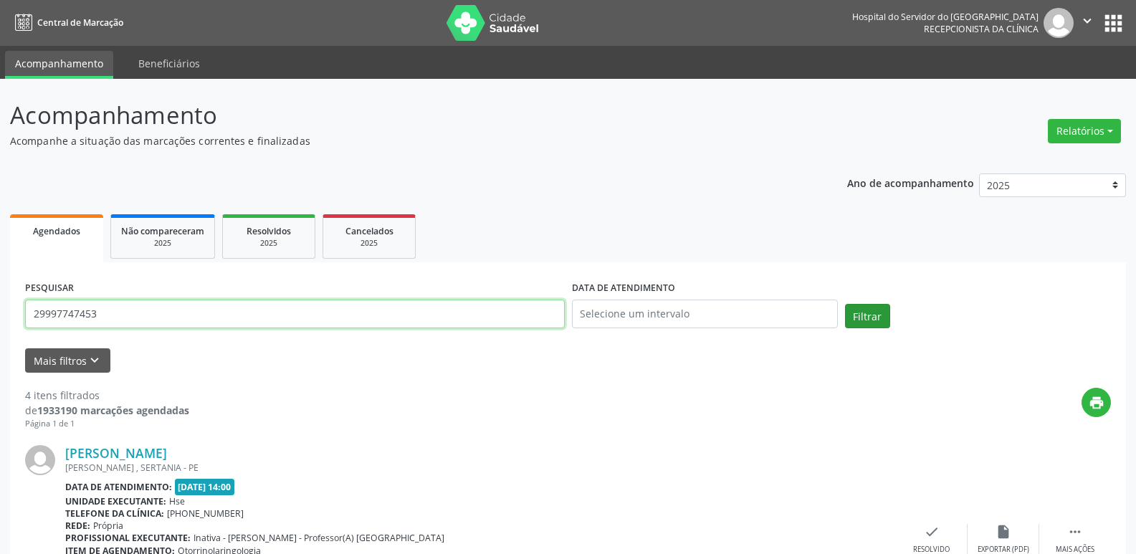
type input "29997747453"
click at [870, 309] on button "Filtrar" at bounding box center [867, 316] width 45 height 24
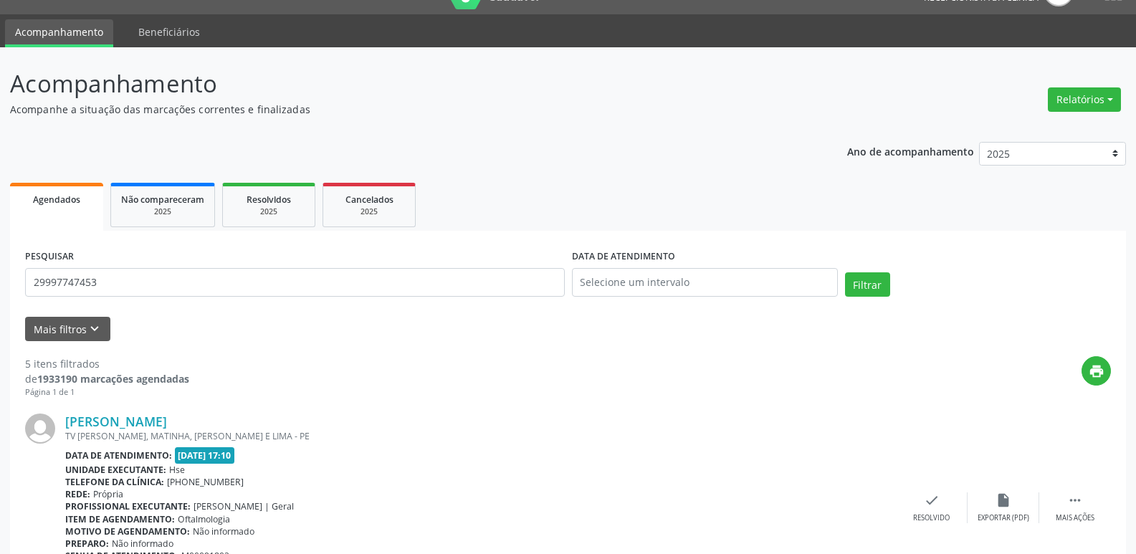
scroll to position [9, 0]
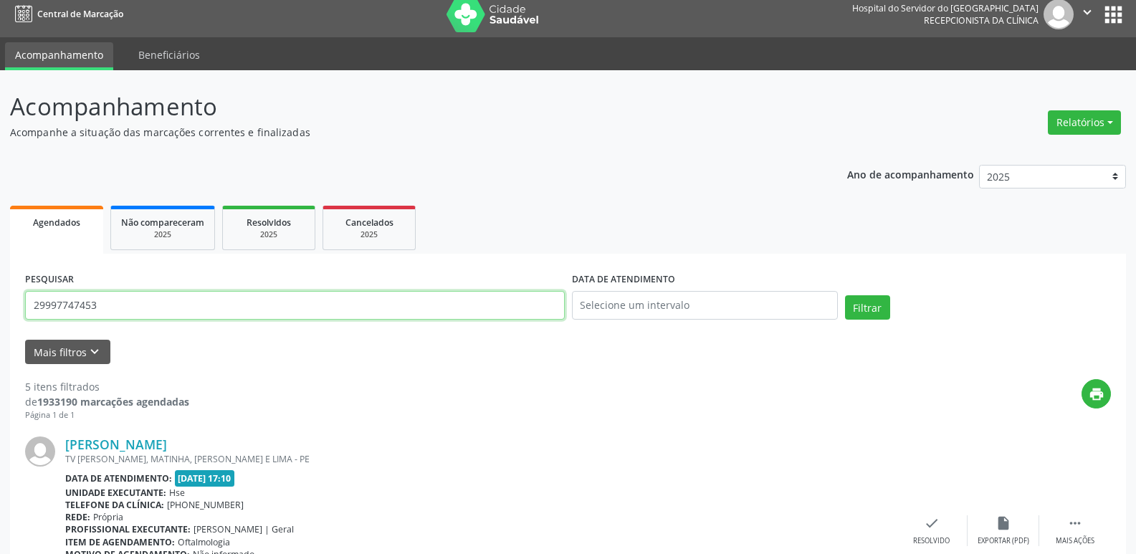
drag, startPoint x: 149, startPoint y: 303, endPoint x: 0, endPoint y: 288, distance: 150.0
type input "86910892453"
click at [871, 309] on button "Filtrar" at bounding box center [867, 307] width 45 height 24
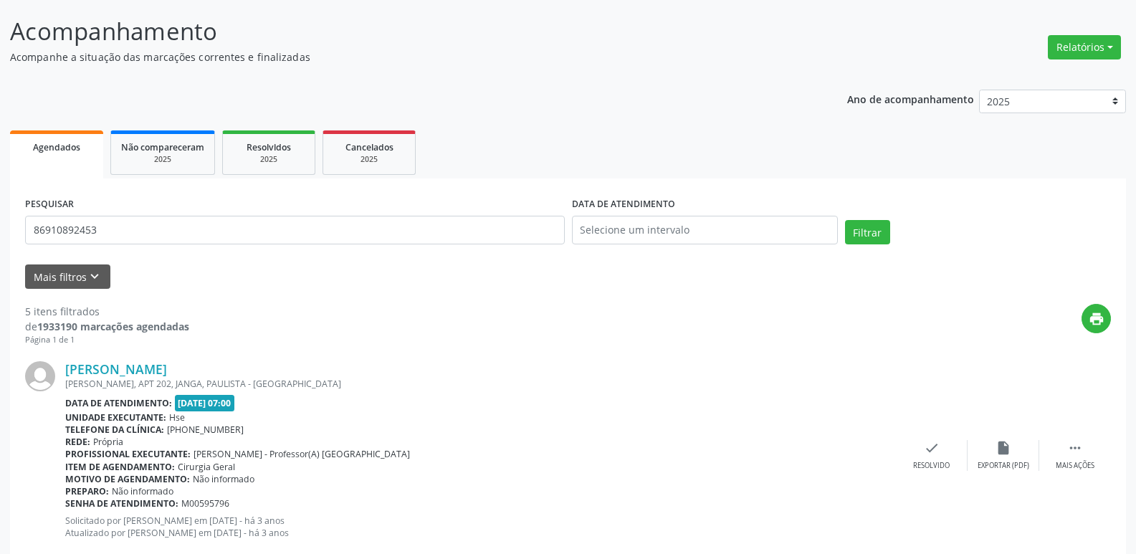
scroll to position [0, 0]
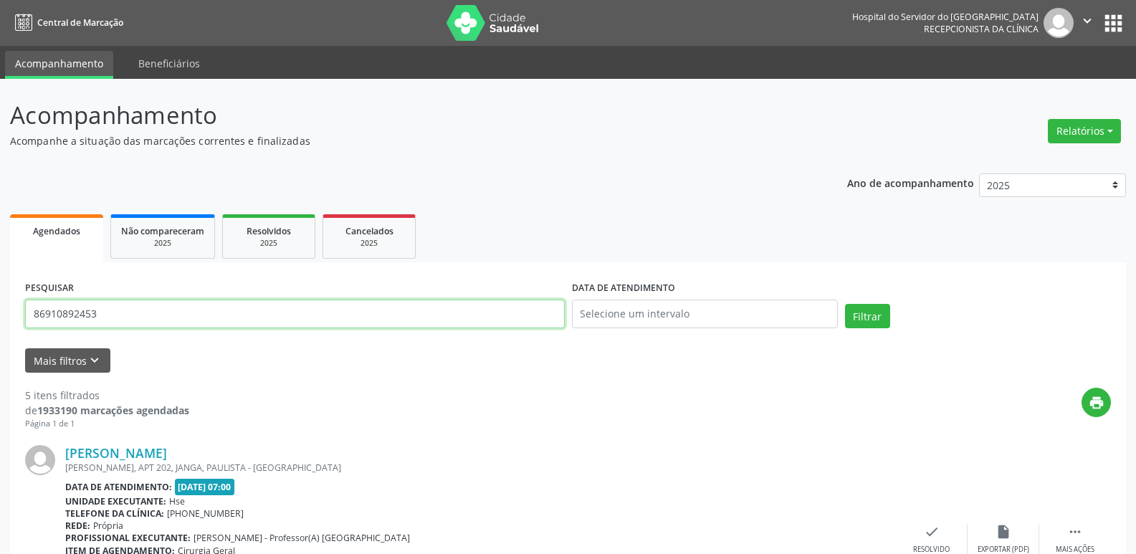
drag, startPoint x: 161, startPoint y: 321, endPoint x: 0, endPoint y: 340, distance: 161.7
type input "17216133404"
click at [845, 304] on button "Filtrar" at bounding box center [867, 316] width 45 height 24
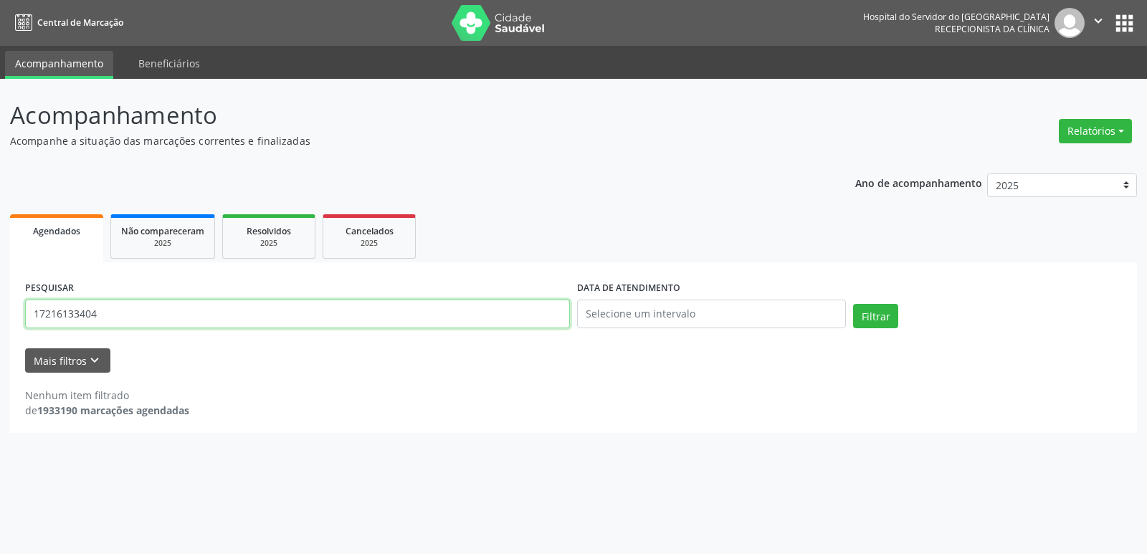
drag, startPoint x: 109, startPoint y: 314, endPoint x: 716, endPoint y: 275, distance: 607.8
click at [22, 327] on div "PESQUISAR 17216133404" at bounding box center [298, 307] width 552 height 61
type input "[PERSON_NAME]"
click at [853, 304] on button "Filtrar" at bounding box center [875, 316] width 45 height 24
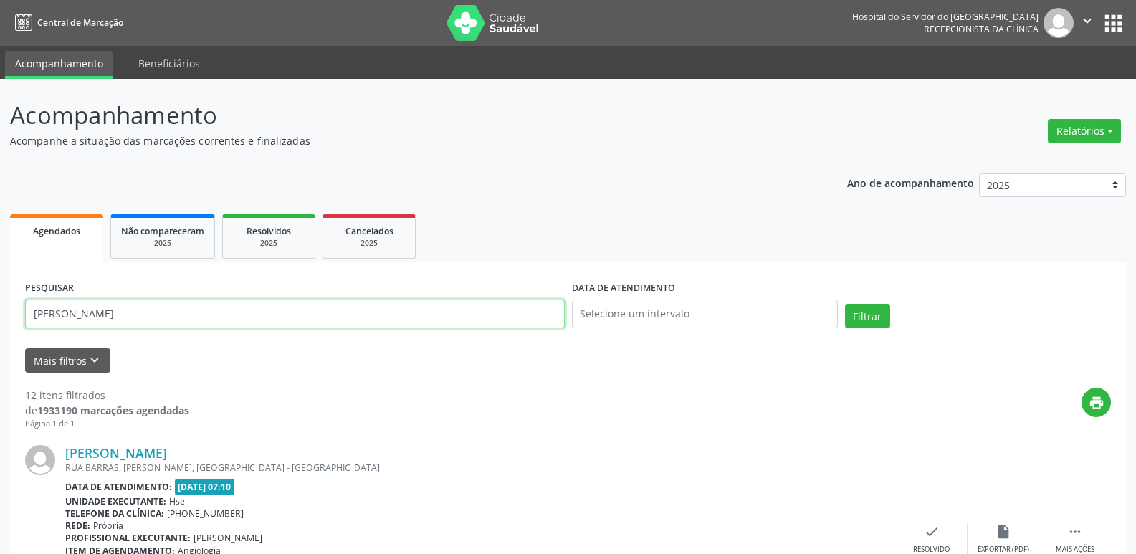
drag, startPoint x: 155, startPoint y: 316, endPoint x: 0, endPoint y: 319, distance: 154.9
type input "49711822415"
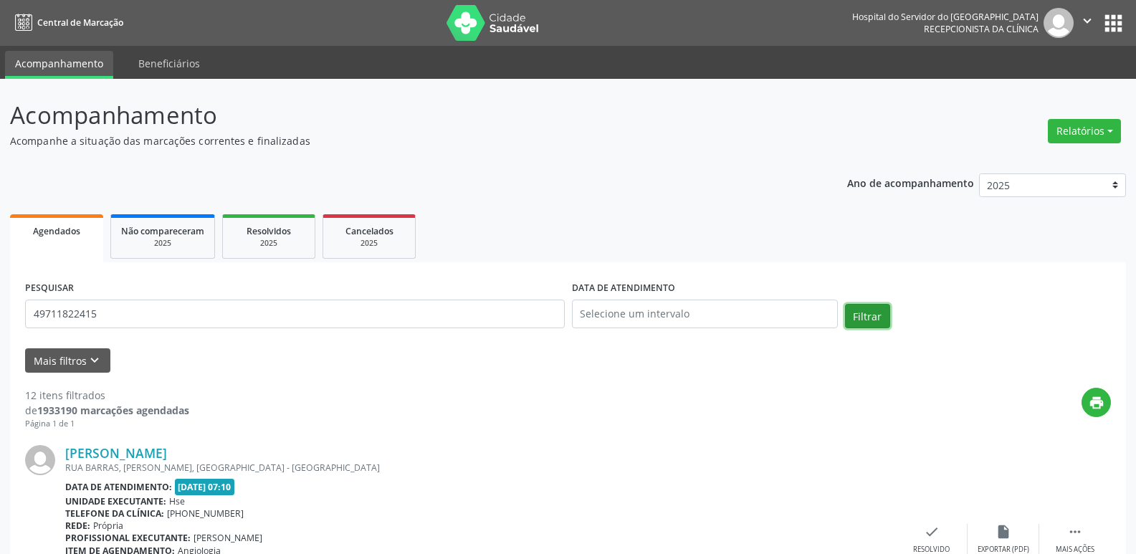
click at [879, 311] on button "Filtrar" at bounding box center [867, 316] width 45 height 24
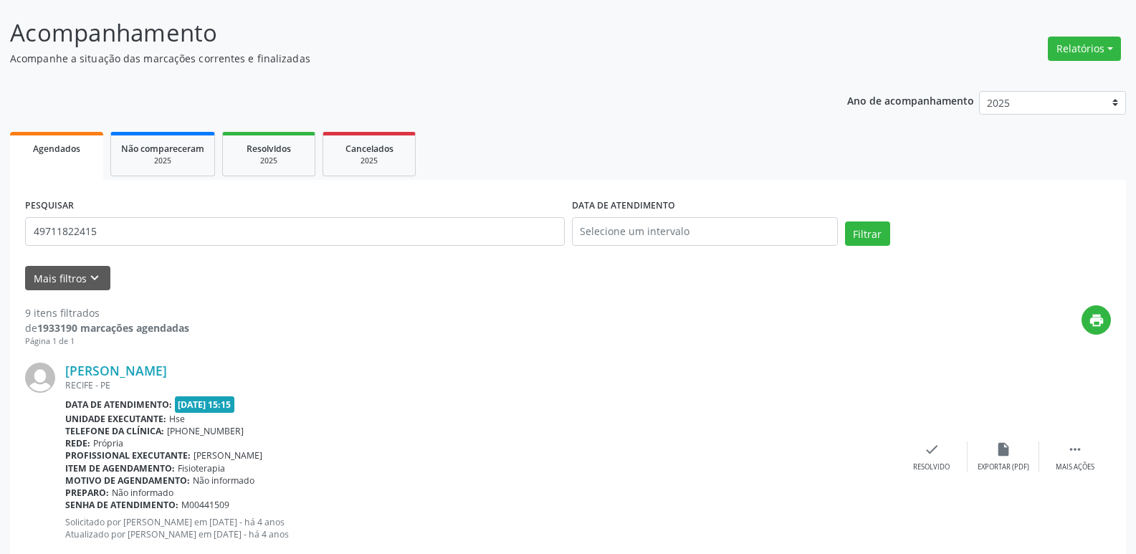
scroll to position [69, 0]
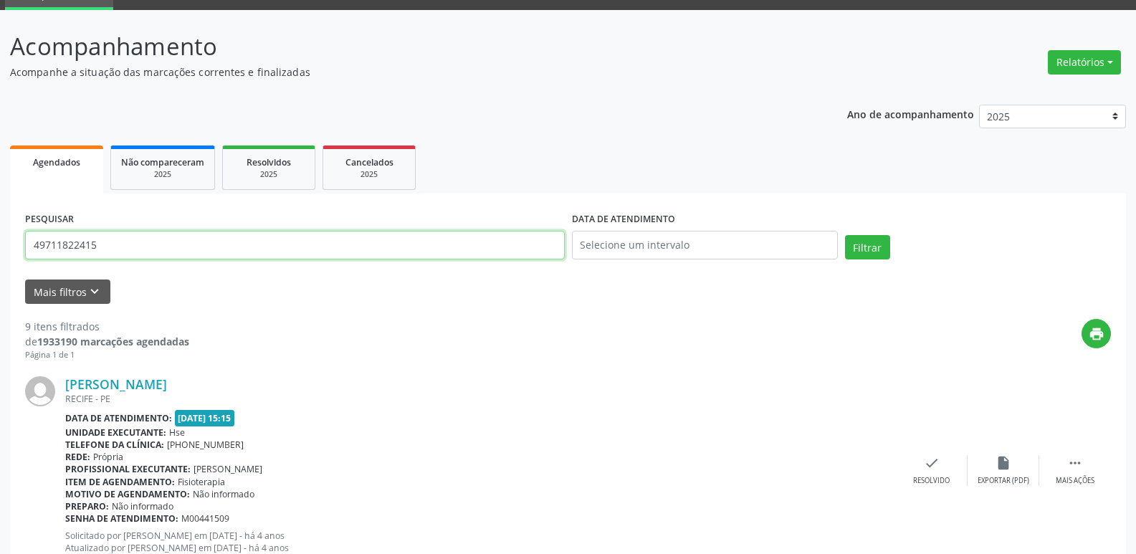
drag, startPoint x: 112, startPoint y: 237, endPoint x: 0, endPoint y: 237, distance: 111.8
type input "15370657424"
click at [845, 235] on button "Filtrar" at bounding box center [867, 247] width 45 height 24
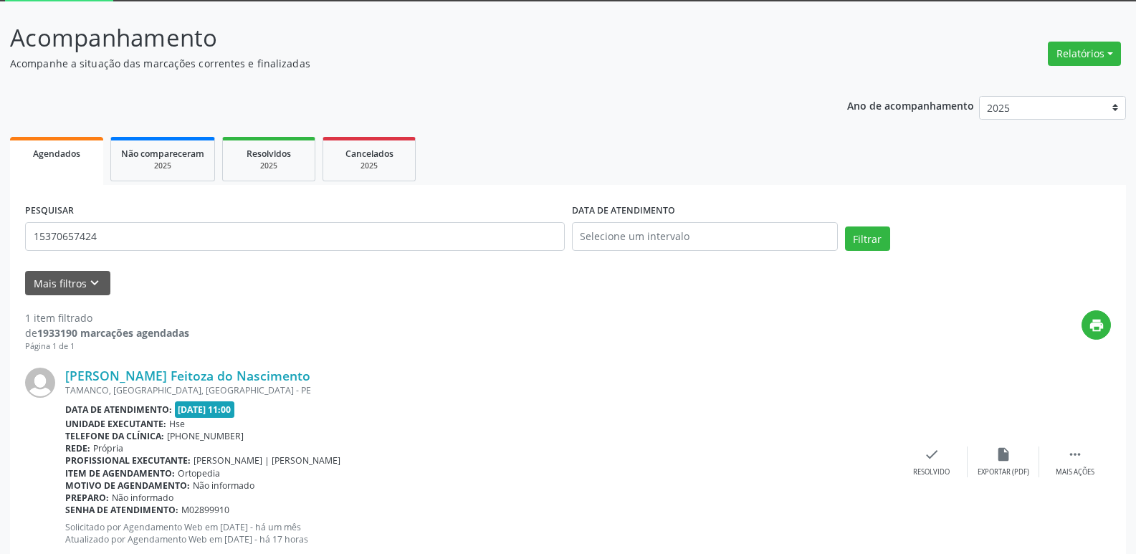
scroll to position [120, 0]
